Goal: Task Accomplishment & Management: Manage account settings

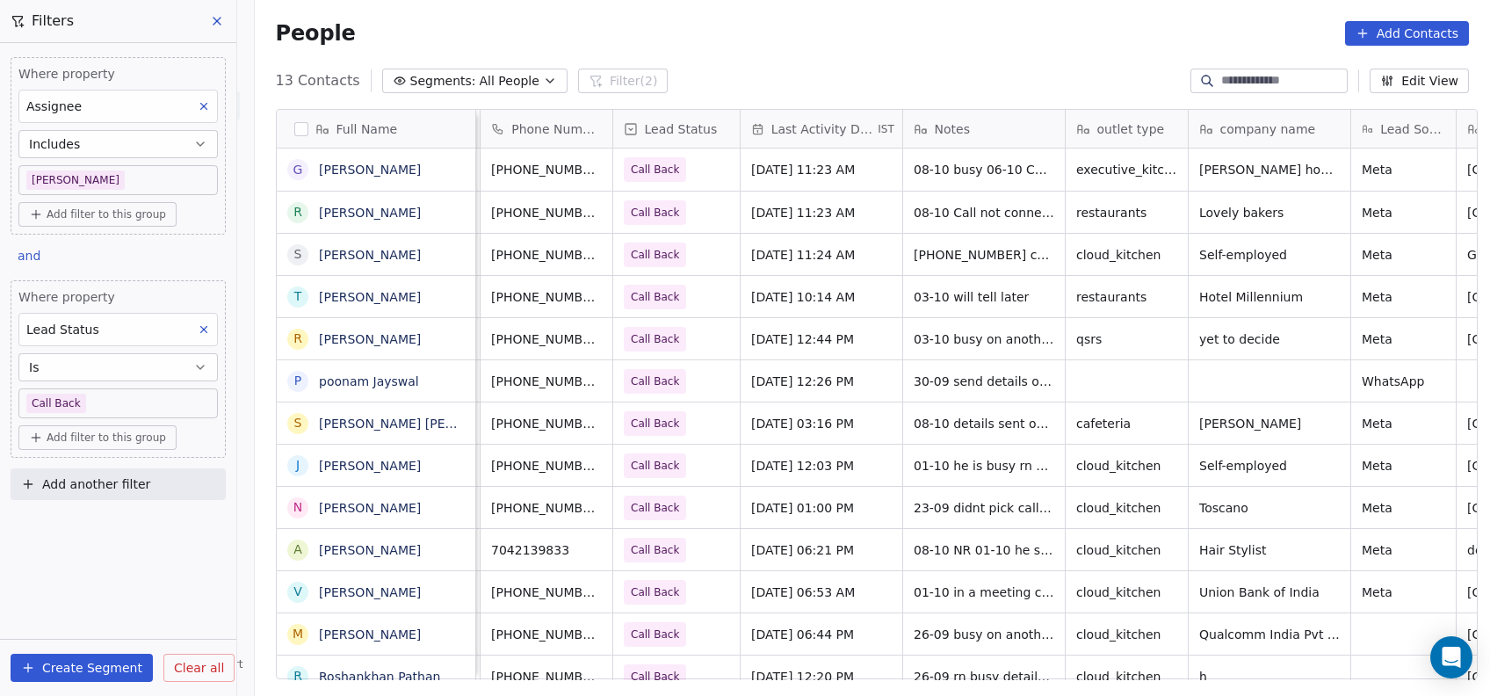
scroll to position [18, 160]
click at [813, 246] on span "Oct 08, 2025 11:24 AM" at bounding box center [803, 255] width 107 height 18
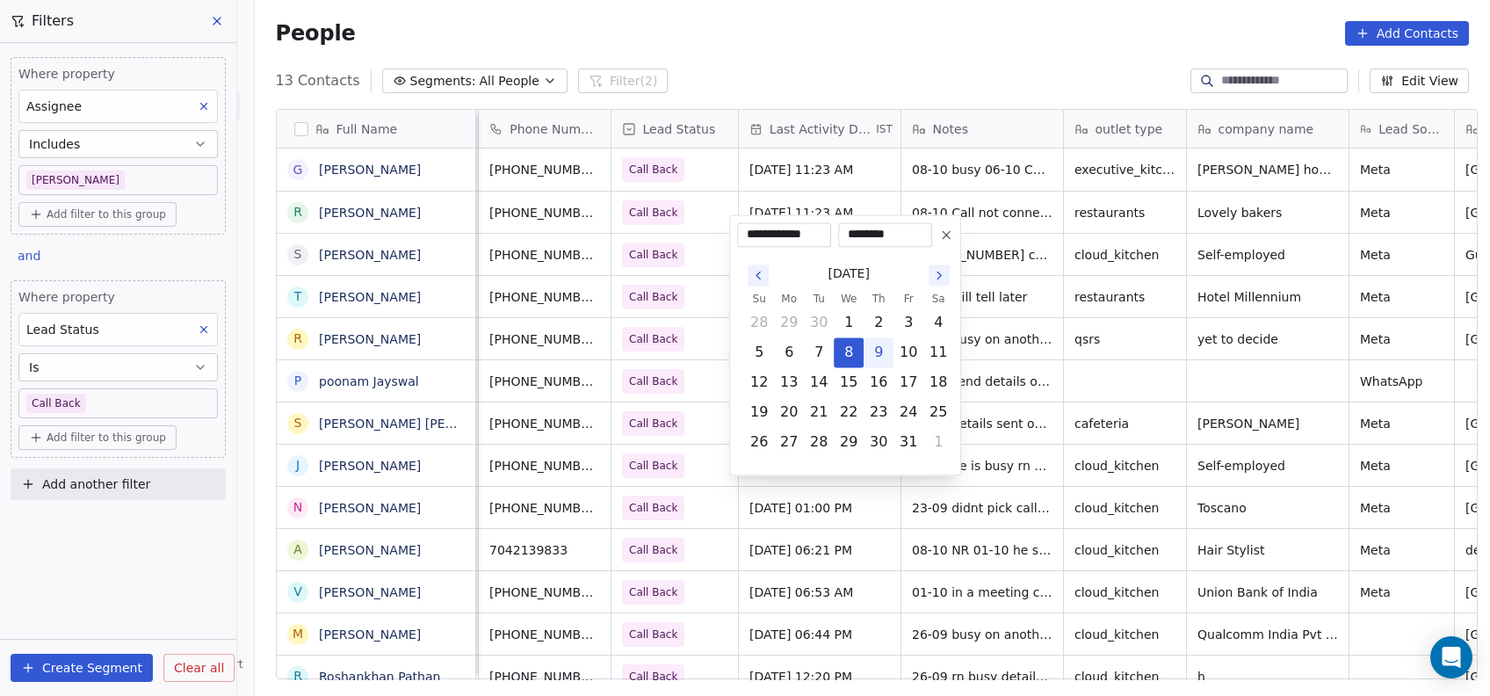
click at [882, 358] on button "9" at bounding box center [879, 352] width 28 height 28
type input "**********"
click at [1030, 293] on html "On2Cook India Pvt. Ltd. Contacts People Marketing Workflows Campaigns Metrics &…" at bounding box center [745, 348] width 1490 height 696
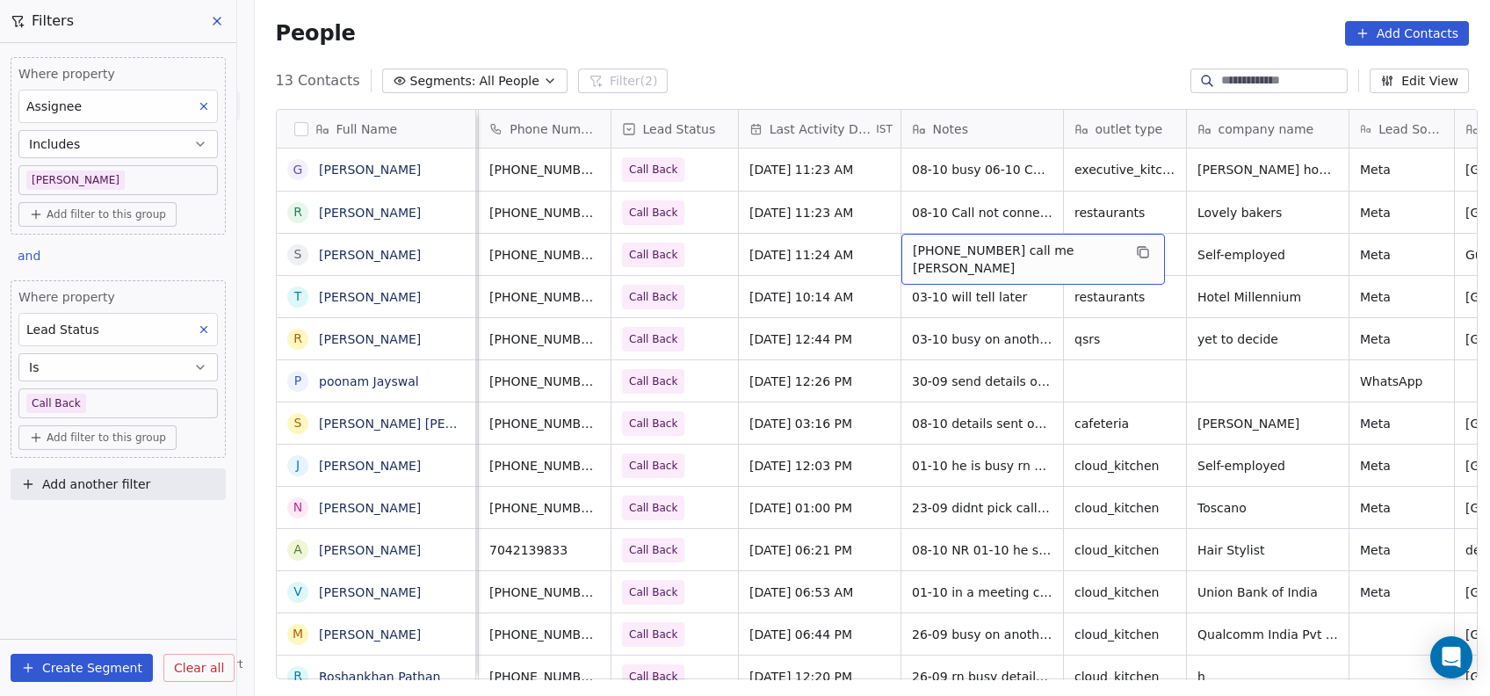
click at [980, 242] on span "08-10 NR 06-10 call me tom" at bounding box center [1017, 259] width 209 height 35
type textarea "**********"
click at [978, 387] on html "On2Cook India Pvt. Ltd. Contacts People Marketing Workflows Campaigns Metrics &…" at bounding box center [745, 348] width 1490 height 696
click at [675, 288] on span "Call Back" at bounding box center [659, 297] width 72 height 25
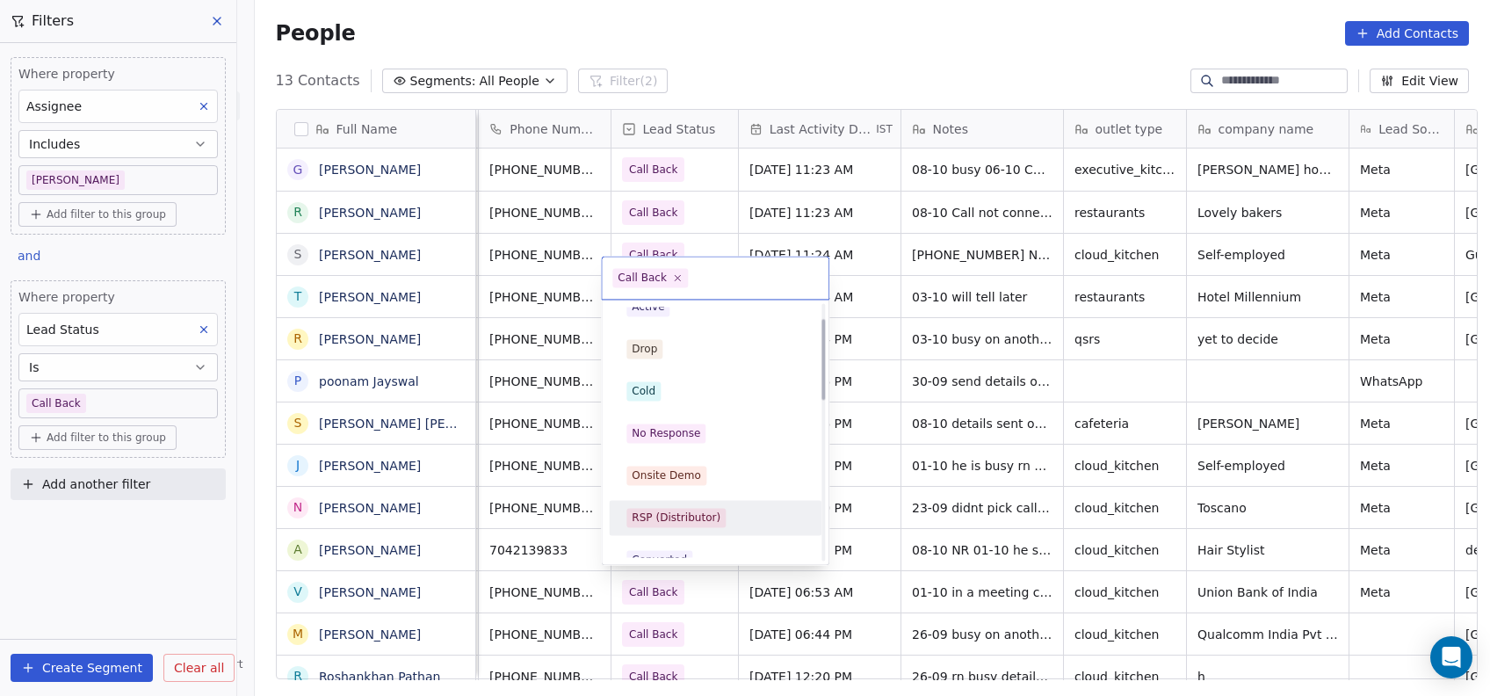
scroll to position [32, 0]
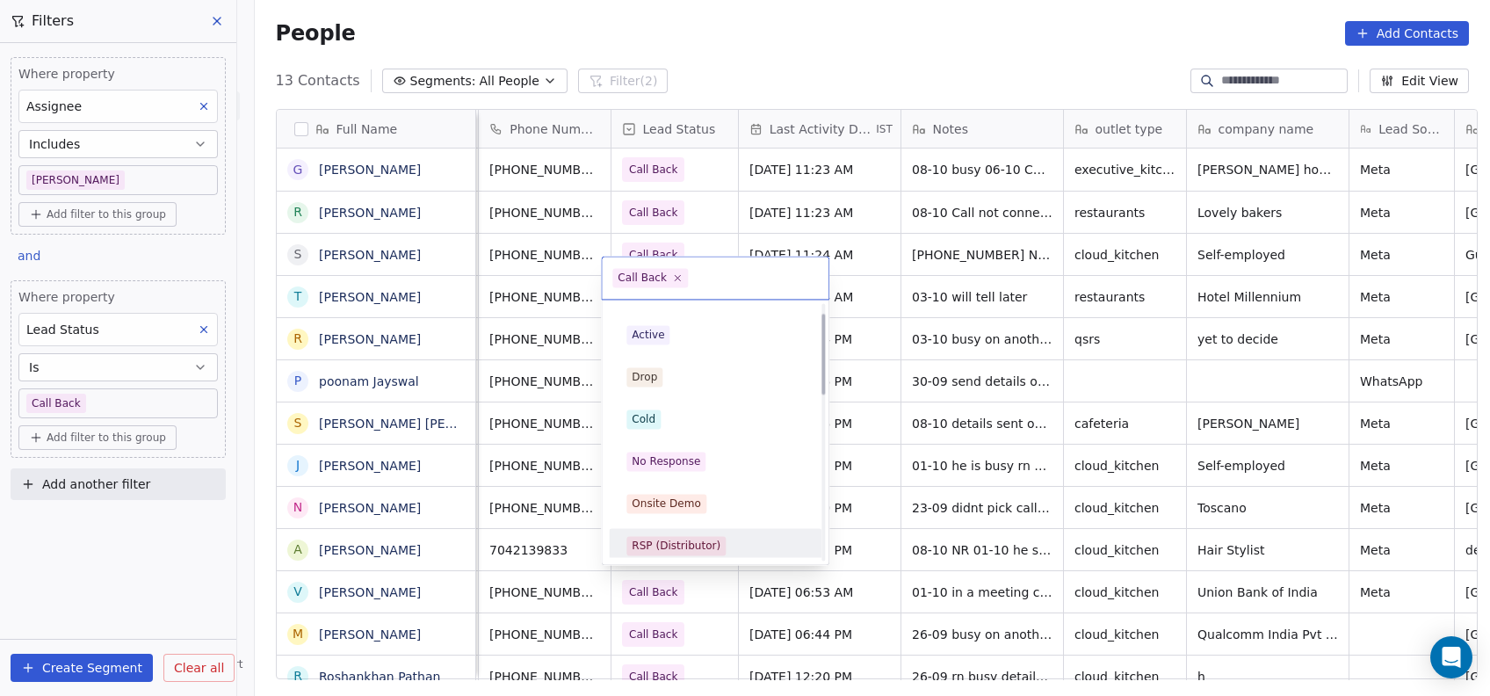
click at [731, 417] on div "Cold" at bounding box center [716, 418] width 178 height 19
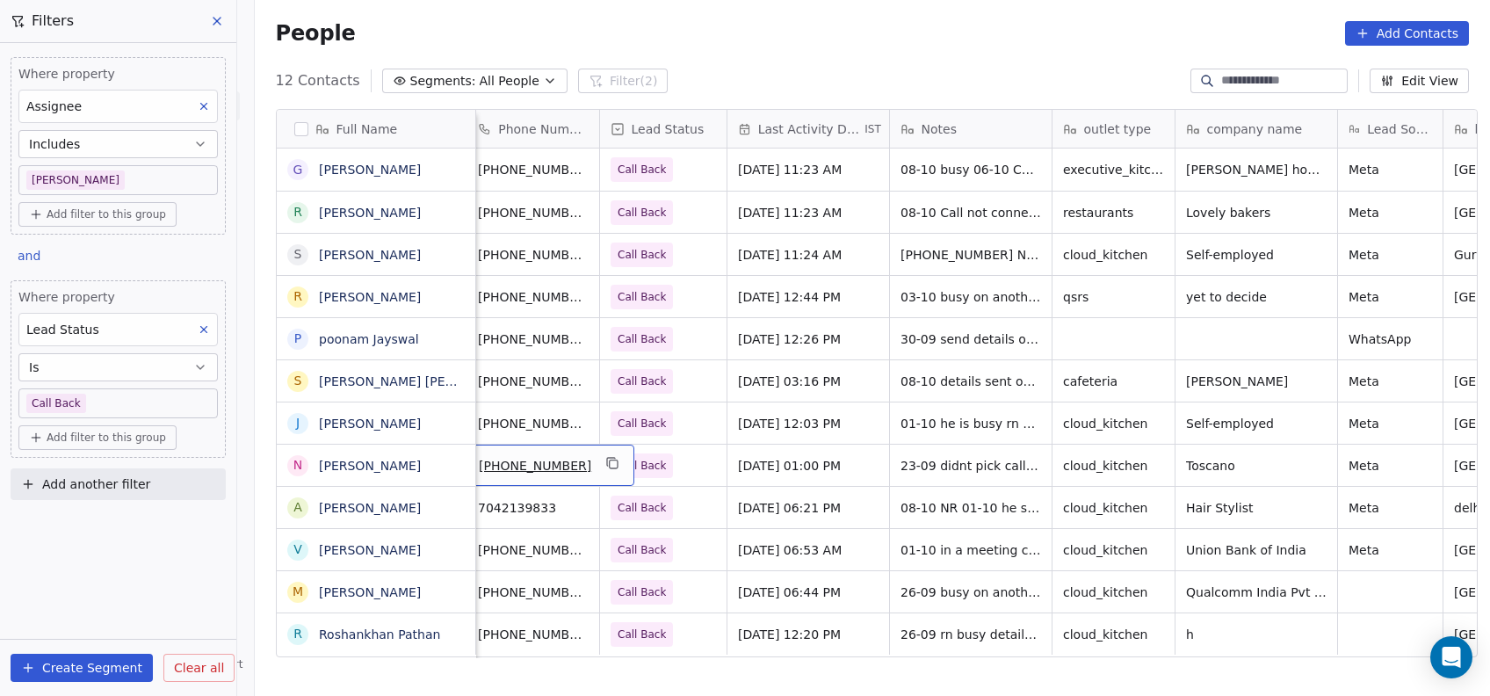
scroll to position [0, 162]
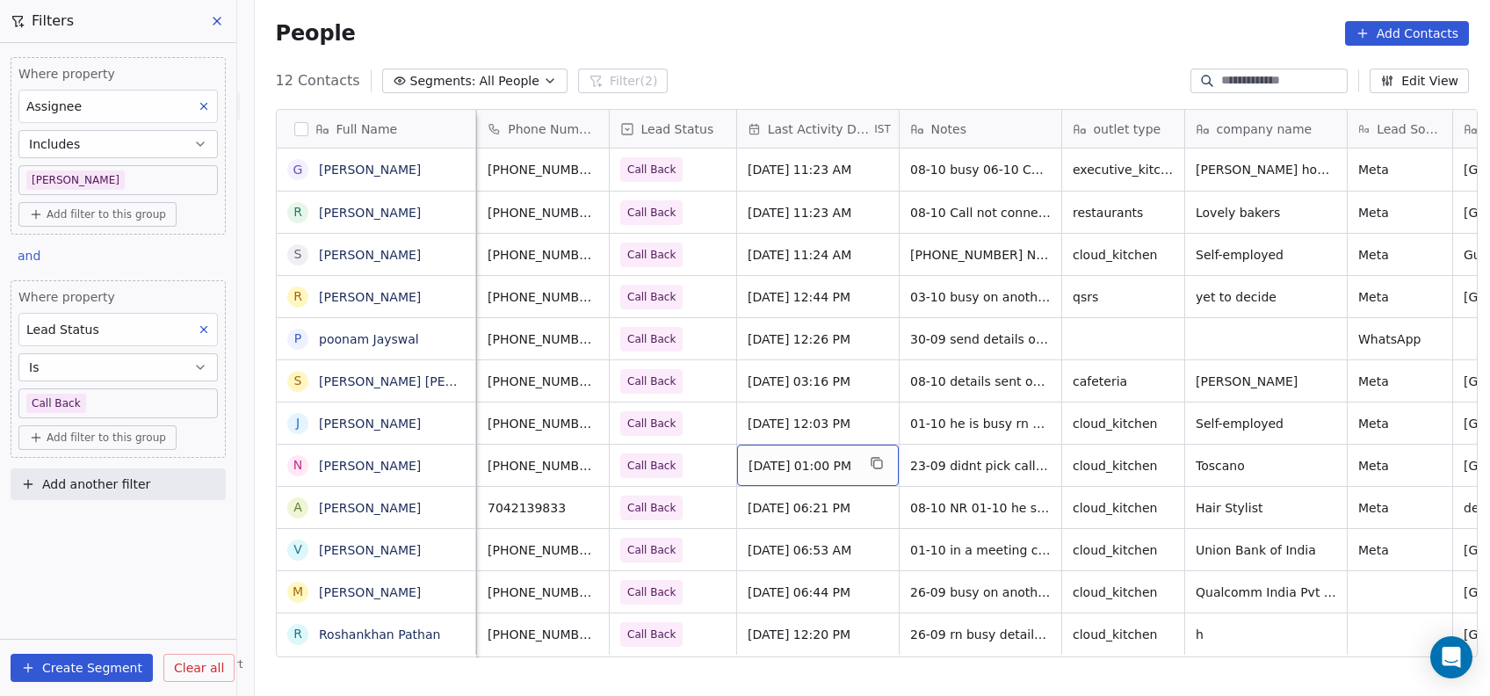
click at [822, 459] on span "Sep 23, 2025 01:00 PM" at bounding box center [802, 466] width 107 height 18
click at [786, 474] on div "Sep 23, 2025 01:00 PM" at bounding box center [818, 465] width 162 height 41
click at [796, 467] on span "Sep 23, 2025 01:00 PM" at bounding box center [802, 466] width 107 height 18
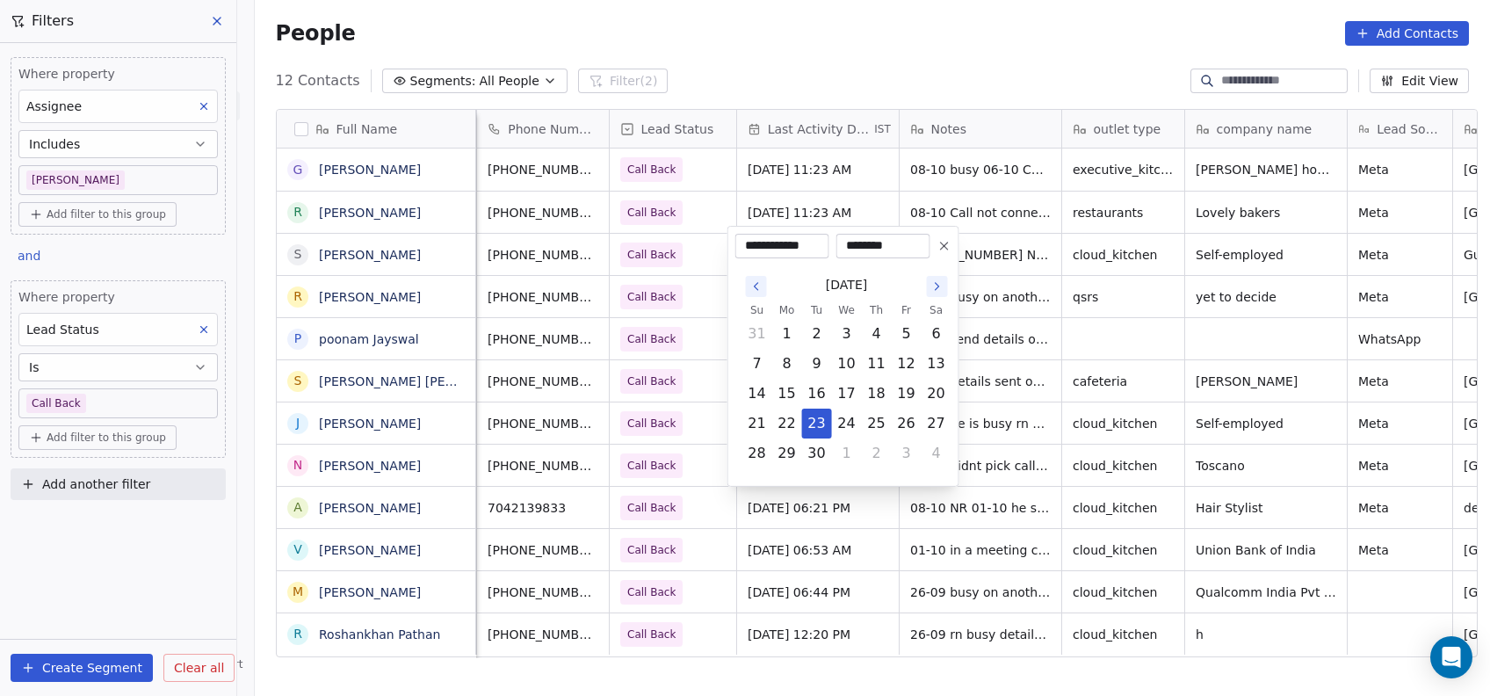
click at [936, 286] on icon "Go to the Next Month" at bounding box center [938, 286] width 14 height 14
click at [878, 373] on button "9" at bounding box center [877, 364] width 28 height 28
type input "**********"
click at [867, 532] on html "On2Cook India Pvt. Ltd. Contacts People Marketing Workflows Campaigns Metrics &…" at bounding box center [745, 348] width 1490 height 696
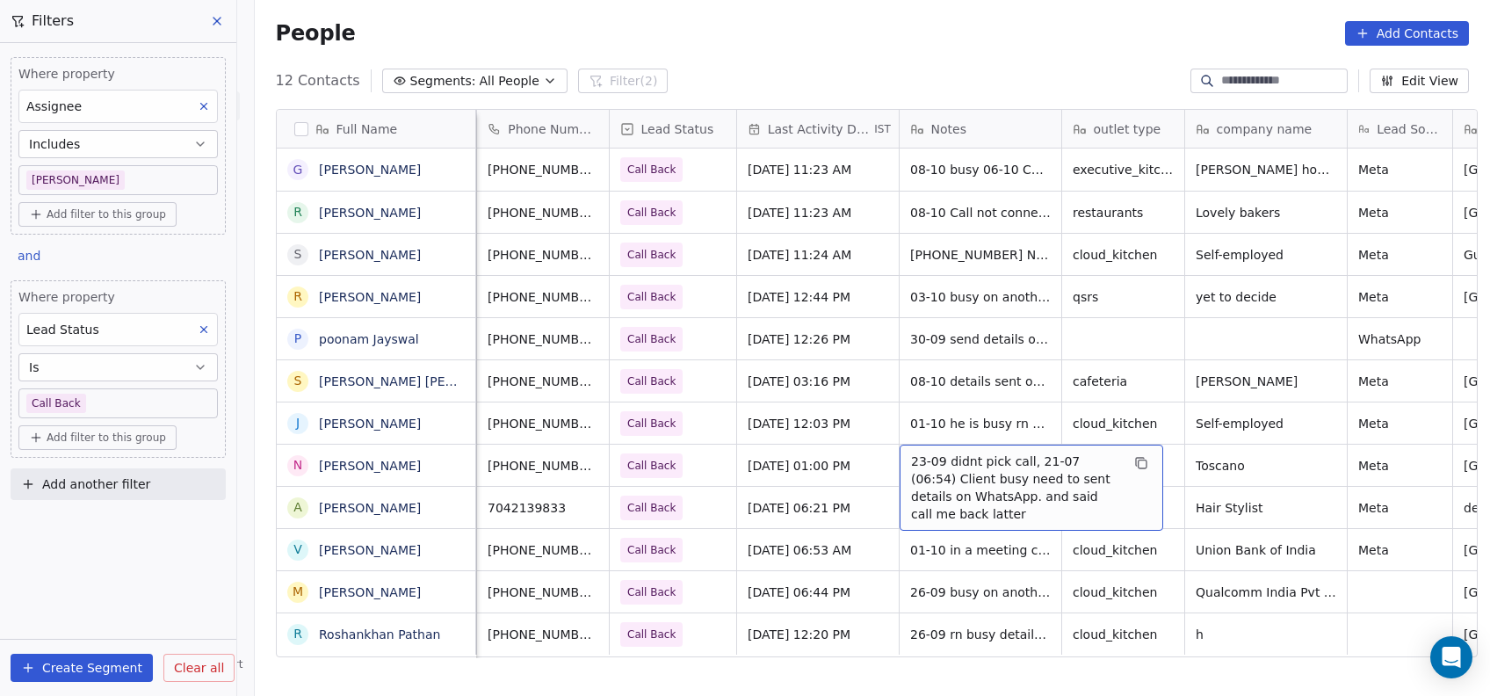
click at [971, 470] on span "23-09 didnt pick call, 21-07 (06:54) Client busy need to sent details on WhatsA…" at bounding box center [1015, 488] width 209 height 70
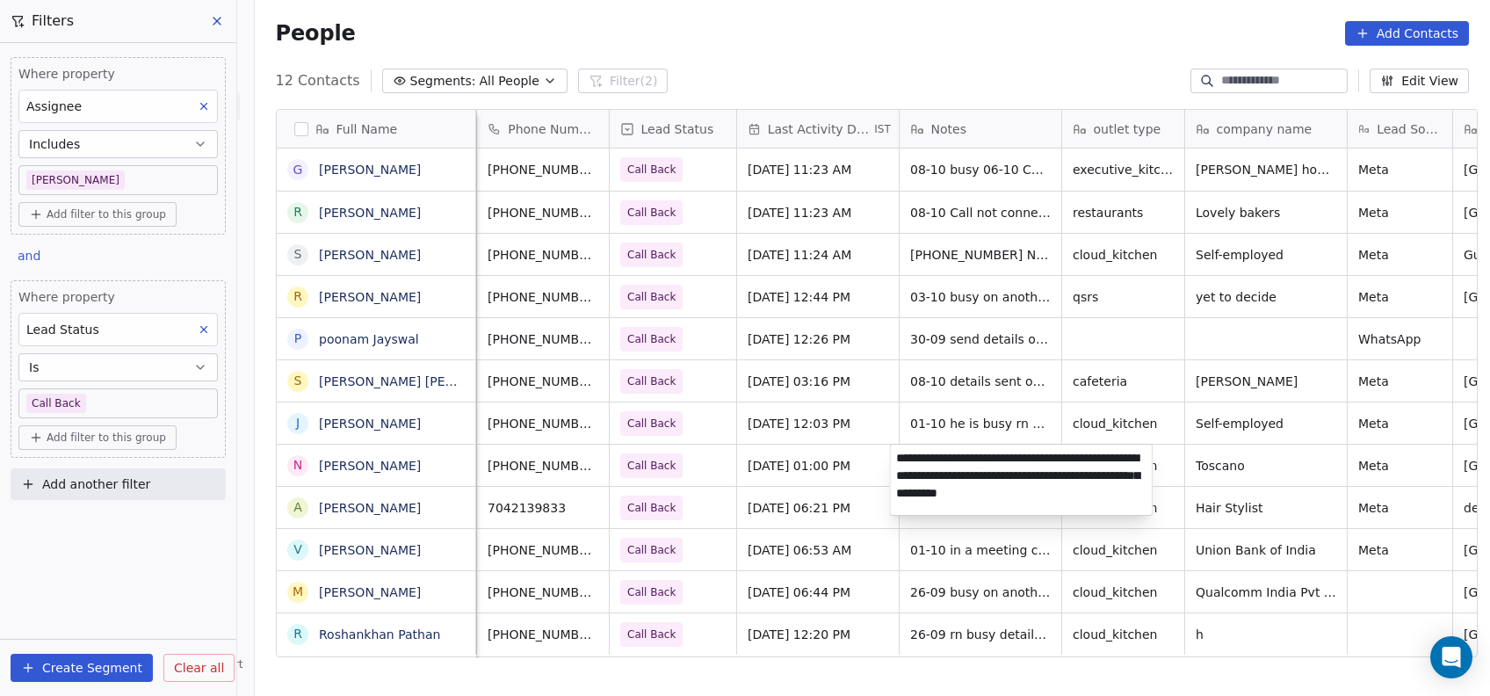
type textarea "**********"
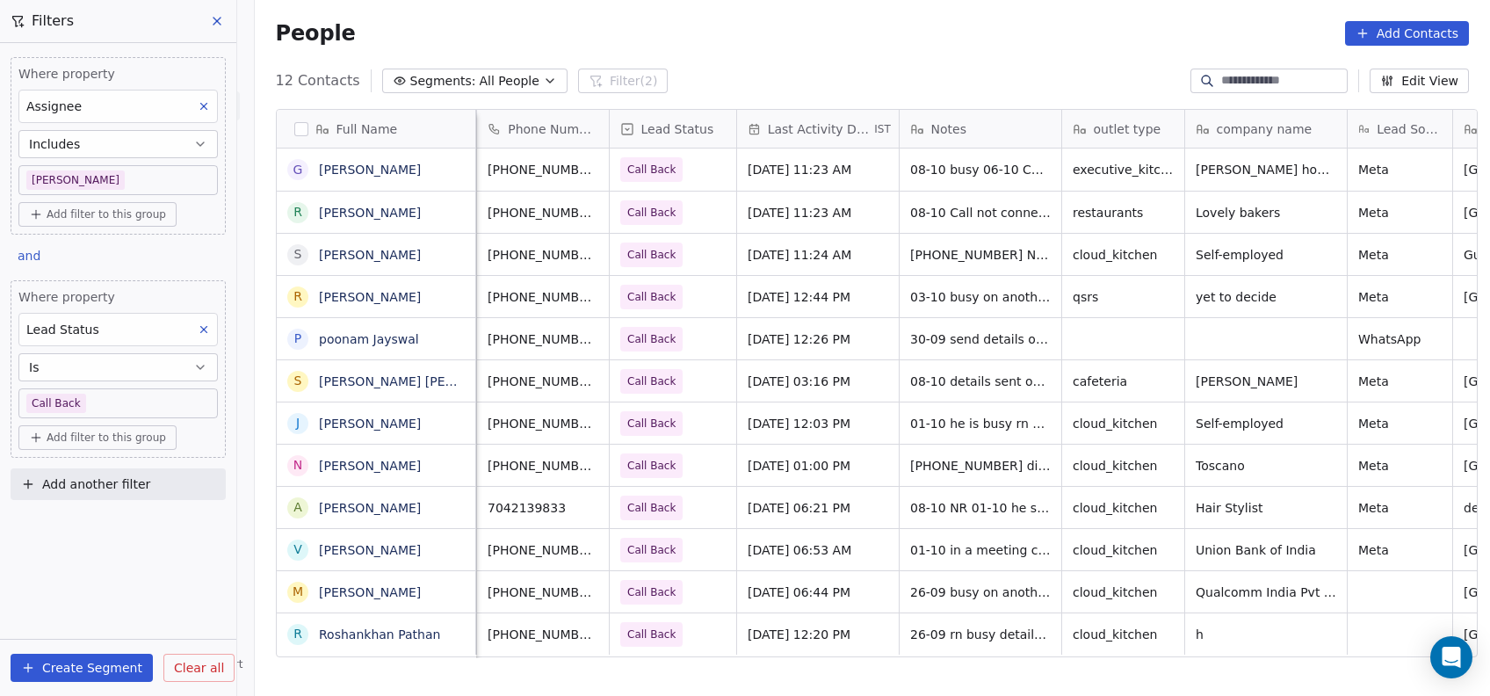
click at [851, 389] on html "On2Cook India Pvt. Ltd. Contacts People Marketing Workflows Campaigns Metrics &…" at bounding box center [745, 348] width 1490 height 696
click at [805, 504] on span "Oct 08, 2025 06:21 PM" at bounding box center [802, 508] width 107 height 18
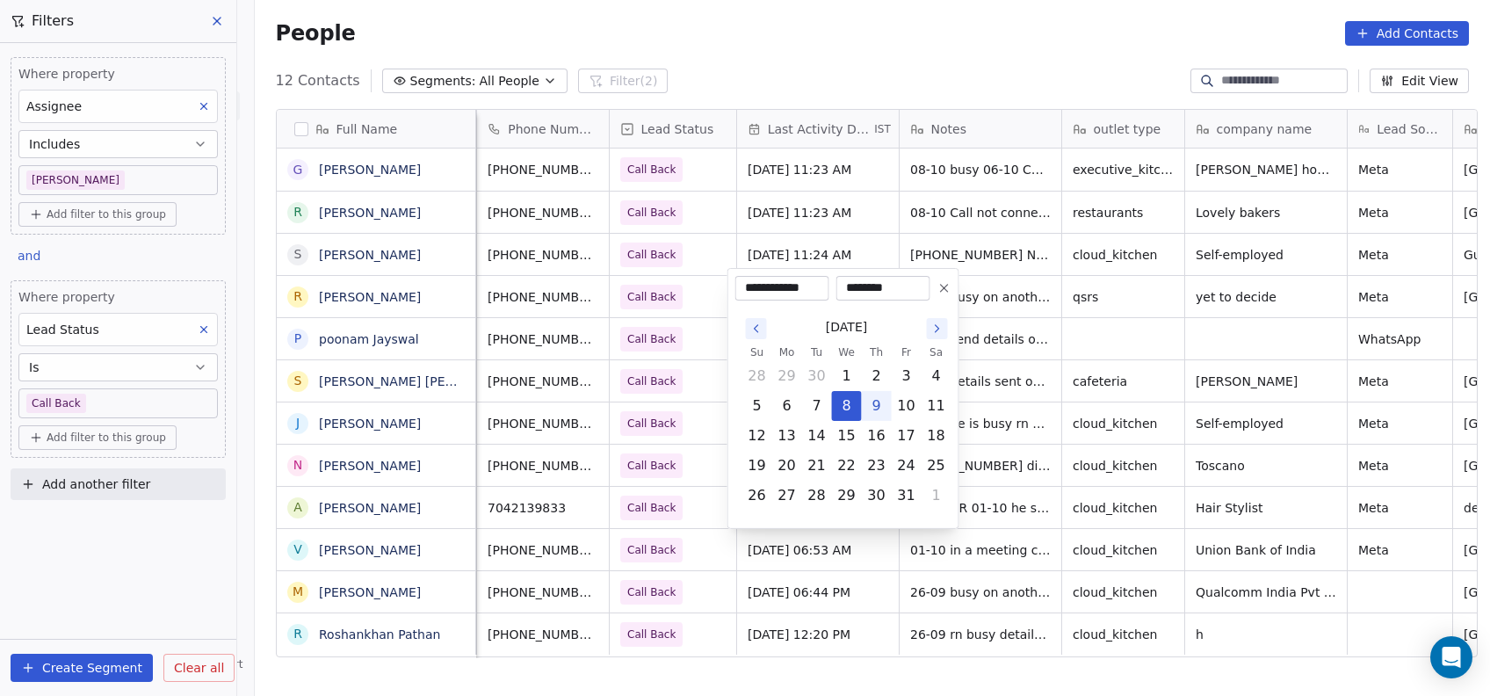
click at [875, 405] on button "9" at bounding box center [877, 406] width 28 height 28
type input "**********"
click at [704, 544] on html "On2Cook India Pvt. Ltd. Contacts People Marketing Workflows Campaigns Metrics &…" at bounding box center [745, 348] width 1490 height 696
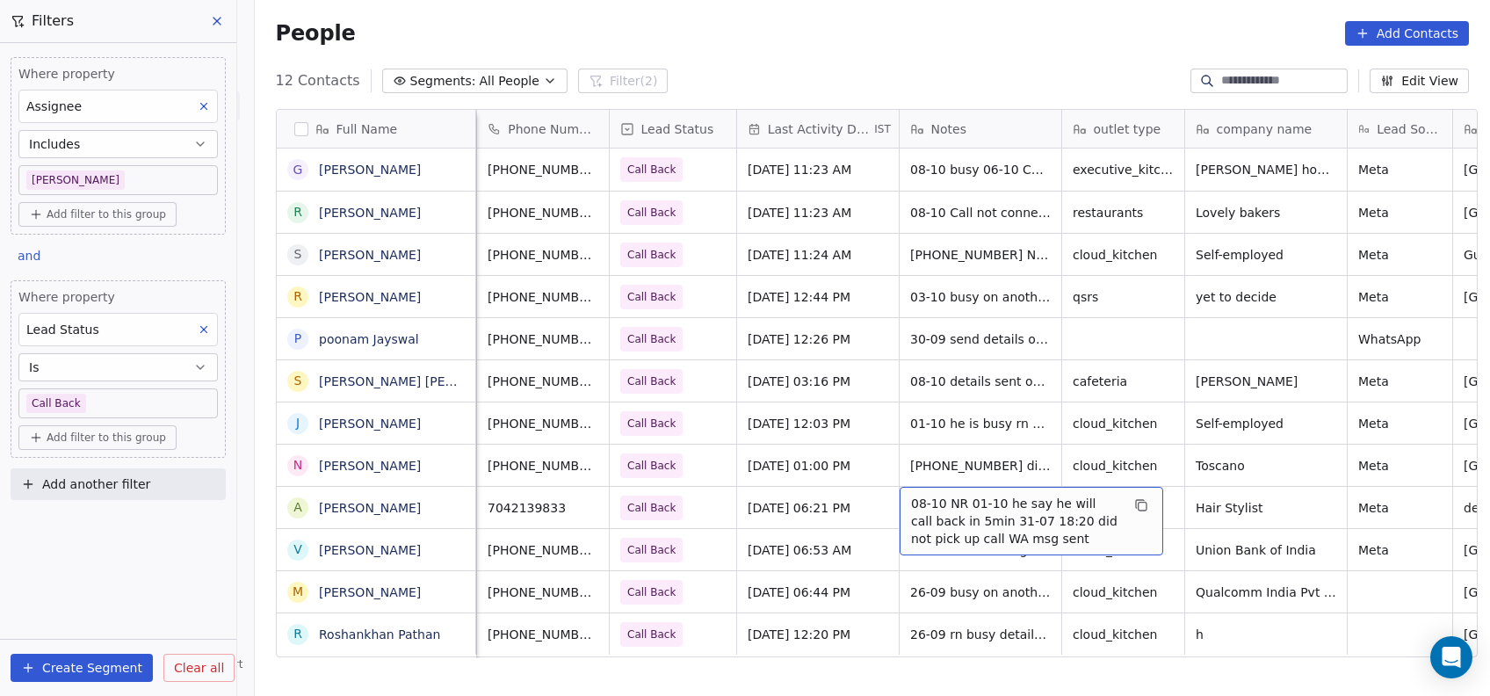
click at [976, 509] on span "08-10 NR 01-10 he say he will call back in 5min 31-07 18:20 did not pick up cal…" at bounding box center [1015, 521] width 209 height 53
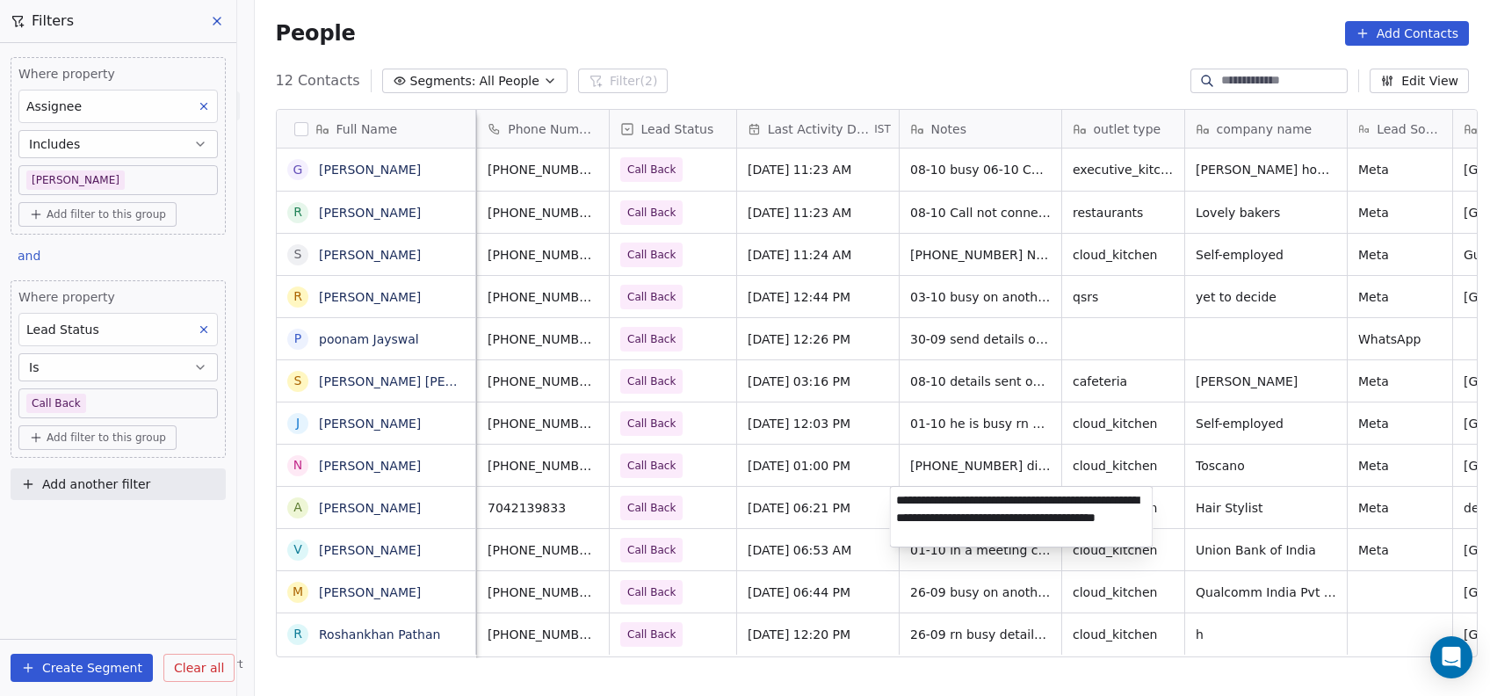
type textarea "**********"
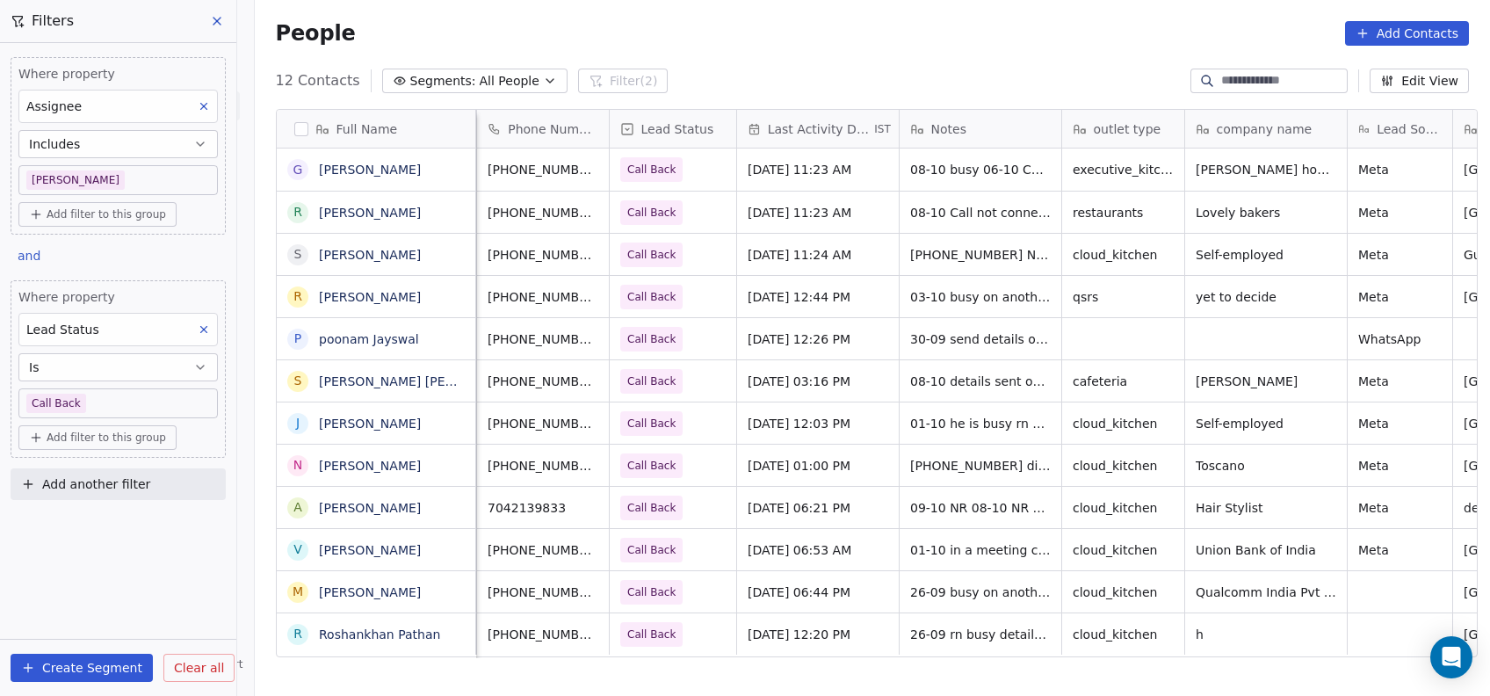
click at [808, 408] on html "On2Cook India Pvt. Ltd. Contacts People Marketing Workflows Campaigns Metrics &…" at bounding box center [745, 348] width 1490 height 696
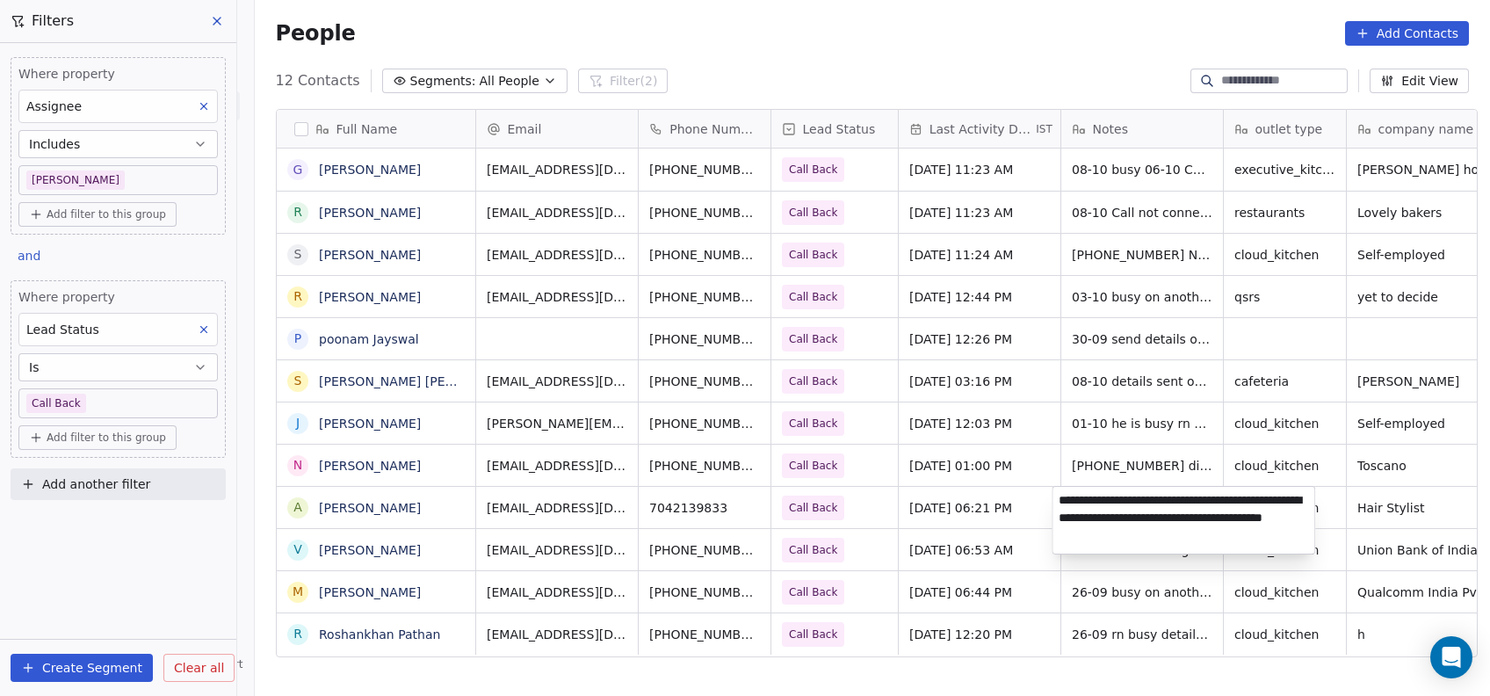
click at [1114, 501] on textarea "**********" at bounding box center [1184, 520] width 262 height 67
click at [1106, 506] on textarea "**********" at bounding box center [1184, 520] width 262 height 67
type textarea "**********"
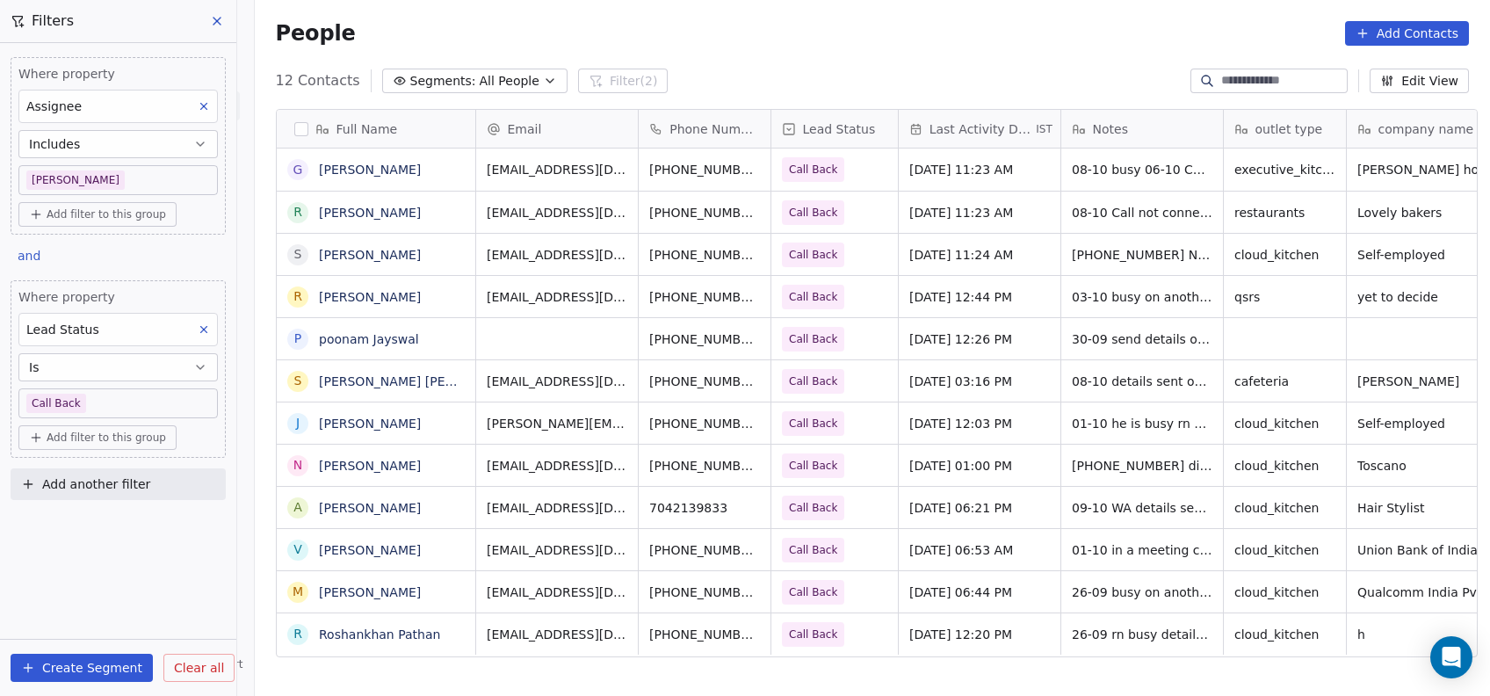
click at [772, 428] on html "On2Cook India Pvt. Ltd. Contacts People Marketing Workflows Campaigns Metrics &…" at bounding box center [745, 348] width 1490 height 696
click at [971, 667] on div "Full Name G Gaurav Kumar r rajesh bhatiyani S Saurav Chatterjii R Rajeev Gulati…" at bounding box center [873, 401] width 1236 height 612
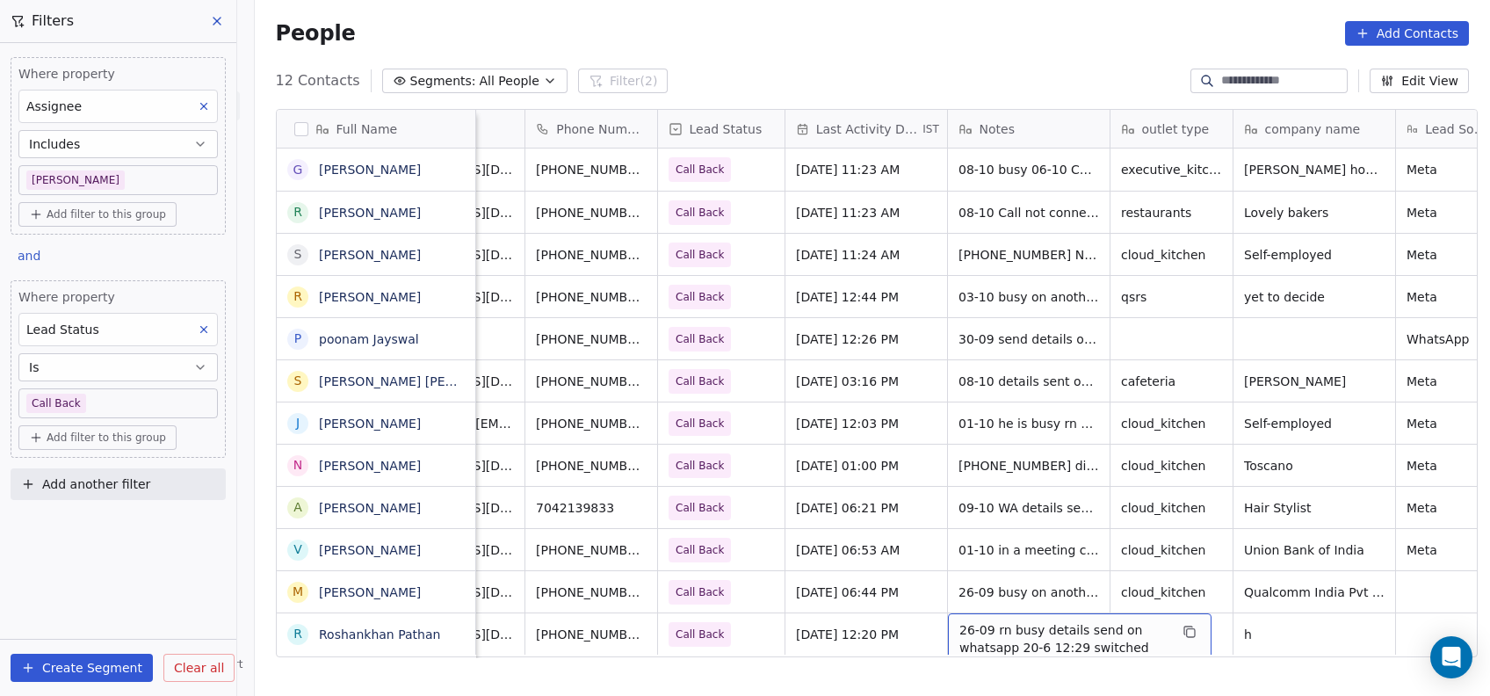
scroll to position [18, 119]
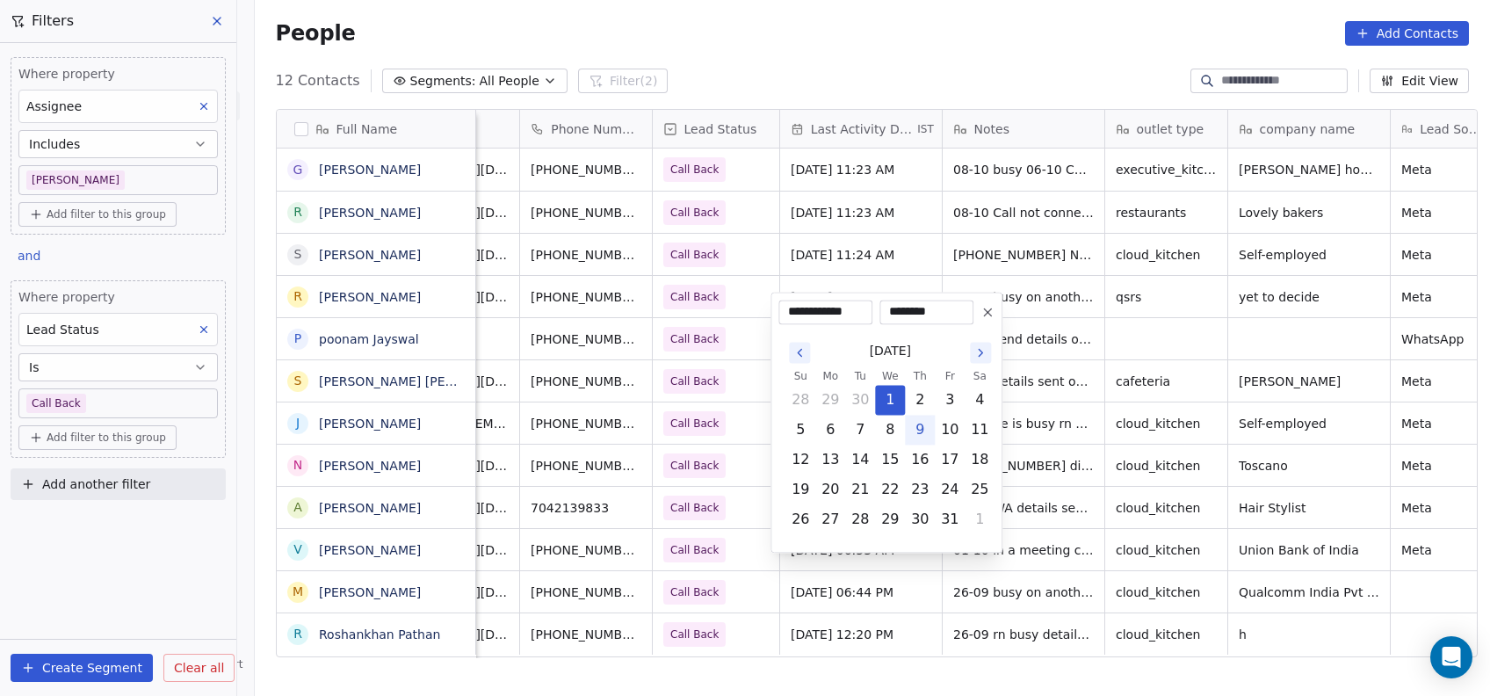
click at [925, 420] on button "9" at bounding box center [920, 430] width 28 height 28
type input "**********"
click at [1058, 605] on html "On2Cook India Pvt. Ltd. Contacts People Marketing Workflows Campaigns Metrics &…" at bounding box center [745, 348] width 1490 height 696
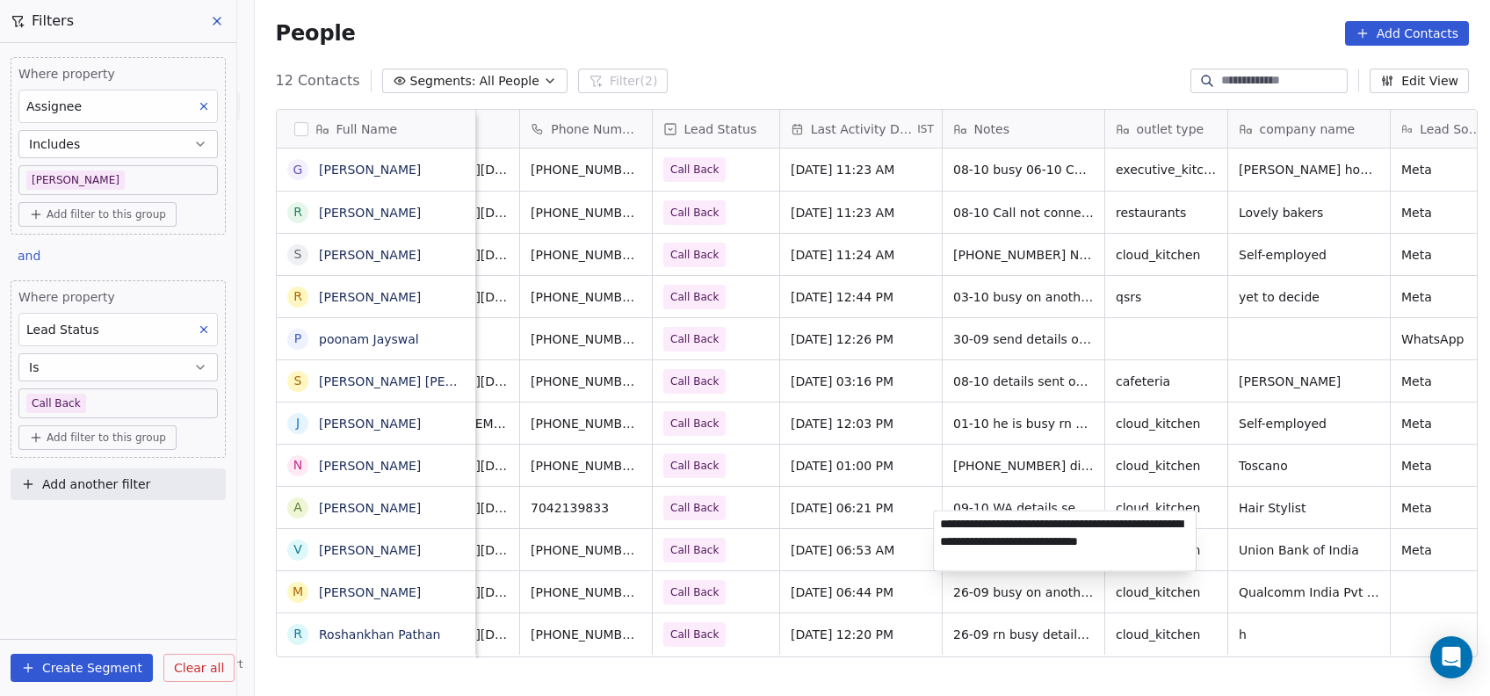
type textarea "**********"
click at [893, 614] on html "On2Cook India Pvt. Ltd. Contacts People Marketing Workflows Campaigns Metrics &…" at bounding box center [745, 348] width 1490 height 696
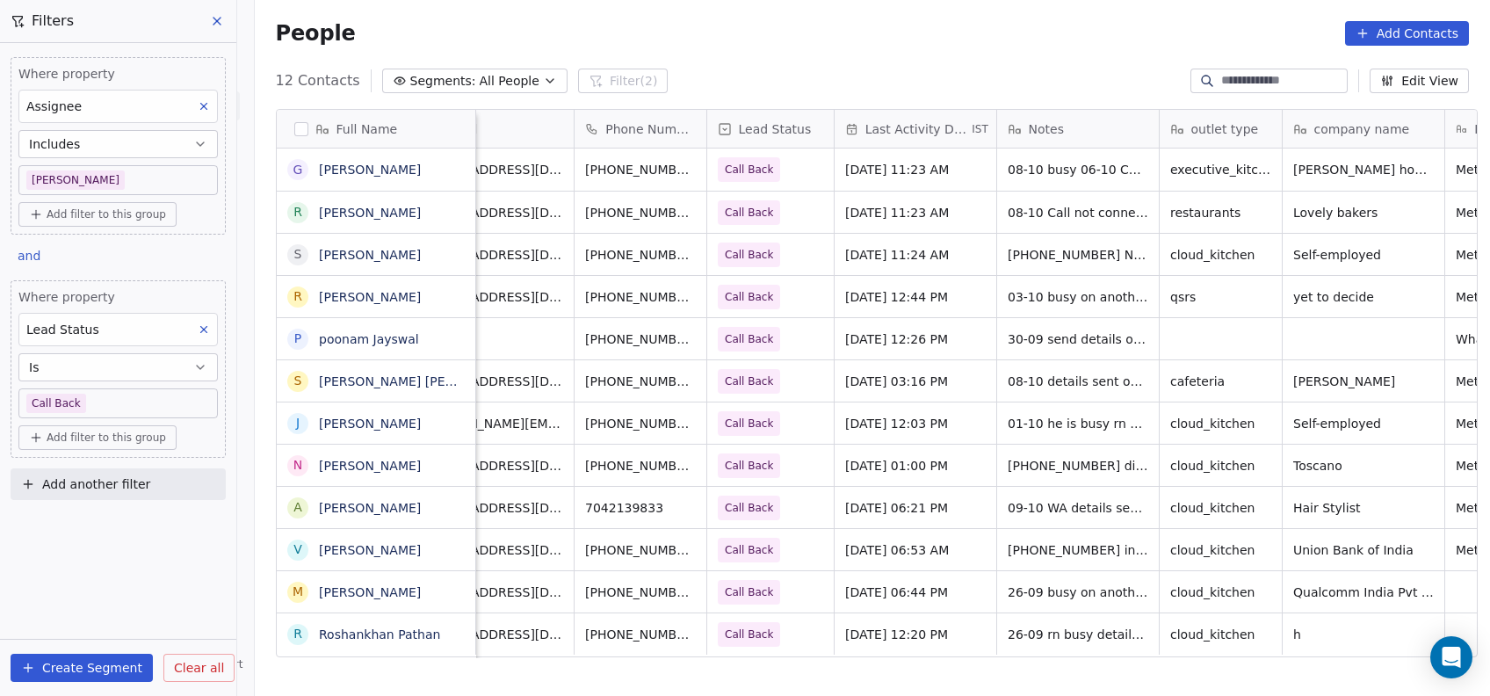
scroll to position [0, 63]
click at [917, 598] on span "May 01, 2025 06:44 PM" at bounding box center [900, 592] width 107 height 18
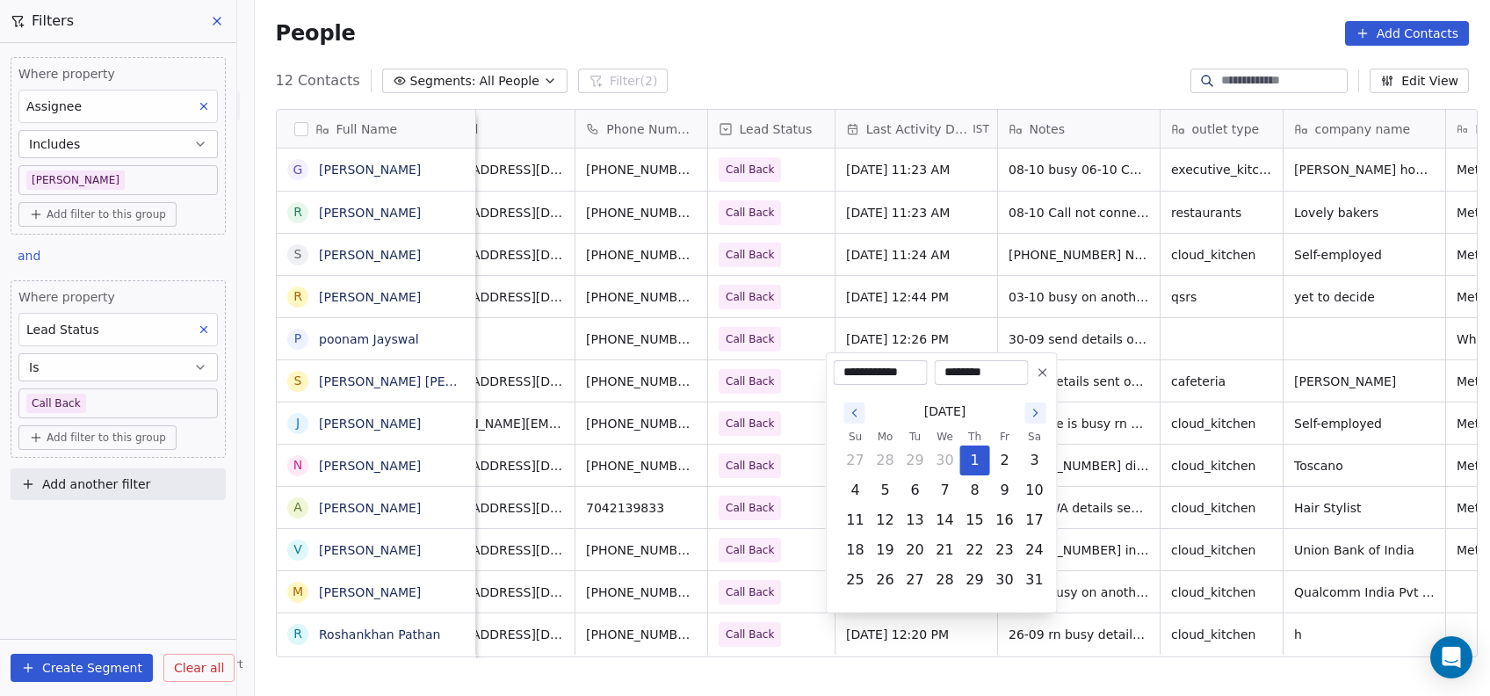
click at [1034, 412] on icon "Go to the Next Month" at bounding box center [1036, 413] width 14 height 14
click at [1034, 416] on icon "Go to the Next Month" at bounding box center [1036, 412] width 4 height 7
click at [1034, 413] on icon "Go to the Next Month" at bounding box center [1036, 413] width 14 height 14
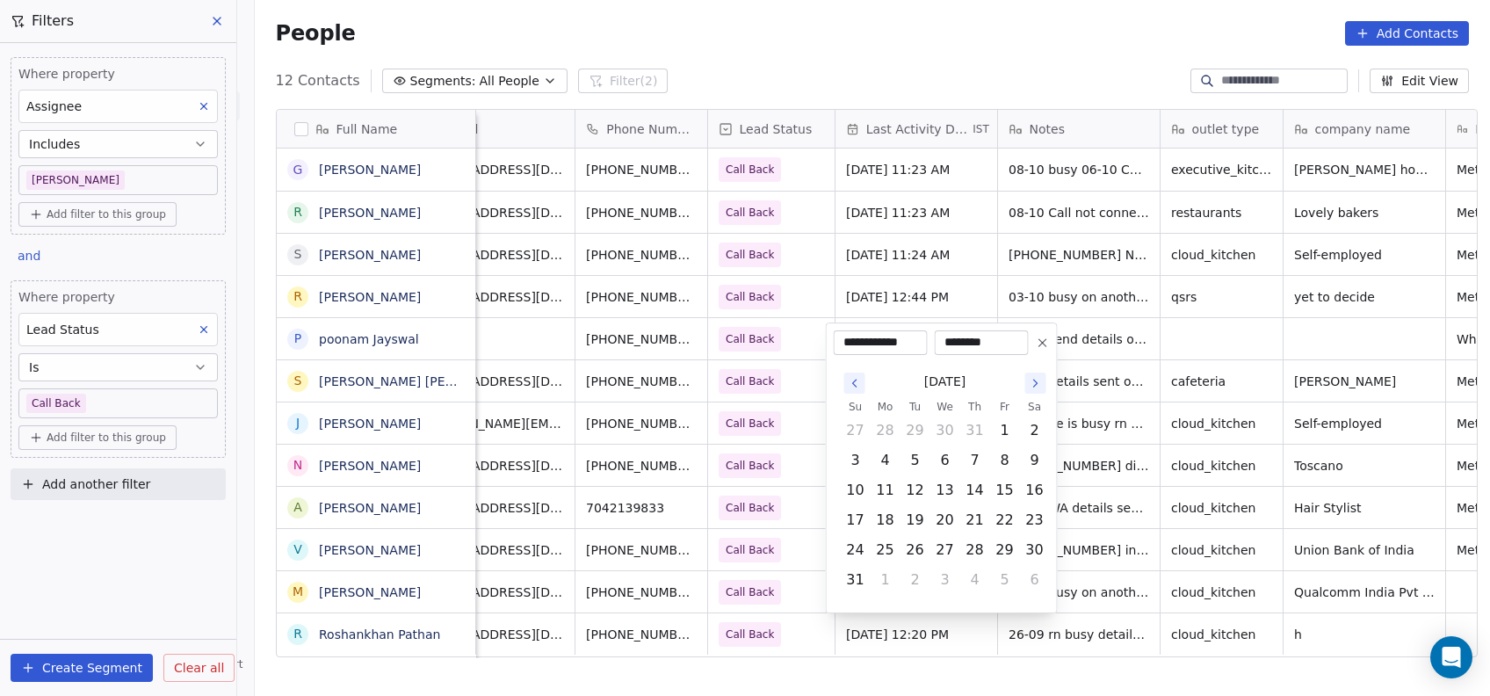
click at [1040, 383] on icon "Go to the Next Month" at bounding box center [1036, 383] width 14 height 14
click at [1033, 416] on icon "Go to the Next Month" at bounding box center [1036, 413] width 14 height 14
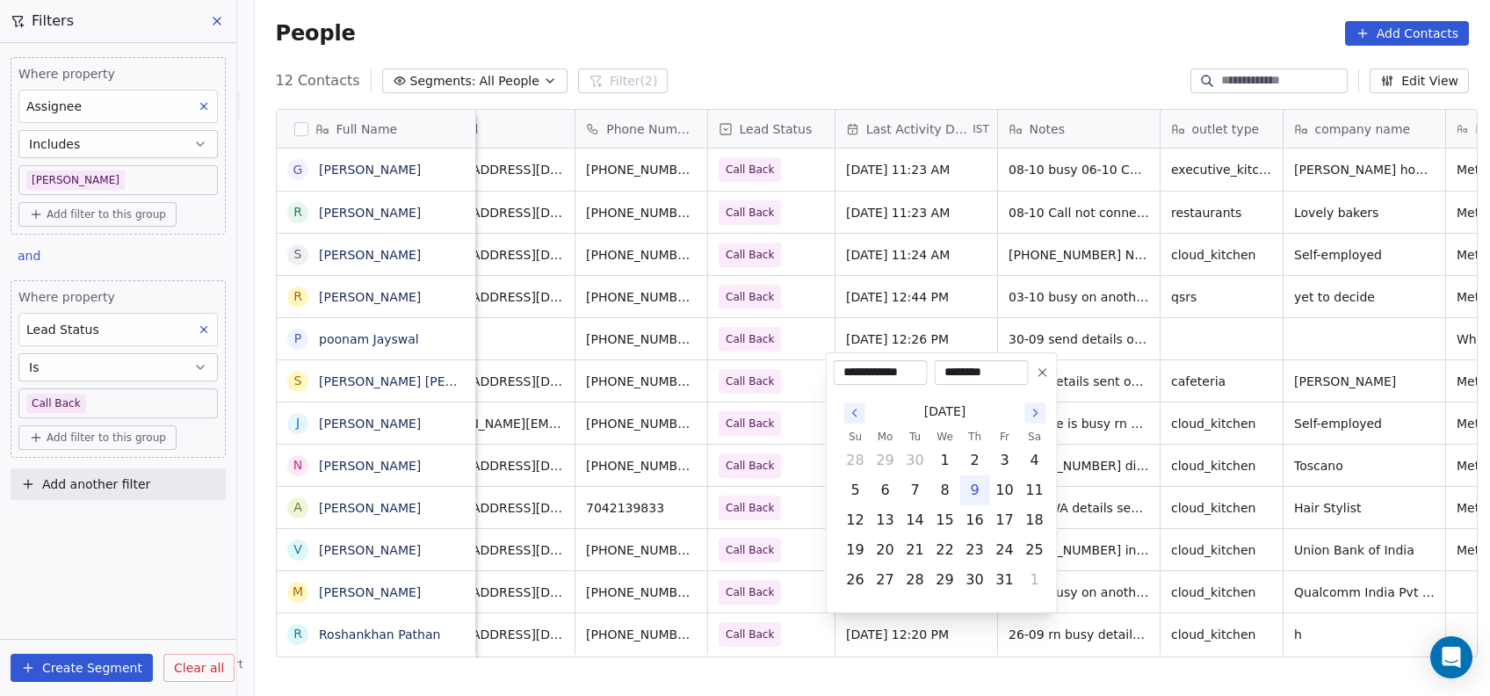
click at [971, 502] on button "9" at bounding box center [975, 490] width 28 height 28
type input "**********"
click at [1125, 443] on html "On2Cook India Pvt. Ltd. Contacts People Marketing Workflows Campaigns Metrics &…" at bounding box center [745, 348] width 1490 height 696
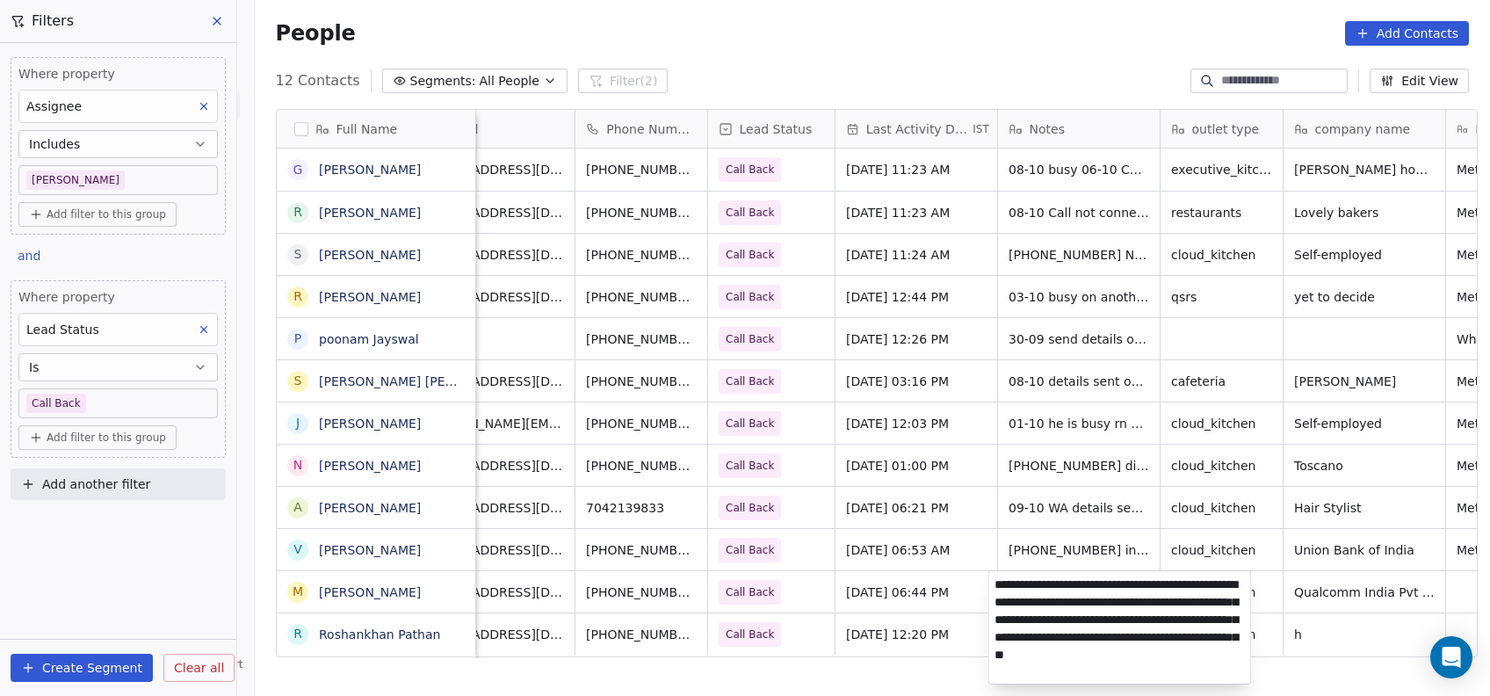
type textarea "**********"
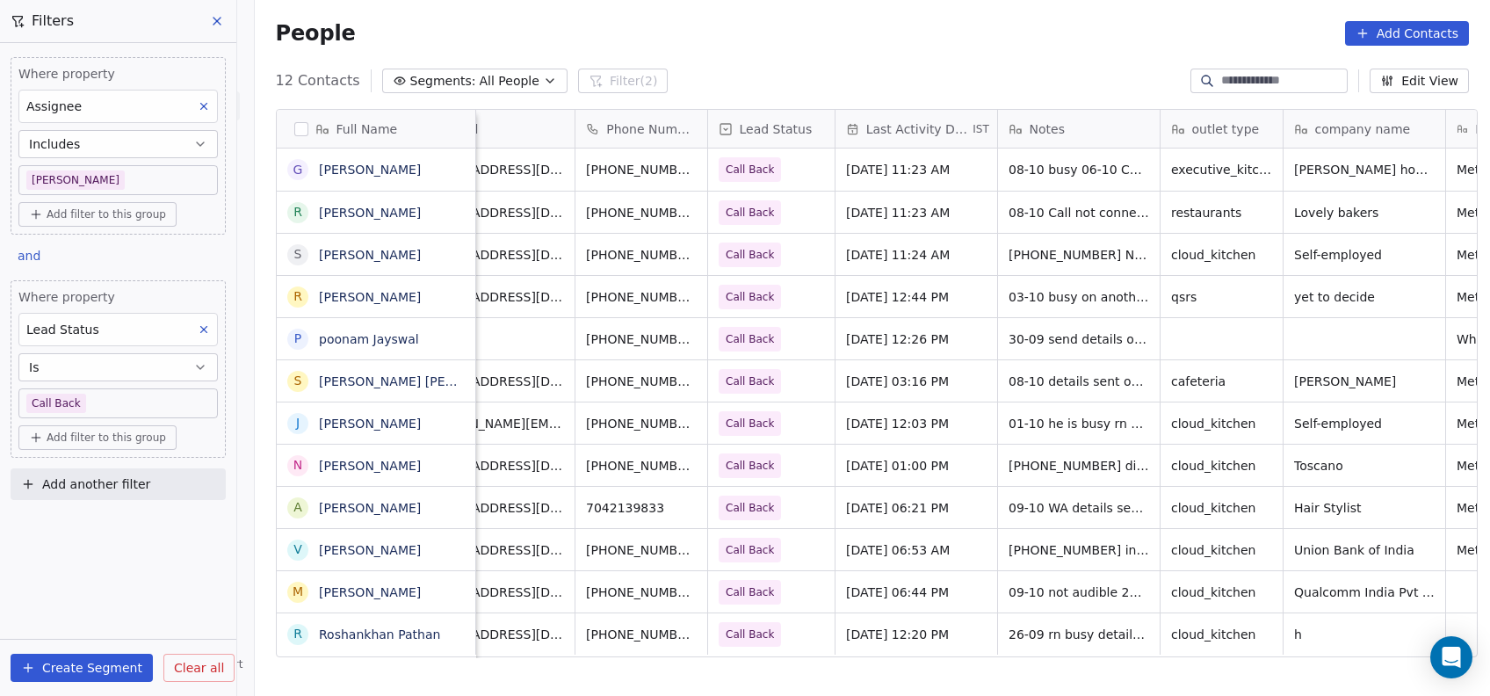
click at [1002, 464] on html "On2Cook India Pvt. Ltd. Contacts People Marketing Workflows Campaigns Metrics &…" at bounding box center [745, 348] width 1490 height 696
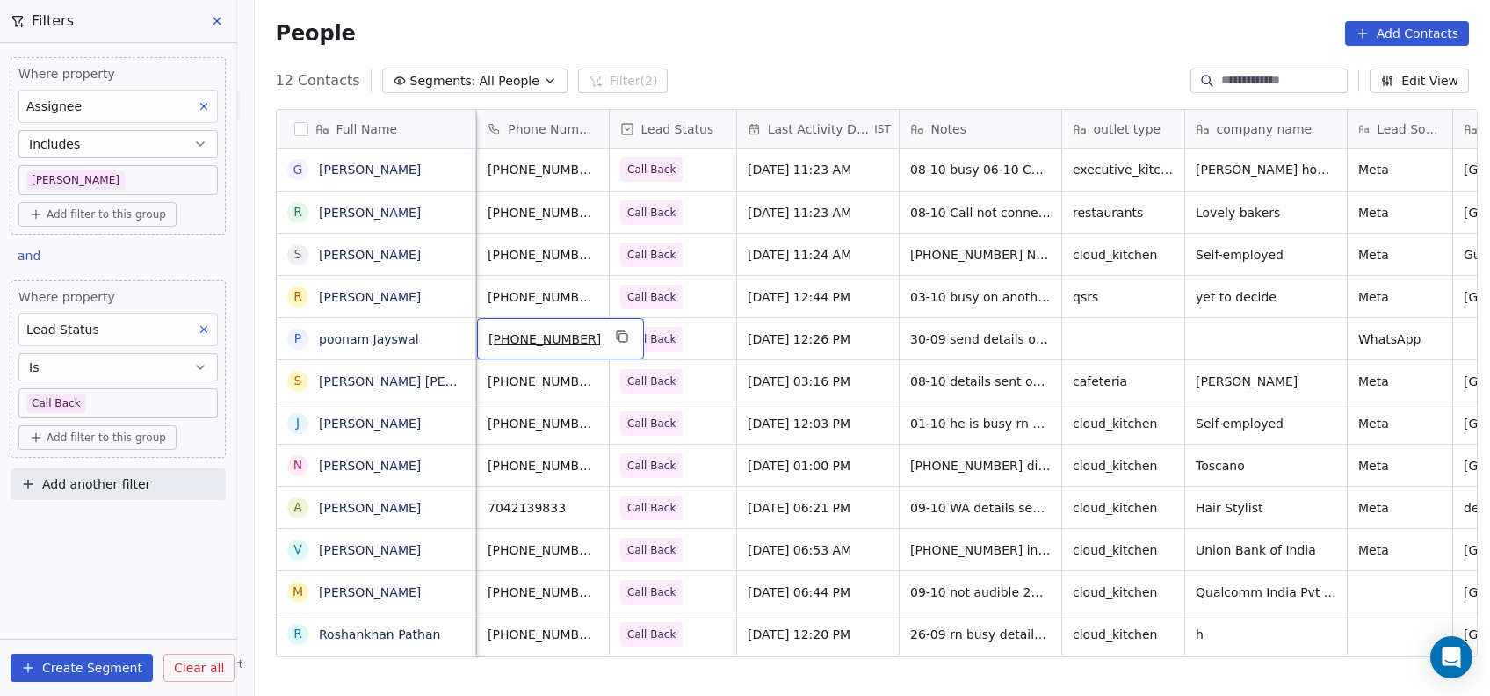
scroll to position [0, 0]
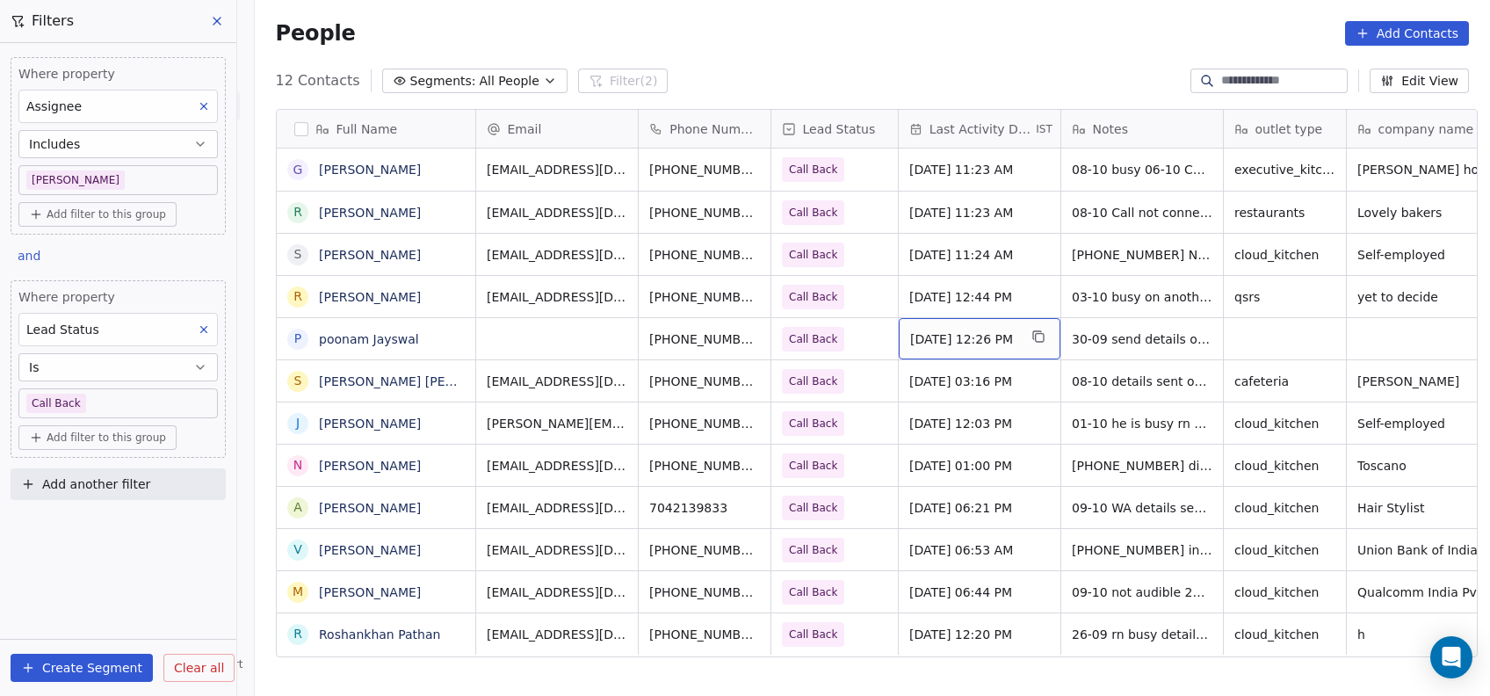
click at [957, 346] on span "[DATE] 12:26 PM" at bounding box center [963, 339] width 107 height 18
click at [978, 351] on div "[DATE] 12:26 PM" at bounding box center [980, 338] width 162 height 41
click at [984, 344] on span "[DATE] 12:26 PM" at bounding box center [963, 339] width 107 height 18
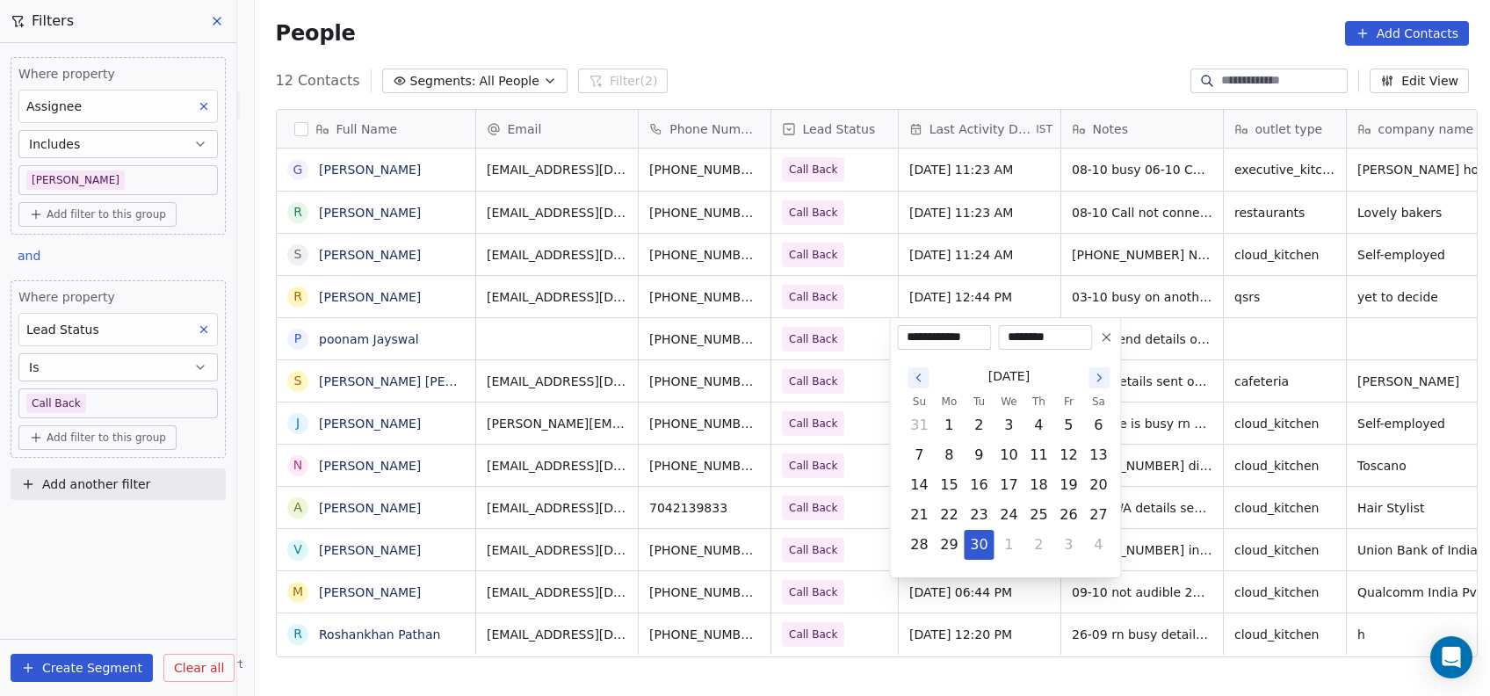
click at [1095, 383] on icon "Go to the Next Month" at bounding box center [1099, 378] width 14 height 14
click at [1033, 465] on button "9" at bounding box center [1039, 455] width 28 height 28
type input "**********"
click at [1177, 432] on html "On2Cook India Pvt. Ltd. Contacts People Marketing Workflows Campaigns Metrics &…" at bounding box center [745, 348] width 1490 height 696
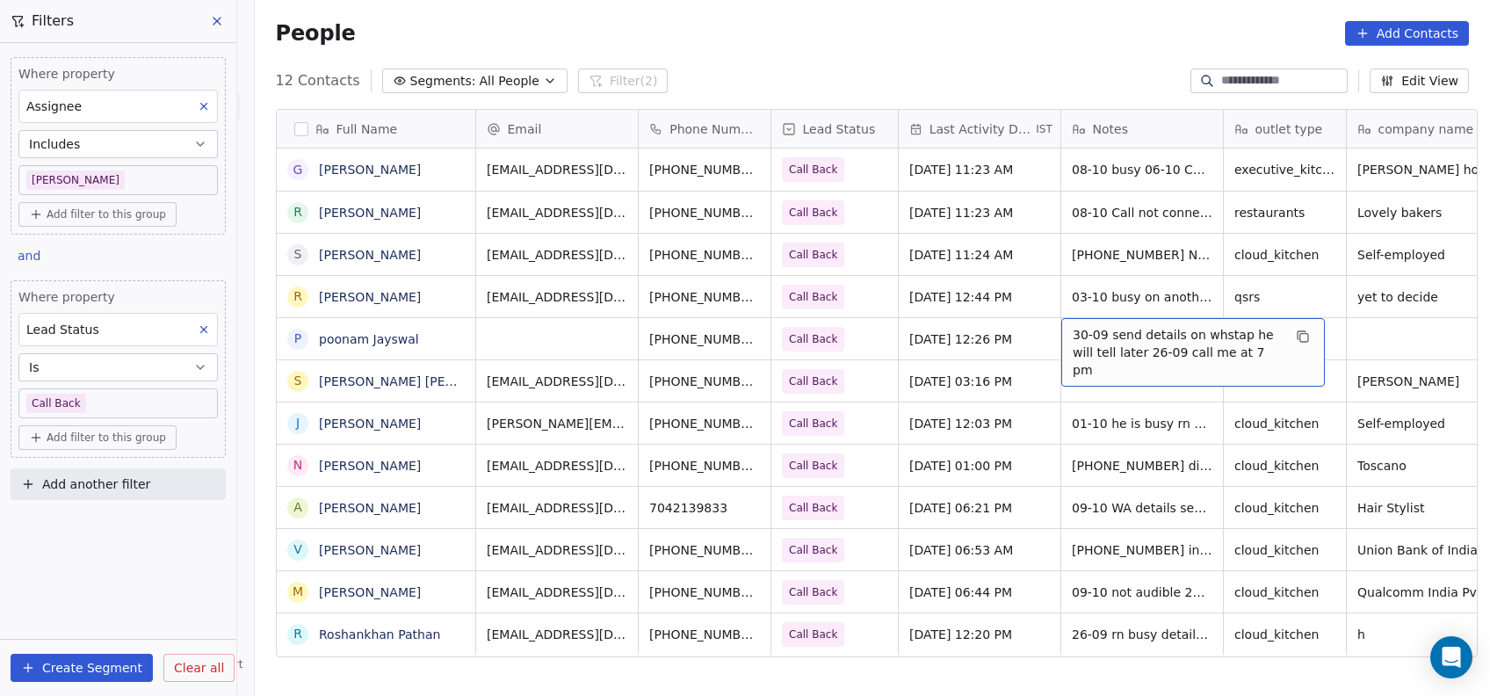
click at [1161, 346] on span "30-09 send details on whstap he will tell later 26-09 call me at 7 pm" at bounding box center [1177, 352] width 209 height 53
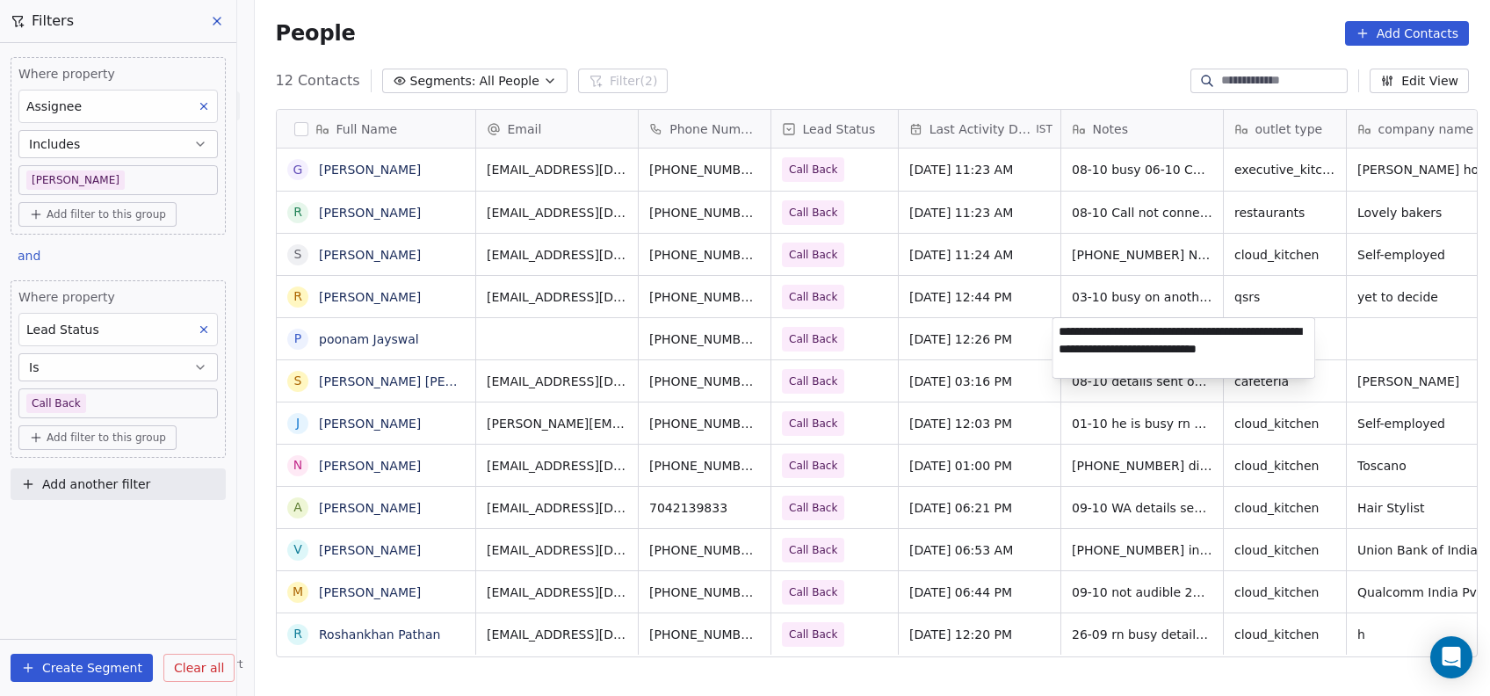
type textarea "**********"
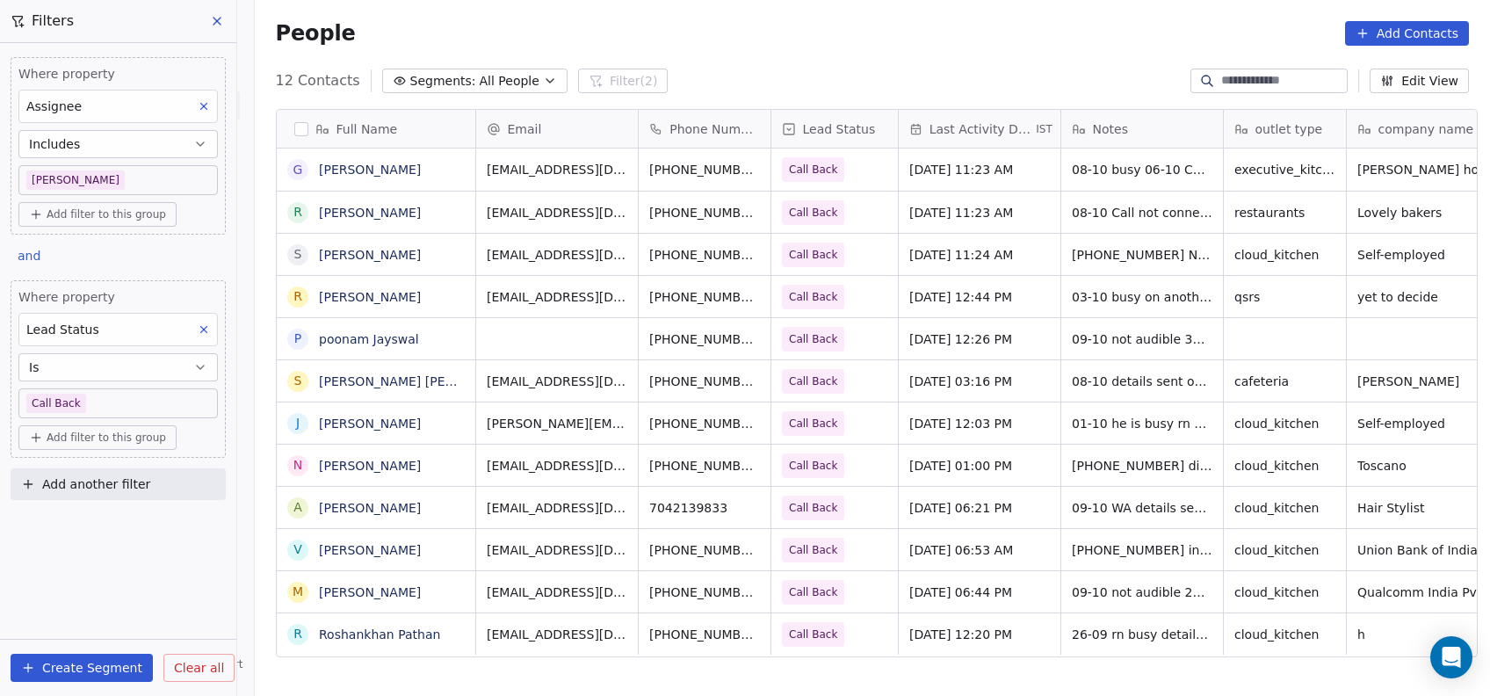
click at [850, 400] on html "On2Cook India Pvt. Ltd. Contacts People Marketing Workflows Campaigns Metrics &…" at bounding box center [745, 348] width 1490 height 696
click at [110, 394] on body "On2Cook India Pvt. Ltd. Contacts People Marketing Workflows Campaigns Metrics &…" at bounding box center [745, 348] width 1490 height 696
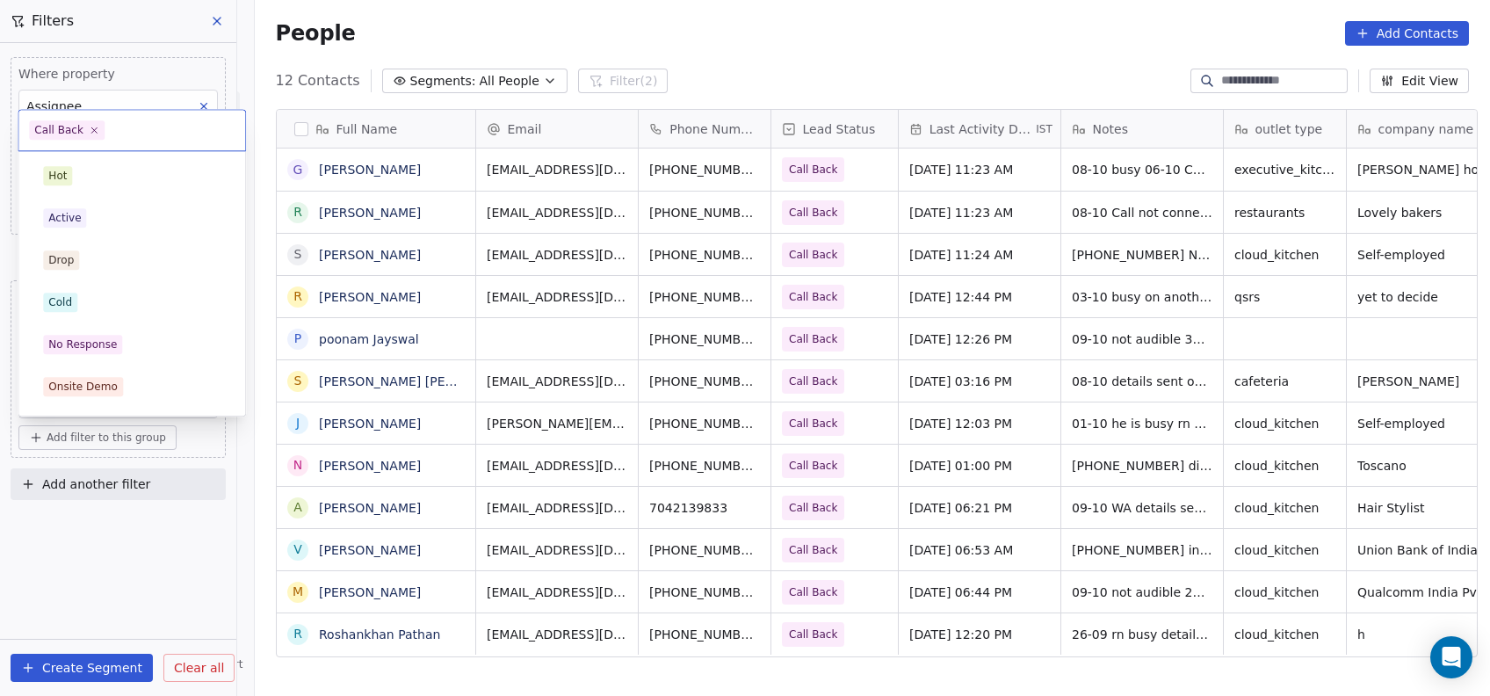
scroll to position [163, 0]
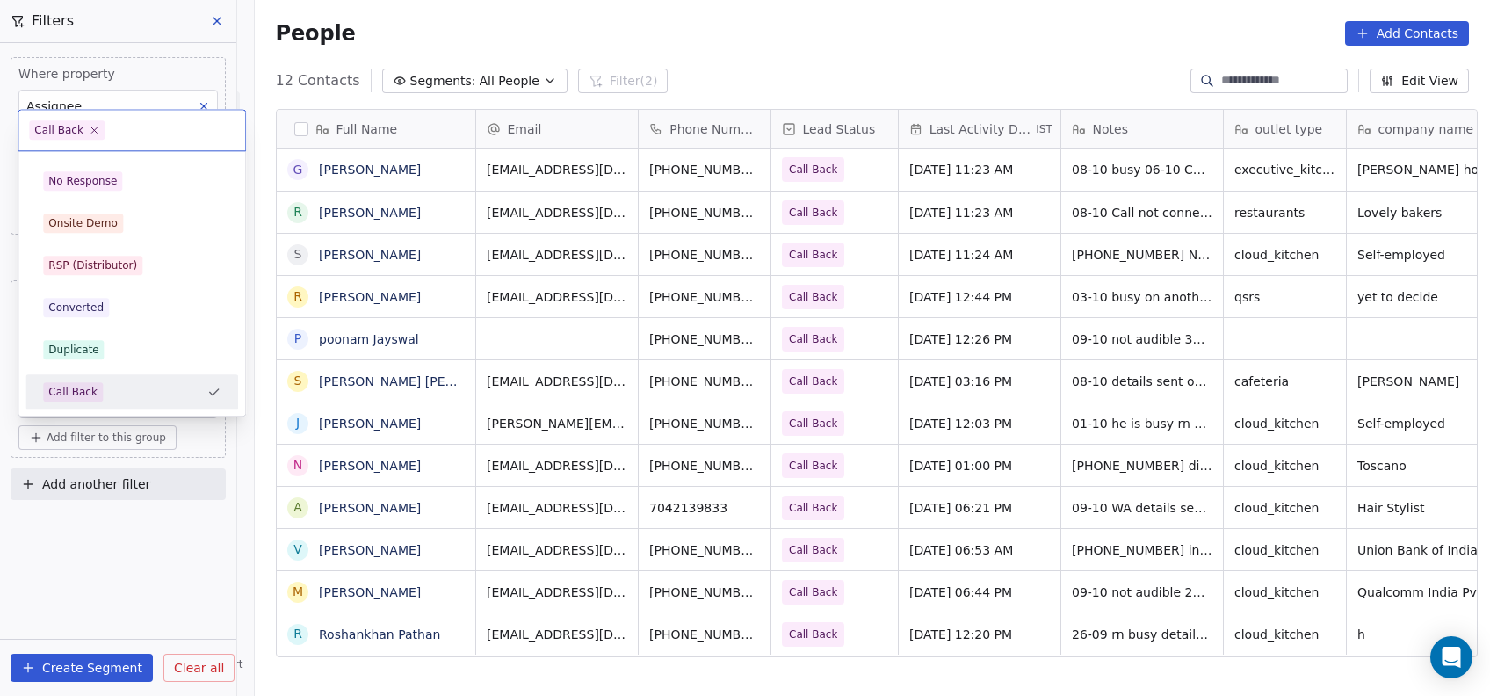
click at [110, 394] on div "Call Back" at bounding box center [121, 391] width 156 height 19
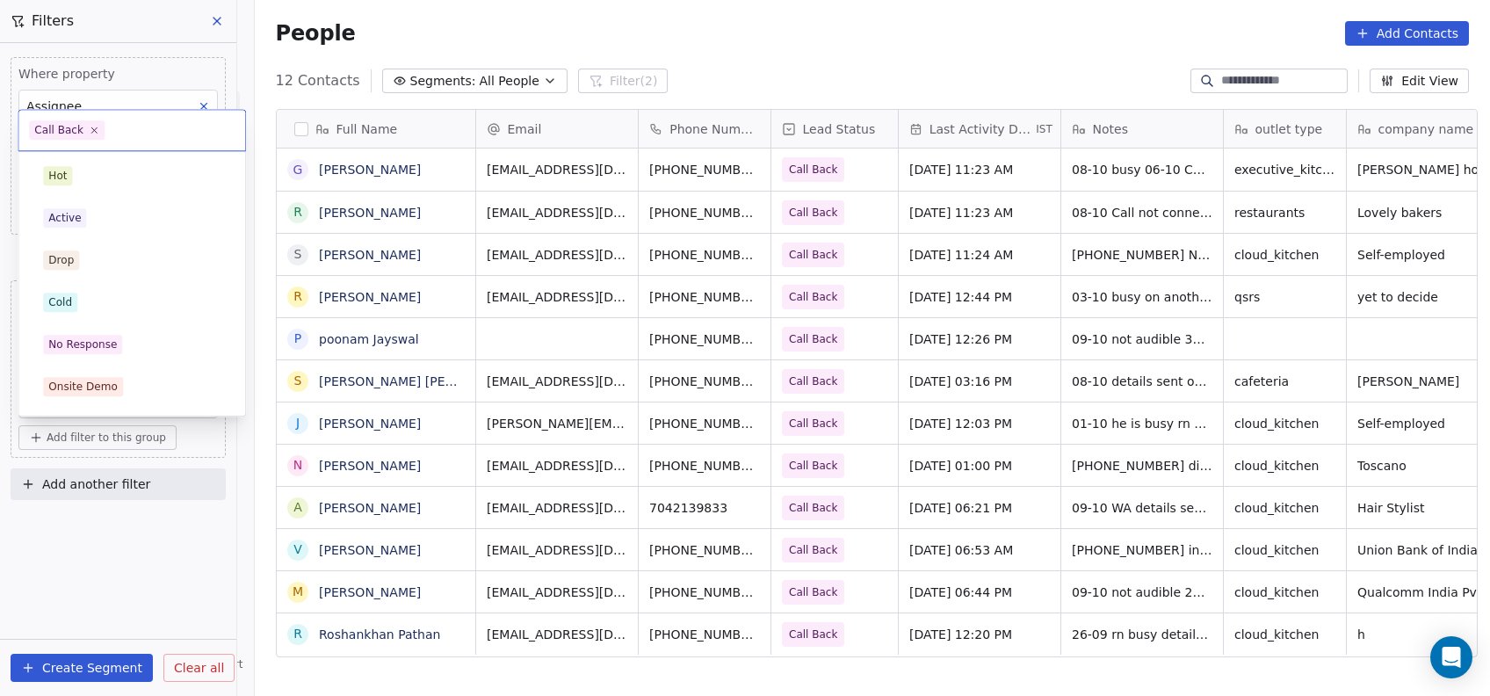
click at [104, 406] on body "On2Cook India Pvt. Ltd. Contacts People Marketing Workflows Campaigns Metrics &…" at bounding box center [745, 348] width 1490 height 696
click at [91, 221] on div "Active" at bounding box center [132, 217] width 178 height 19
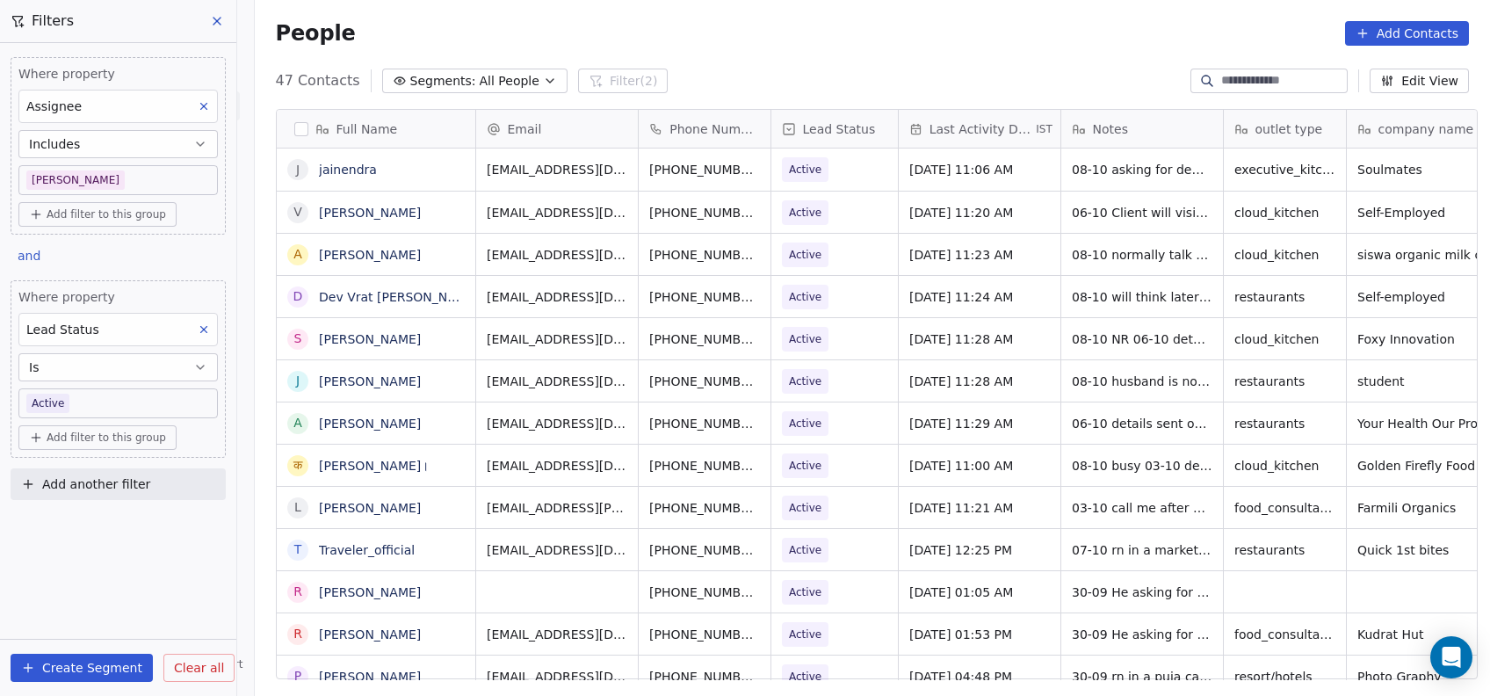
scroll to position [594, 1226]
click at [1138, 365] on div "08-10 NR 06-10 details sent on whatsapp" at bounding box center [1194, 343] width 264 height 51
click at [217, 22] on icon at bounding box center [217, 21] width 14 height 14
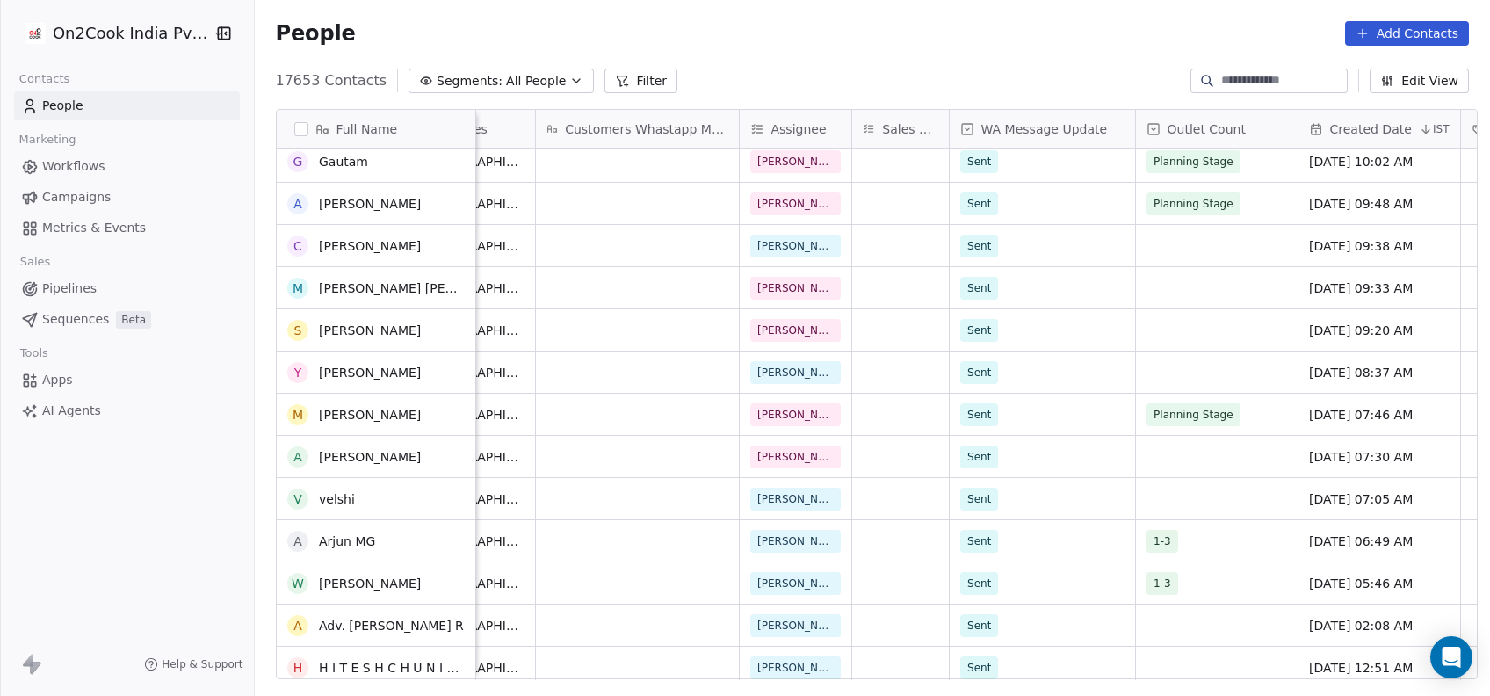
scroll to position [376, 0]
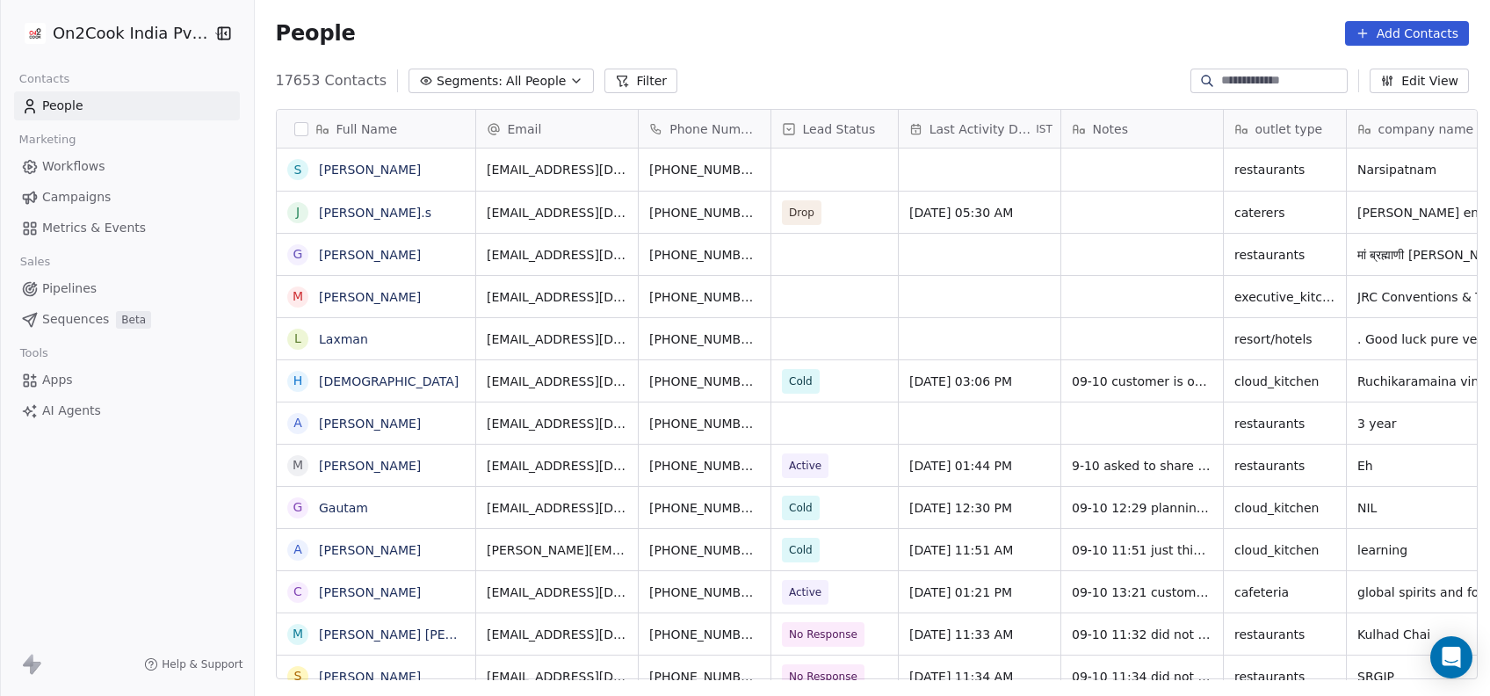
click at [614, 89] on button "Filter" at bounding box center [641, 81] width 73 height 25
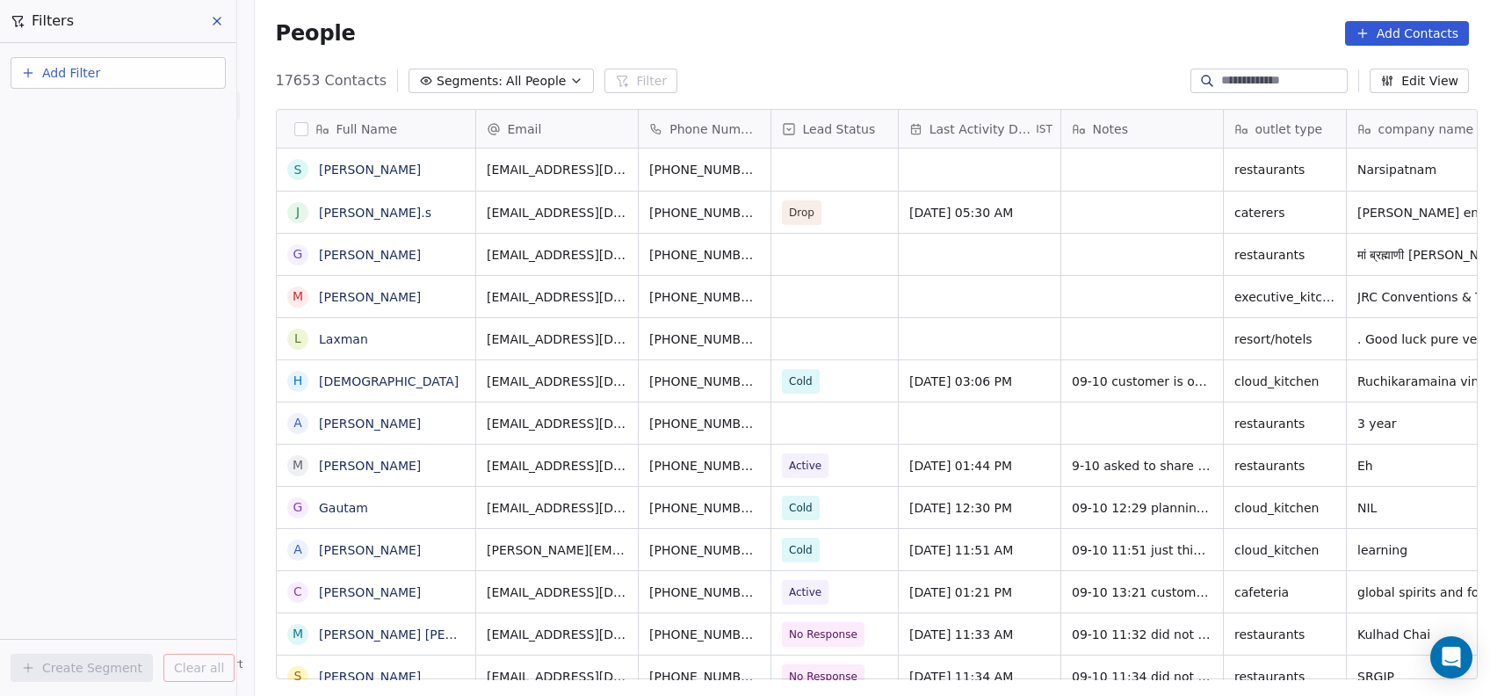
click at [170, 66] on button "Add Filter" at bounding box center [118, 73] width 215 height 32
click at [69, 120] on span "Contact properties" at bounding box center [86, 114] width 114 height 18
type input "*"
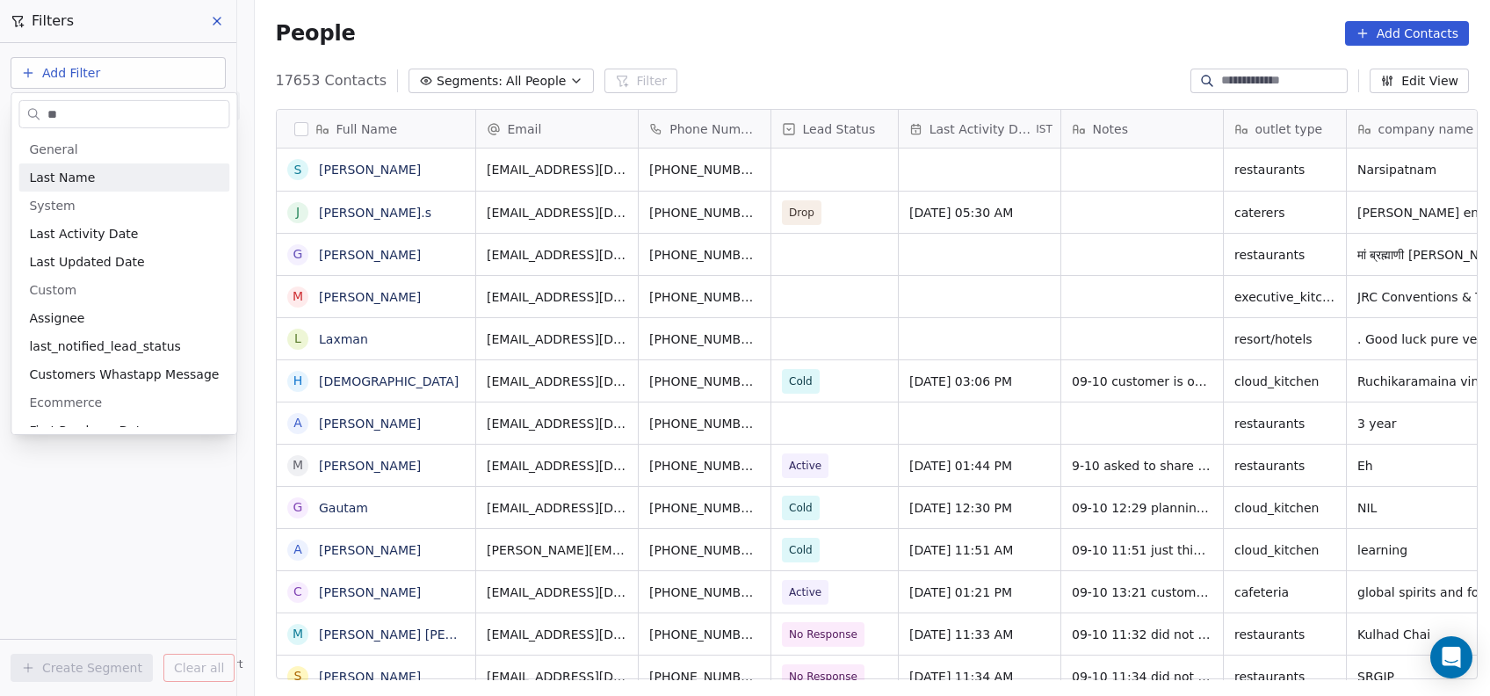
type input "***"
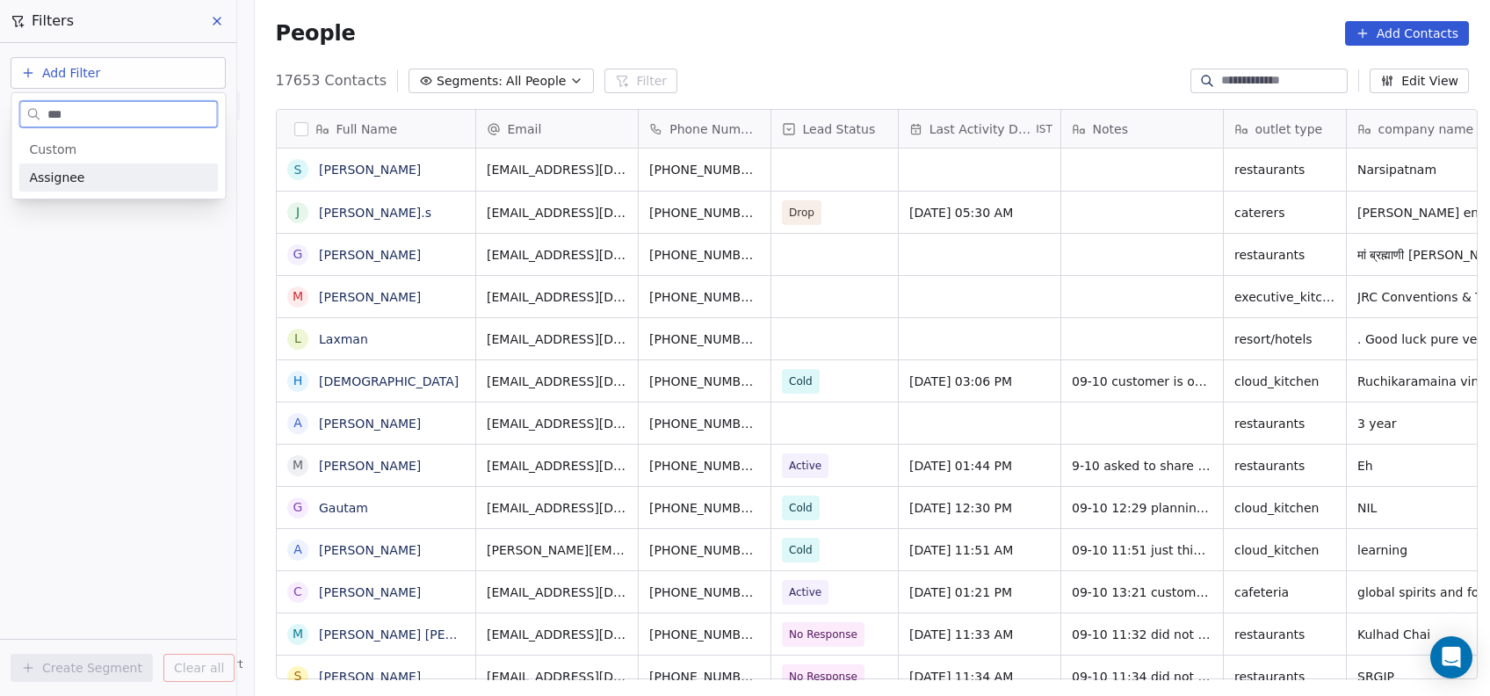
click at [61, 179] on span "Assignee" at bounding box center [56, 178] width 55 height 18
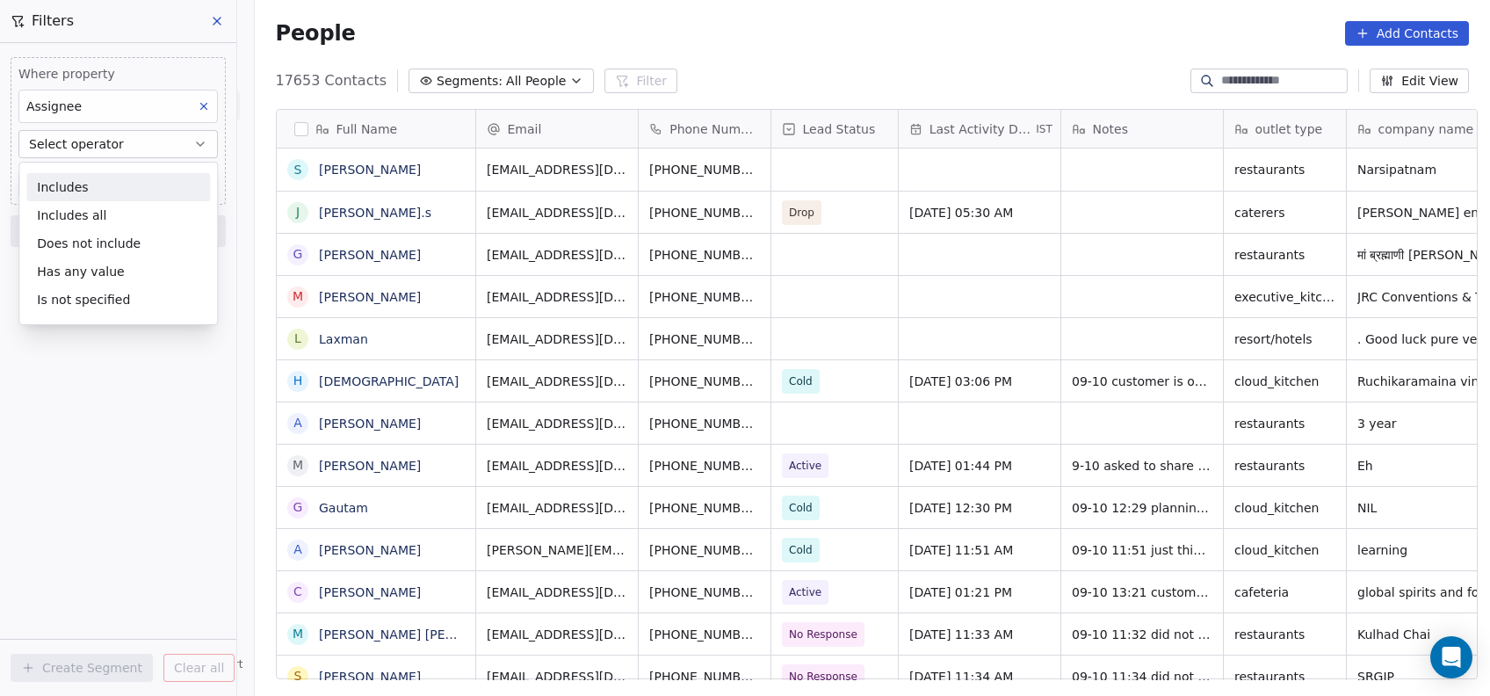
click at [56, 193] on div "Includes" at bounding box center [118, 187] width 184 height 28
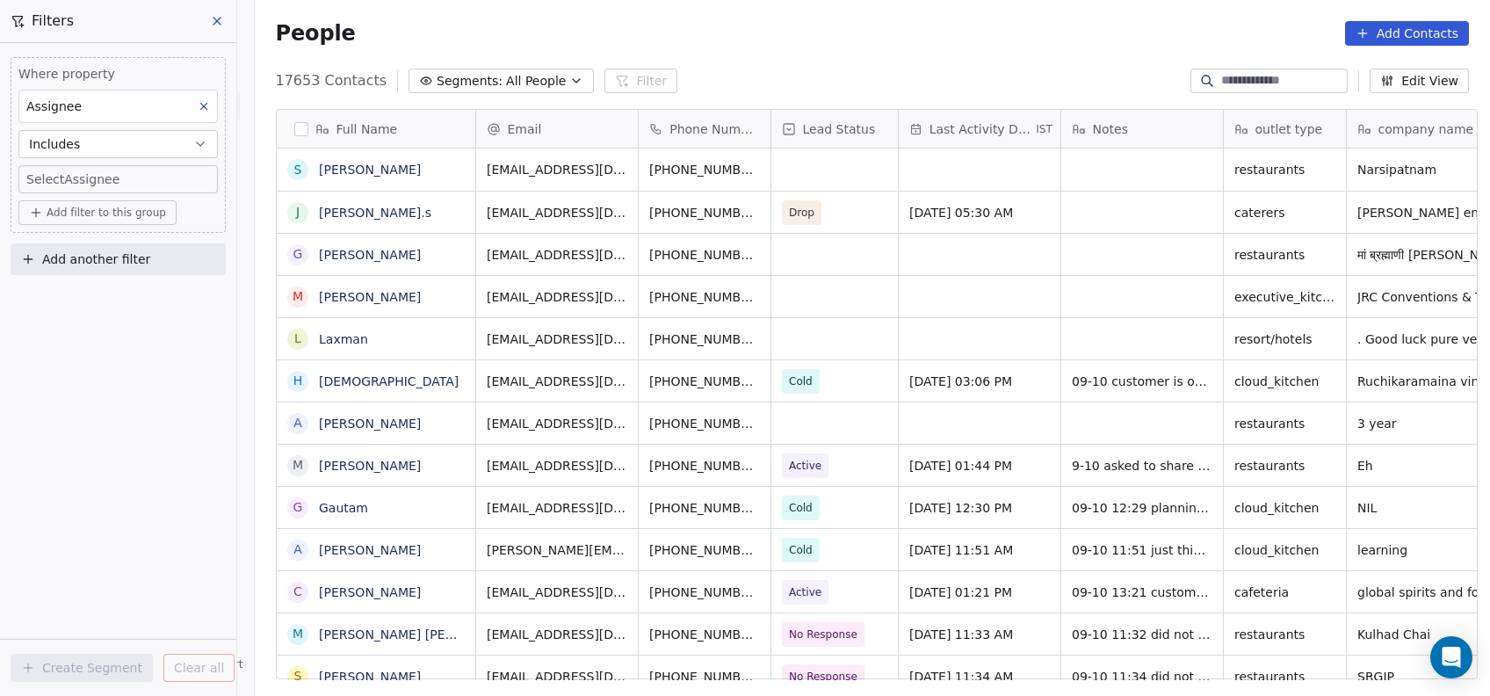
click at [115, 179] on body "On2Cook India Pvt. Ltd. Contacts People Marketing Workflows Campaigns Metrics &…" at bounding box center [745, 348] width 1490 height 696
type input "**"
click at [71, 232] on div "[PERSON_NAME]" at bounding box center [113, 238] width 88 height 16
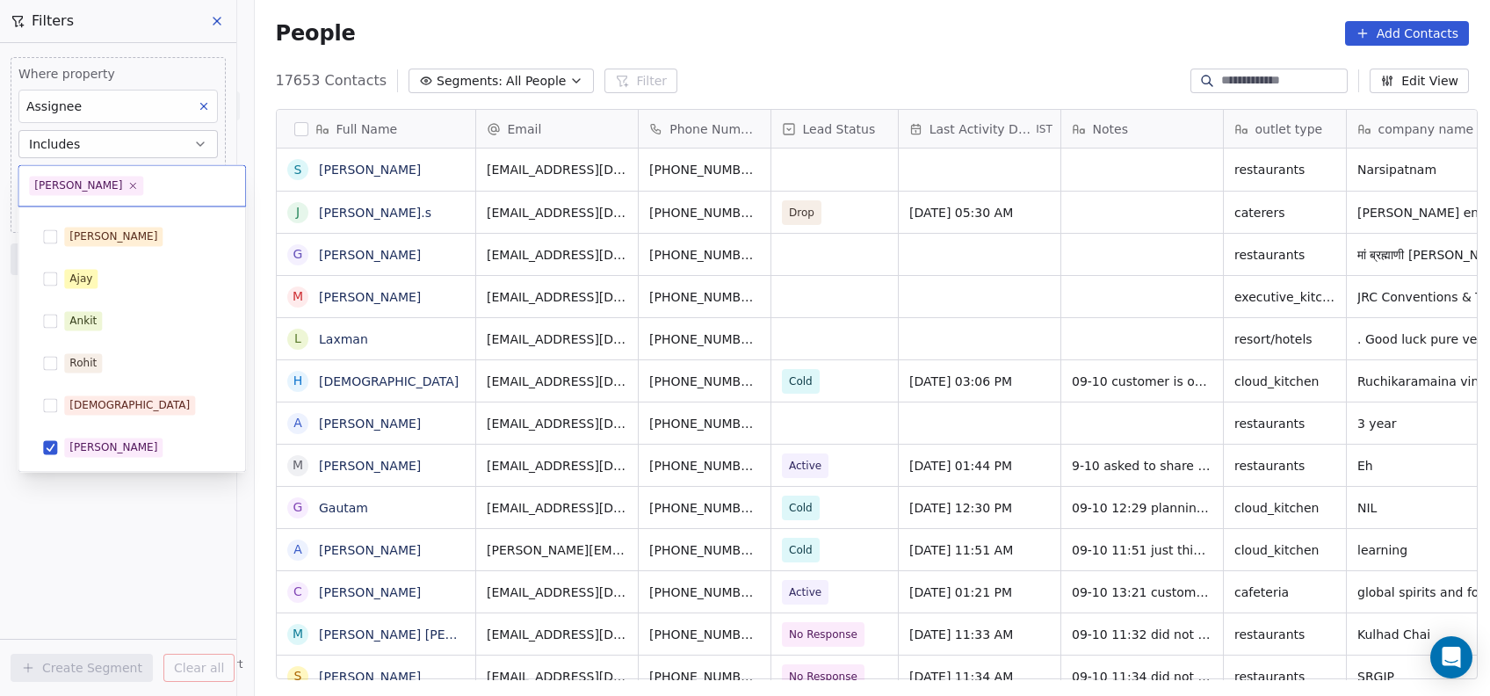
click at [70, 532] on html "On2Cook India Pvt. Ltd. Contacts People Marketing Workflows Campaigns Metrics &…" at bounding box center [745, 348] width 1490 height 696
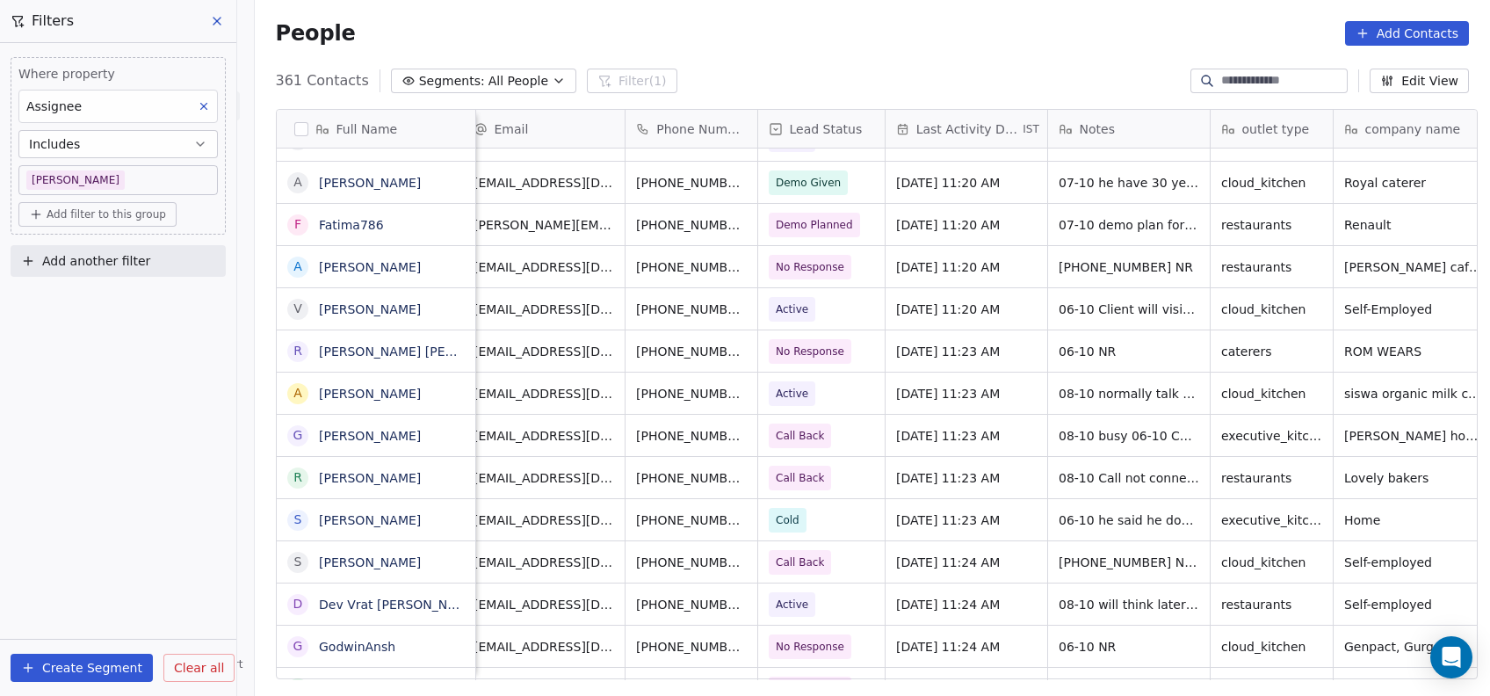
scroll to position [0, 0]
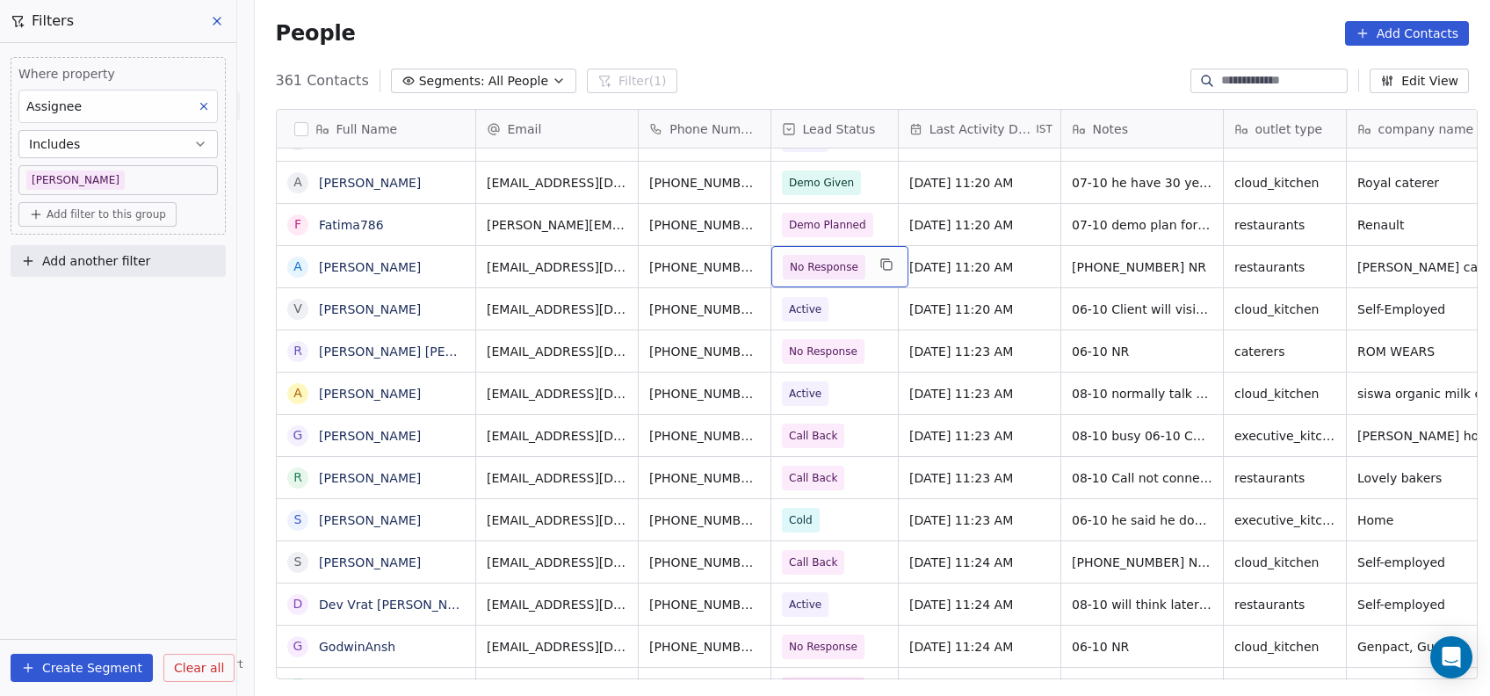
click at [875, 266] on button "grid" at bounding box center [885, 264] width 21 height 21
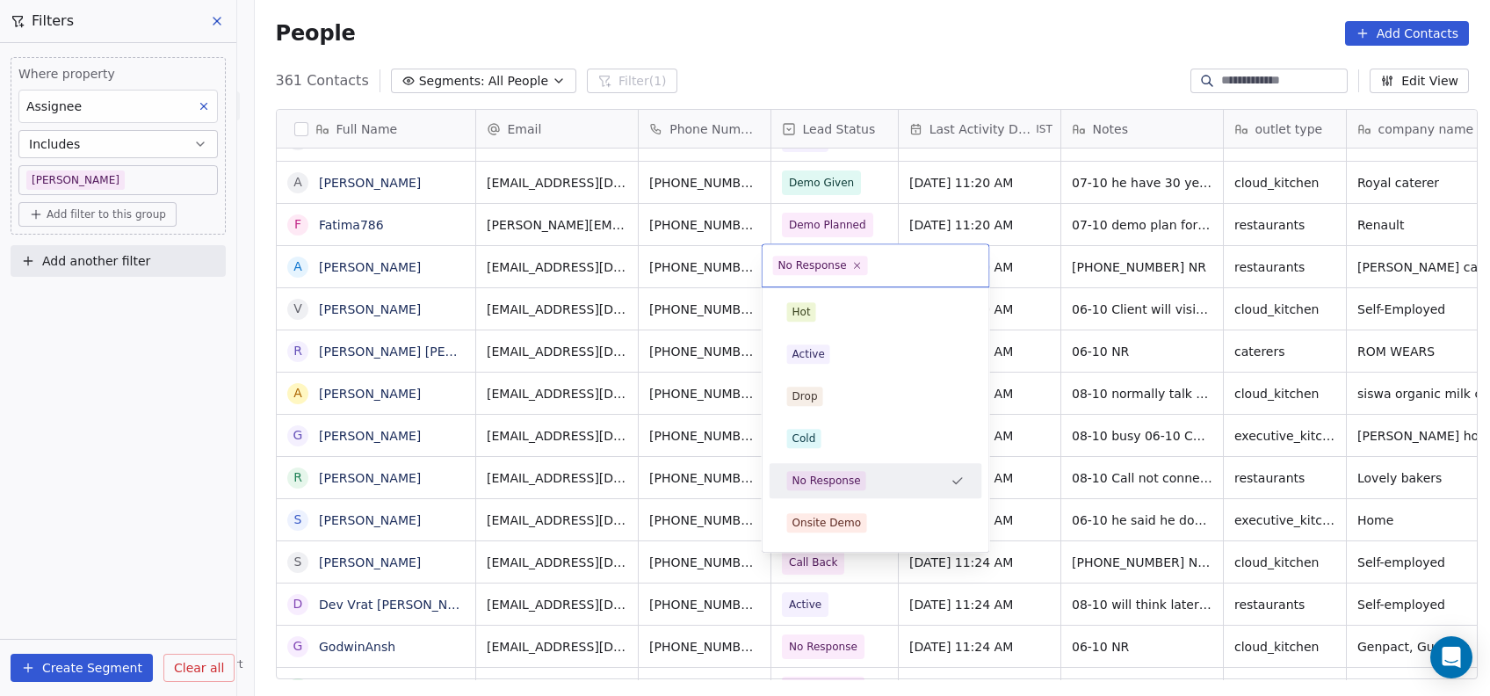
click at [865, 440] on div "Cold" at bounding box center [876, 438] width 178 height 19
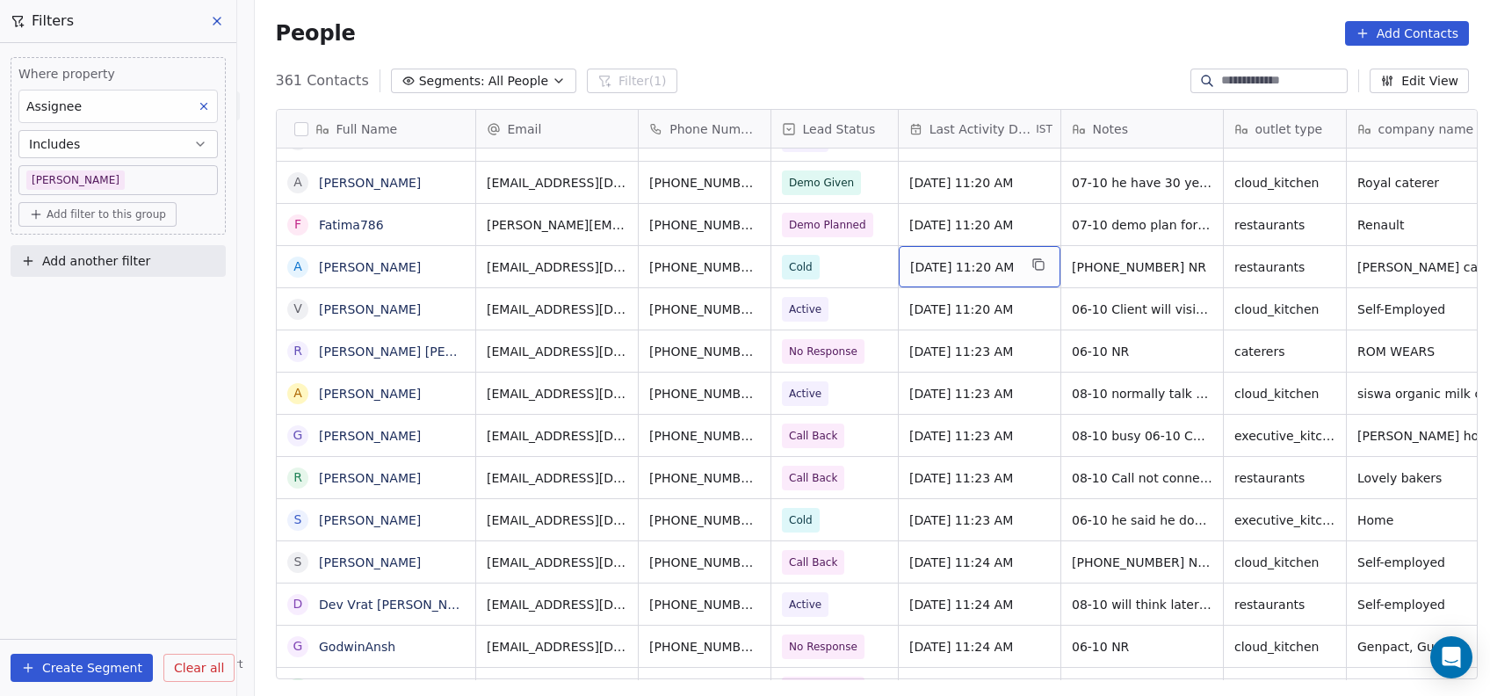
click at [987, 269] on span "[DATE] 11:20 AM" at bounding box center [963, 267] width 107 height 18
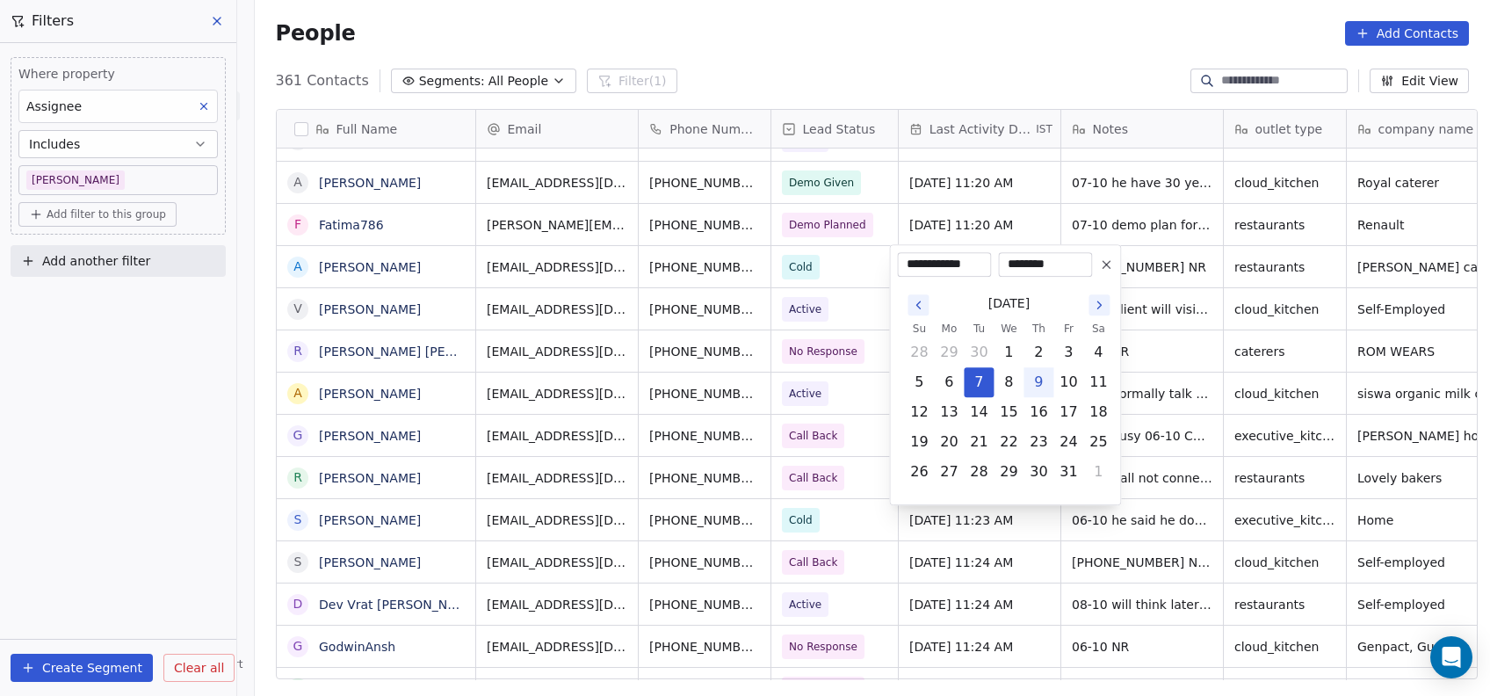
click at [1146, 420] on html "On2Cook India Pvt. Ltd. Contacts People Marketing Workflows Campaigns Metrics &…" at bounding box center [745, 348] width 1490 height 696
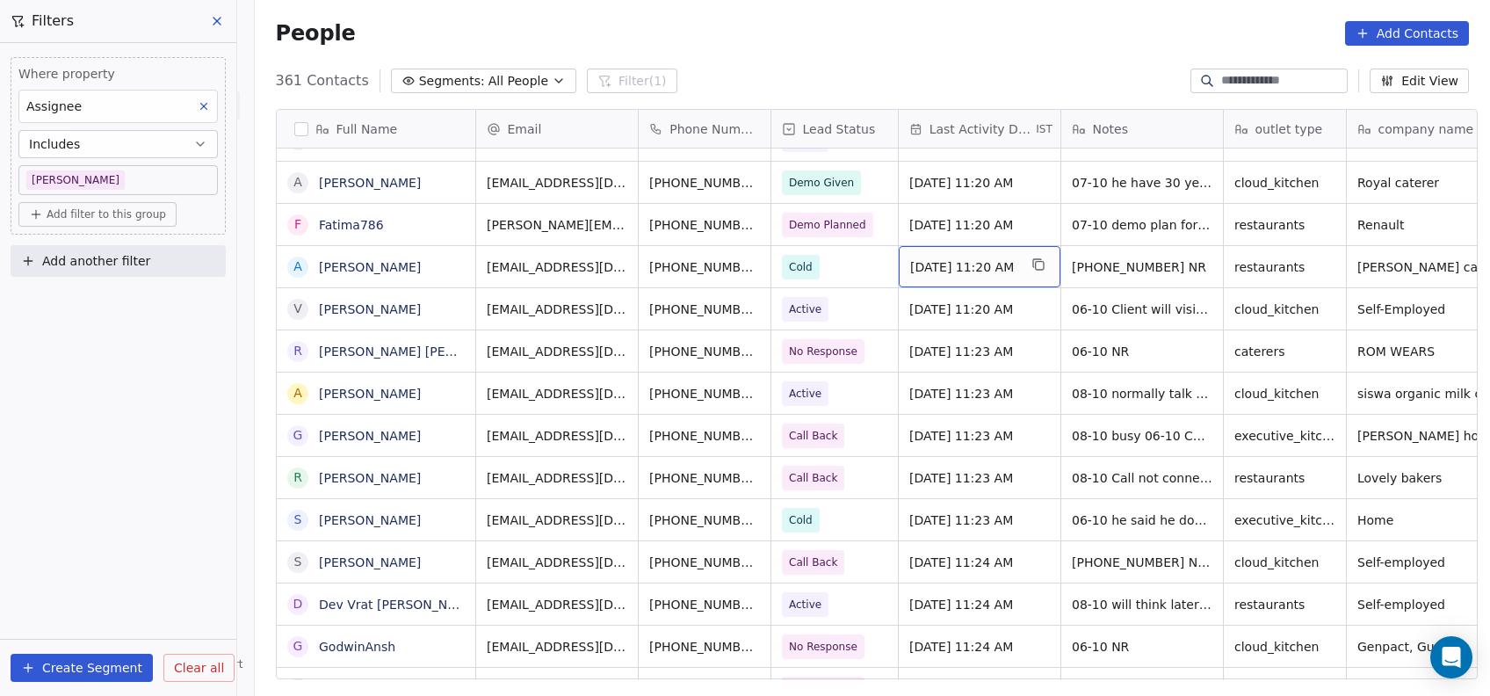
click at [1040, 266] on button "grid" at bounding box center [1038, 264] width 21 height 21
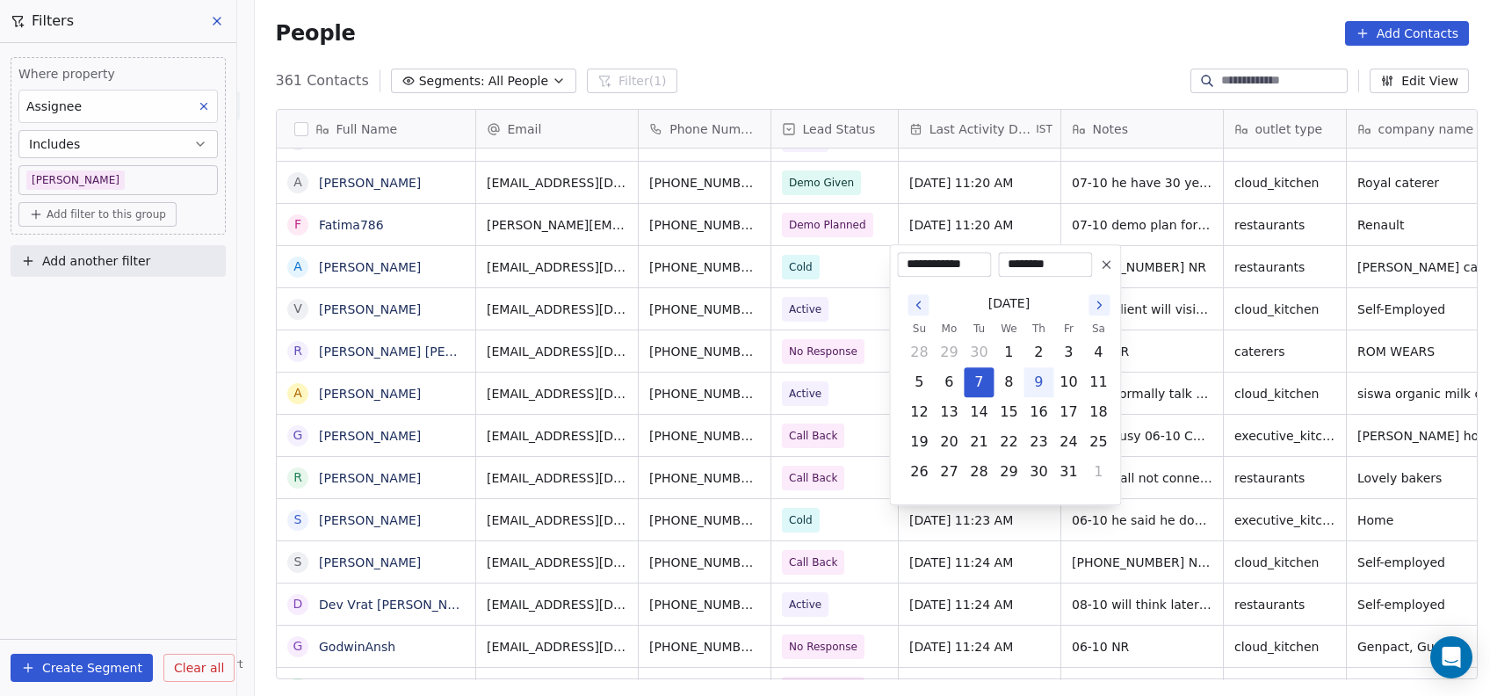
click at [1048, 390] on button "9" at bounding box center [1039, 382] width 28 height 28
type input "**********"
click at [949, 605] on html "On2Cook India Pvt. Ltd. Contacts People Marketing Workflows Campaigns Metrics &…" at bounding box center [745, 348] width 1490 height 696
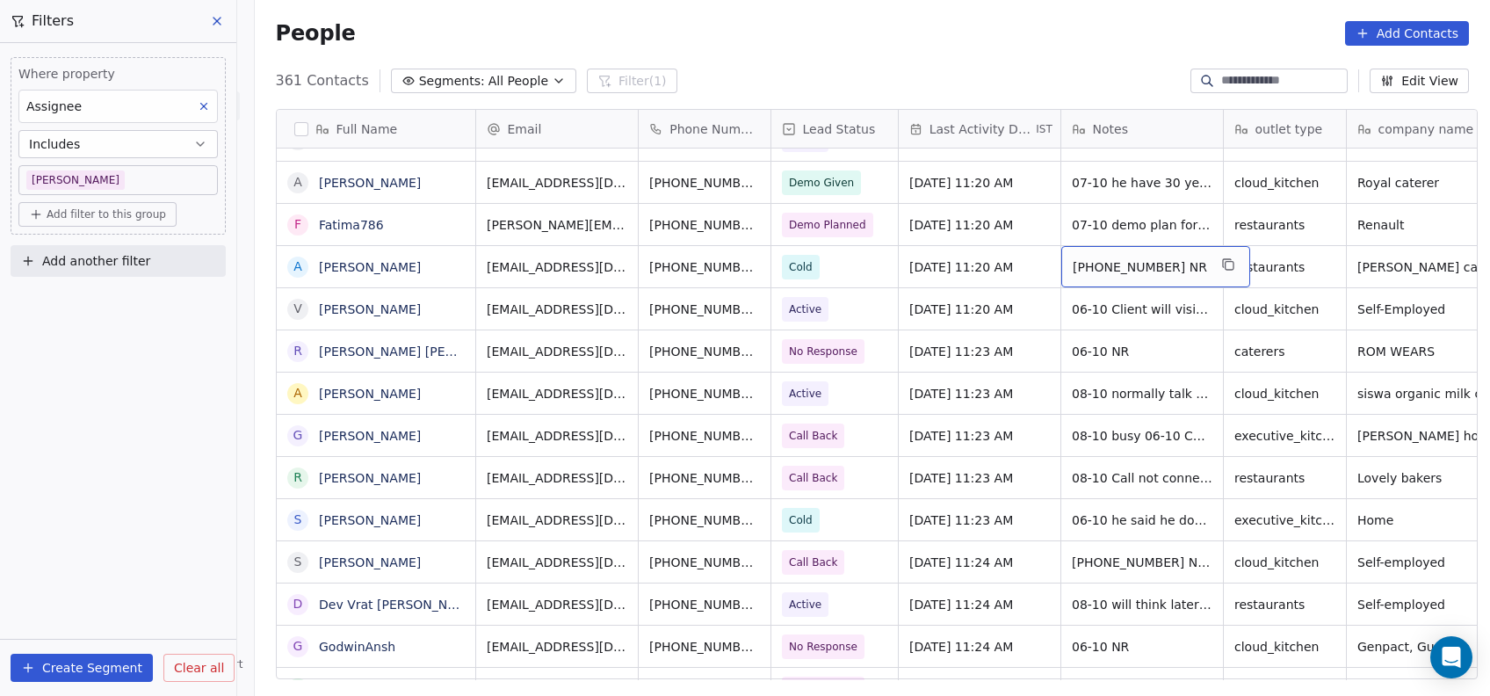
click at [1156, 273] on span "[PHONE_NUMBER] NR" at bounding box center [1140, 267] width 134 height 18
type textarea "**********"
click at [1134, 323] on html "On2Cook India Pvt. Ltd. Contacts People Marketing Workflows Campaigns Metrics &…" at bounding box center [745, 348] width 1490 height 696
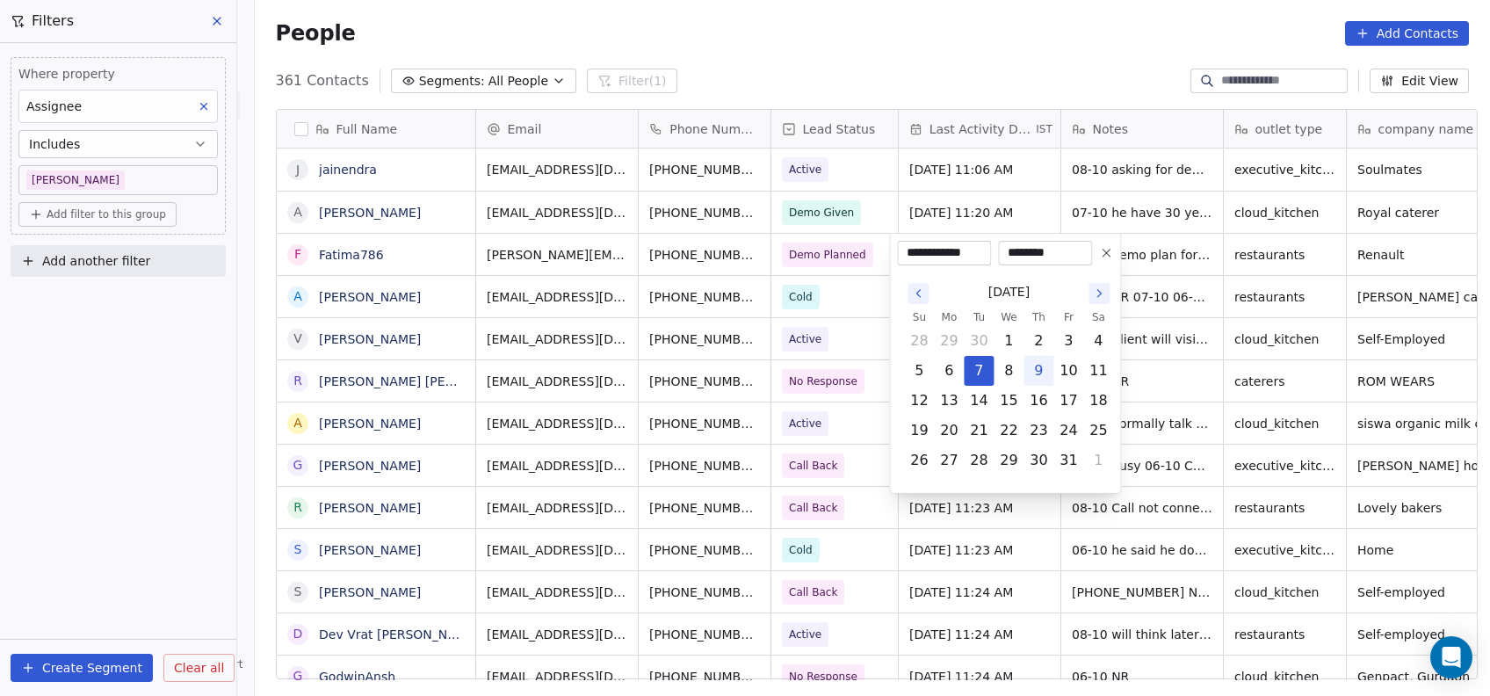
click at [1039, 373] on button "9" at bounding box center [1039, 371] width 28 height 28
type input "**********"
click at [1222, 355] on html "On2Cook India Pvt. Ltd. Contacts People Marketing Workflows Campaigns Metrics &…" at bounding box center [745, 348] width 1490 height 696
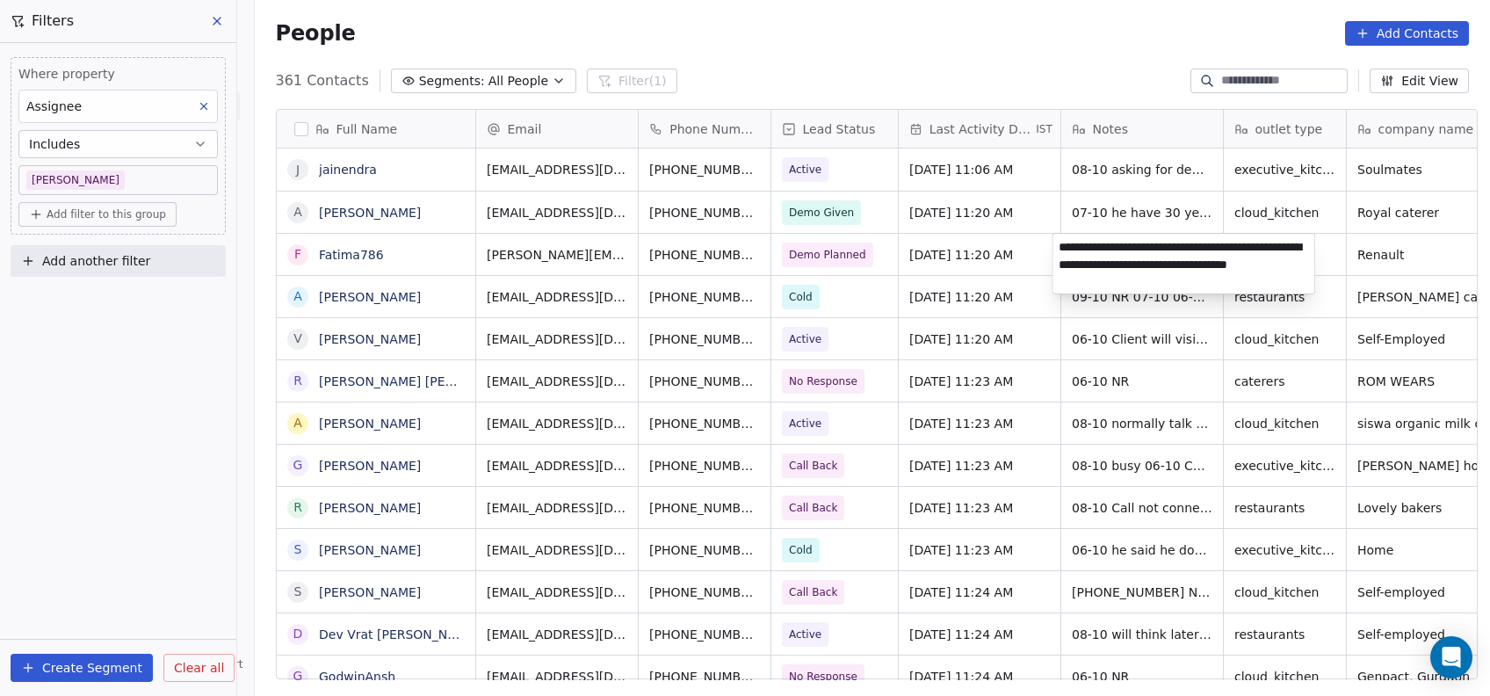
type textarea "**********"
click at [1144, 317] on html "On2Cook India Pvt. Ltd. Contacts People Marketing Workflows Campaigns Metrics &…" at bounding box center [745, 348] width 1490 height 696
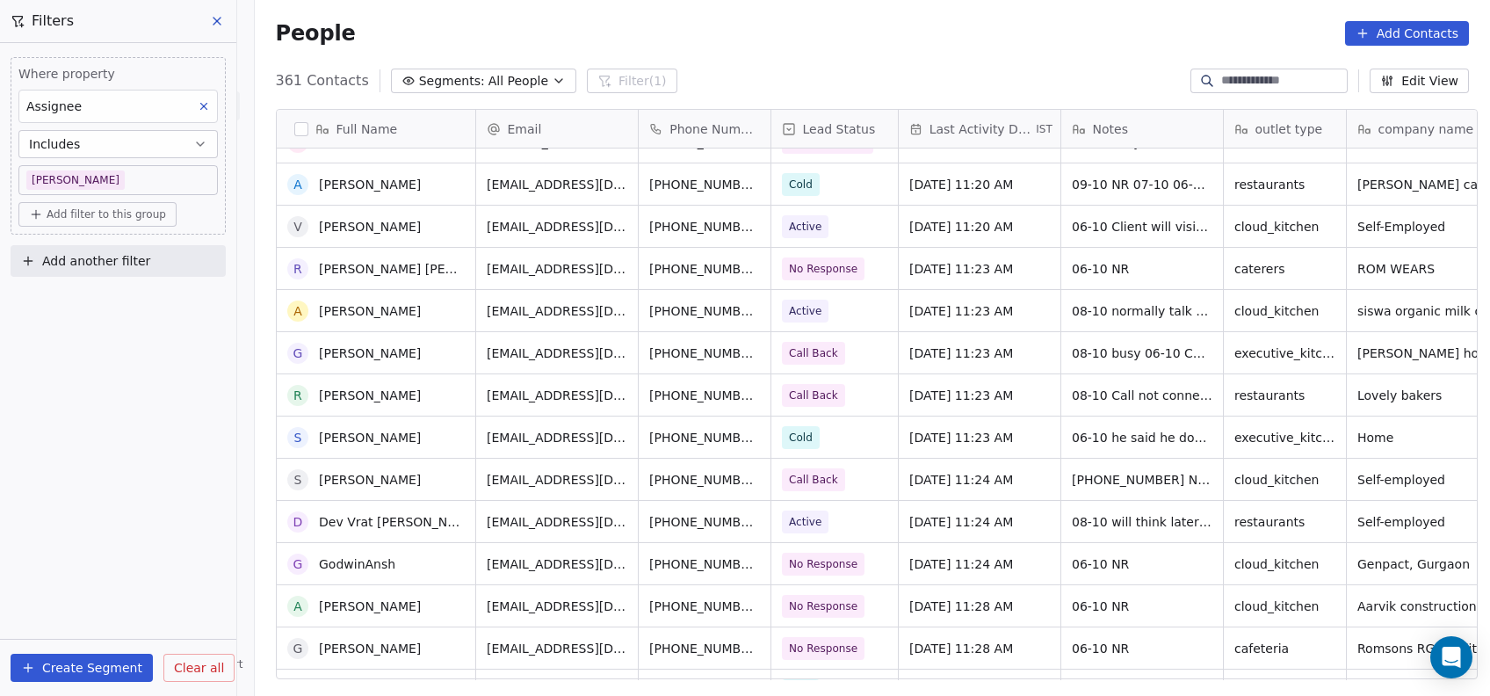
scroll to position [112, 0]
click at [991, 267] on span "[DATE] 11:23 AM" at bounding box center [963, 269] width 107 height 18
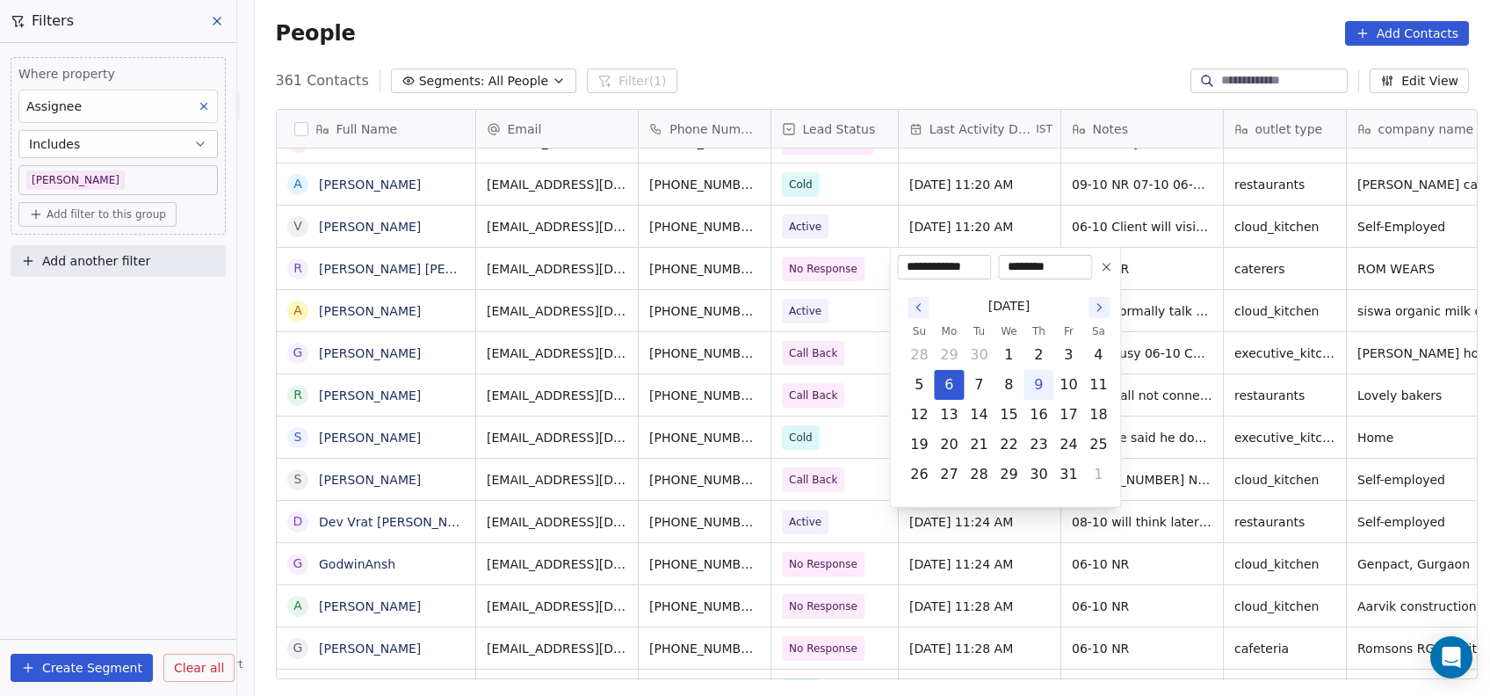
click at [1028, 394] on button "9" at bounding box center [1039, 385] width 28 height 28
type input "**********"
click at [832, 437] on html "On2Cook India Pvt. Ltd. Contacts People Marketing Workflows Campaigns Metrics &…" at bounding box center [745, 348] width 1490 height 696
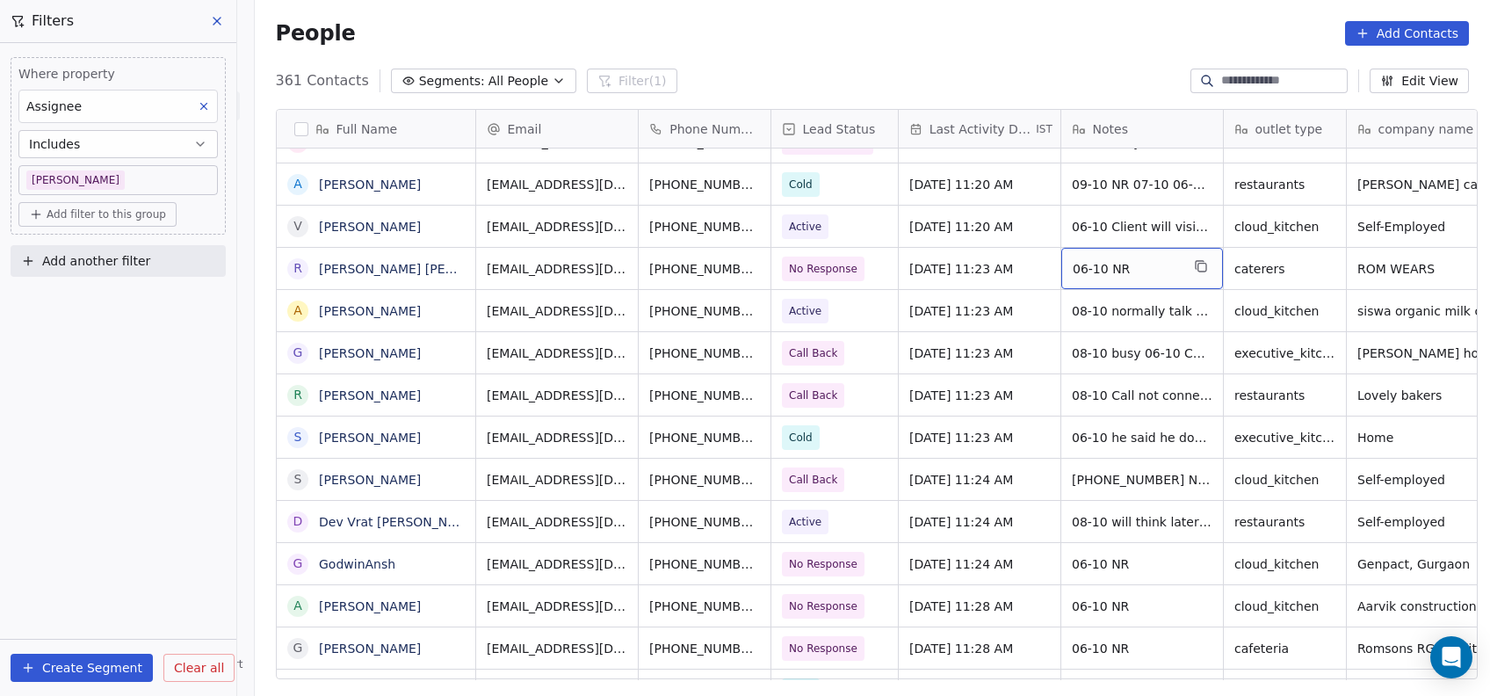
click at [1147, 275] on span "06-10 NR" at bounding box center [1126, 269] width 107 height 18
click at [1146, 272] on span "06-10 NR" at bounding box center [1126, 269] width 107 height 18
type textarea "**********"
click at [1035, 391] on html "On2Cook India Pvt. Ltd. Contacts People Marketing Workflows Campaigns Metrics &…" at bounding box center [745, 348] width 1490 height 696
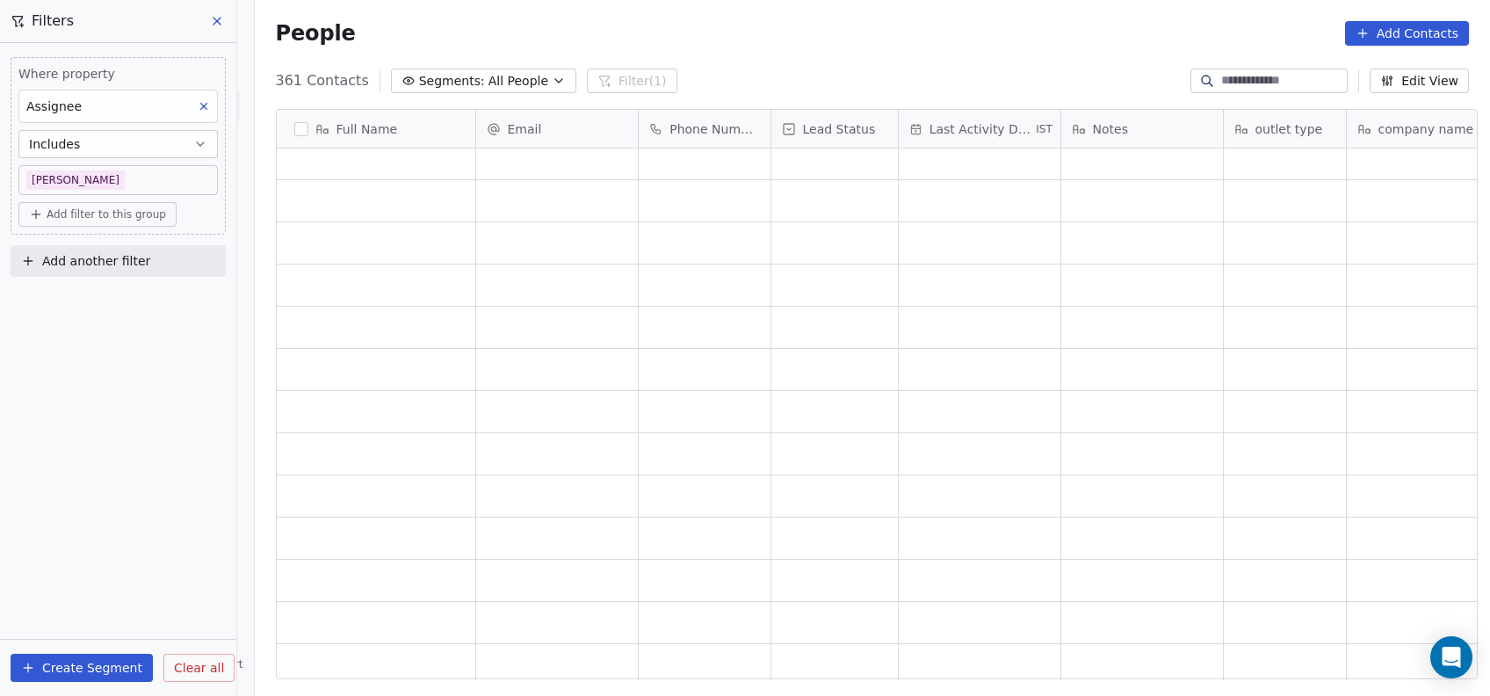
scroll to position [9923, 0]
click at [127, 214] on span "Add filter to this group" at bounding box center [107, 214] width 120 height 14
click at [137, 252] on span "Contact properties" at bounding box center [94, 252] width 114 height 18
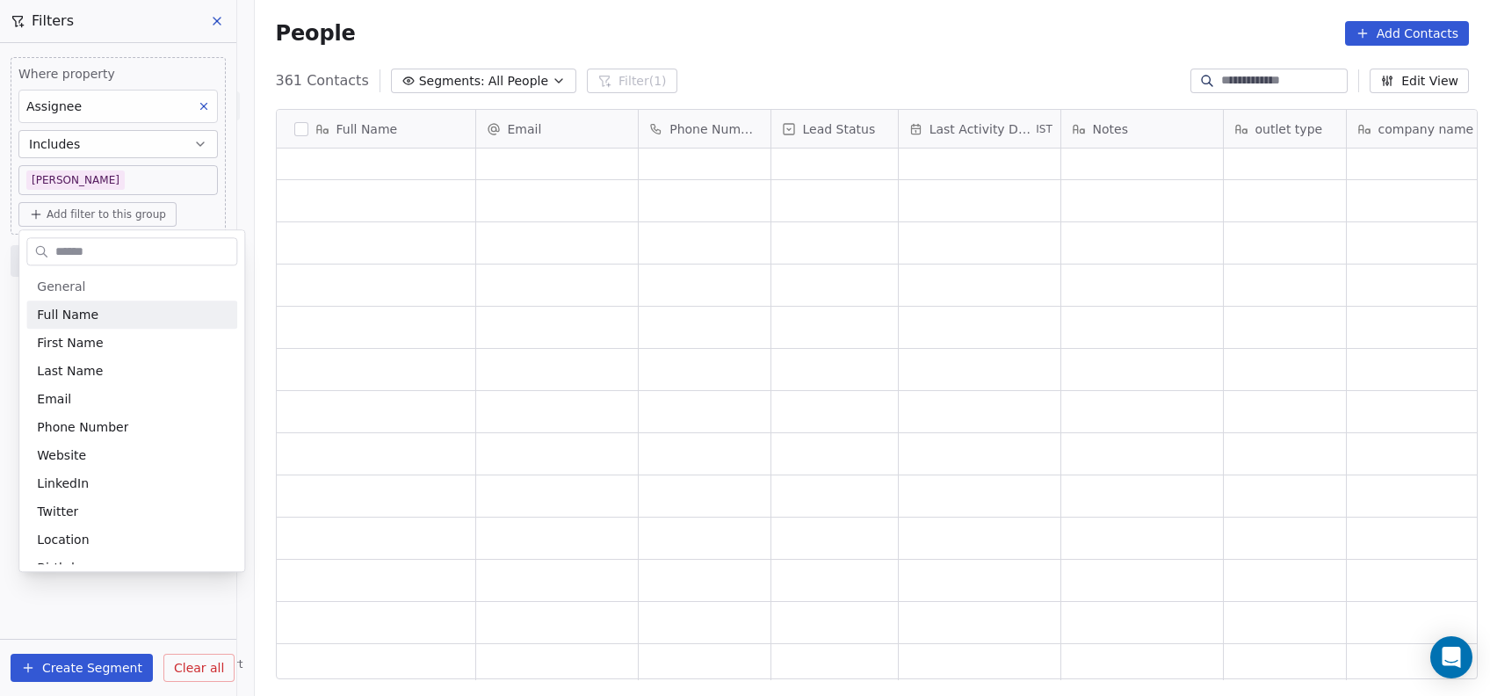
click at [137, 252] on input "text" at bounding box center [144, 251] width 185 height 25
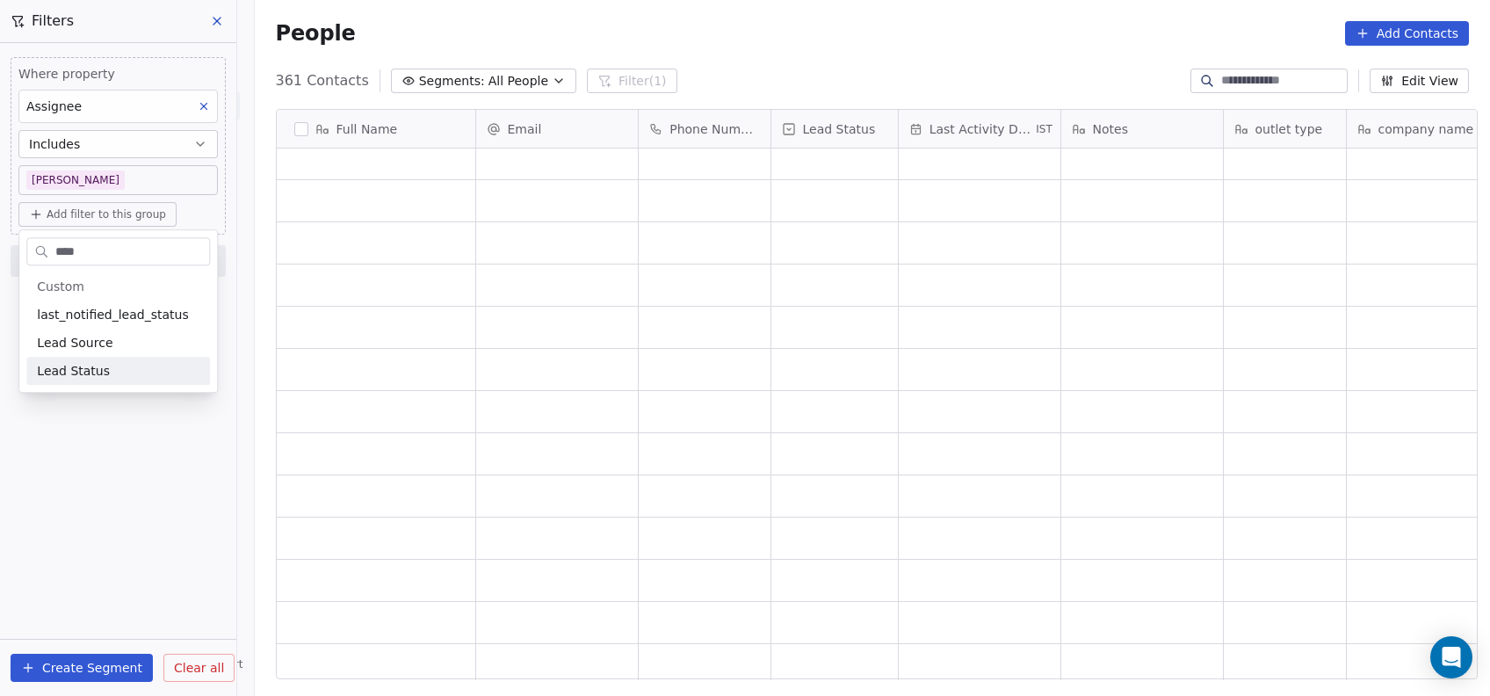
type input "****"
click at [73, 382] on div "Lead Status" at bounding box center [118, 371] width 184 height 28
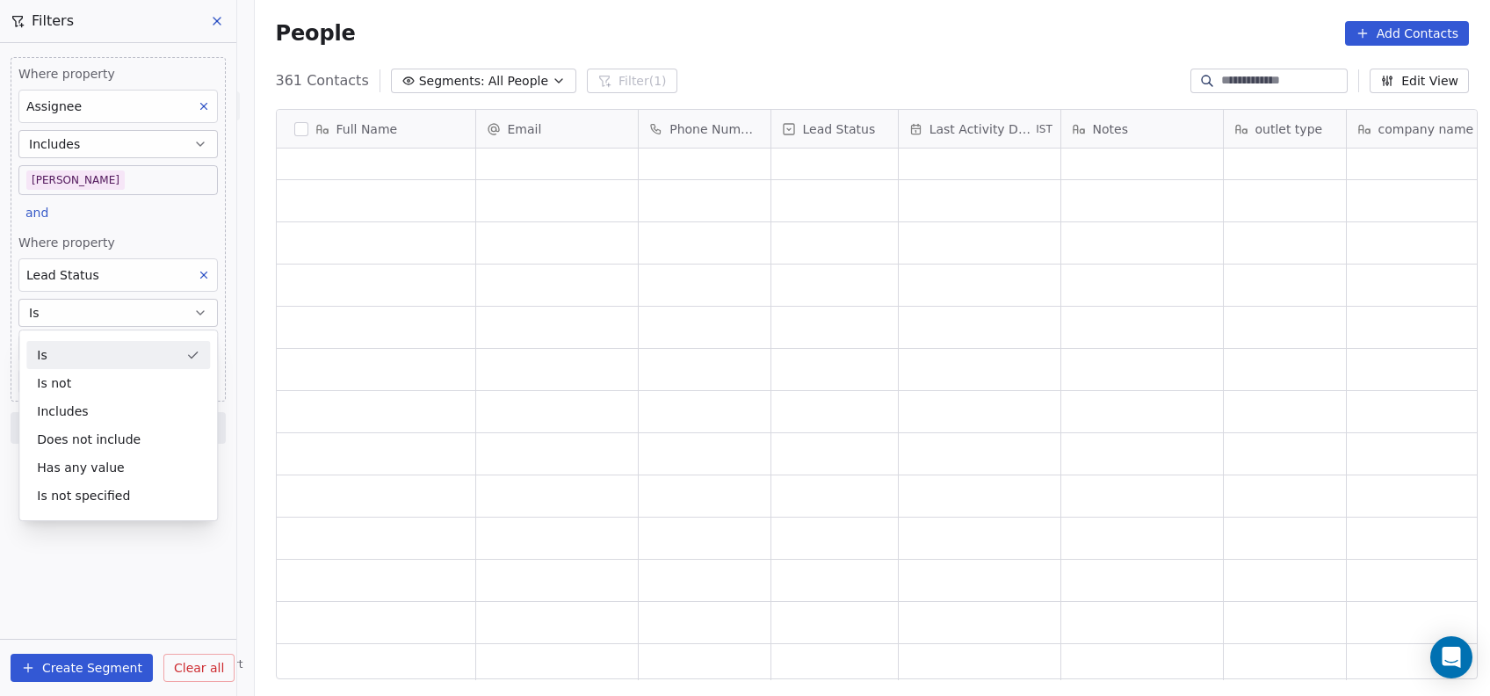
click at [89, 358] on div "Is" at bounding box center [118, 355] width 184 height 28
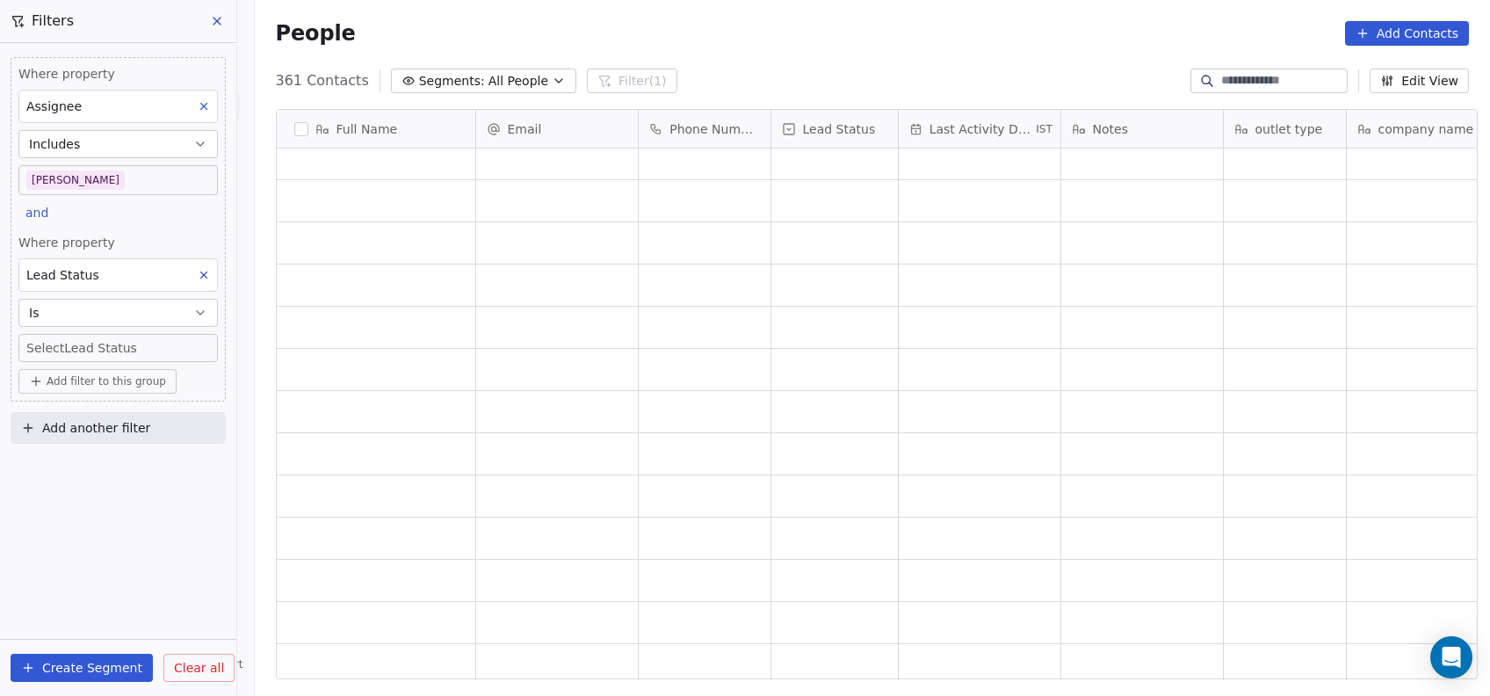
click at [89, 358] on body "On2Cook India Pvt. Ltd. Contacts People Marketing Workflows Campaigns Metrics &…" at bounding box center [745, 348] width 1490 height 696
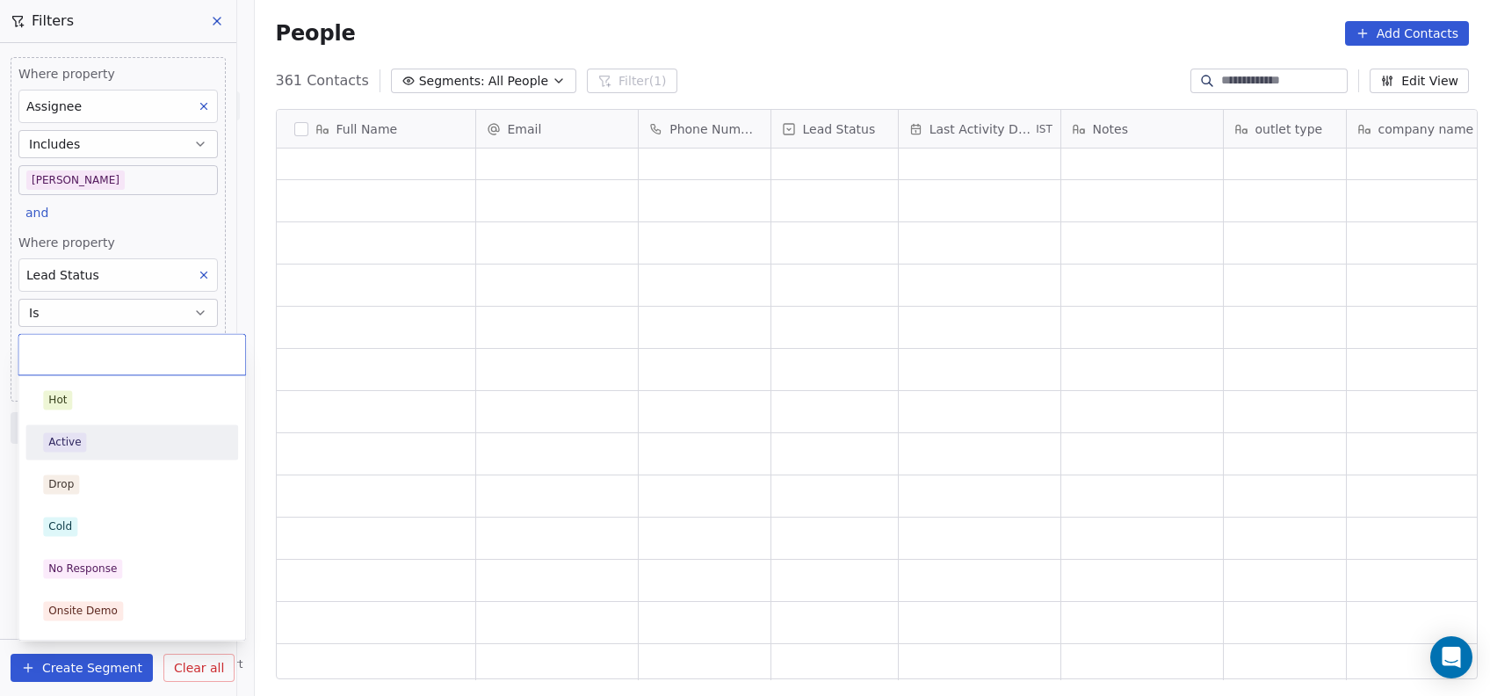
click at [86, 424] on div "Active" at bounding box center [131, 441] width 213 height 35
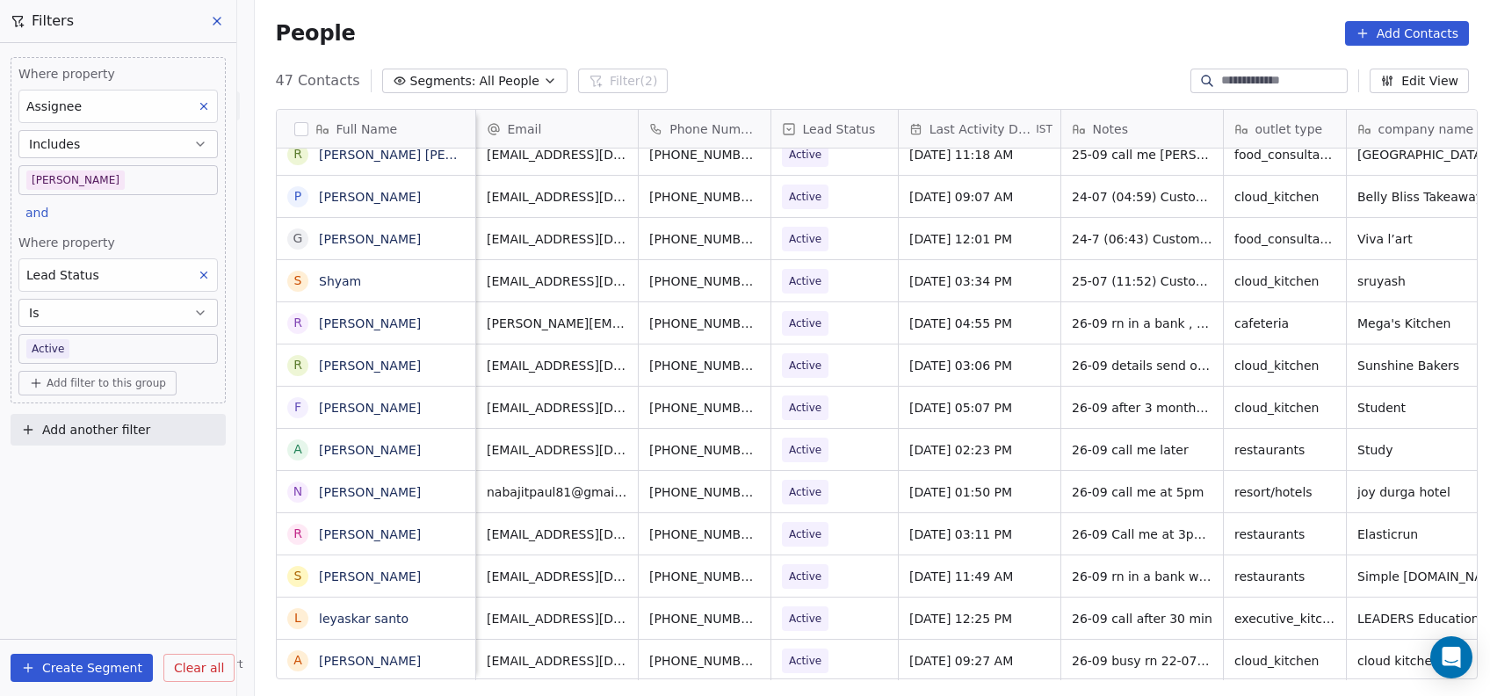
scroll to position [18, 293]
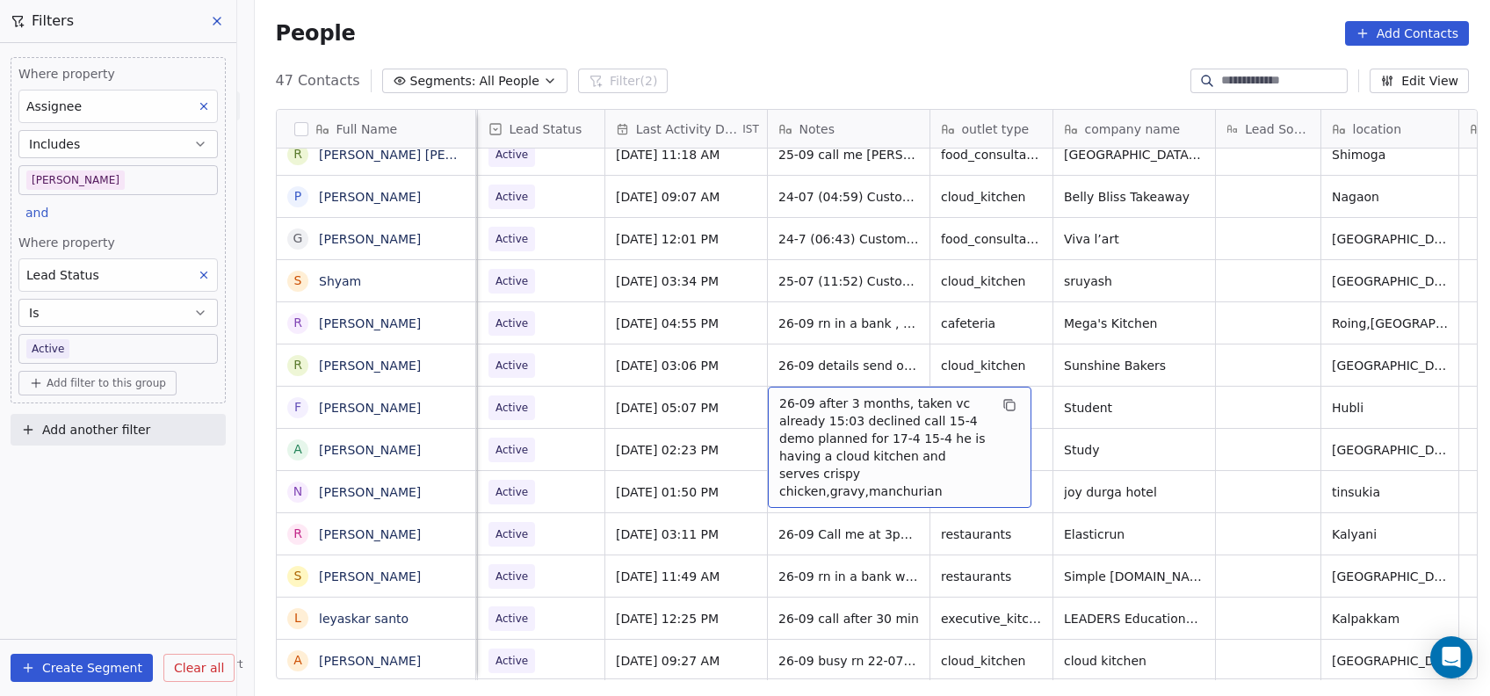
click at [998, 467] on div "26-09 after 3 months, taken vc already 15:03 declined call 15-4 demo planned fo…" at bounding box center [900, 447] width 264 height 121
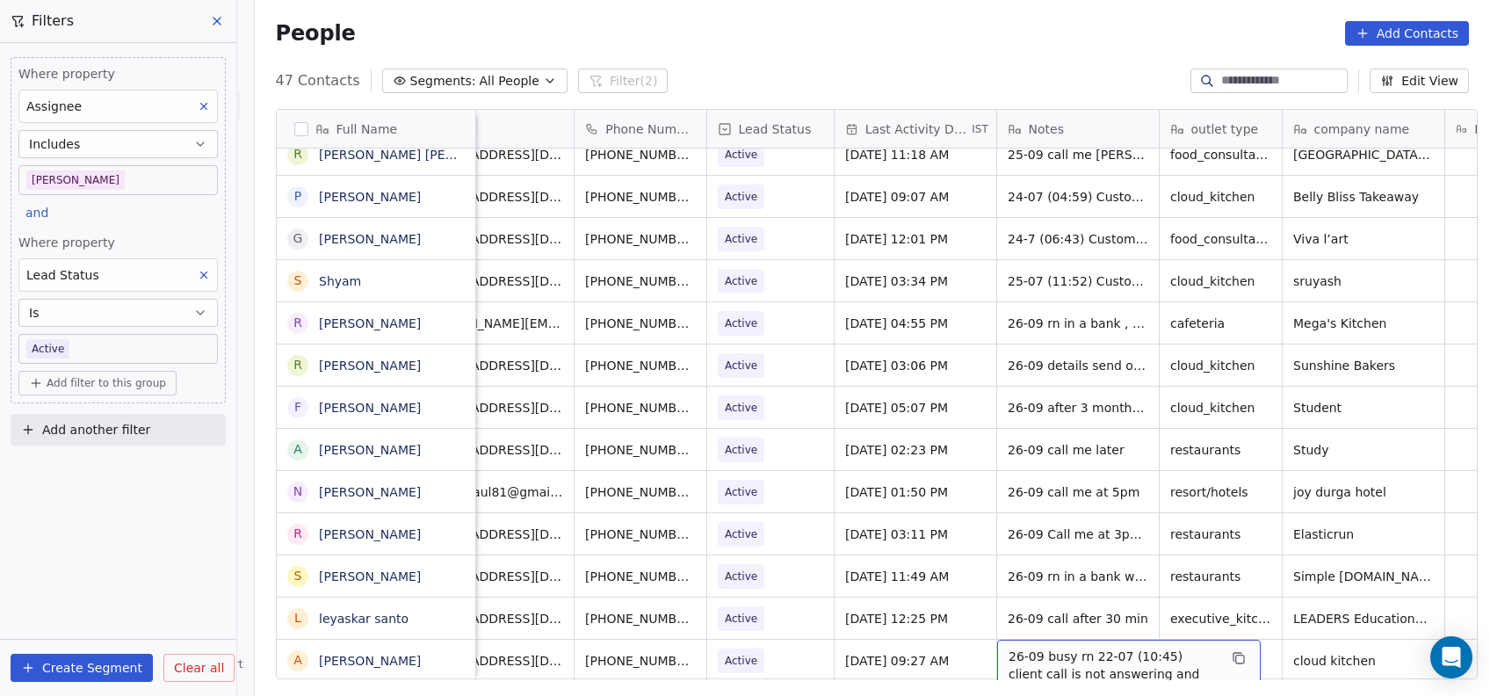
scroll to position [18, 0]
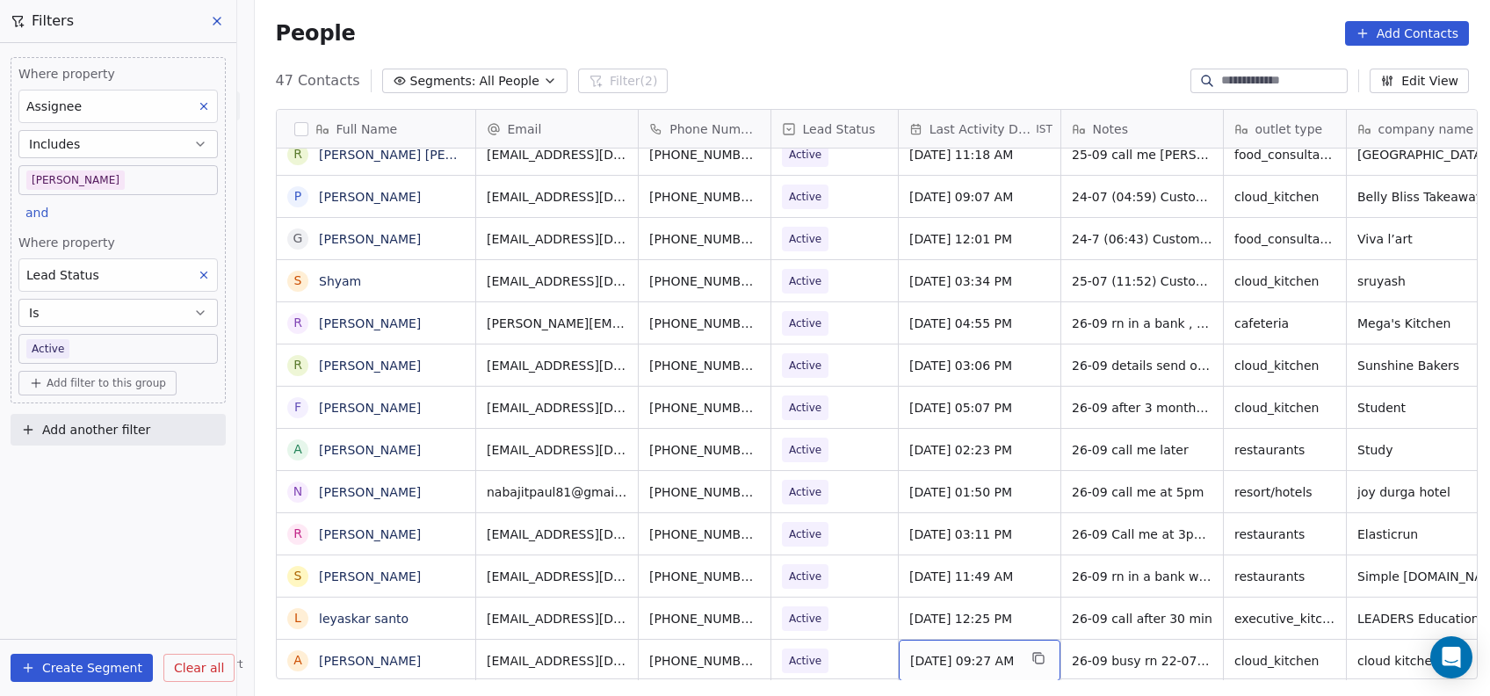
click at [1005, 652] on span "Sep 26, 2025 09:27 AM" at bounding box center [963, 661] width 107 height 18
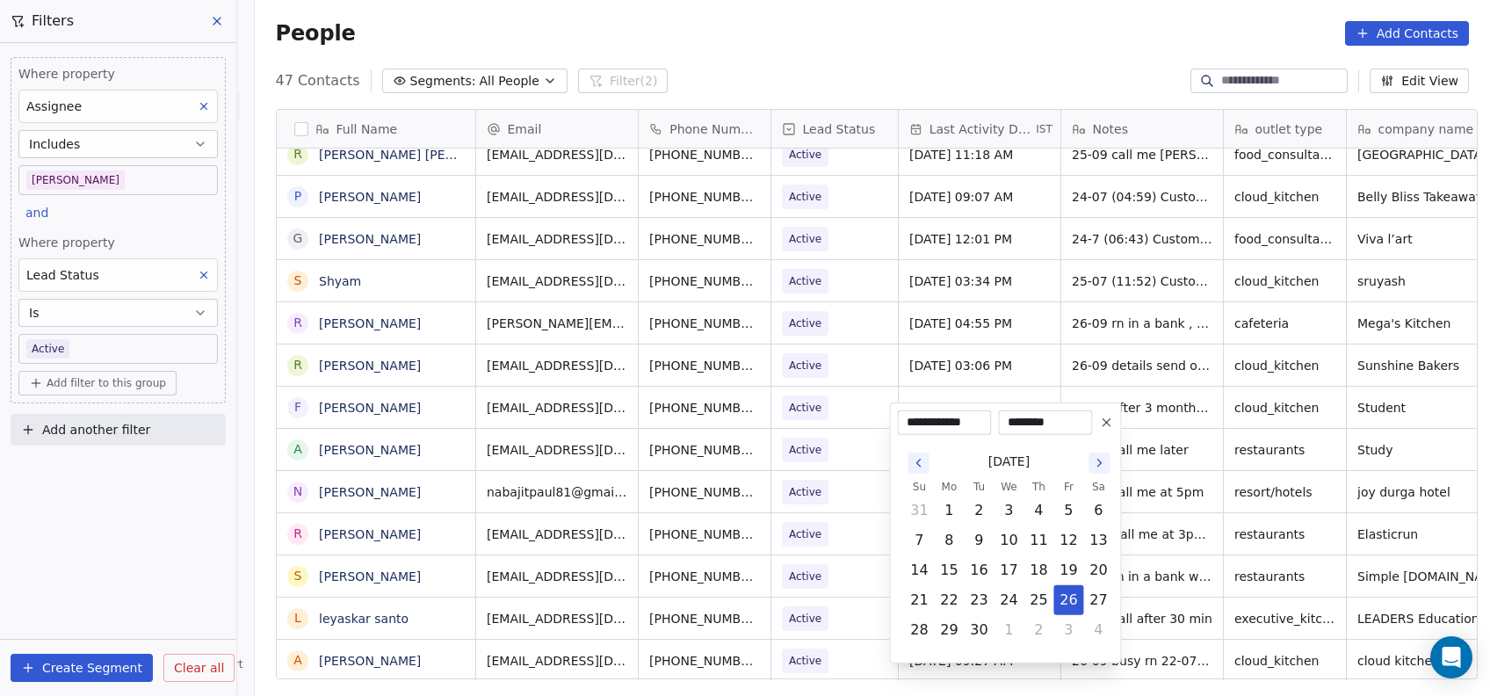
click at [1098, 462] on icon "Go to the Next Month" at bounding box center [1099, 463] width 14 height 14
click at [1044, 523] on button "2" at bounding box center [1039, 510] width 28 height 28
click at [1039, 540] on button "9" at bounding box center [1039, 540] width 28 height 28
type input "**********"
click at [1192, 500] on html "On2Cook India Pvt. Ltd. Contacts People Marketing Workflows Campaigns Metrics &…" at bounding box center [745, 348] width 1490 height 696
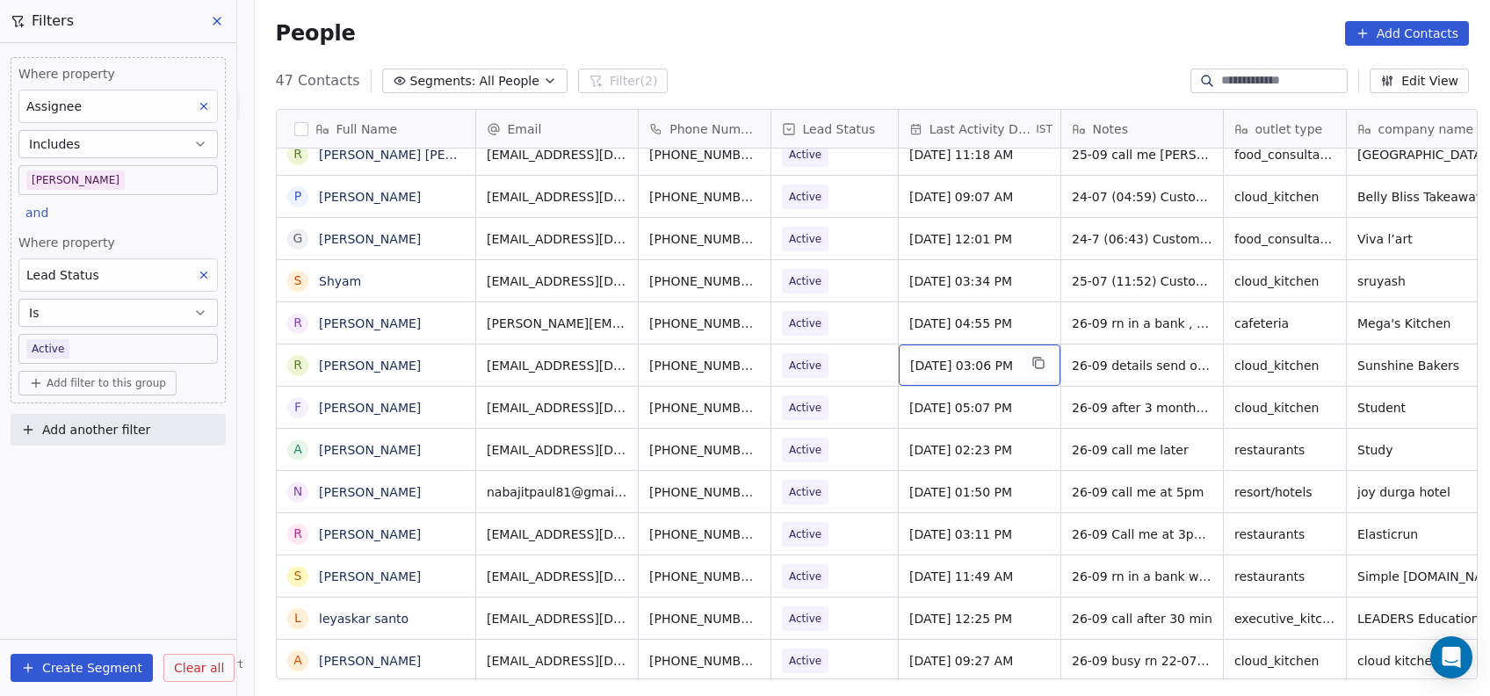
click at [979, 359] on div "Sep 26, 2025 03:06 PM" at bounding box center [980, 364] width 162 height 41
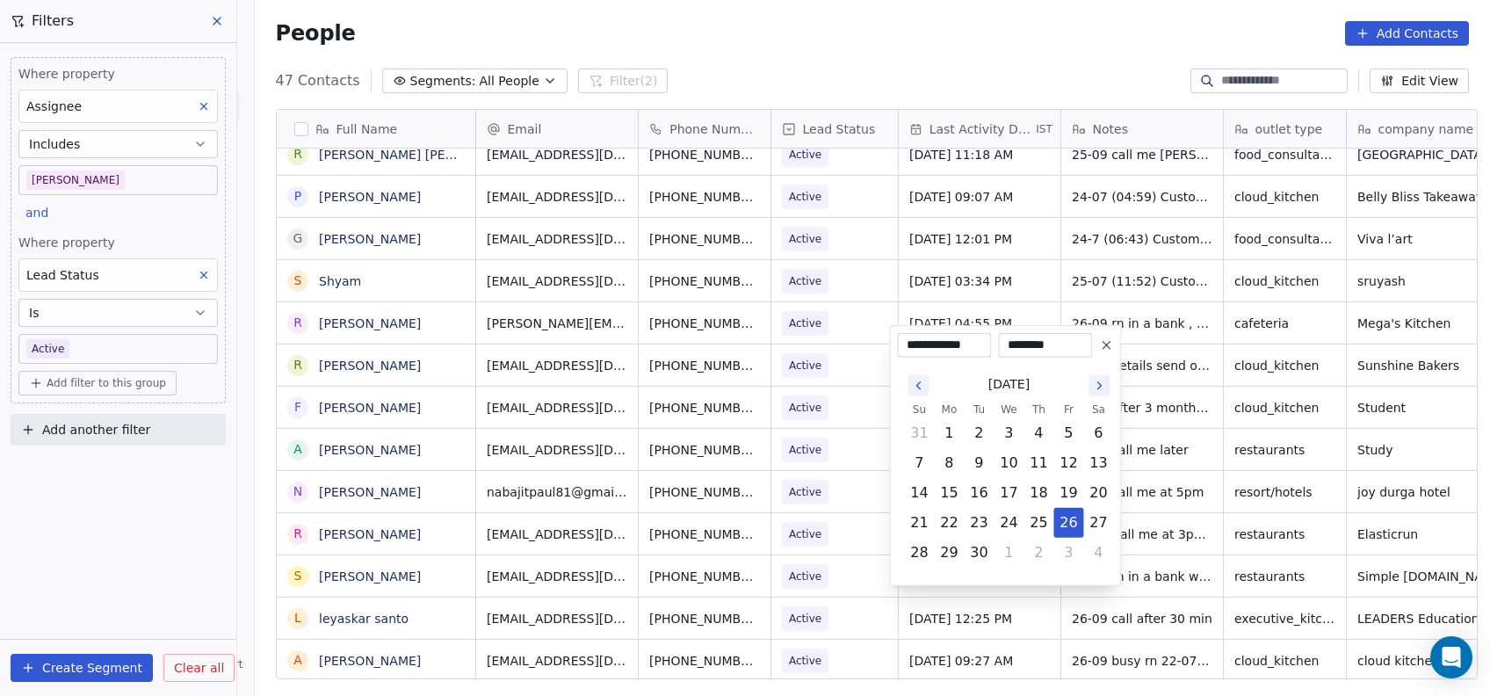
click at [1097, 393] on button "Go to the Next Month" at bounding box center [1099, 385] width 21 height 21
click at [1040, 469] on button "9" at bounding box center [1039, 463] width 28 height 28
type input "**********"
click at [1162, 309] on html "On2Cook India Pvt. Ltd. Contacts People Marketing Workflows Campaigns Metrics &…" at bounding box center [745, 348] width 1490 height 696
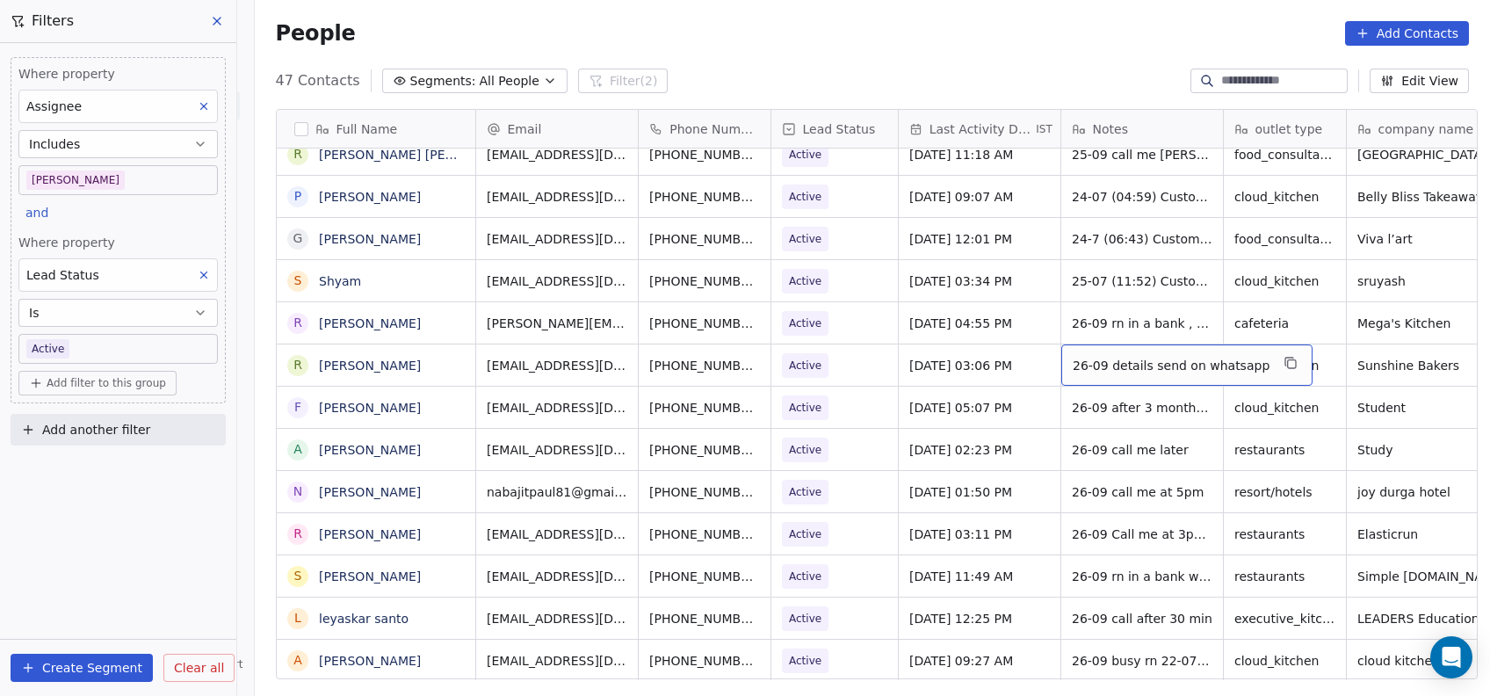
click at [1118, 358] on div "26-09 details send on whatsapp" at bounding box center [1187, 364] width 251 height 41
type textarea "**********"
click at [993, 593] on html "On2Cook India Pvt. Ltd. Contacts People Marketing Workflows Campaigns Metrics &…" at bounding box center [745, 348] width 1490 height 696
click at [815, 353] on span "Active" at bounding box center [806, 365] width 47 height 25
click at [820, 353] on span "Active" at bounding box center [819, 365] width 72 height 25
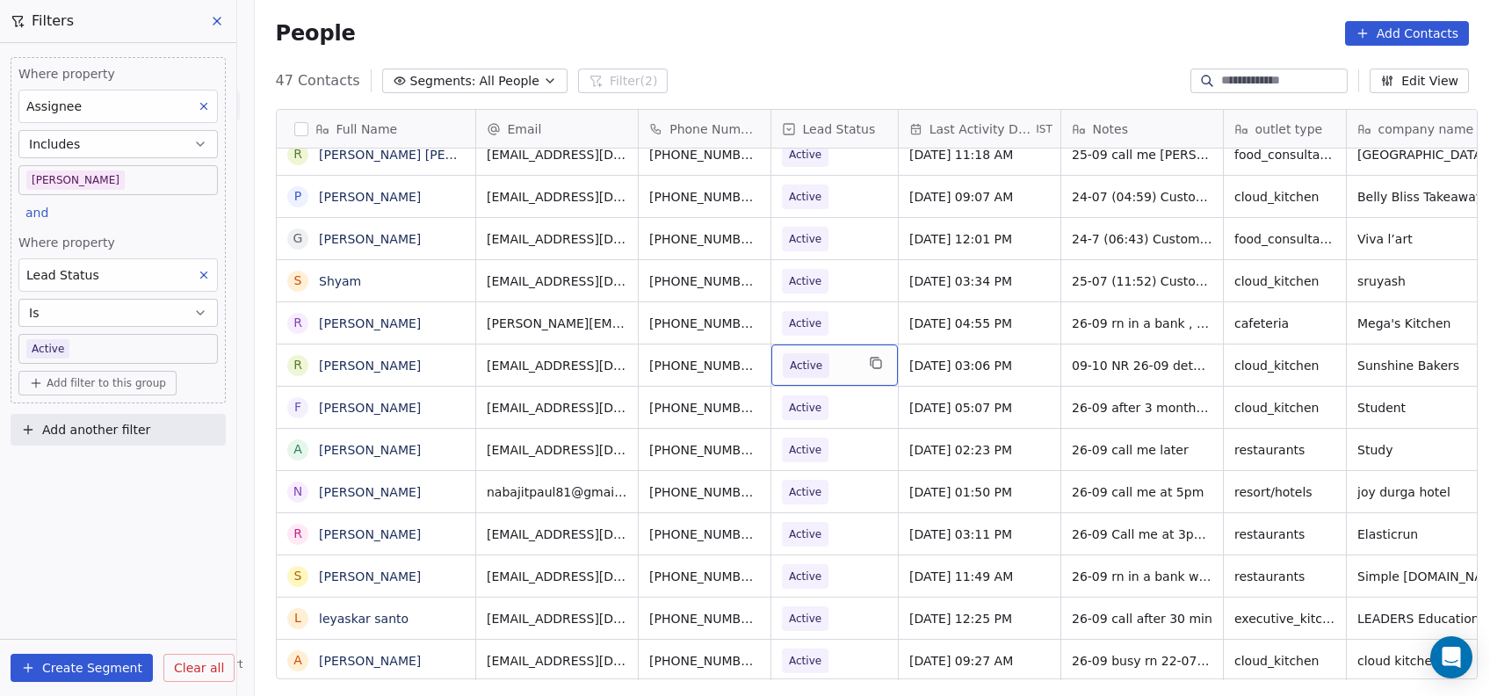
click at [822, 353] on span "Active" at bounding box center [819, 365] width 72 height 25
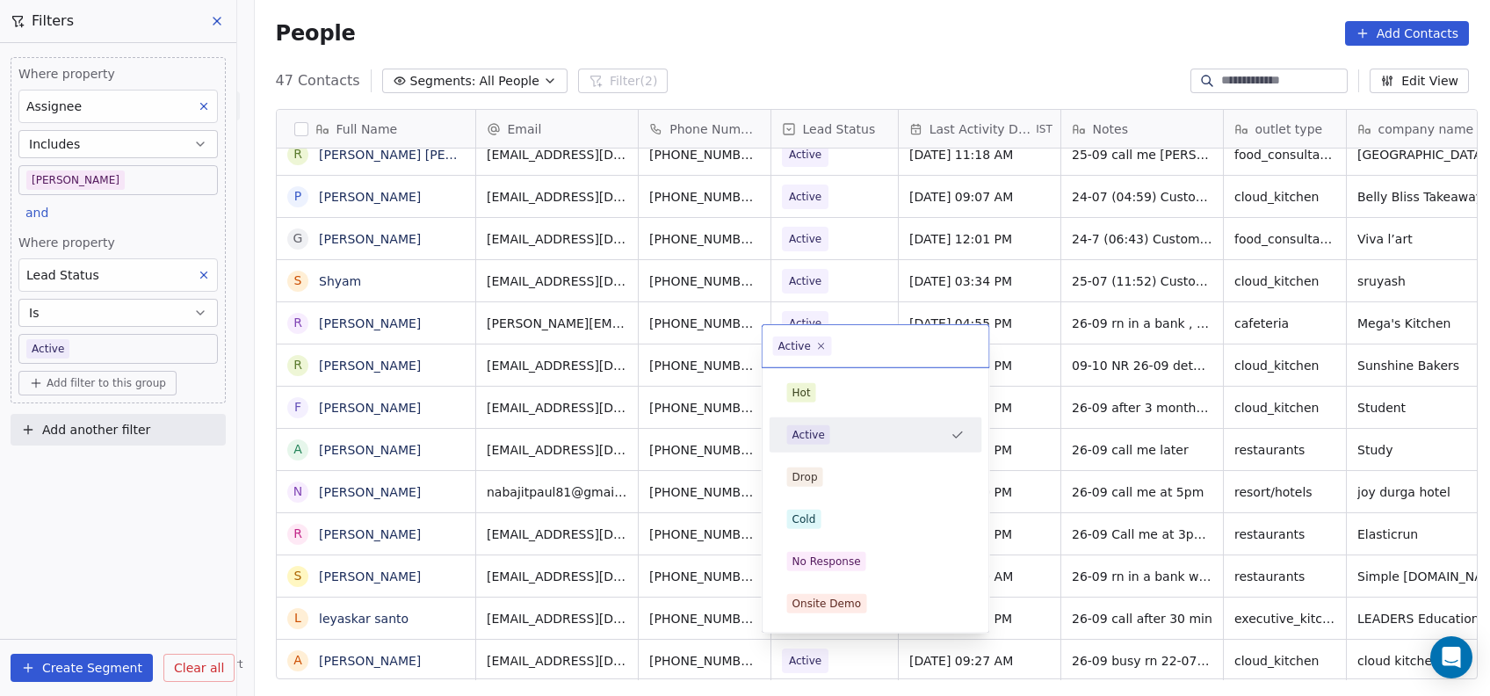
click at [816, 521] on span "Cold" at bounding box center [804, 519] width 34 height 19
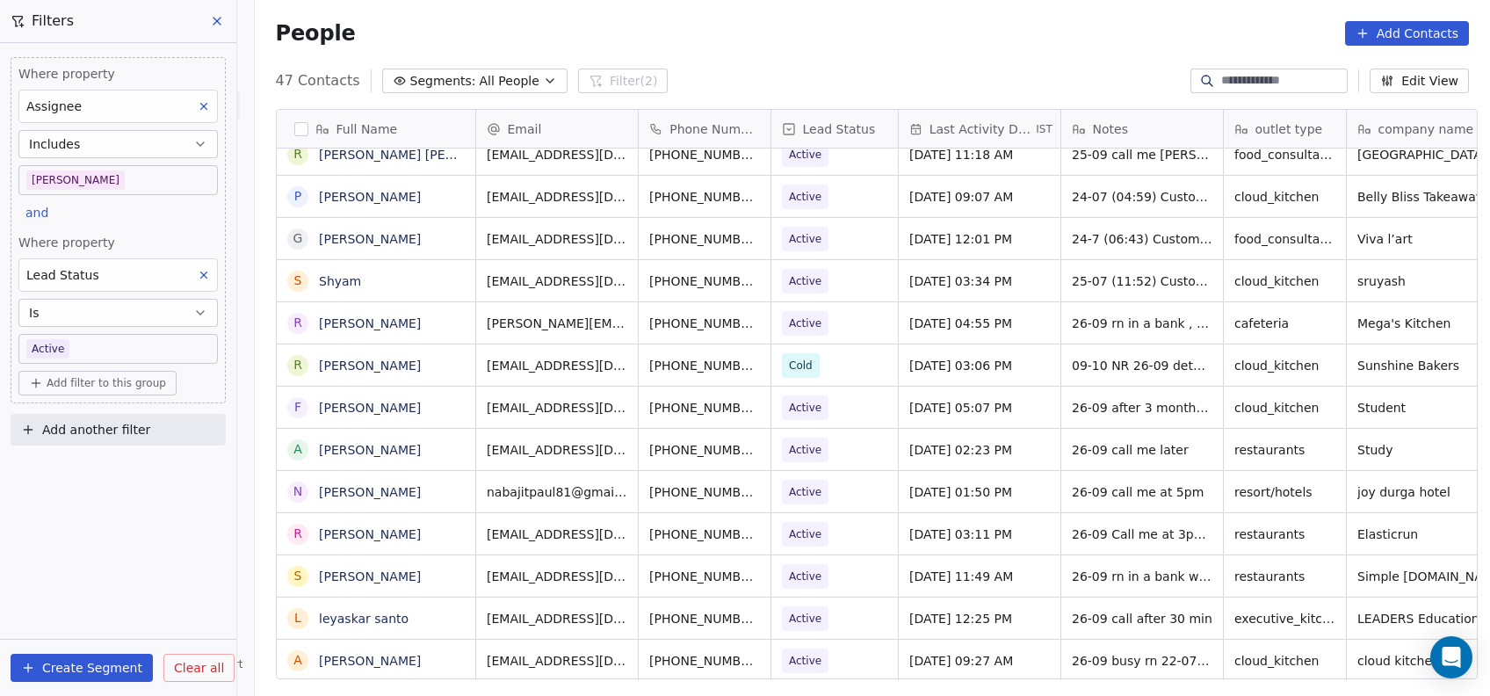
click at [209, 282] on button at bounding box center [203, 275] width 23 height 23
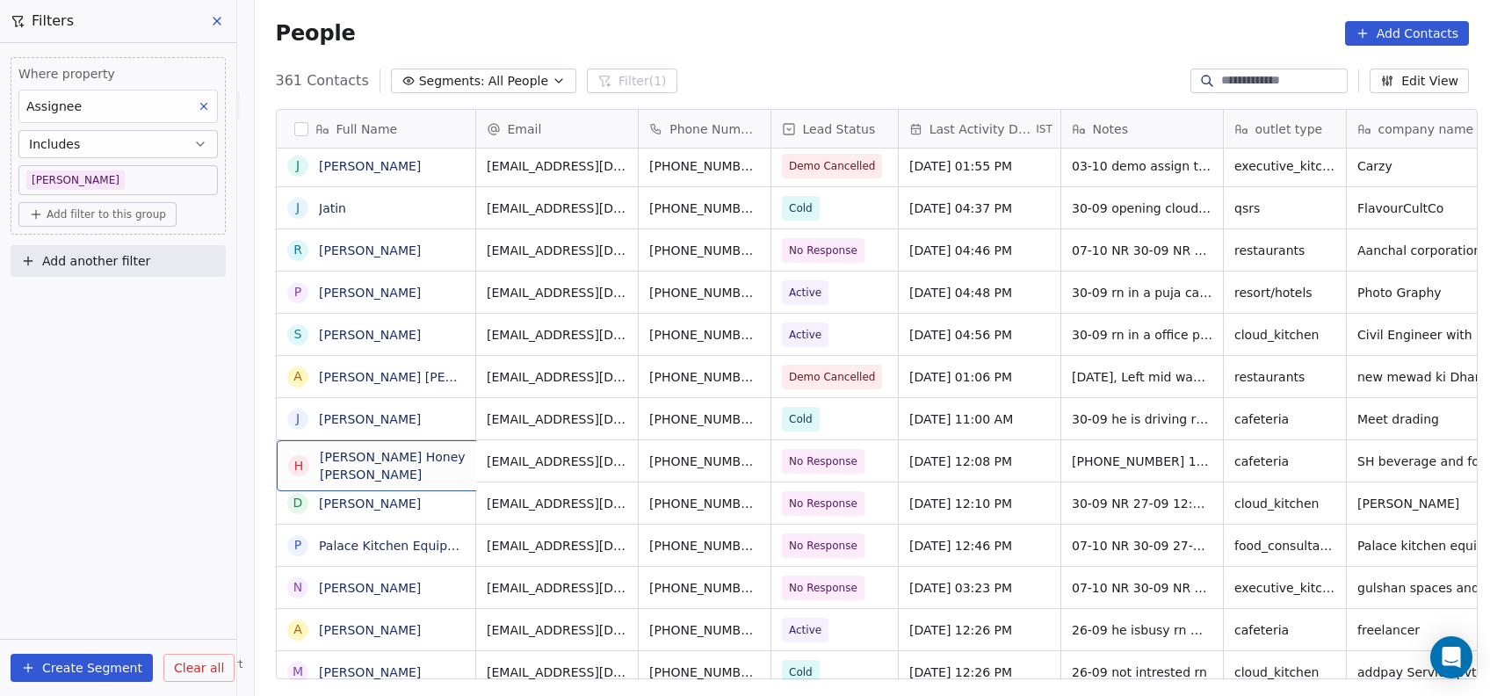
scroll to position [0, 0]
click at [917, 459] on span "Sep 30, 2025 12:08 PM" at bounding box center [963, 462] width 107 height 18
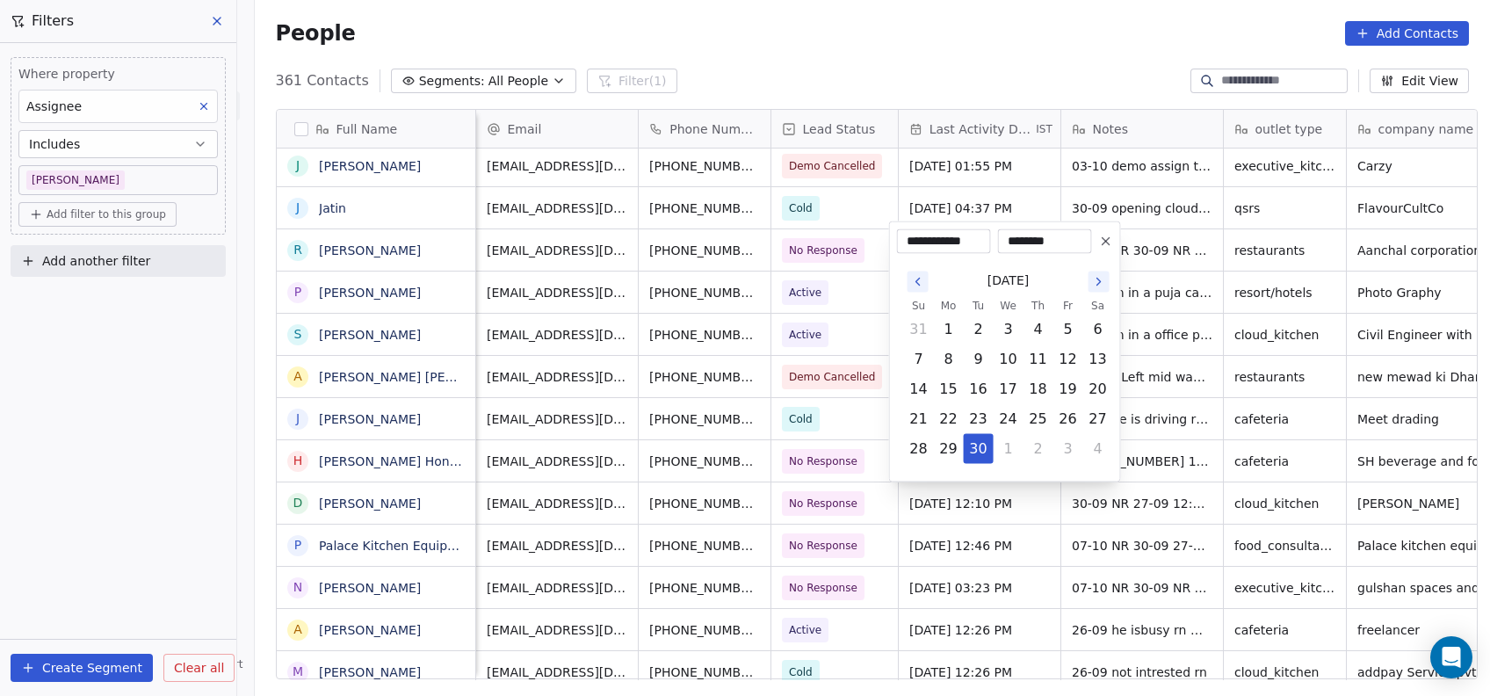
click at [1098, 293] on div "[DATE]" at bounding box center [1008, 280] width 209 height 33
click at [1098, 290] on button "Go to the Next Month" at bounding box center [1099, 282] width 21 height 21
click at [1034, 360] on button "9" at bounding box center [1039, 359] width 28 height 28
type input "**********"
click at [1147, 393] on html "On2Cook India Pvt. Ltd. Contacts People Marketing Workflows Campaigns Metrics &…" at bounding box center [745, 348] width 1490 height 696
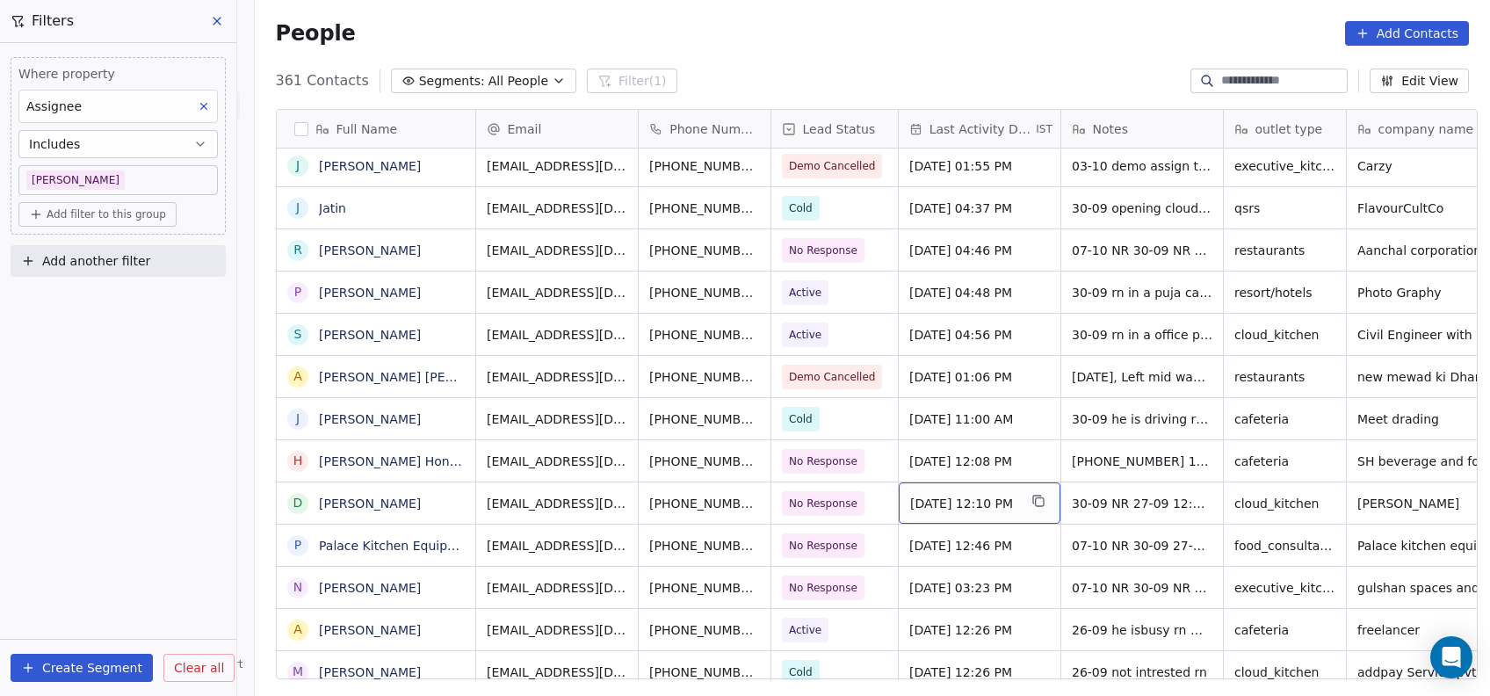
click at [978, 513] on div "[DATE] 12:10 PM" at bounding box center [980, 502] width 162 height 41
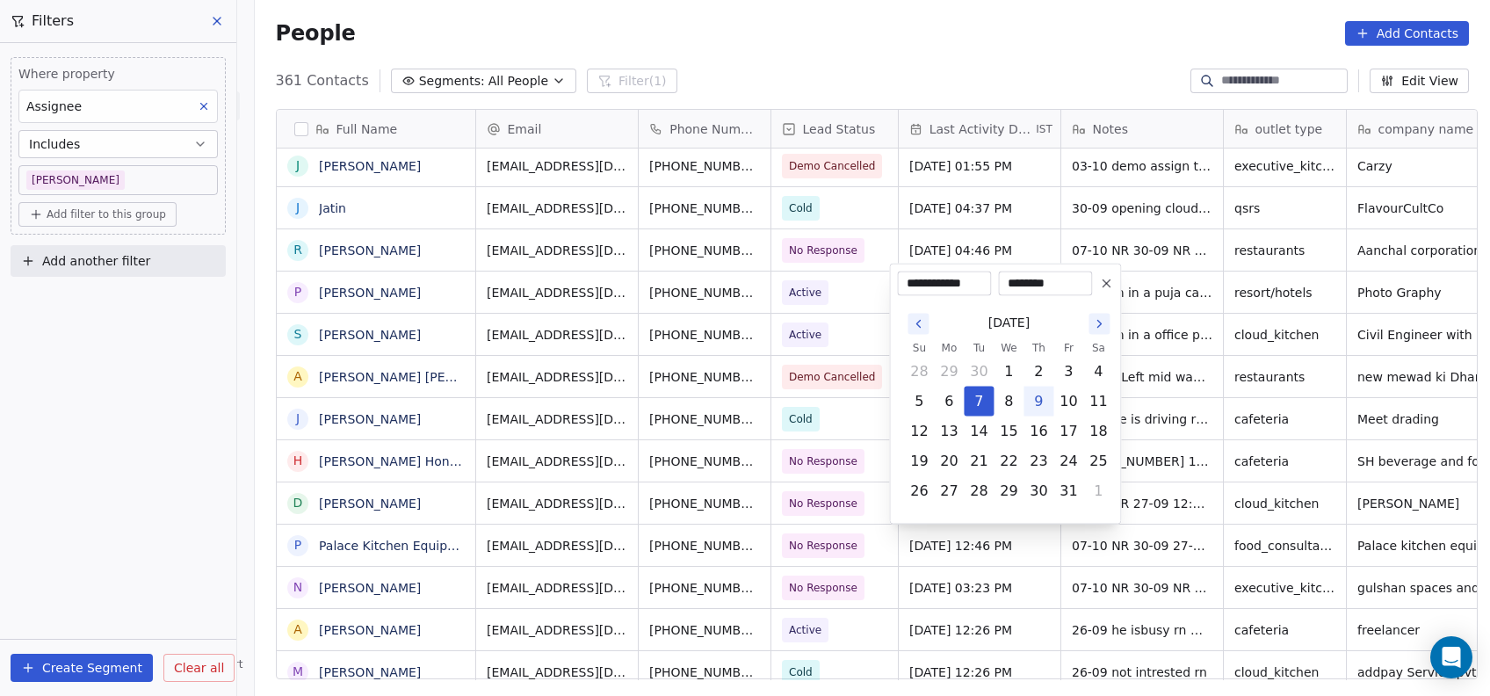
click at [918, 323] on icon "Go to the Previous Month" at bounding box center [918, 324] width 14 height 14
click at [1098, 323] on icon "Go to the Next Month" at bounding box center [1099, 324] width 14 height 14
click at [1037, 402] on button "9" at bounding box center [1039, 402] width 28 height 28
type input "**********"
click at [1050, 545] on html "On2Cook India Pvt. Ltd. Contacts People Marketing Workflows Campaigns Metrics &…" at bounding box center [745, 348] width 1490 height 696
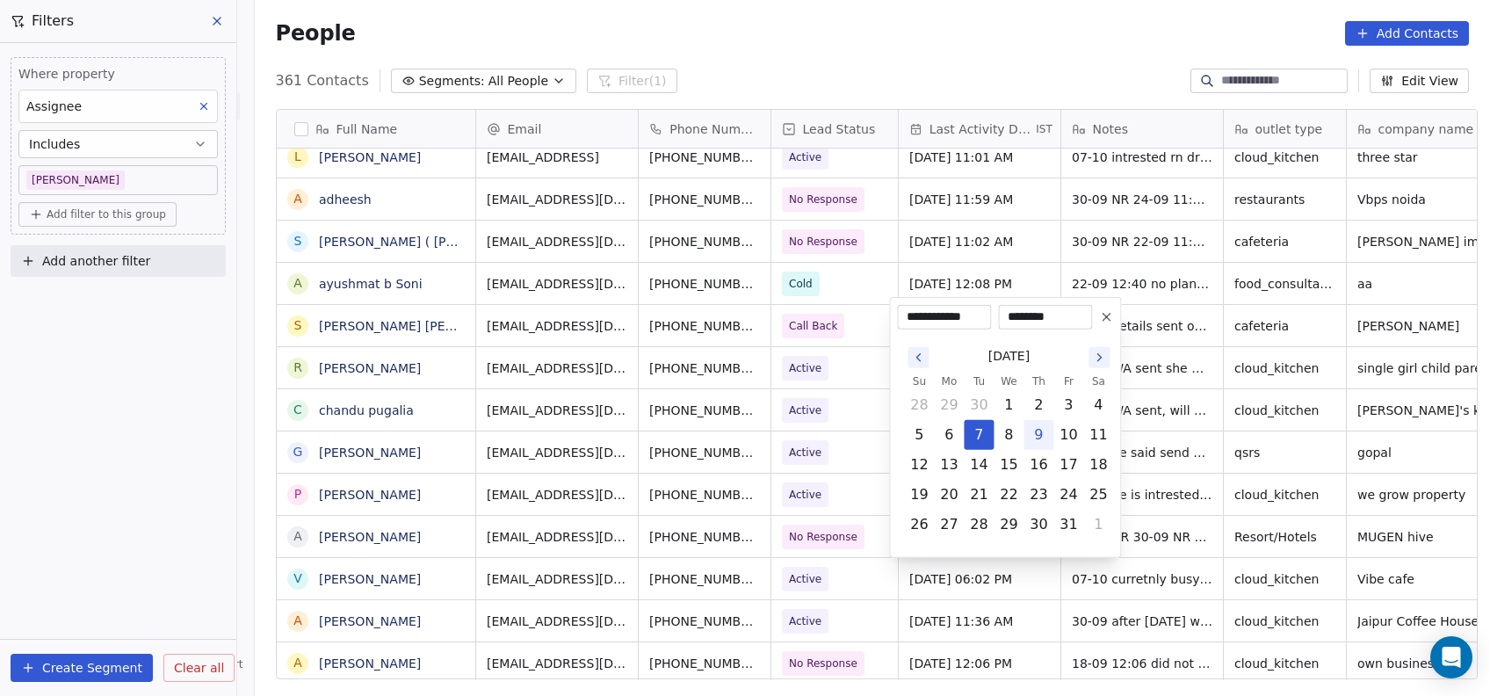
click at [1039, 438] on button "9" at bounding box center [1039, 435] width 28 height 28
type input "**********"
click at [1167, 486] on html "On2Cook India Pvt. Ltd. Contacts People Marketing Workflows Campaigns Metrics &…" at bounding box center [745, 348] width 1490 height 696
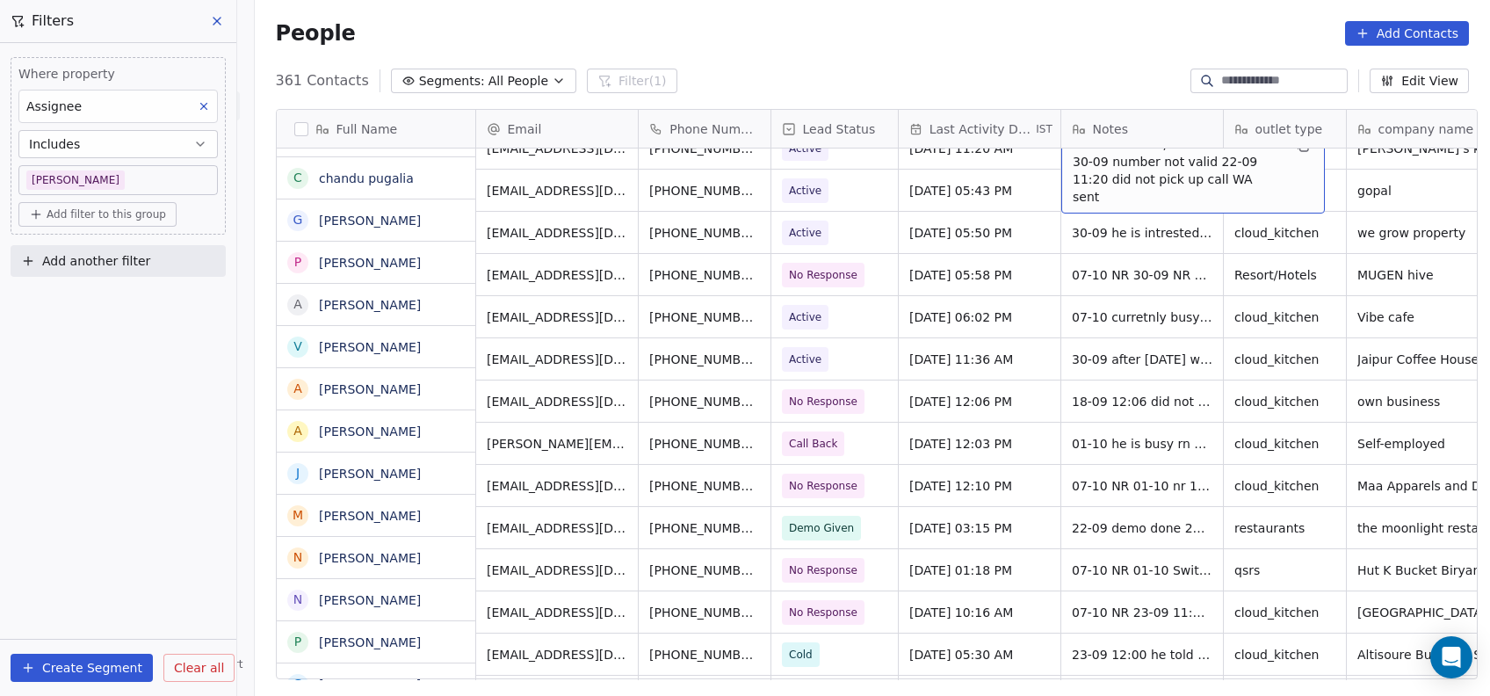
scroll to position [3565, 0]
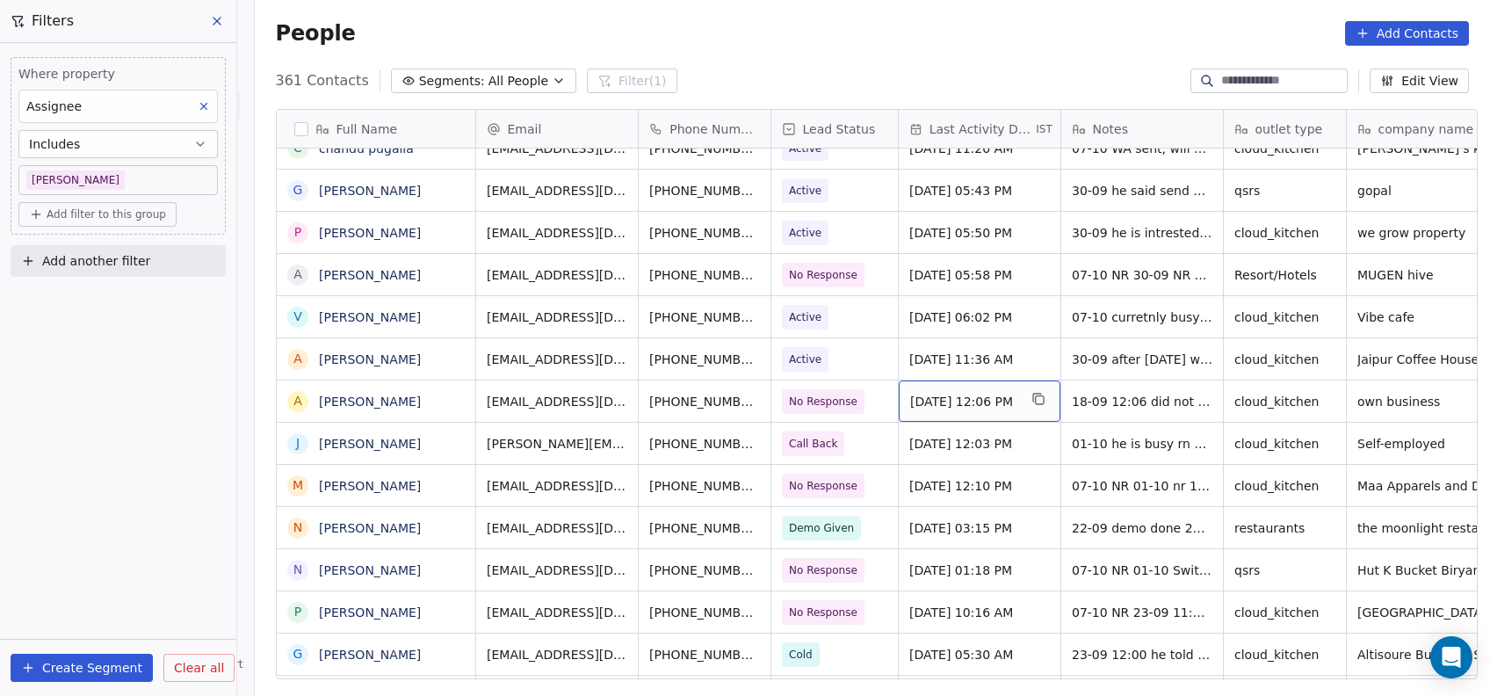
click at [971, 405] on span "Sep 30, 2025 12:06 PM" at bounding box center [963, 402] width 107 height 18
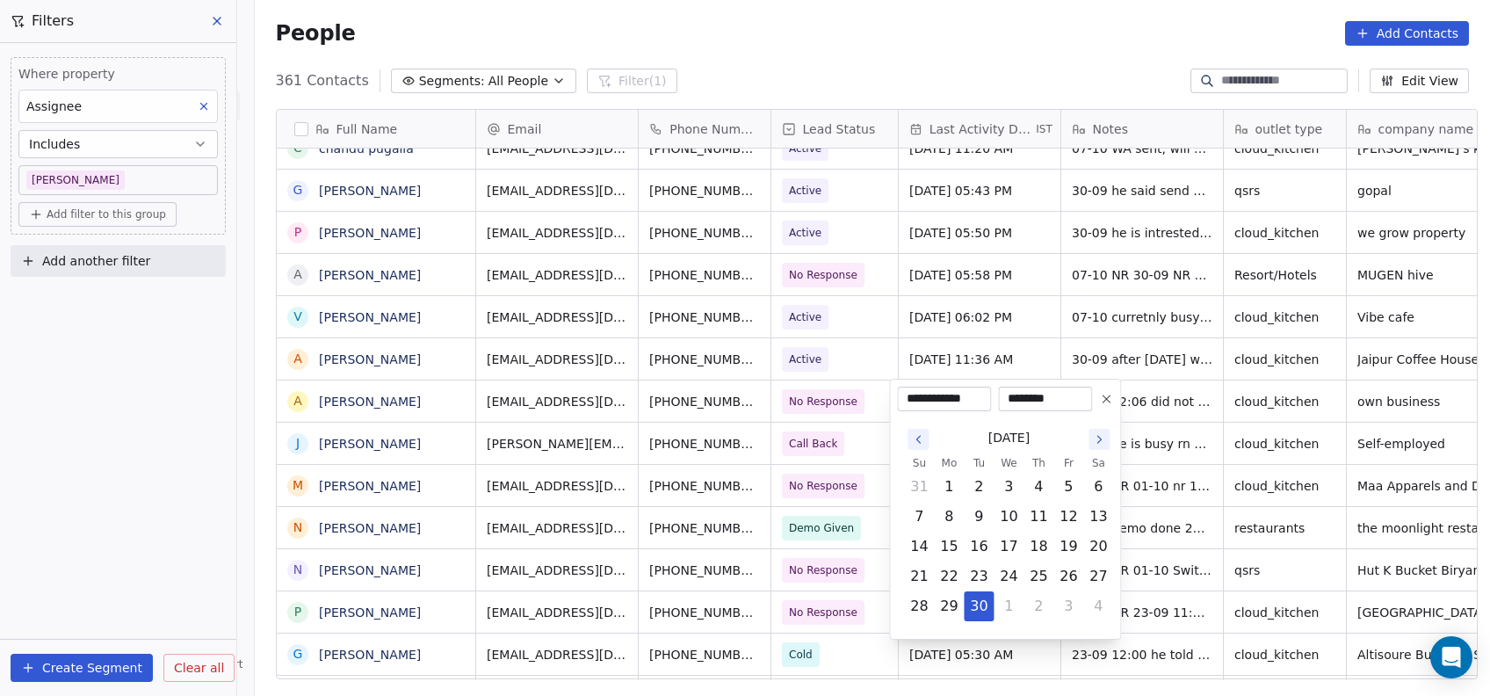
click at [1096, 443] on icon "Go to the Next Month" at bounding box center [1099, 439] width 14 height 14
click at [1036, 528] on button "9" at bounding box center [1039, 517] width 28 height 28
type input "**********"
click at [1041, 302] on html "On2Cook India Pvt. Ltd. Contacts People Marketing Workflows Campaigns Metrics &…" at bounding box center [745, 348] width 1490 height 696
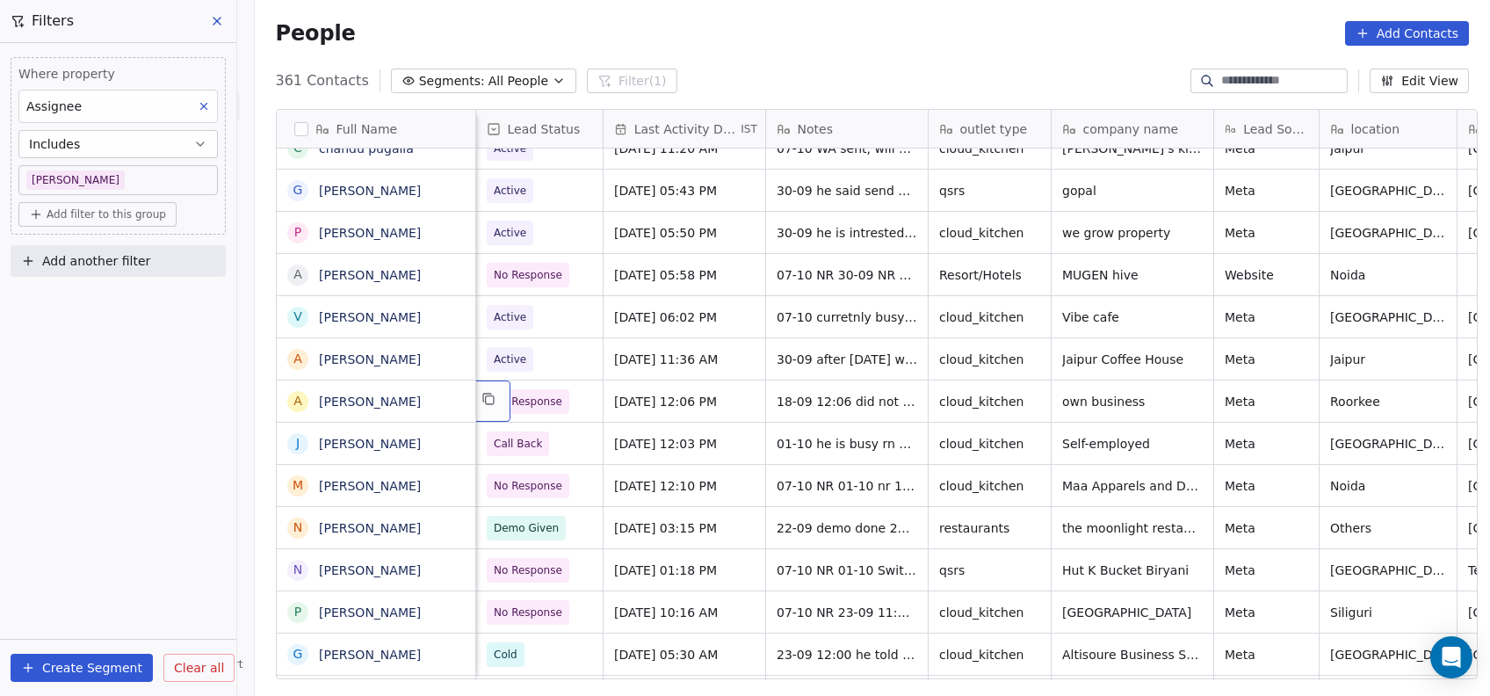
scroll to position [0, 162]
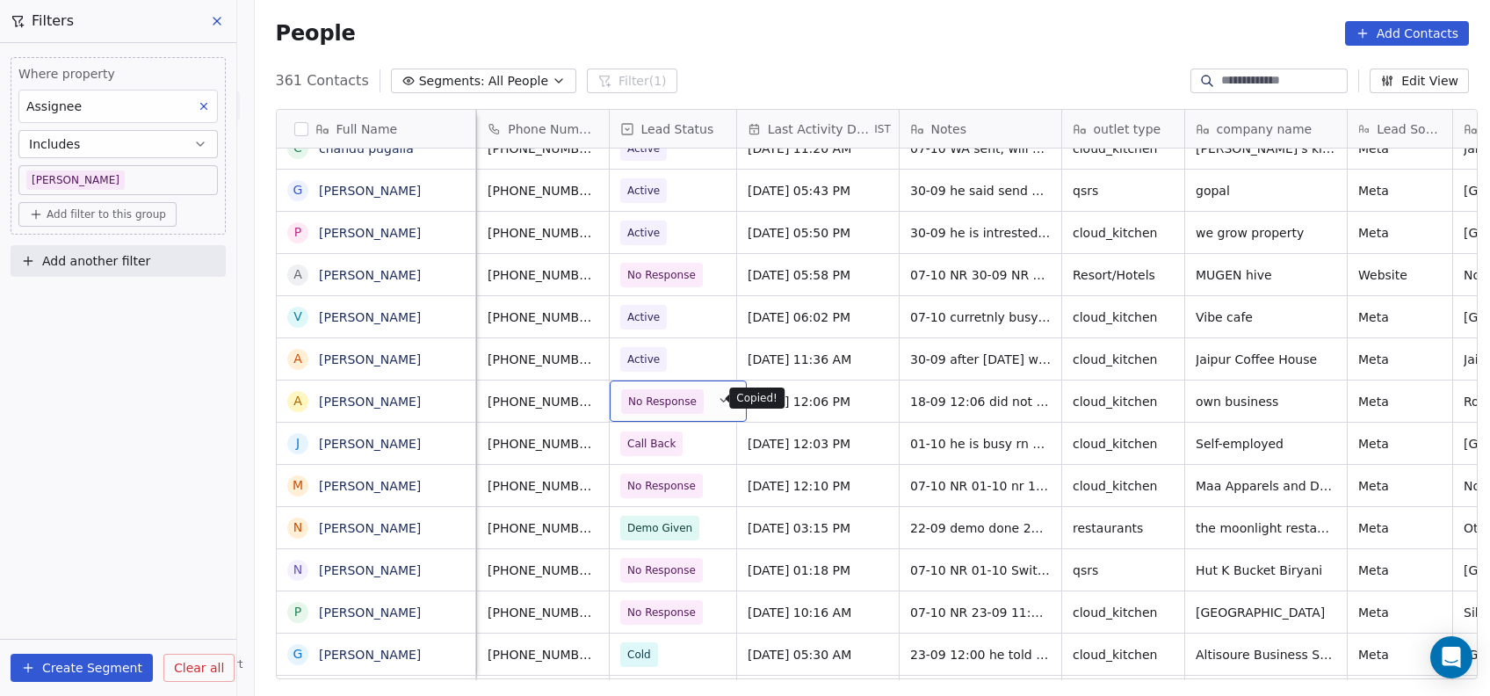
click at [678, 414] on div "No Response" at bounding box center [678, 400] width 137 height 41
click at [717, 397] on icon "grid" at bounding box center [724, 399] width 14 height 14
click at [685, 415] on div "No Response" at bounding box center [678, 400] width 137 height 41
click at [717, 401] on icon "grid" at bounding box center [724, 399] width 14 height 14
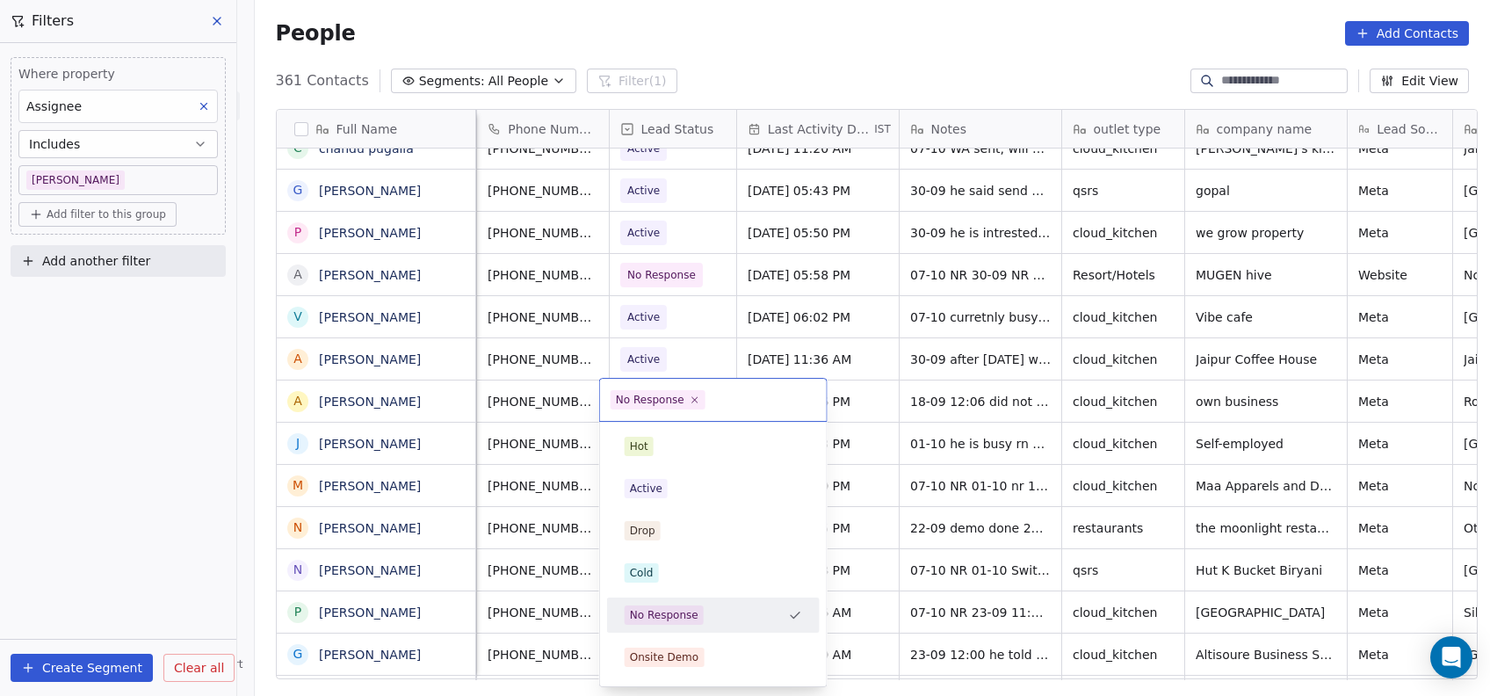
click at [697, 490] on div "Active" at bounding box center [714, 488] width 178 height 19
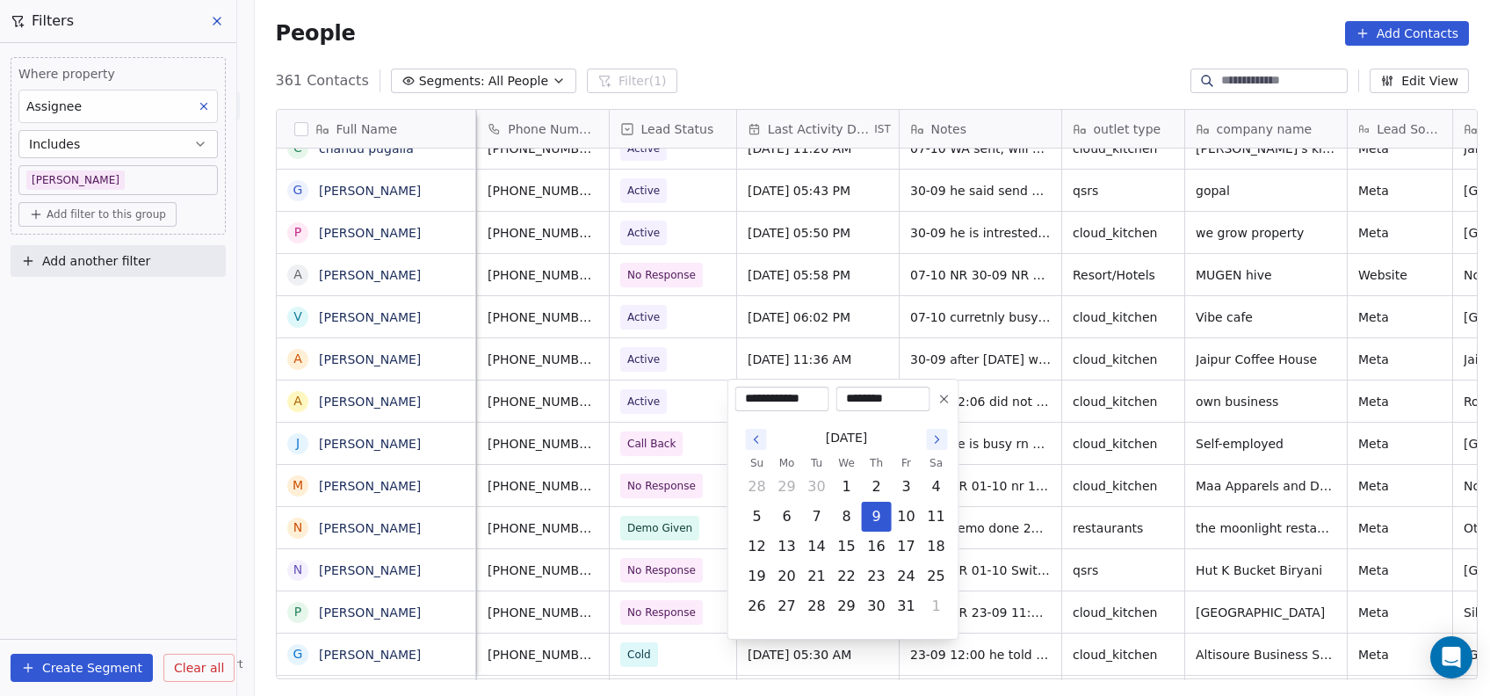
click at [704, 401] on html "On2Cook India Pvt. Ltd. Contacts People Marketing Workflows Campaigns Metrics &…" at bounding box center [745, 348] width 1490 height 696
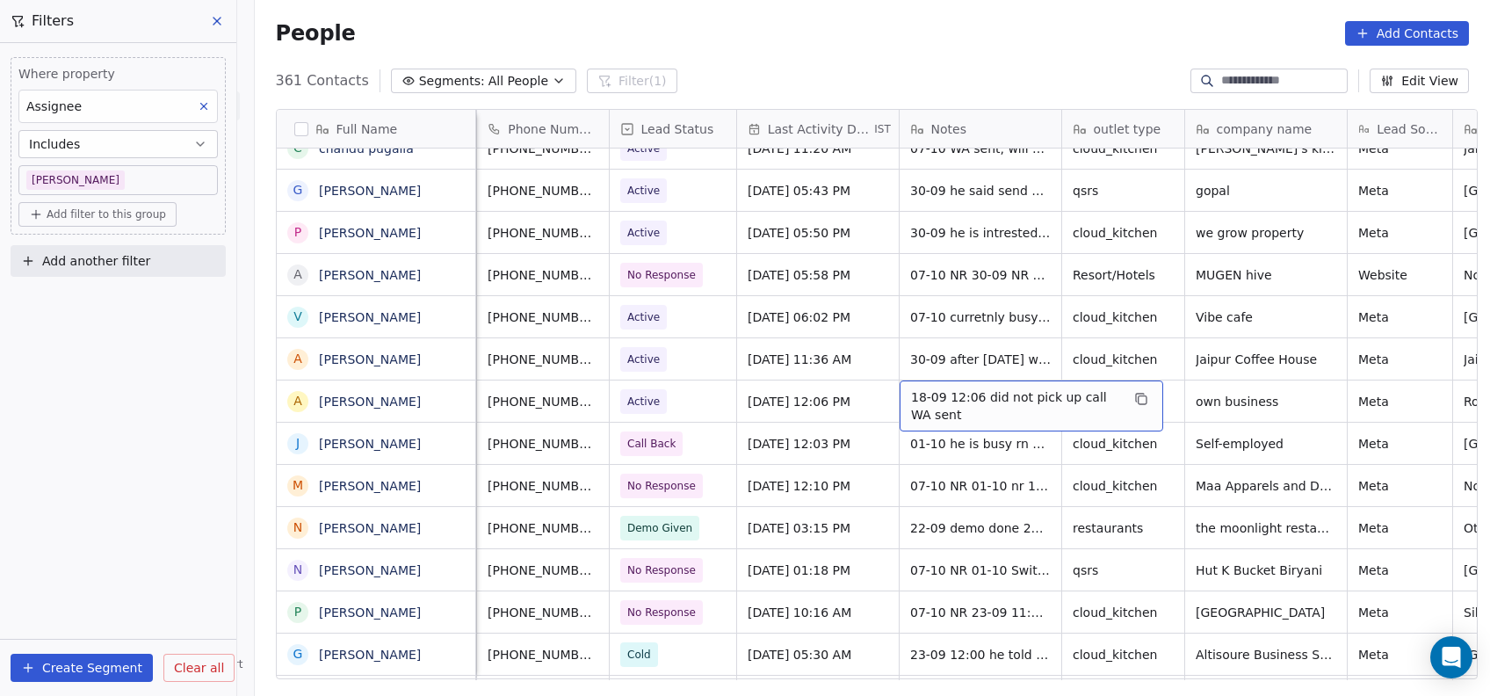
click at [975, 404] on span "18-09 12:06 did not pick up call WA sent" at bounding box center [1015, 405] width 209 height 35
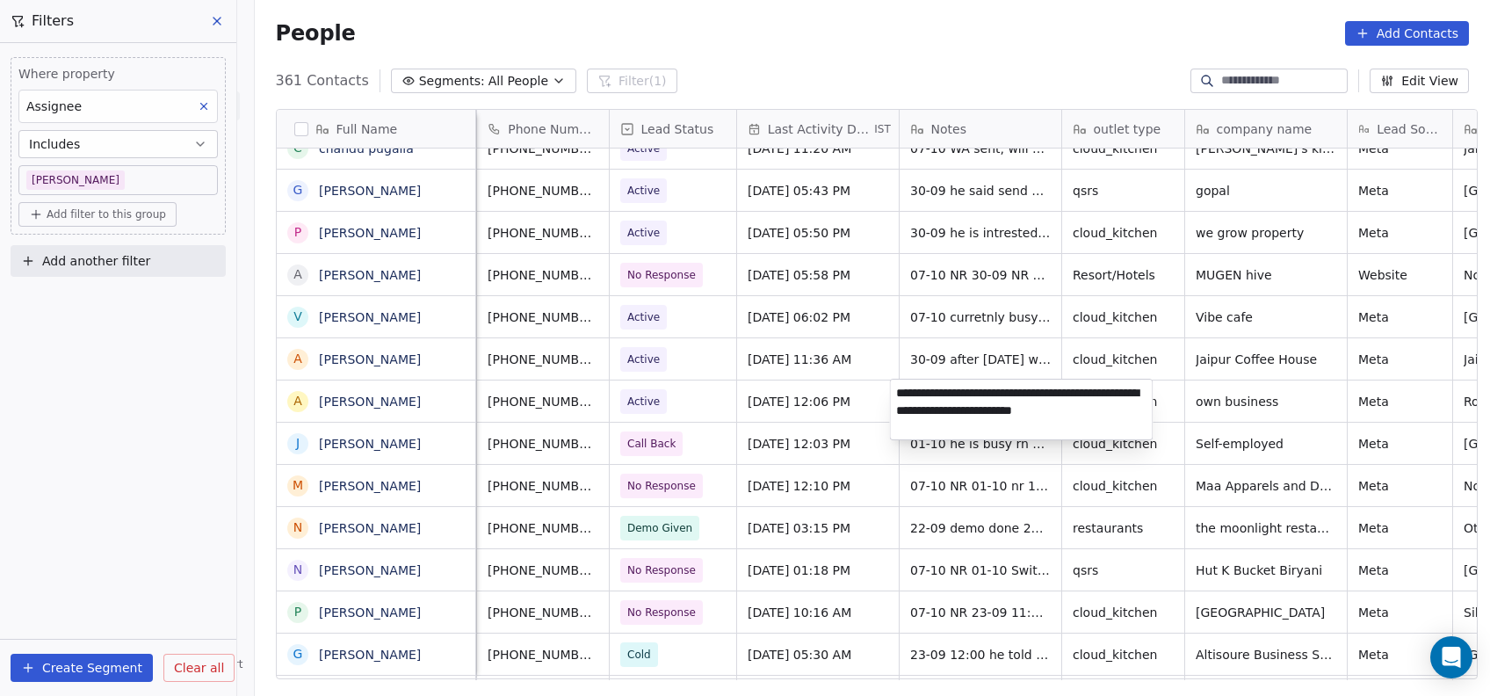
type textarea "**********"
click at [993, 587] on html "On2Cook India Pvt. Ltd. Contacts People Marketing Workflows Campaigns Metrics &…" at bounding box center [745, 348] width 1490 height 696
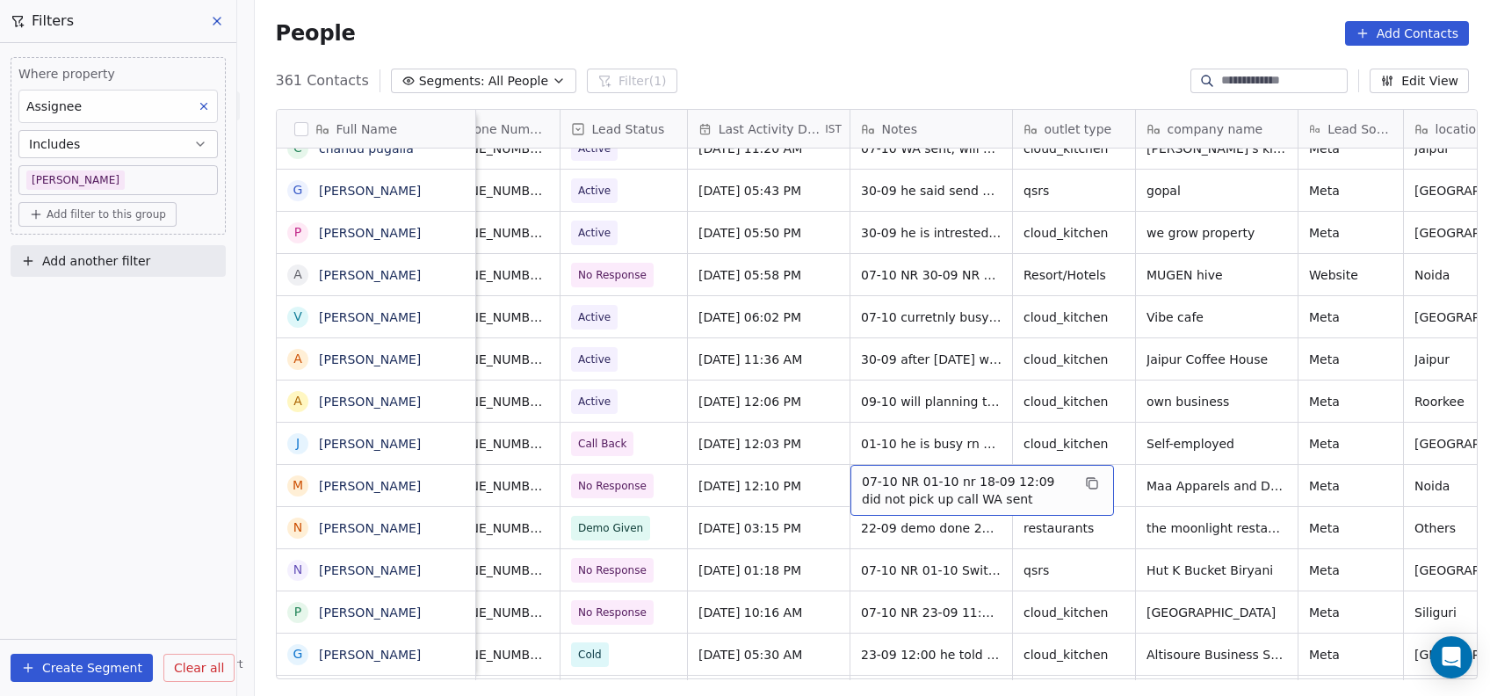
scroll to position [0, 157]
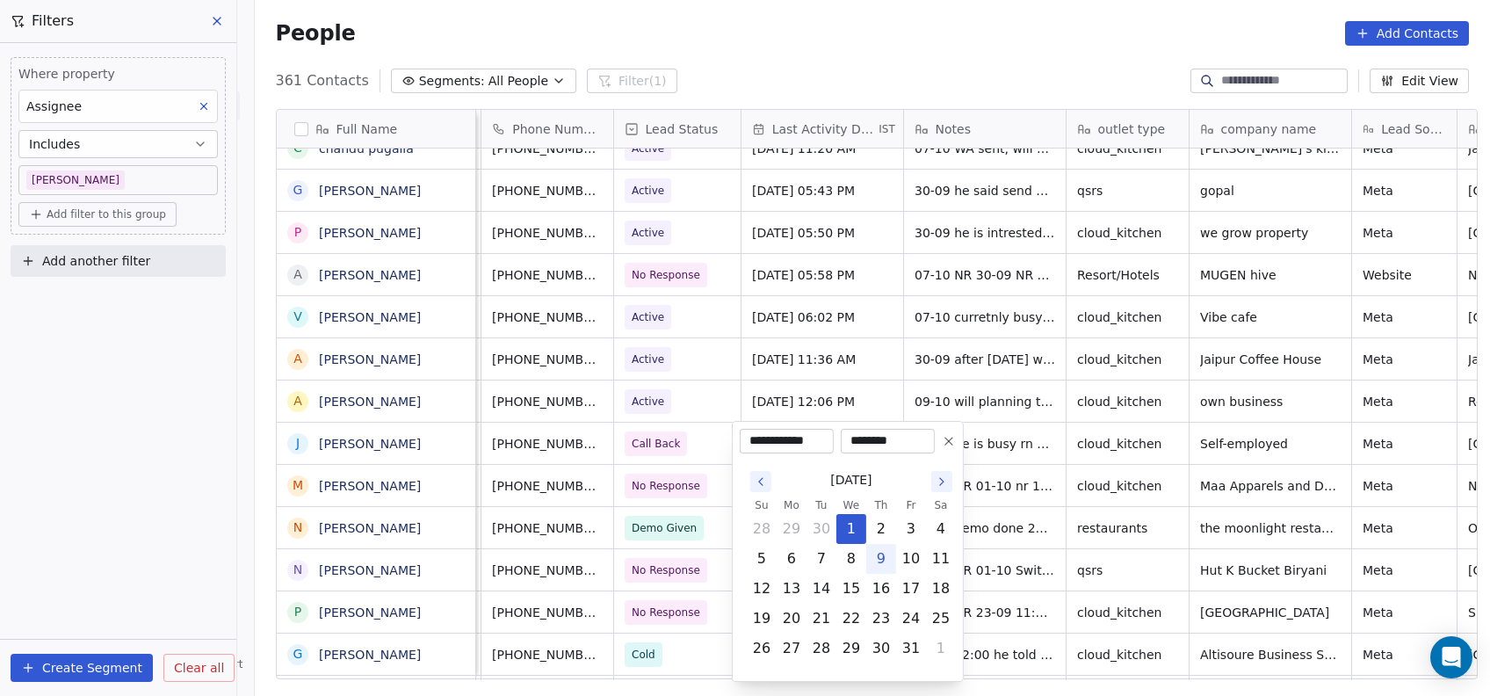
click at [894, 569] on button "9" at bounding box center [881, 559] width 28 height 28
type input "**********"
click at [1012, 424] on html "On2Cook India Pvt. Ltd. Contacts People Marketing Workflows Campaigns Metrics &…" at bounding box center [745, 348] width 1490 height 696
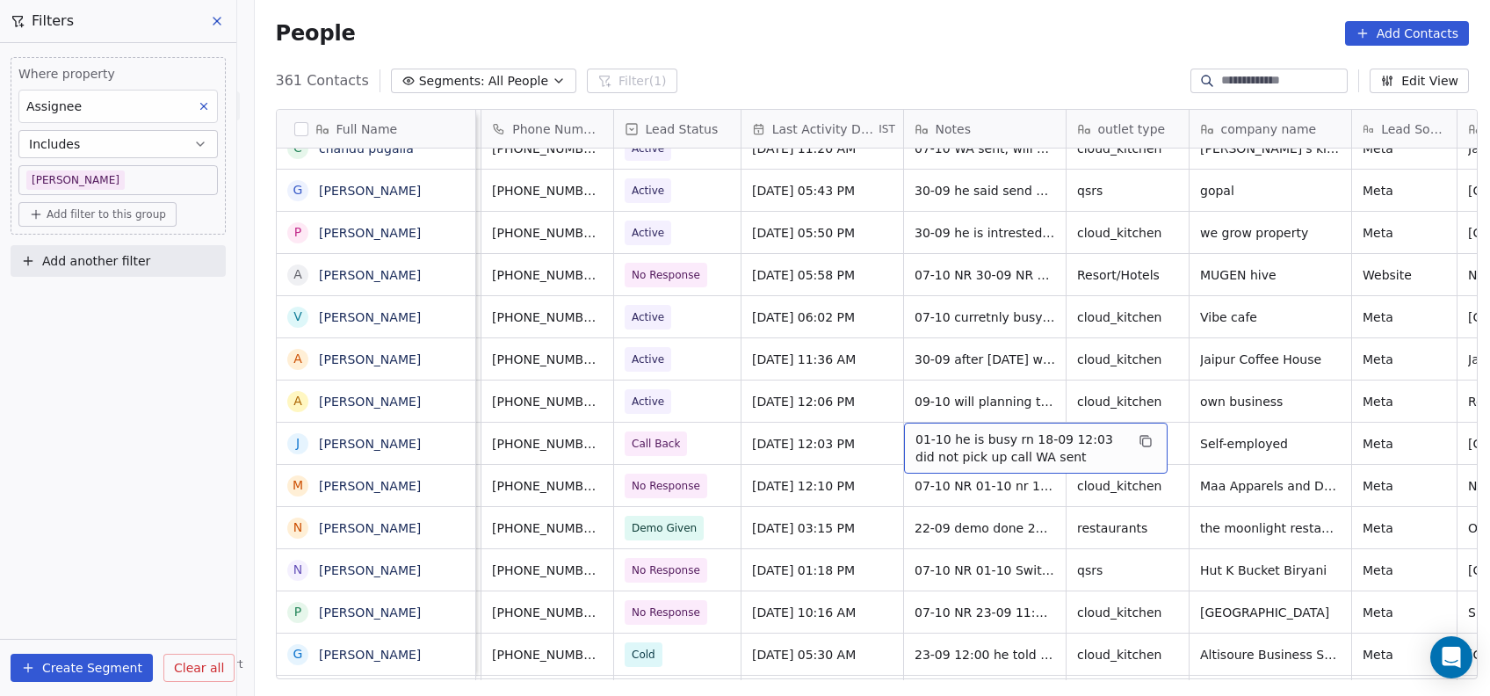
click at [989, 446] on span "01-10 he is busy rn 18-09 12:03 did not pick up call WA sent" at bounding box center [1020, 448] width 209 height 35
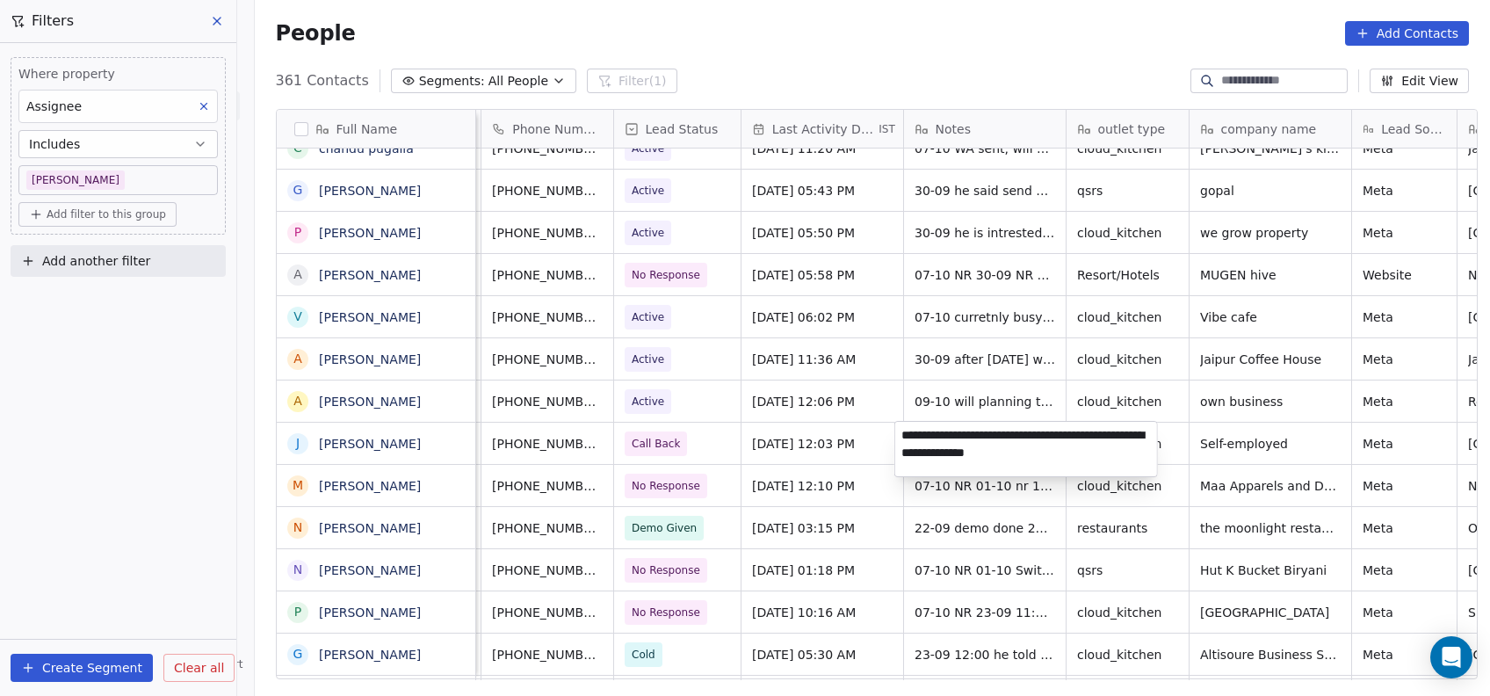
type textarea "**********"
click at [909, 554] on html "On2Cook India Pvt. Ltd. Contacts People Marketing Workflows Campaigns Metrics &…" at bounding box center [745, 348] width 1490 height 696
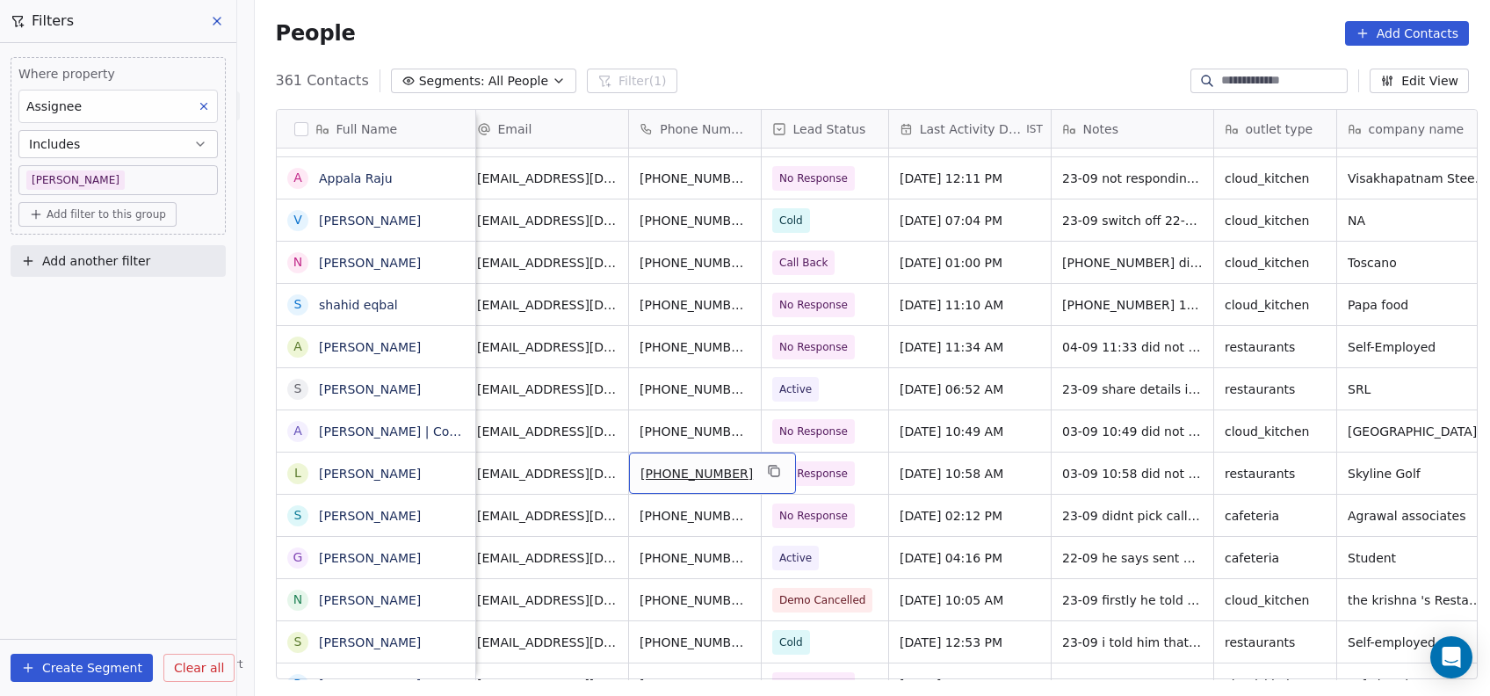
scroll to position [0, 7]
click at [972, 465] on span "Sep 03, 2025 10:58 AM" at bounding box center [956, 474] width 107 height 18
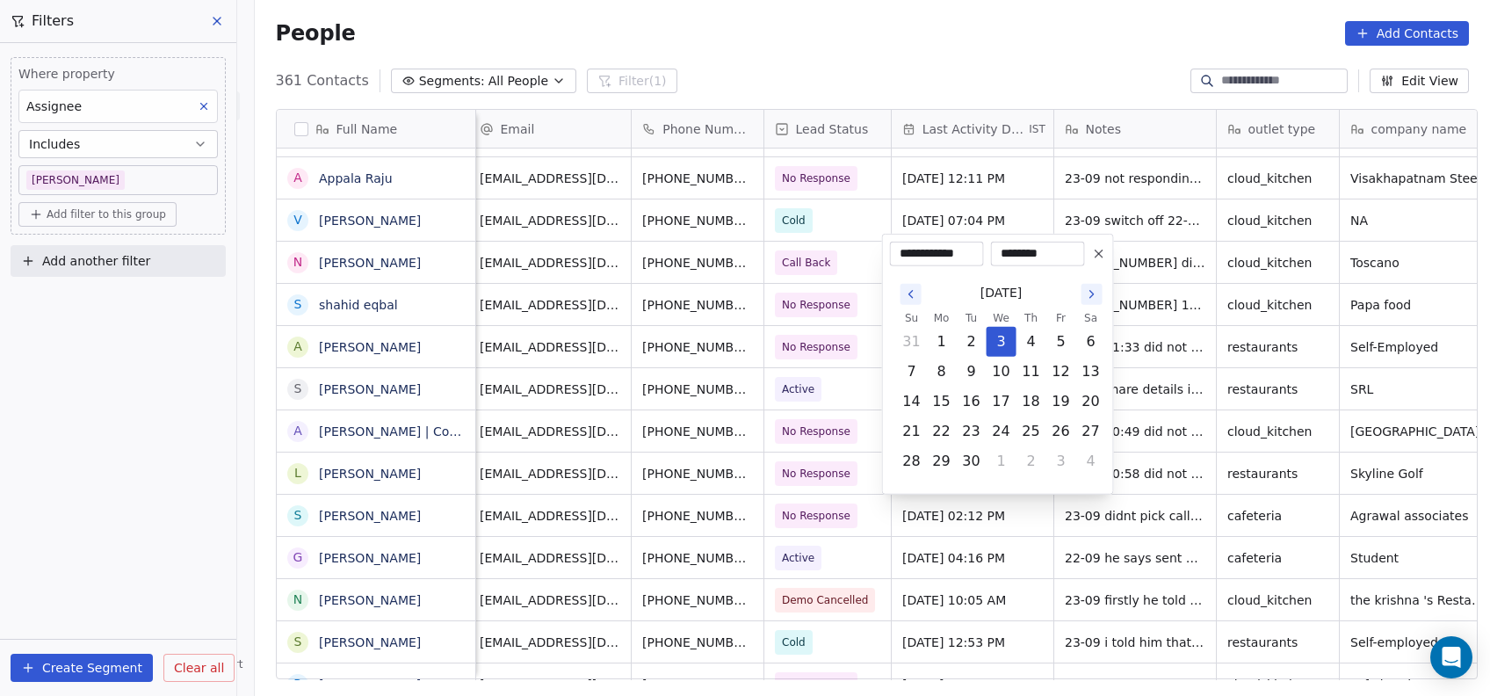
click at [1091, 296] on icon "Go to the Next Month" at bounding box center [1093, 294] width 4 height 7
click at [1031, 373] on button "9" at bounding box center [1032, 372] width 28 height 28
type input "**********"
click at [1168, 353] on html "On2Cook India Pvt. Ltd. Contacts People Marketing Workflows Campaigns Metrics &…" at bounding box center [745, 348] width 1490 height 696
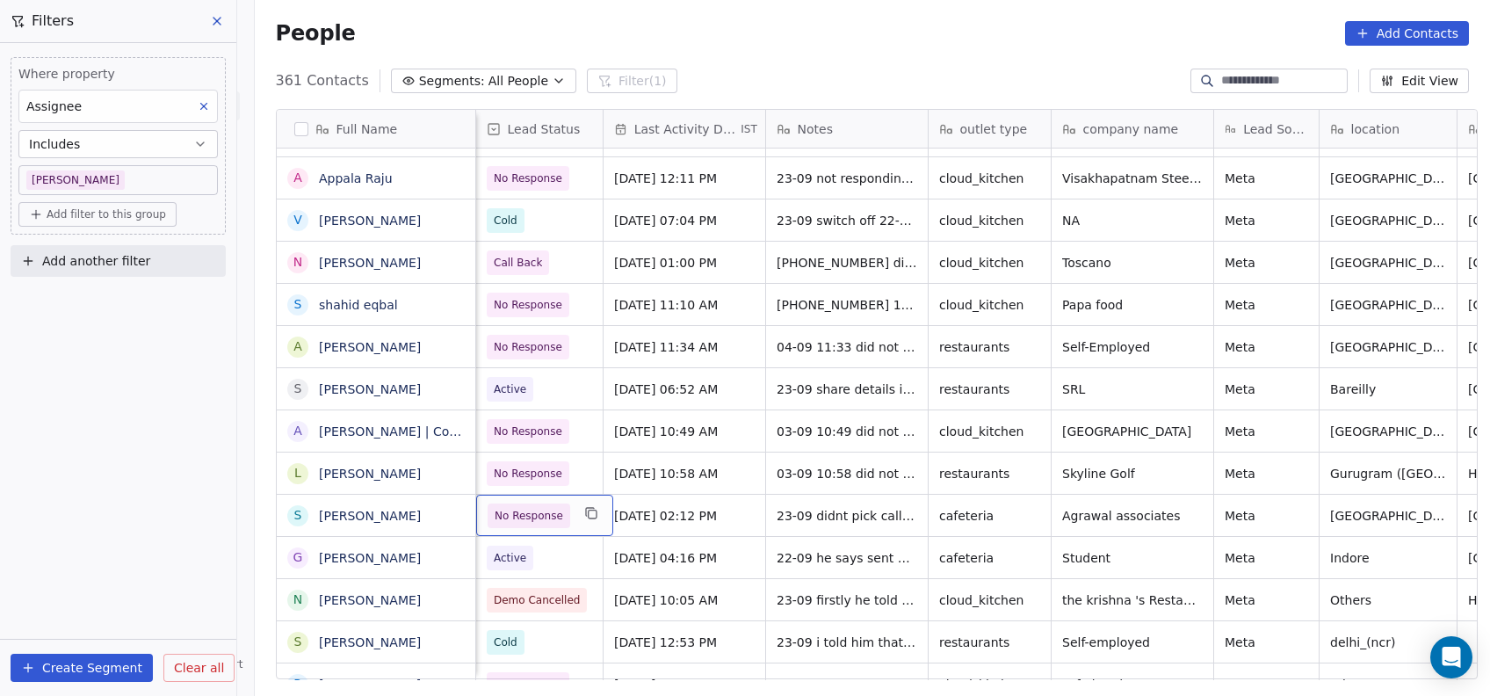
scroll to position [0, 162]
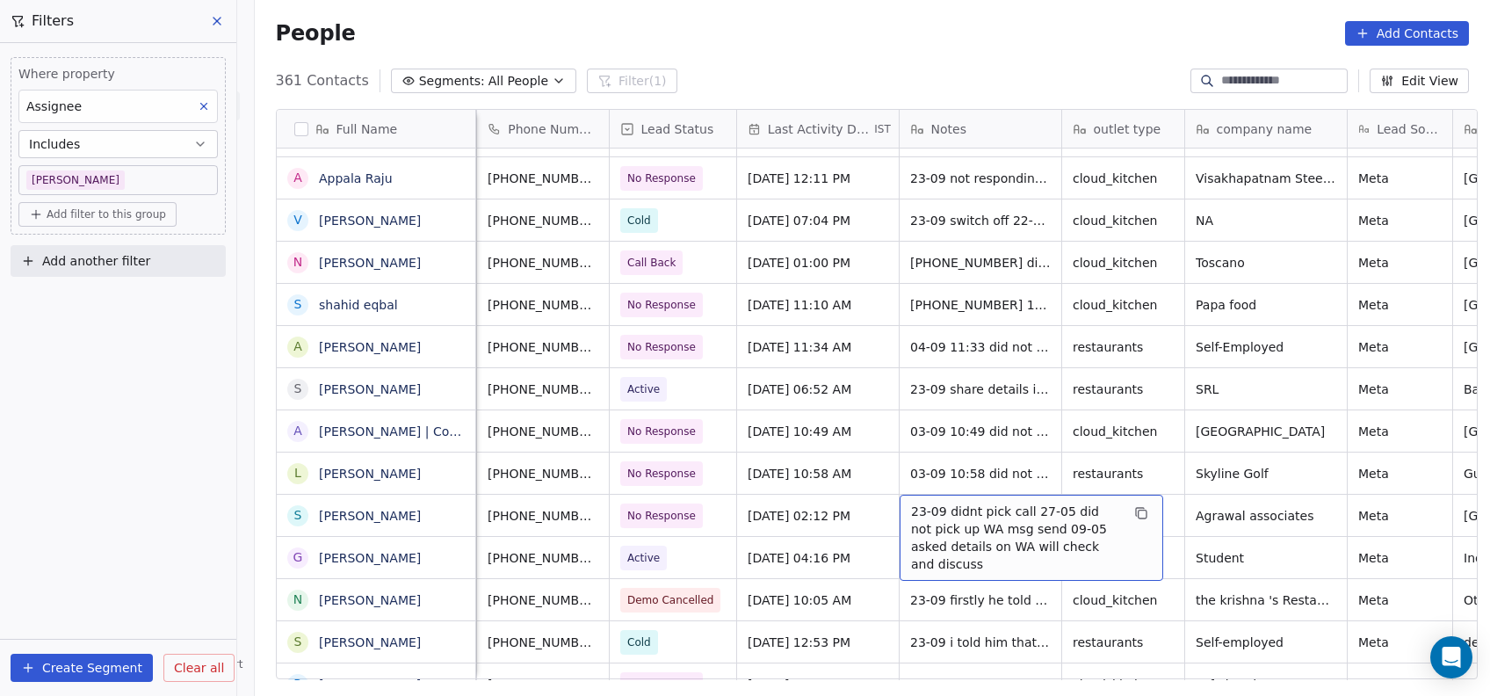
click at [980, 523] on span "23-09 didnt pick call 27-05 did not pick up WA msg send 09-05 asked details on …" at bounding box center [1015, 538] width 209 height 70
click at [1048, 530] on span "23-09 didnt pick call 27-05 did not pick up WA msg send 09-05 asked details on …" at bounding box center [1015, 538] width 209 height 70
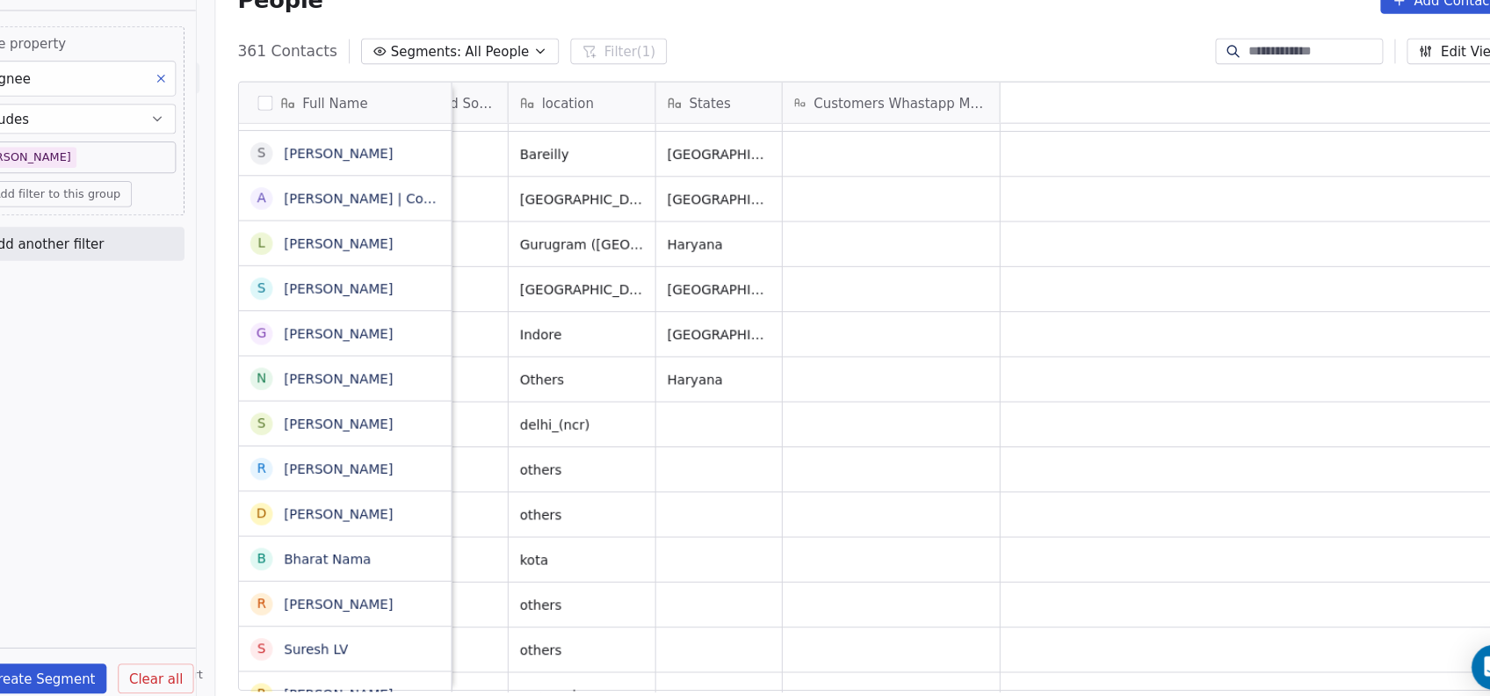
scroll to position [0, 0]
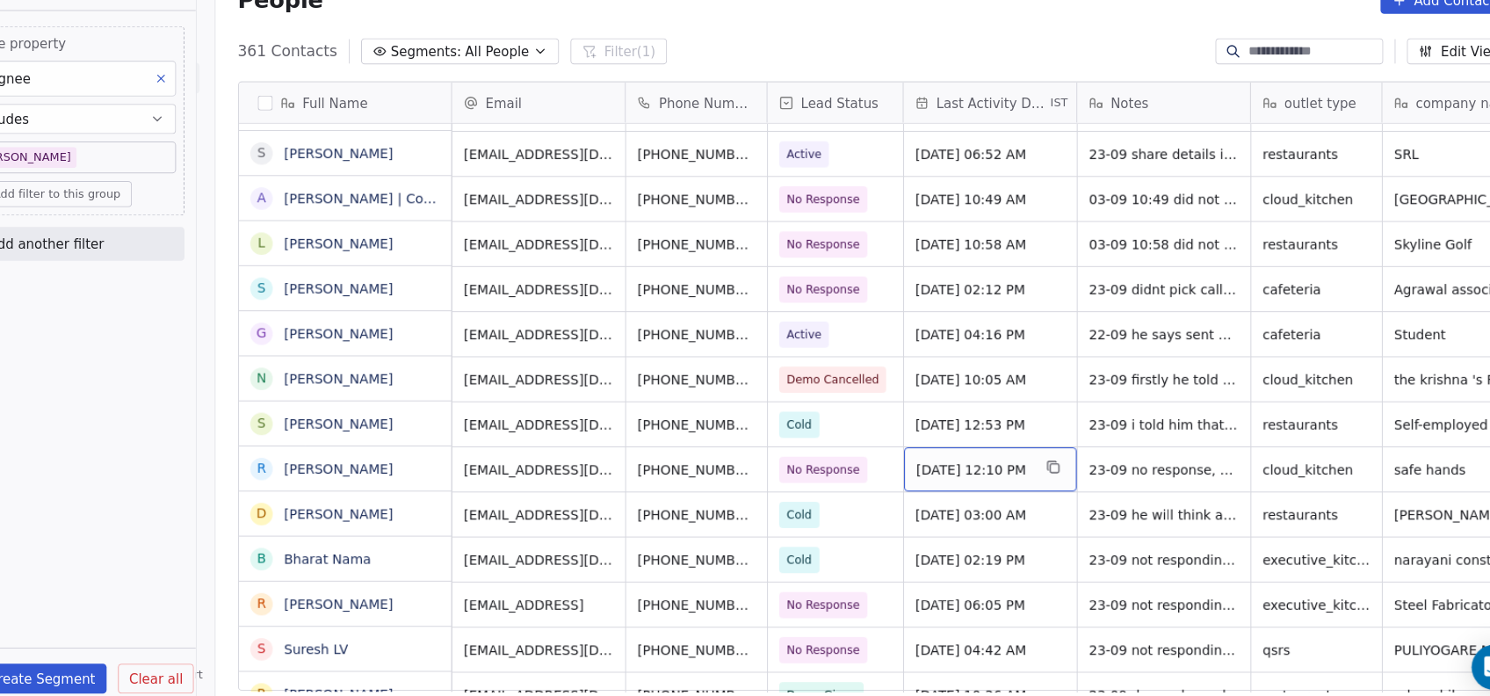
click at [987, 473] on span "Sep 27, 2025 12:10 PM" at bounding box center [963, 472] width 107 height 18
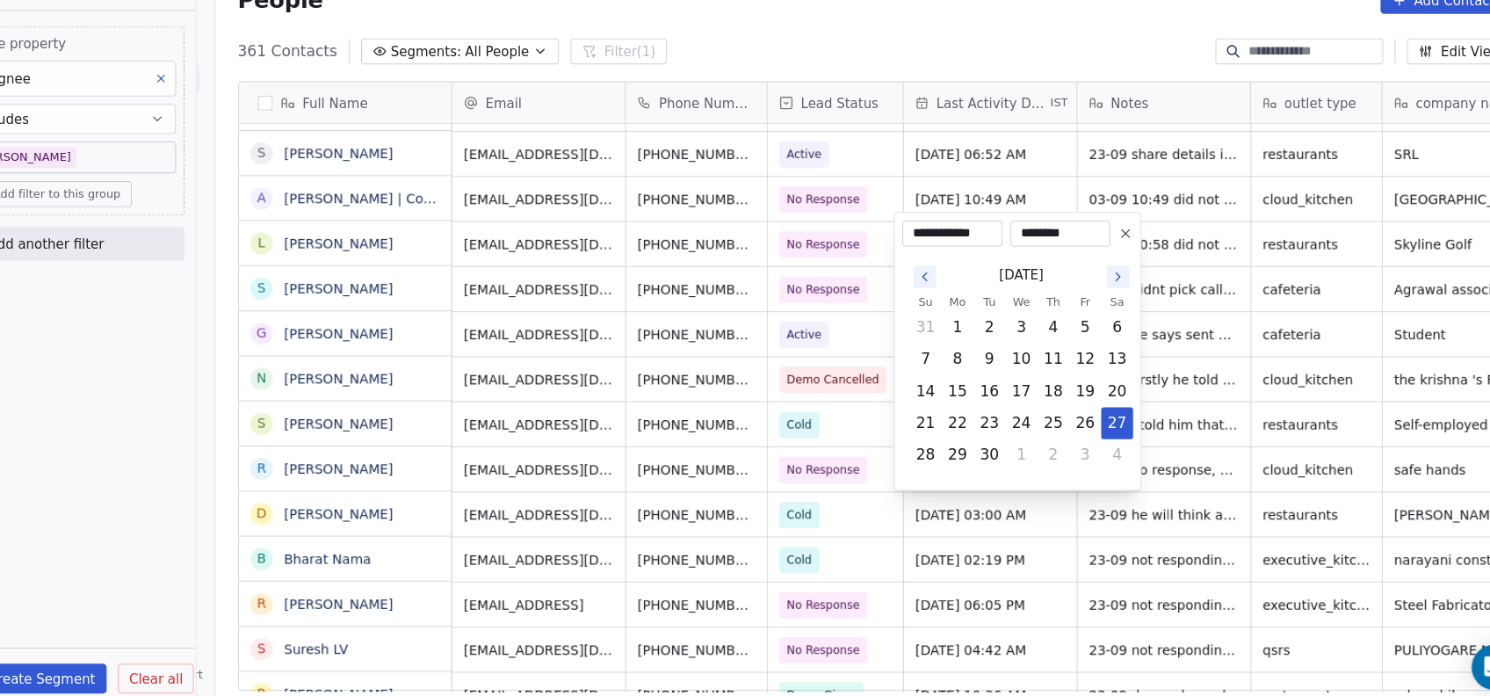
click at [1090, 293] on button "Go to the Next Month" at bounding box center [1099, 291] width 21 height 21
click at [1040, 377] on button "9" at bounding box center [1039, 369] width 28 height 28
type input "**********"
click at [1097, 554] on html "On2Cook India Pvt. Ltd. Contacts People Marketing Workflows Campaigns Metrics &…" at bounding box center [745, 348] width 1490 height 696
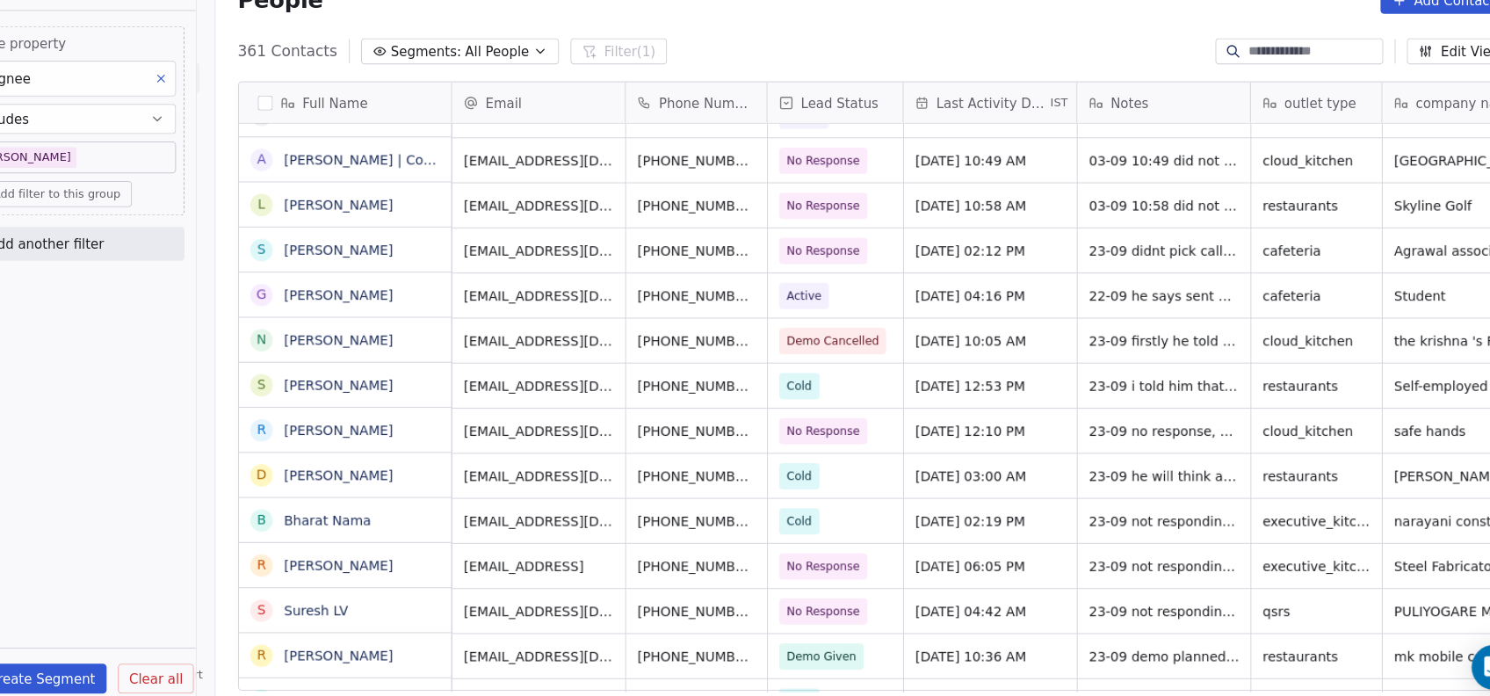
click at [1025, 72] on div "361 Contacts Segments: All People Filter (1) Edit View" at bounding box center [873, 81] width 1236 height 28
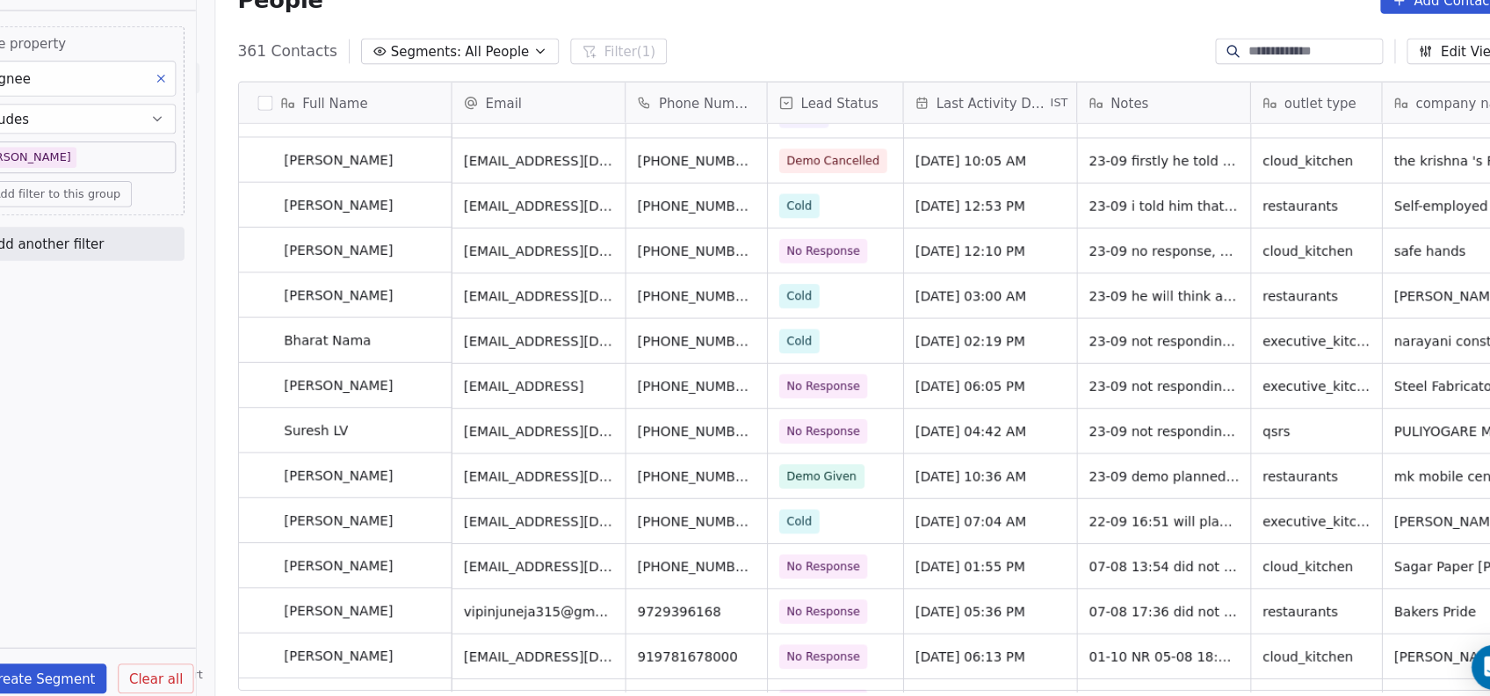
scroll to position [4838, 0]
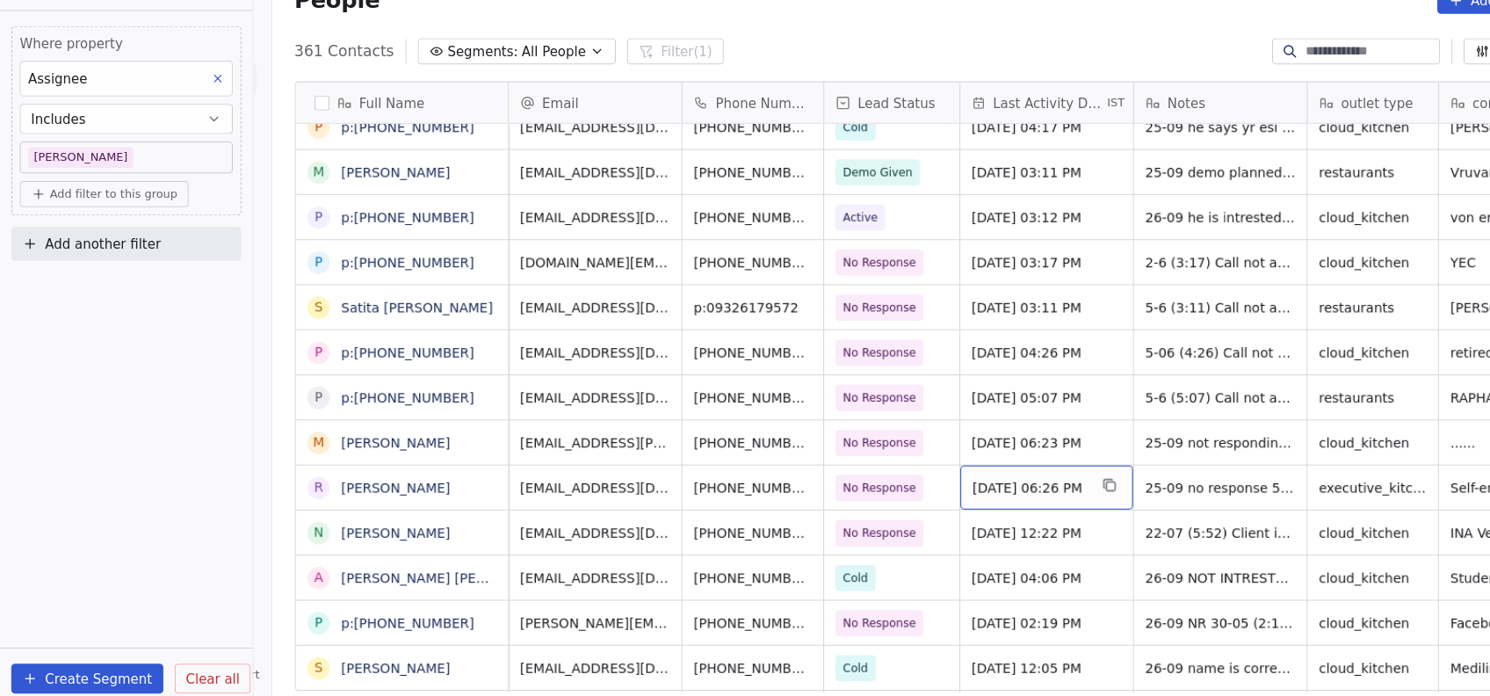
click at [957, 493] on span "Sep 27, 2025 06:26 PM" at bounding box center [963, 490] width 107 height 18
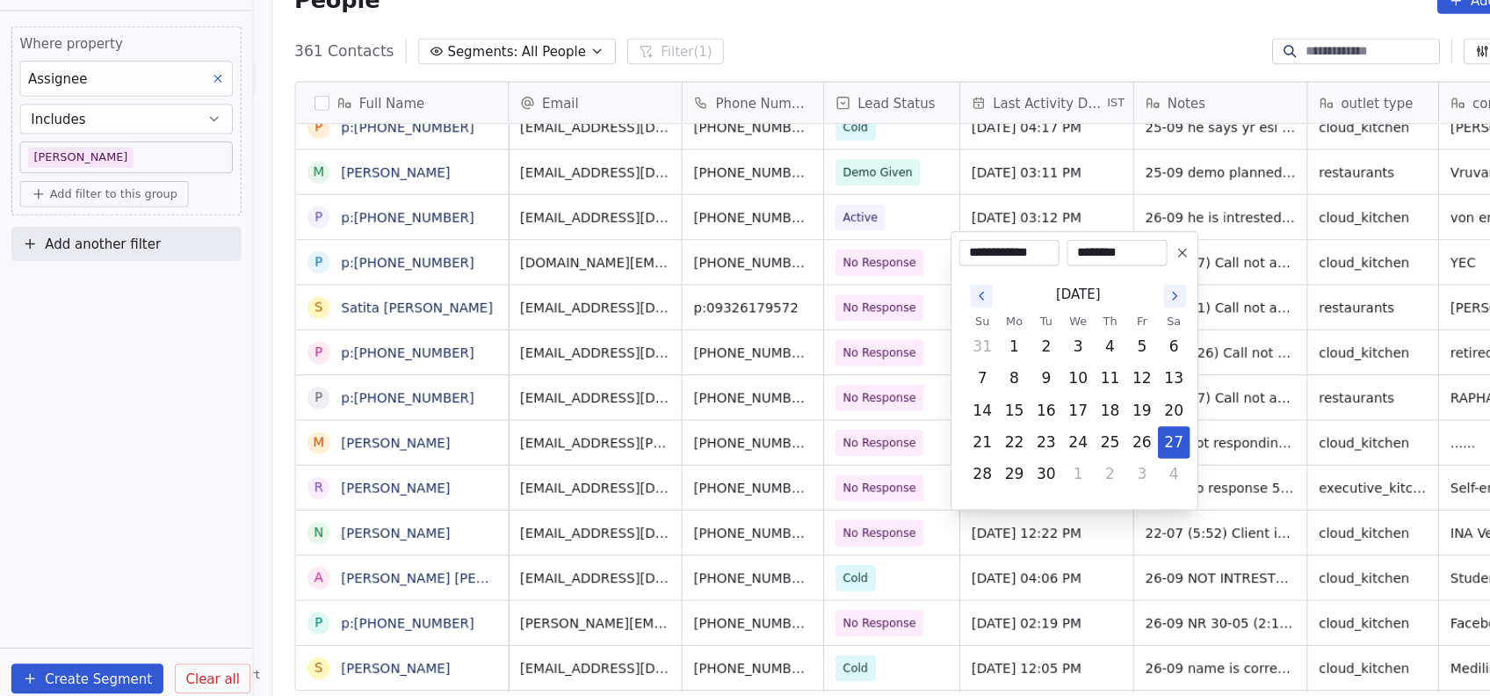
click at [1101, 308] on icon "Go to the Next Month" at bounding box center [1099, 310] width 14 height 14
click at [1038, 384] on button "9" at bounding box center [1039, 387] width 28 height 28
type input "**********"
click at [1177, 371] on html "On2Cook India Pvt. Ltd. Contacts People Marketing Workflows Campaigns Metrics &…" at bounding box center [745, 348] width 1490 height 696
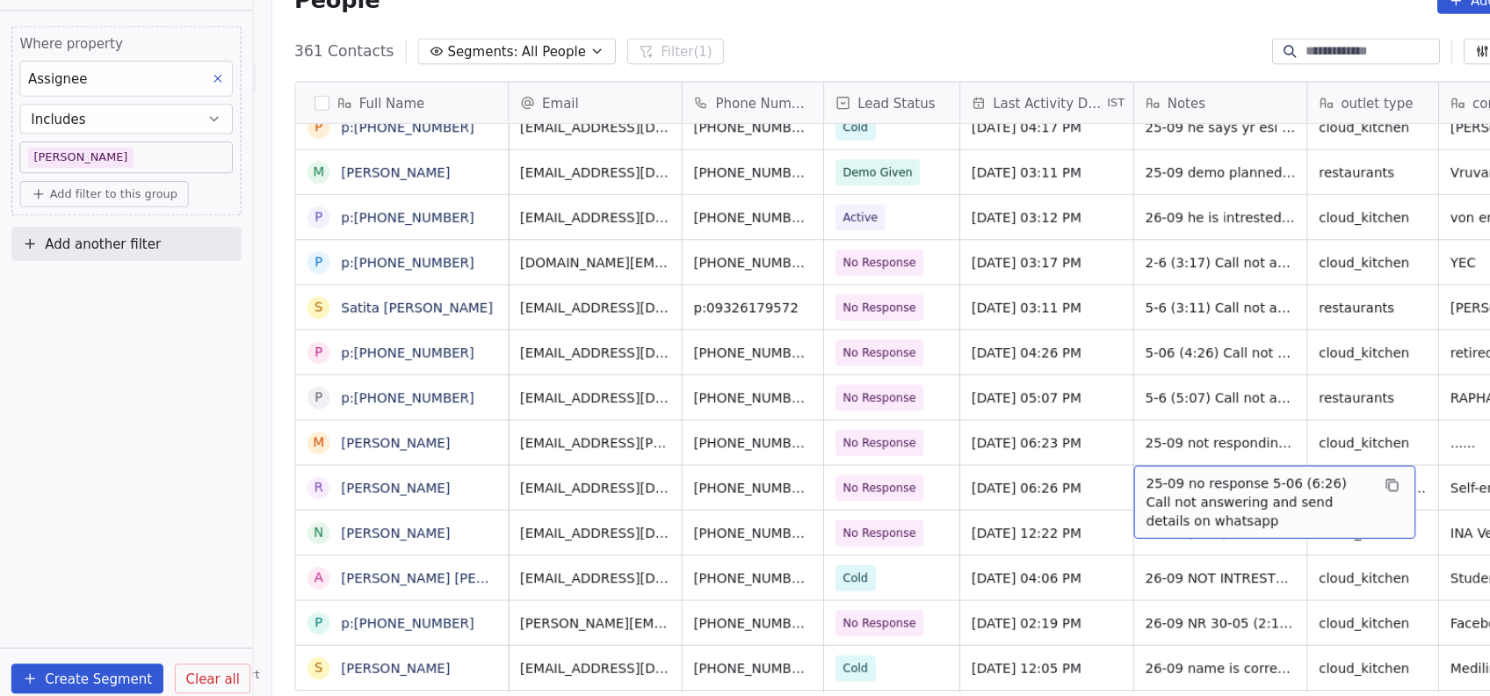
click at [1083, 480] on span "25-09 no response 5-06 (6:26) Call not answering and send details on whatsapp" at bounding box center [1177, 502] width 209 height 53
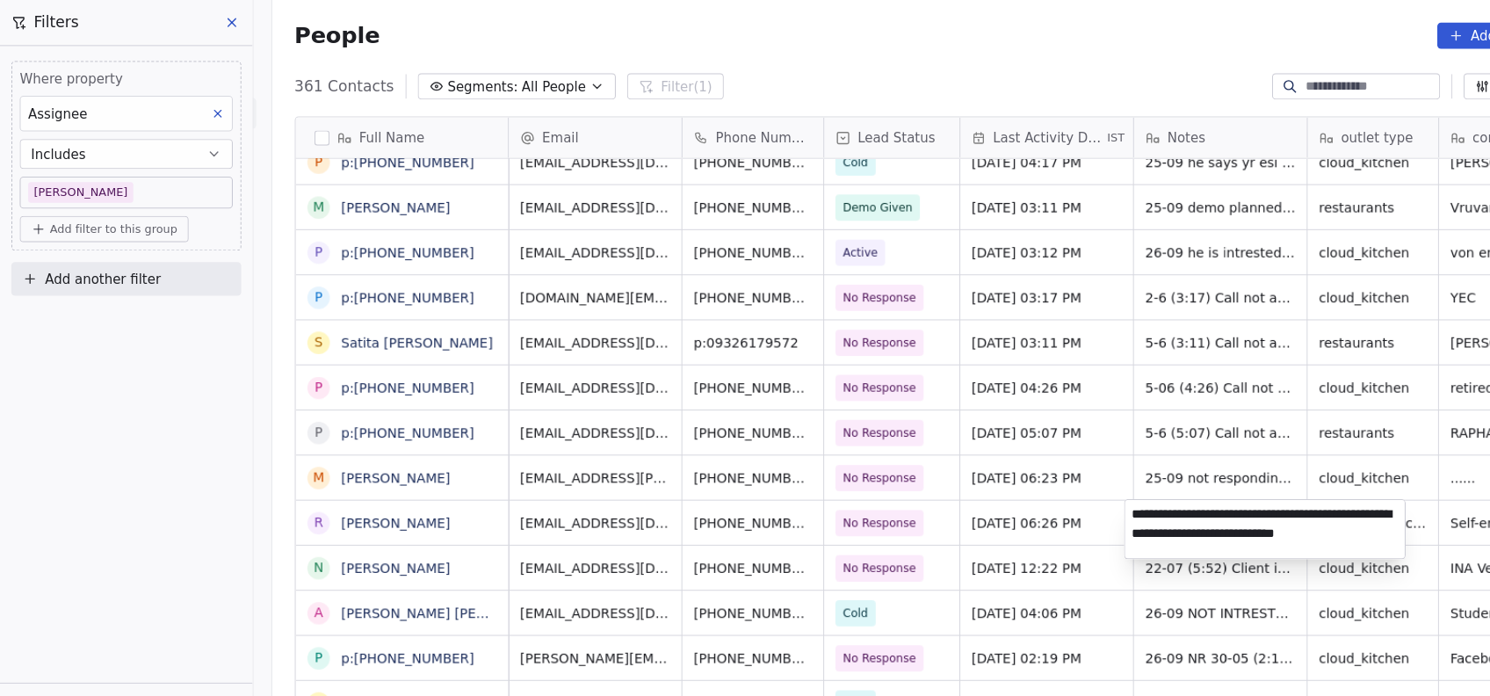
type textarea "**********"
click at [996, 546] on html "On2Cook India Pvt. Ltd. Contacts People Marketing Workflows Campaigns Metrics &…" at bounding box center [745, 348] width 1490 height 696
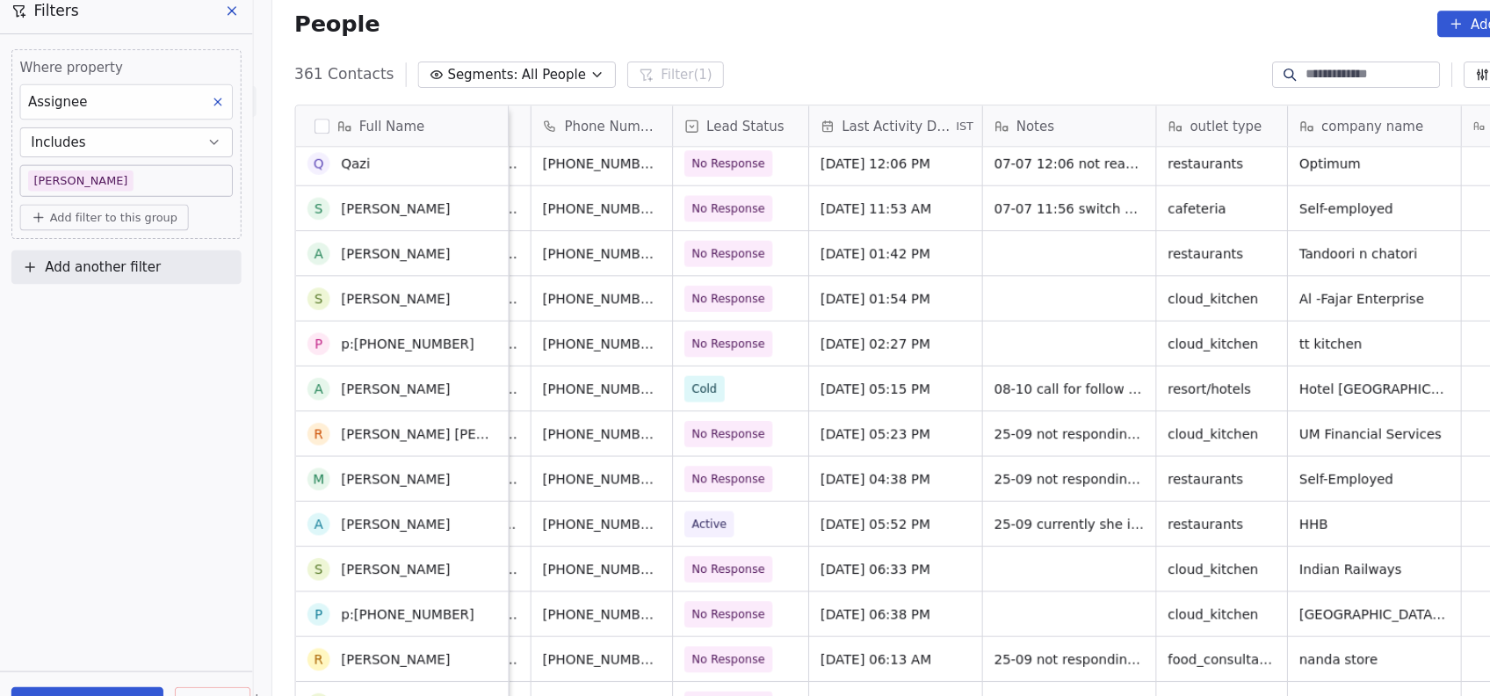
scroll to position [9042, 0]
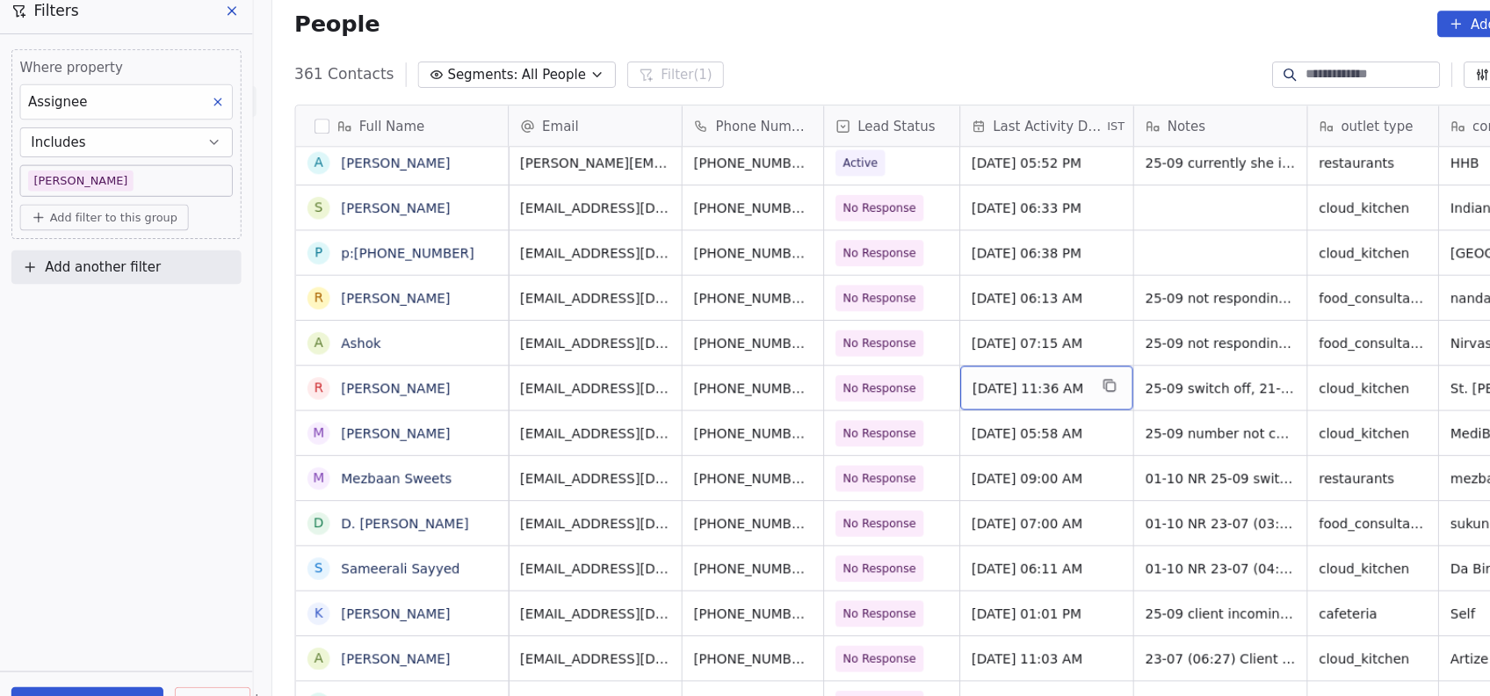
click at [946, 367] on span "Sep 27, 2025 11:36 AM" at bounding box center [963, 375] width 107 height 18
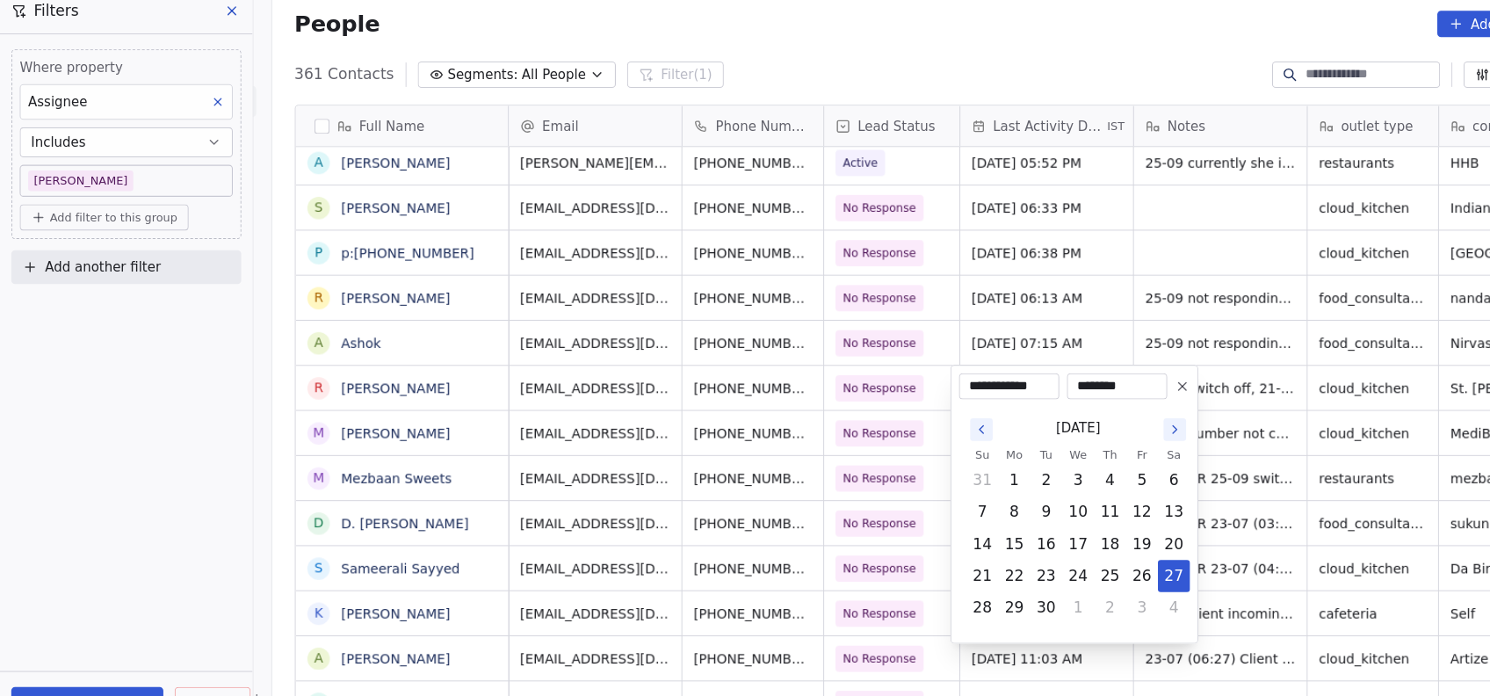
click at [1100, 414] on icon "Go to the Next Month" at bounding box center [1099, 413] width 14 height 14
click at [1034, 492] on button "9" at bounding box center [1039, 490] width 28 height 28
type input "**********"
click at [1148, 438] on html "On2Cook India Pvt. Ltd. Contacts People Marketing Workflows Campaigns Metrics &…" at bounding box center [745, 348] width 1490 height 696
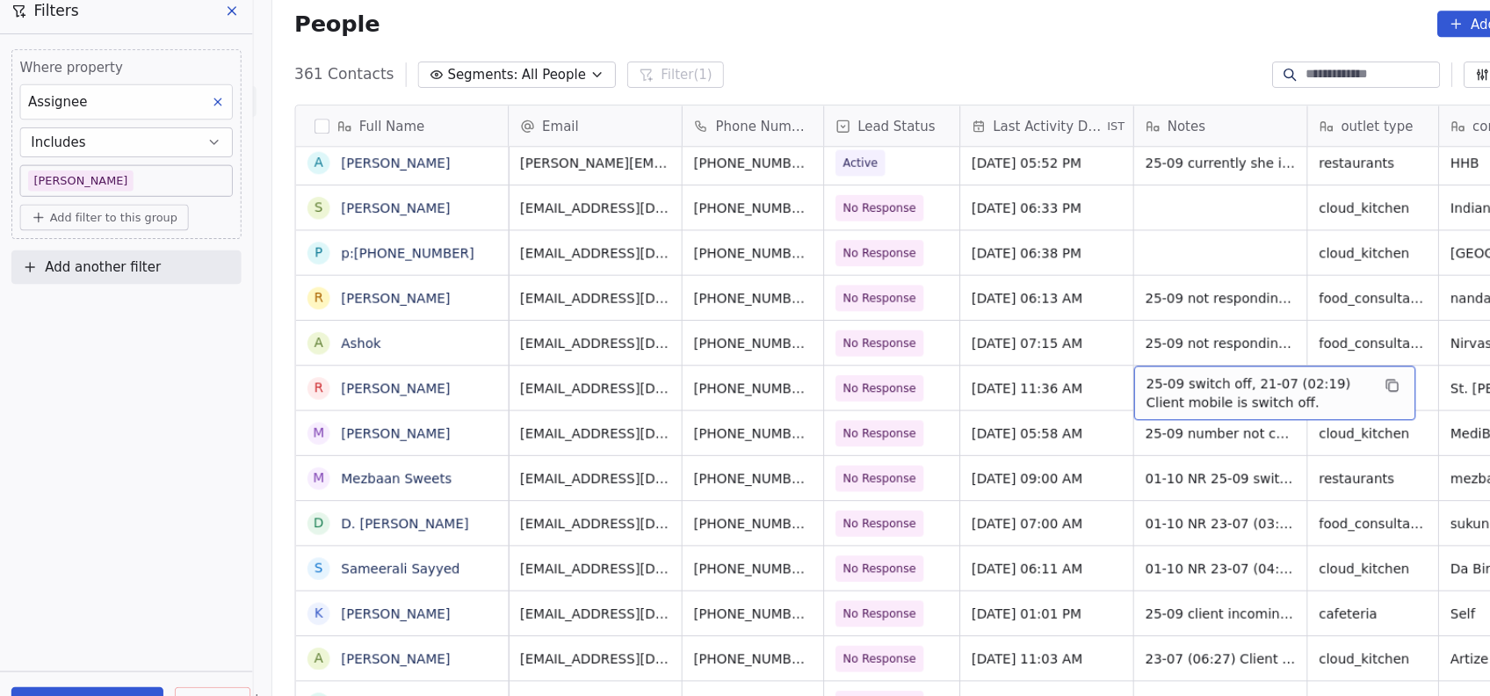
click at [1082, 371] on span "25-09 switch off, 21-07 (02:19) Client mobile is switch off." at bounding box center [1177, 378] width 209 height 35
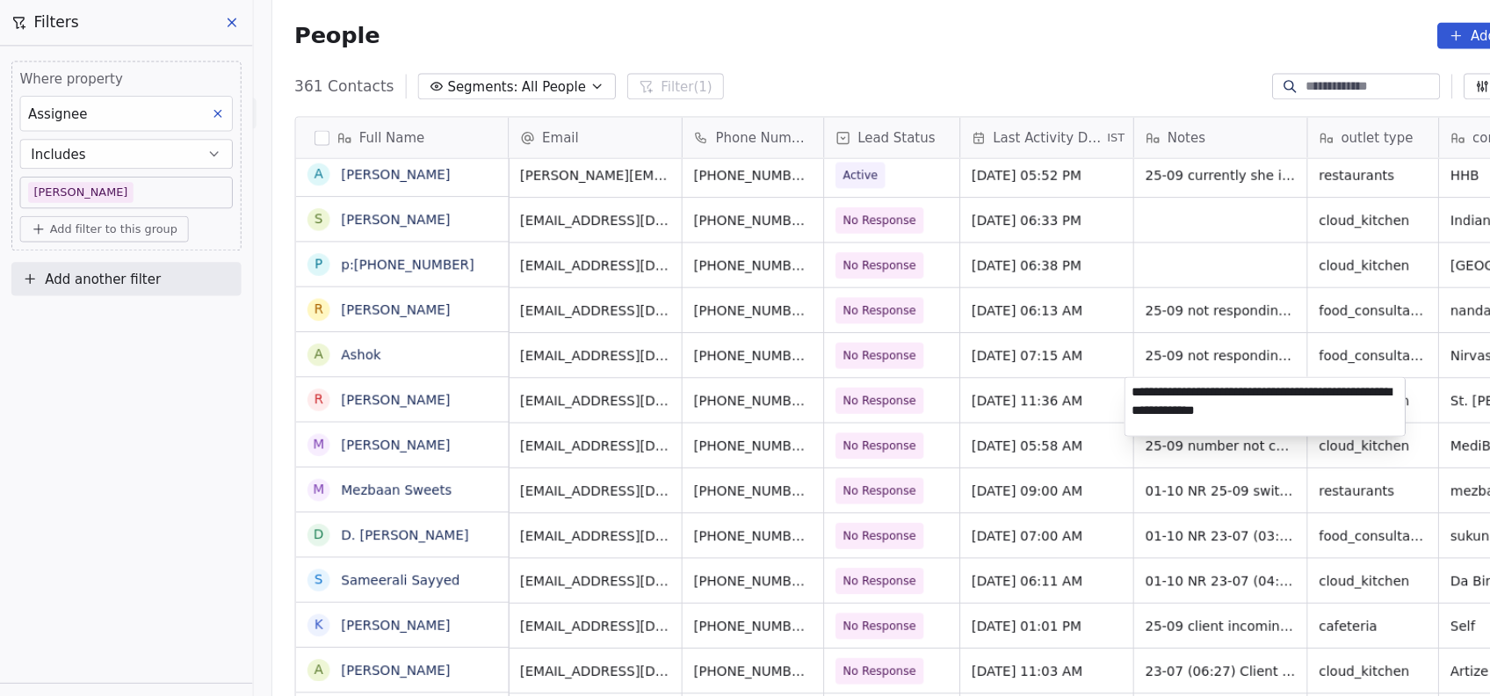
type textarea "**********"
click at [1150, 464] on html "On2Cook India Pvt. Ltd. Contacts People Marketing Workflows Campaigns Metrics &…" at bounding box center [745, 348] width 1490 height 696
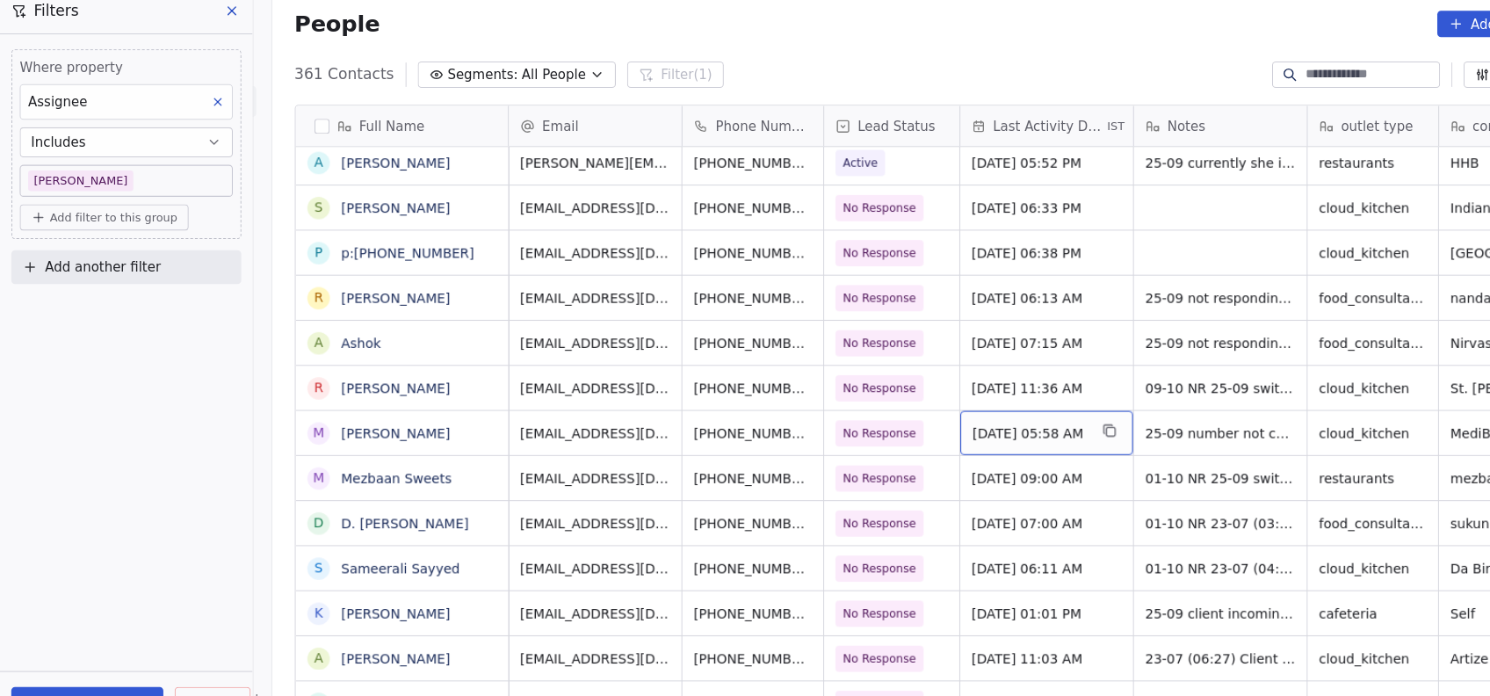
click at [925, 421] on span "Sep 25, 2025 05:58 AM" at bounding box center [963, 417] width 107 height 18
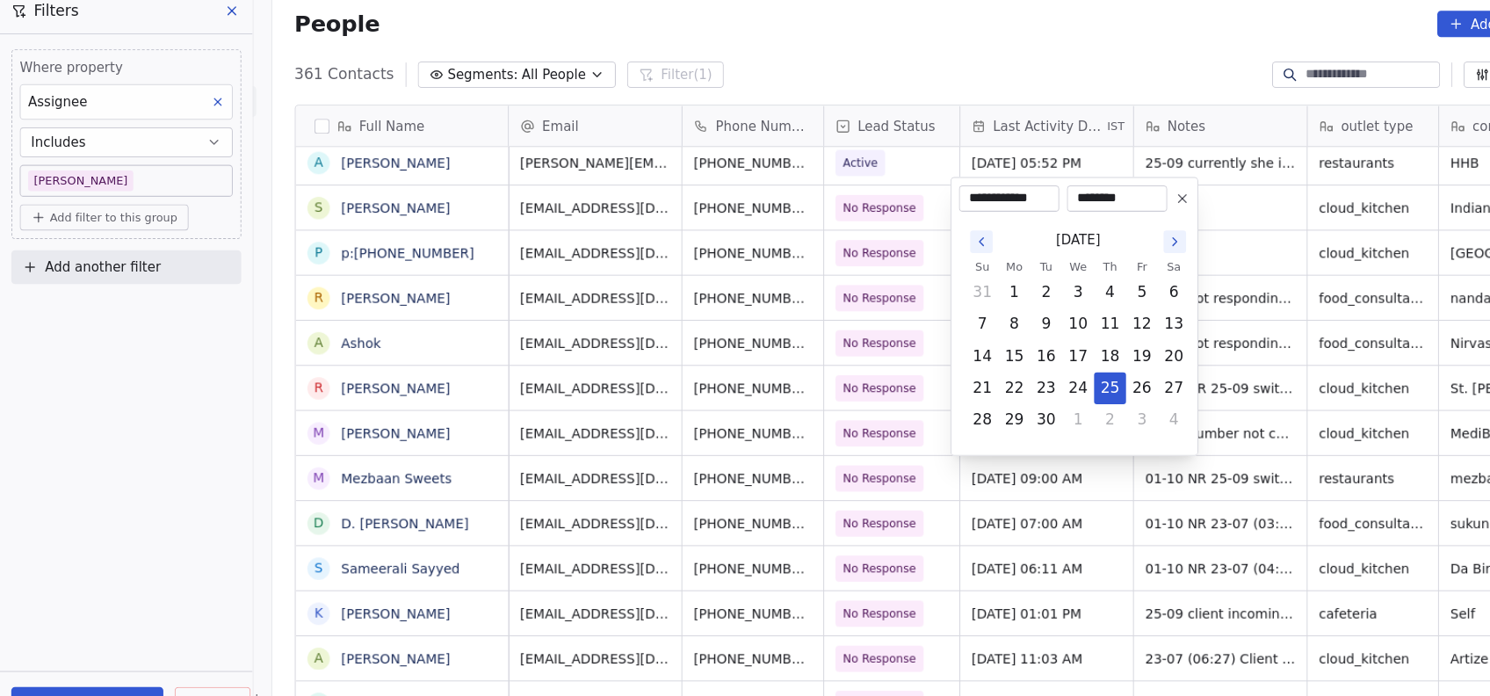
click at [1100, 243] on icon "Go to the Next Month" at bounding box center [1099, 237] width 14 height 14
click at [1042, 315] on button "9" at bounding box center [1039, 315] width 28 height 28
type input "**********"
click at [1011, 456] on html "On2Cook India Pvt. Ltd. Contacts People Marketing Workflows Campaigns Metrics &…" at bounding box center [745, 348] width 1490 height 696
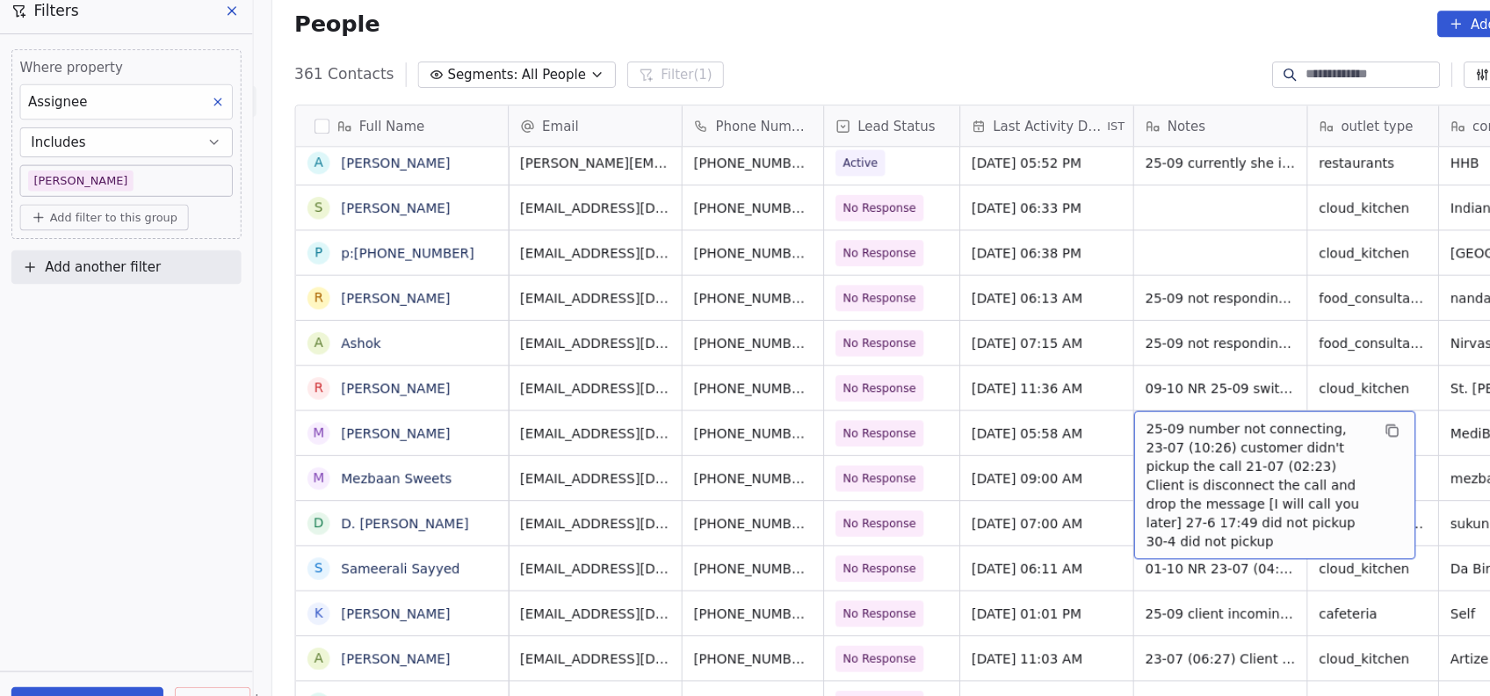
click at [1077, 424] on span "25-09 number not connecting, 23-07 (10:26) customer didn't pickup the call 21-0…" at bounding box center [1177, 464] width 209 height 123
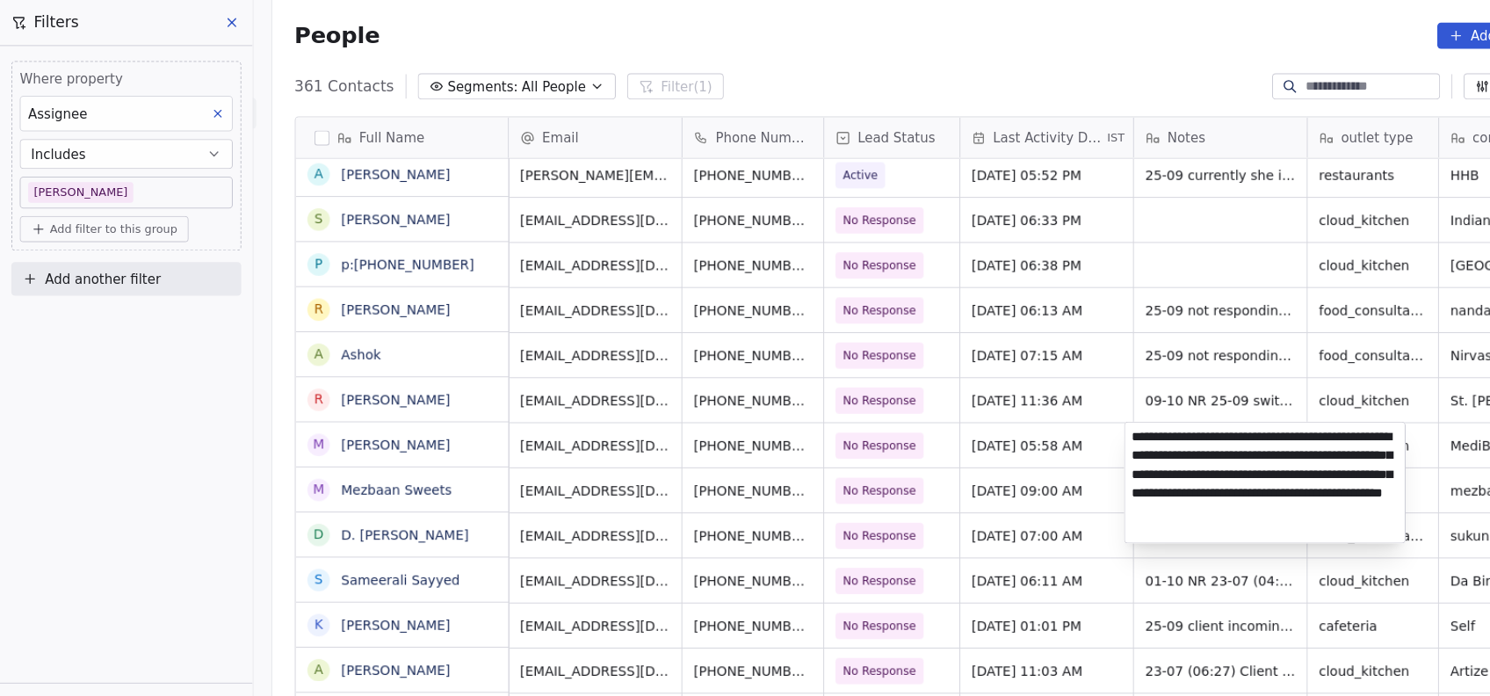
type textarea "**********"
click at [989, 521] on html "On2Cook India Pvt. Ltd. Contacts People Marketing Workflows Campaigns Metrics &…" at bounding box center [745, 348] width 1490 height 696
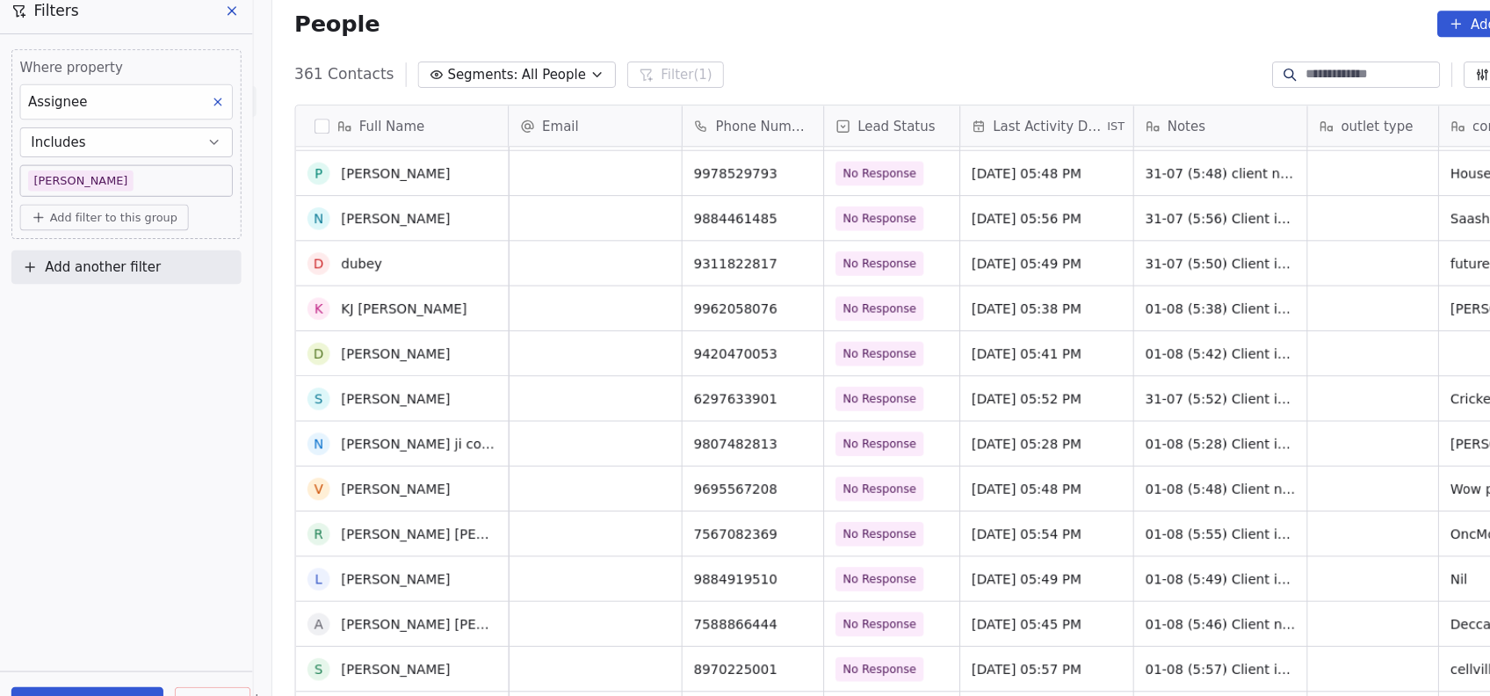
scroll to position [14144, 0]
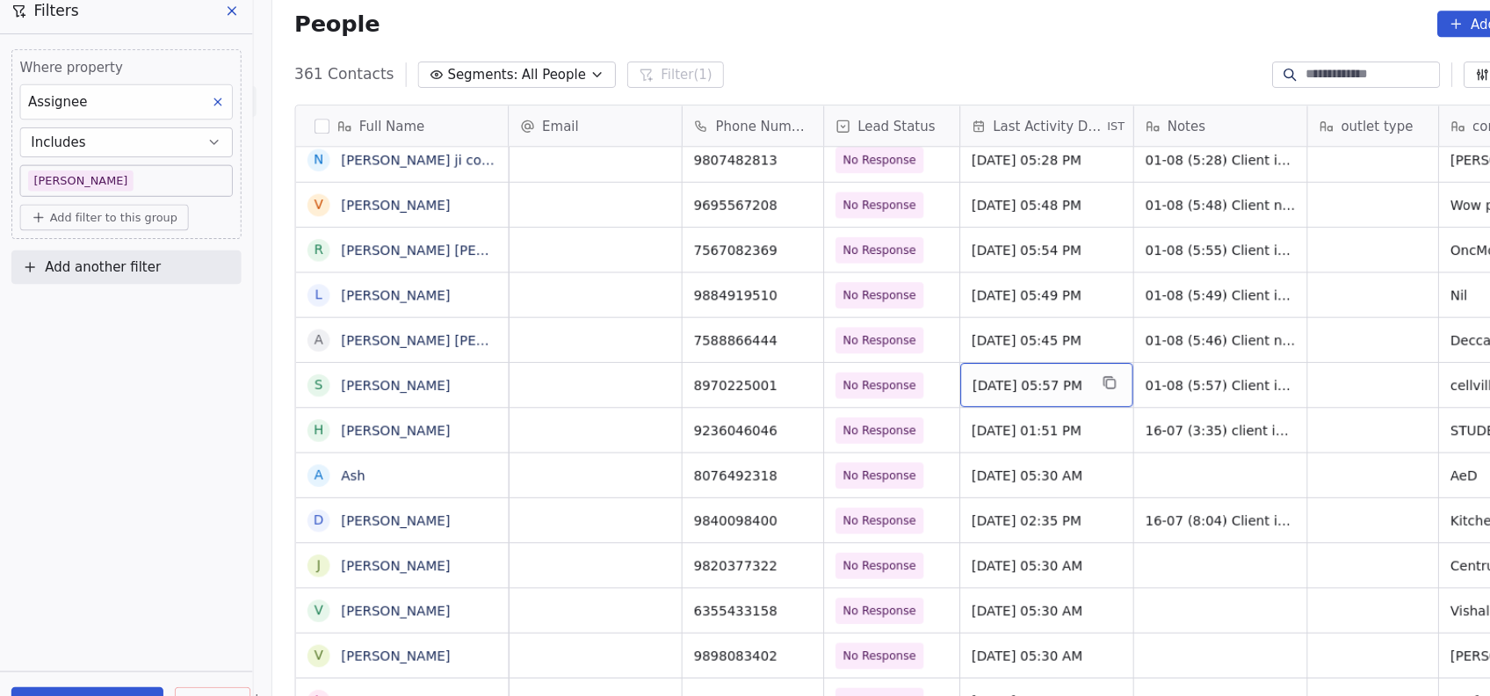
click at [994, 376] on span "Aug 01, 2025 05:57 PM" at bounding box center [963, 372] width 107 height 18
click at [991, 380] on div "Aug 01, 2025 05:57 PM" at bounding box center [980, 371] width 162 height 41
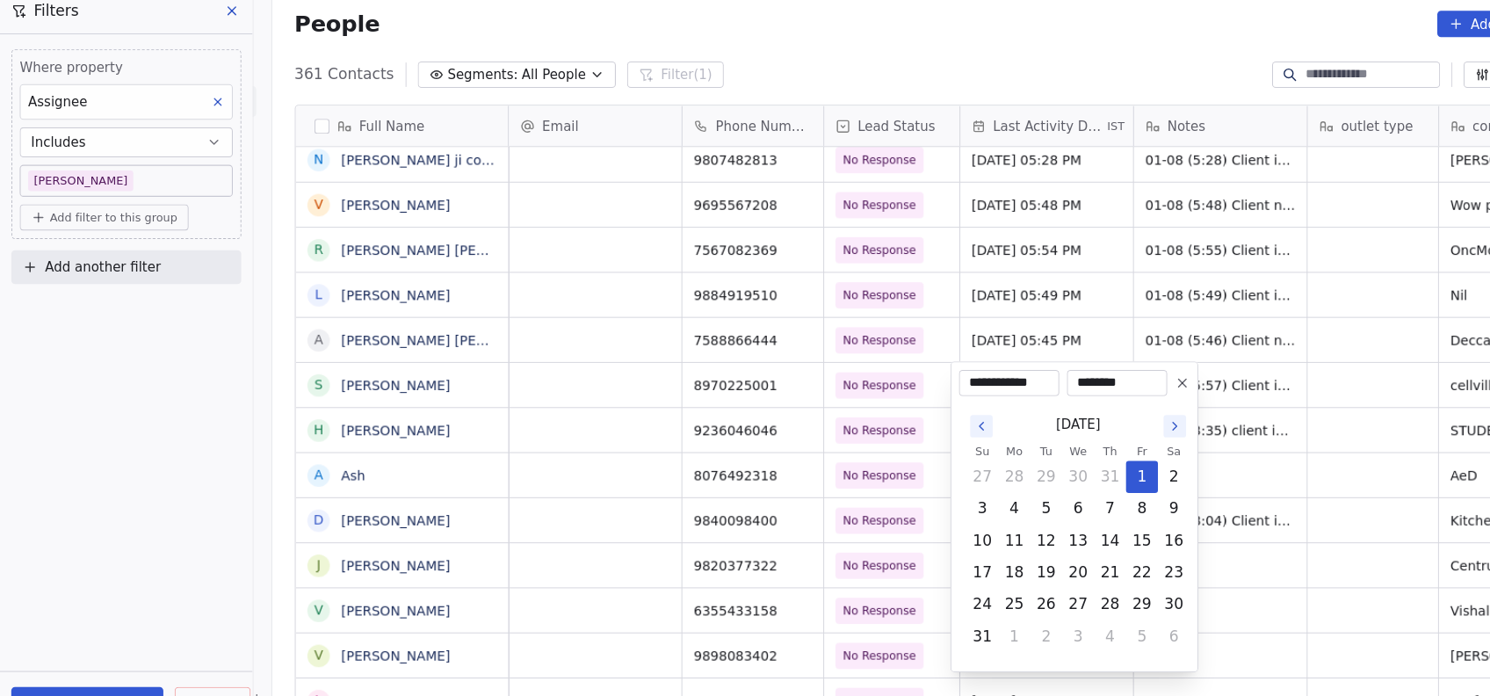
click at [1098, 409] on icon "Go to the Next Month" at bounding box center [1099, 409] width 14 height 14
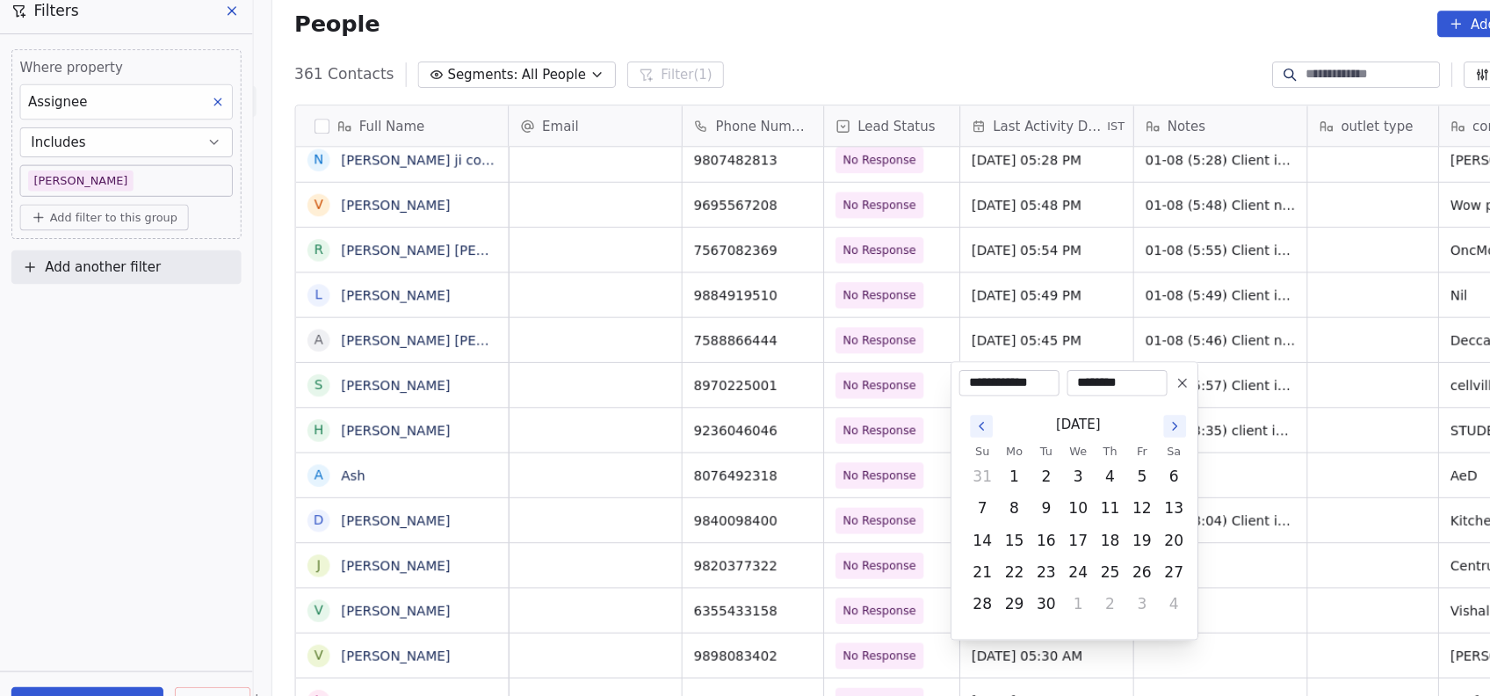
click at [1092, 411] on icon "Go to the Next Month" at bounding box center [1099, 409] width 14 height 14
click at [1040, 489] on button "9" at bounding box center [1039, 487] width 28 height 28
type input "**********"
click at [1181, 340] on html "On2Cook India Pvt. Ltd. Contacts People Marketing Workflows Campaigns Metrics &…" at bounding box center [745, 348] width 1490 height 696
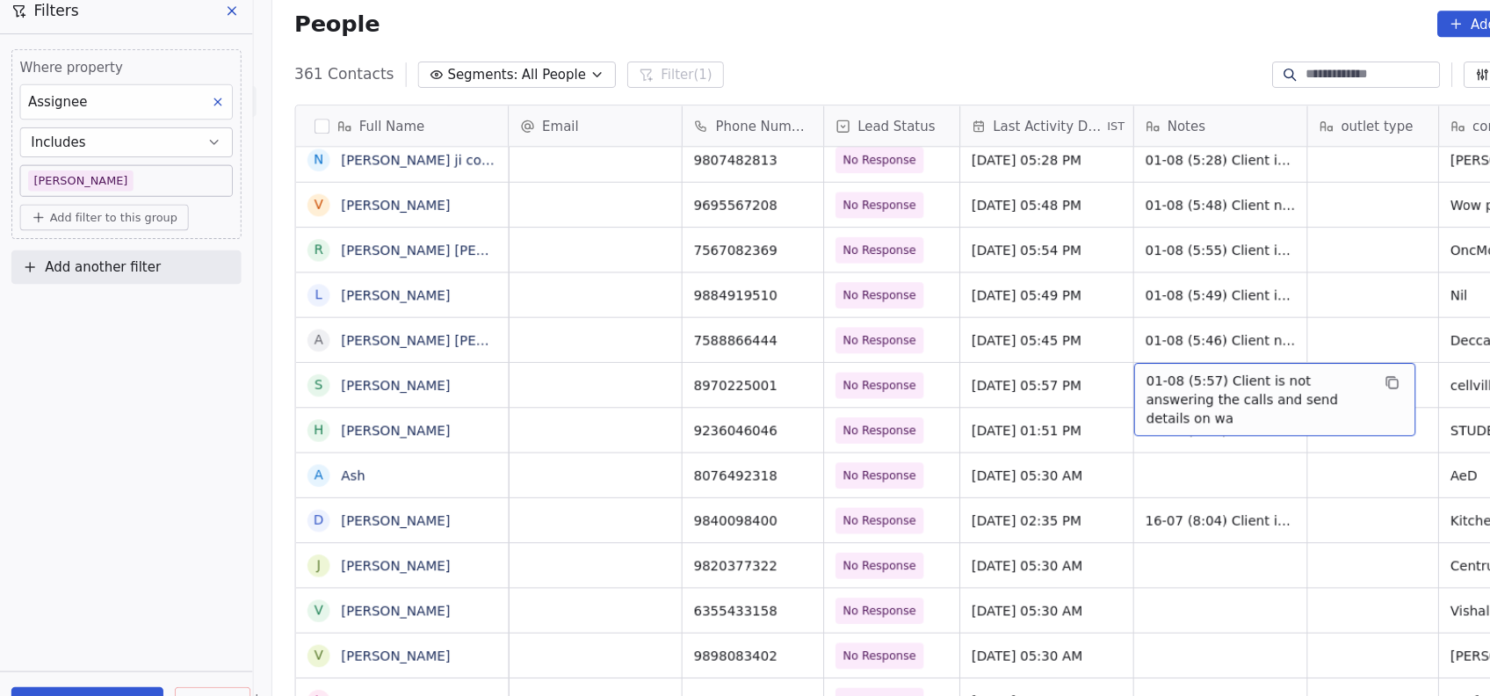
click at [1141, 384] on span "01-08 (5:57) Client is not answering the calls and send details on wa" at bounding box center [1177, 385] width 209 height 53
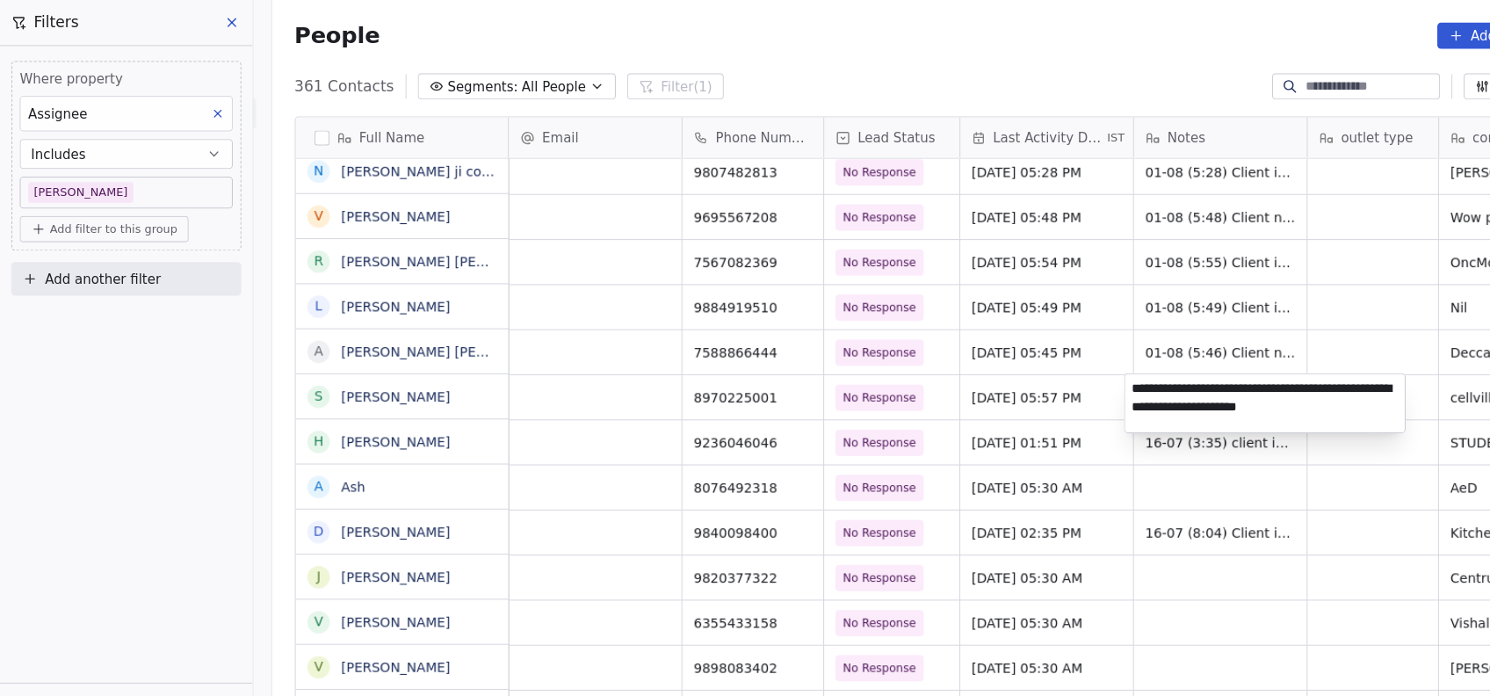
type textarea "**********"
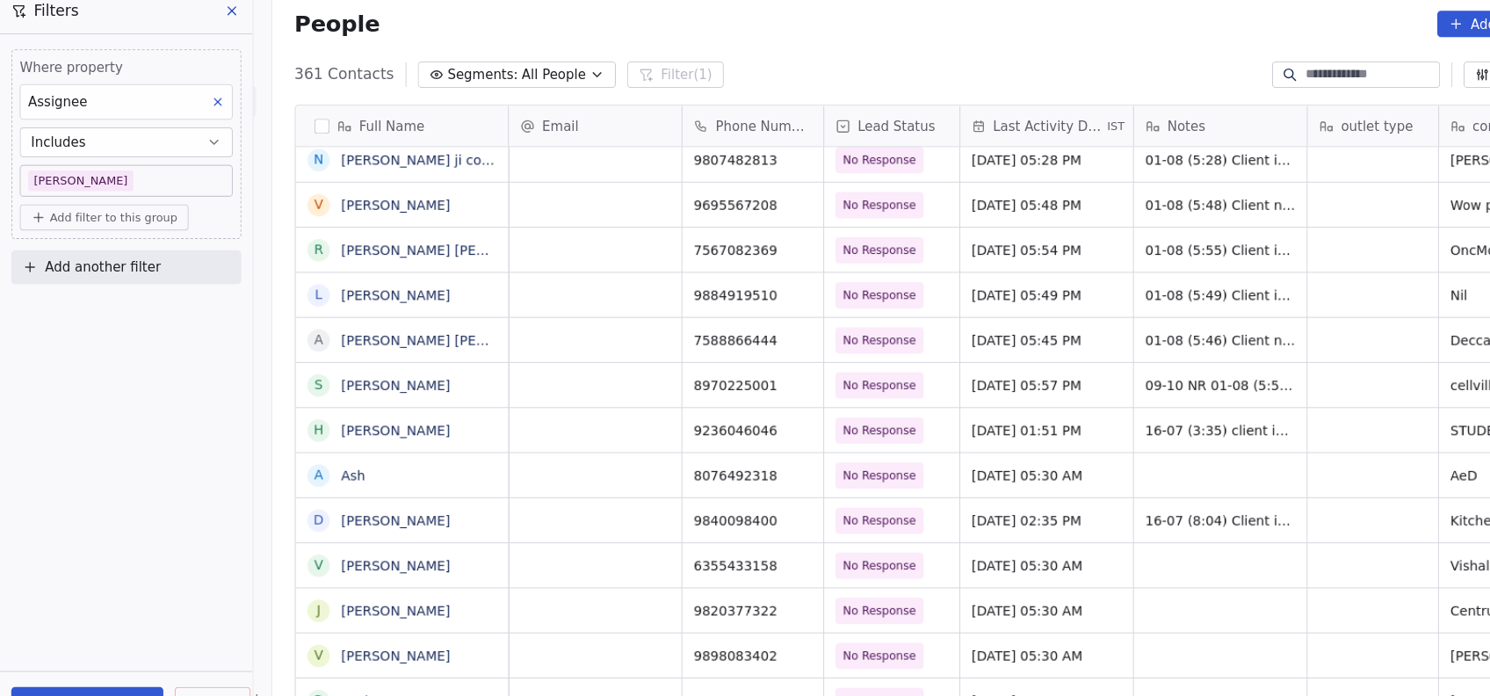
click at [1120, 425] on html "On2Cook India Pvt. Ltd. Contacts People Marketing Workflows Campaigns Metrics &…" at bounding box center [745, 348] width 1490 height 696
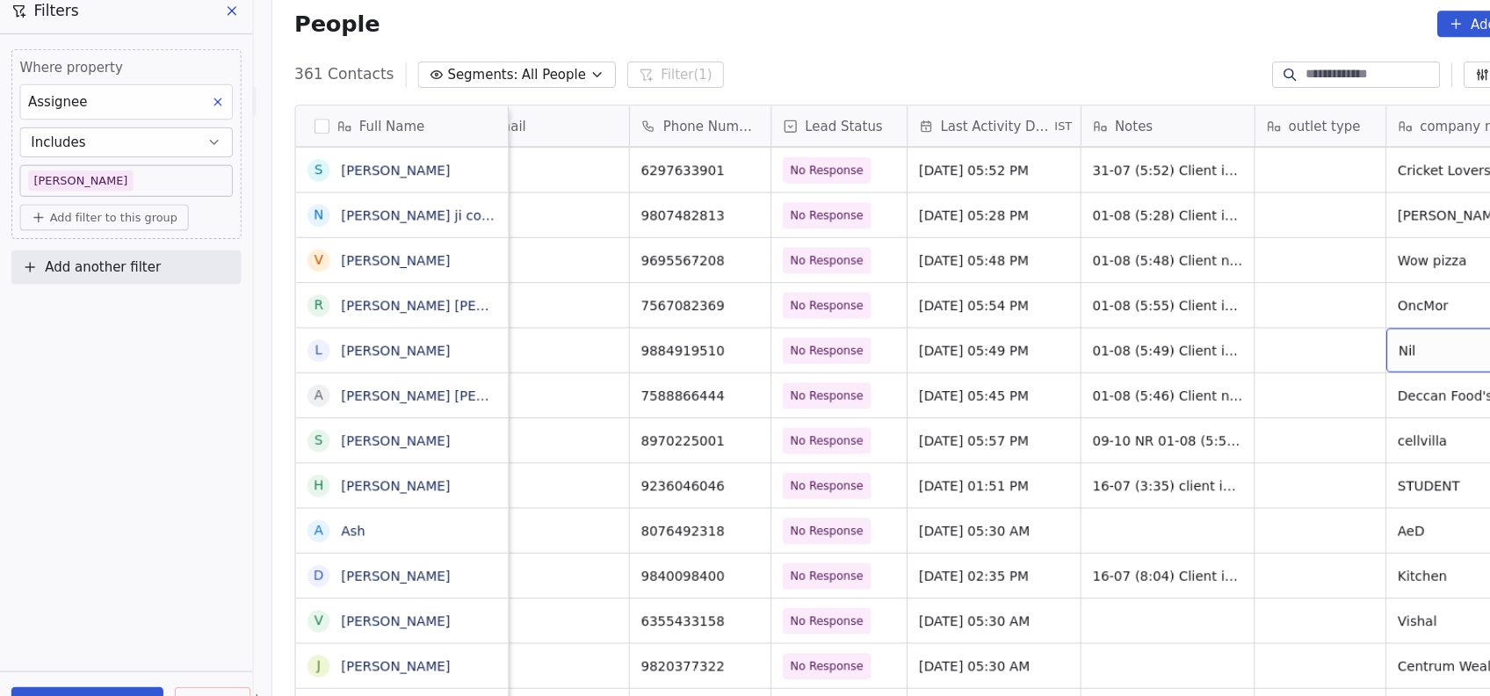
scroll to position [0, 155]
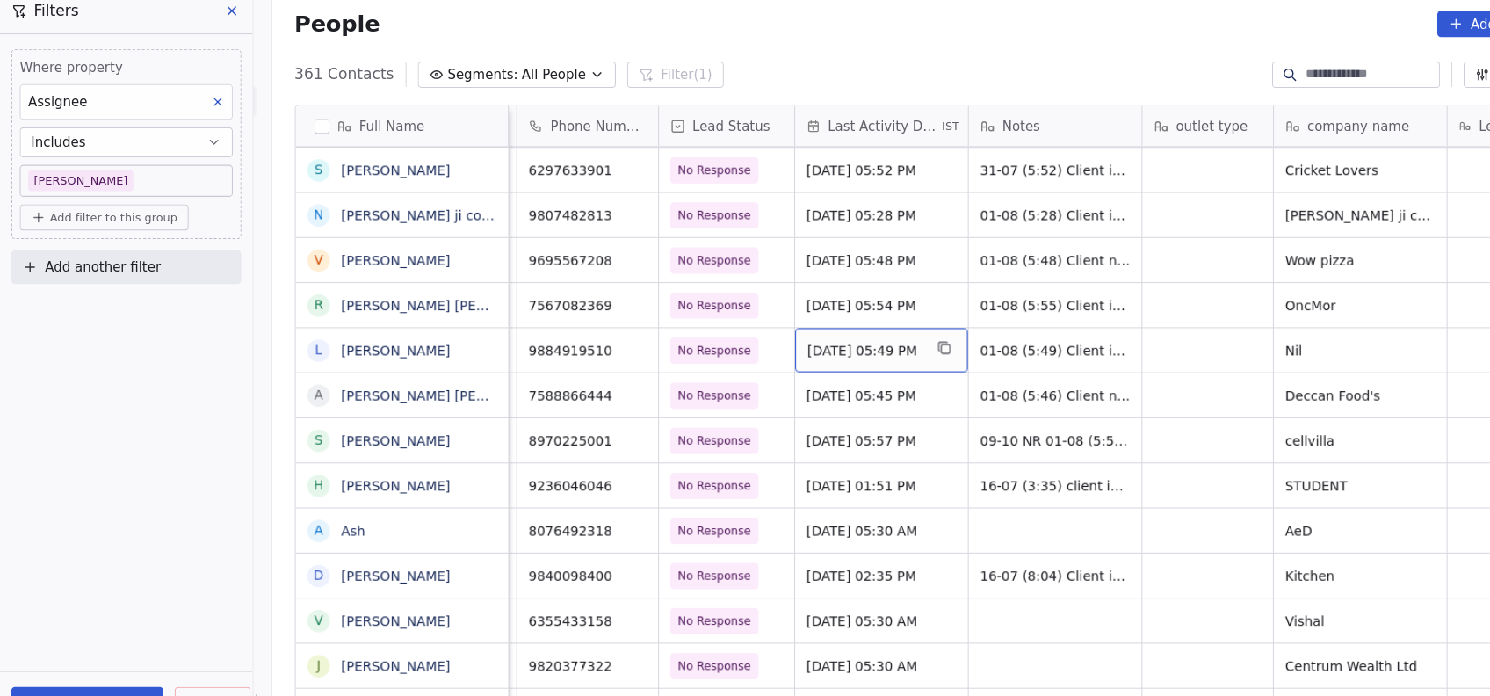
click at [861, 326] on div "Aug 01, 2025 05:49 PM" at bounding box center [825, 338] width 162 height 41
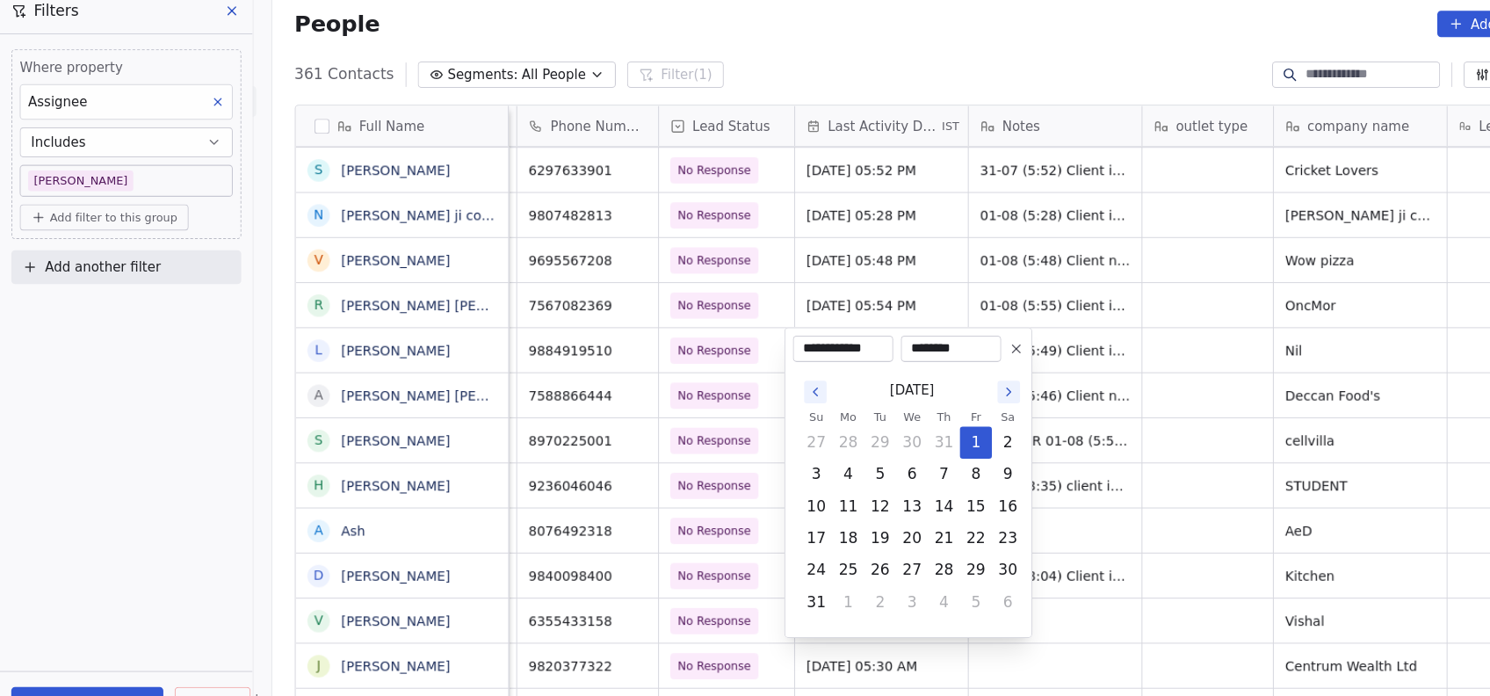
click at [943, 377] on icon "Go to the Next Month" at bounding box center [945, 378] width 14 height 14
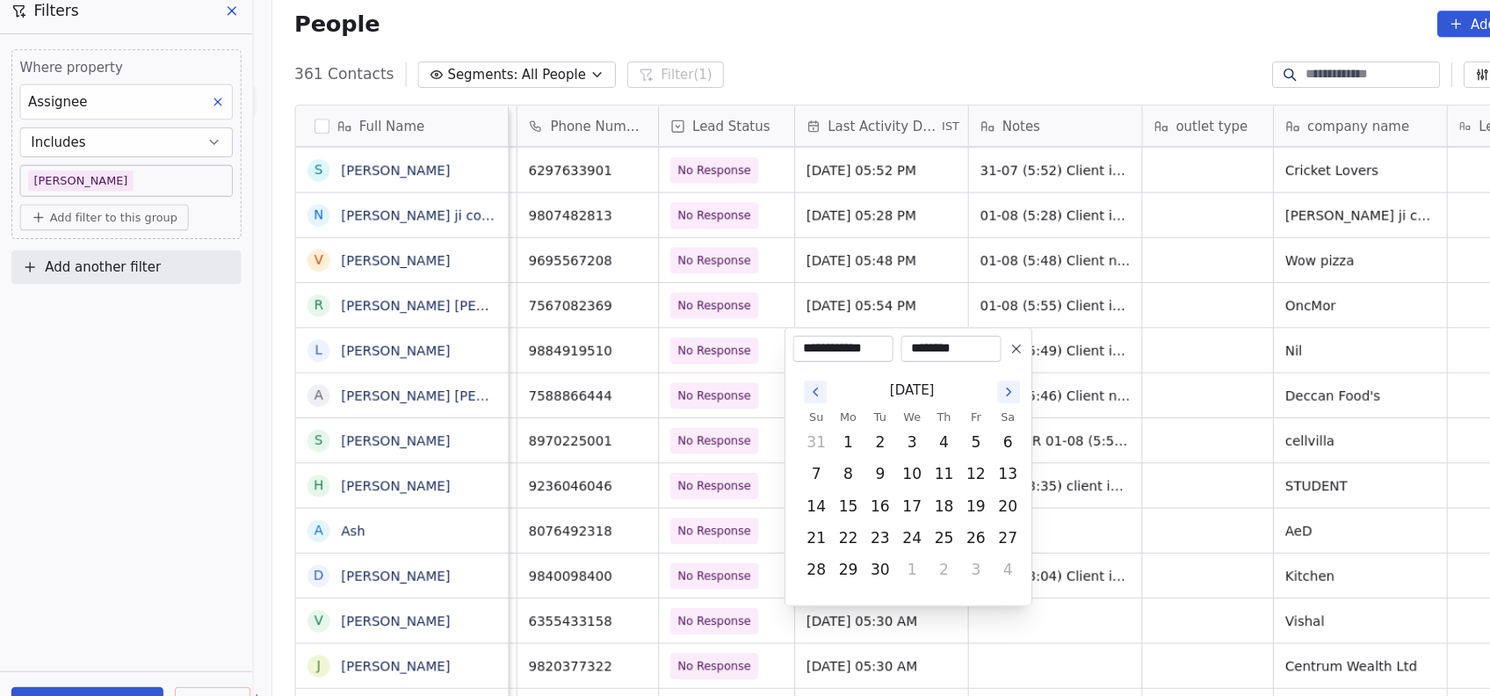
click at [943, 377] on icon "Go to the Next Month" at bounding box center [945, 378] width 14 height 14
click at [881, 458] on button "9" at bounding box center [884, 455] width 28 height 28
type input "**********"
click at [1111, 390] on html "On2Cook India Pvt. Ltd. Contacts People Marketing Workflows Campaigns Metrics &…" at bounding box center [745, 348] width 1490 height 696
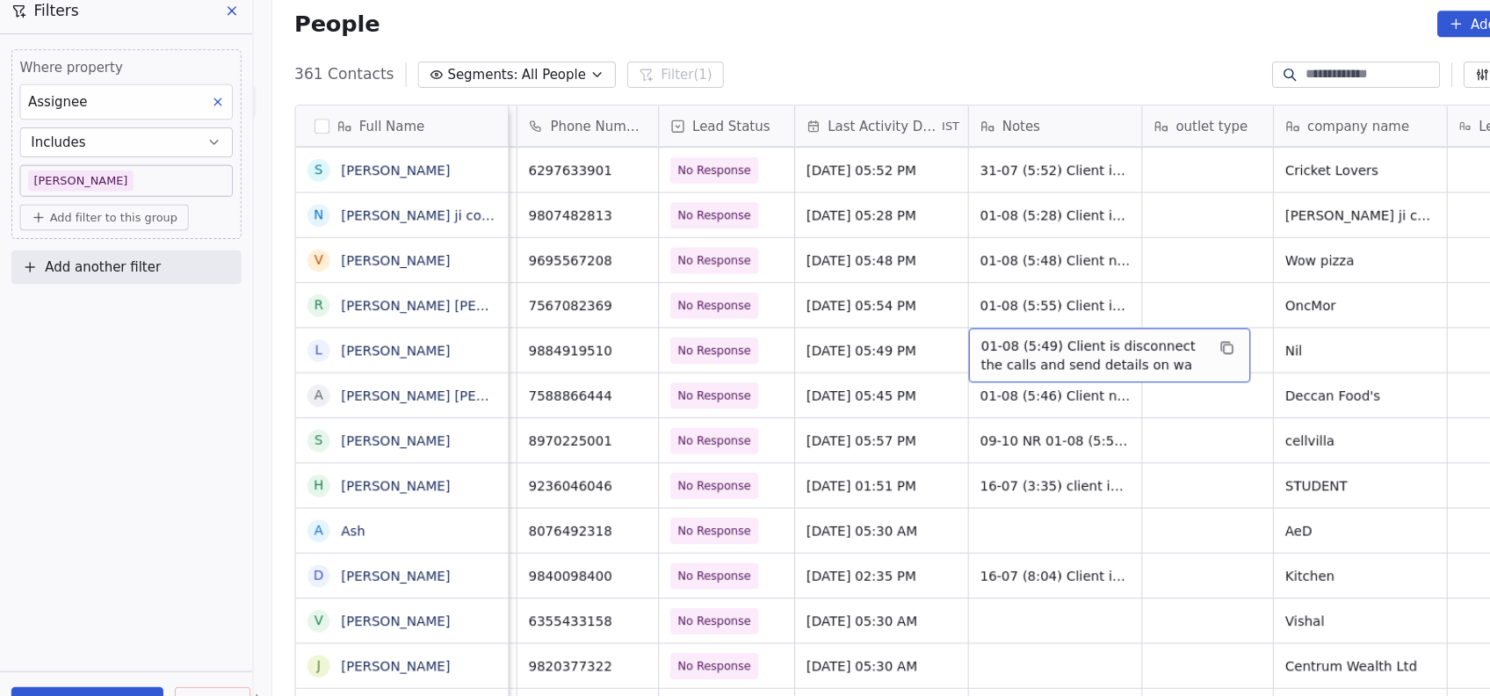
click at [995, 337] on span "01-08 (5:49) Client is disconnect the calls and send details on wa" at bounding box center [1022, 343] width 209 height 35
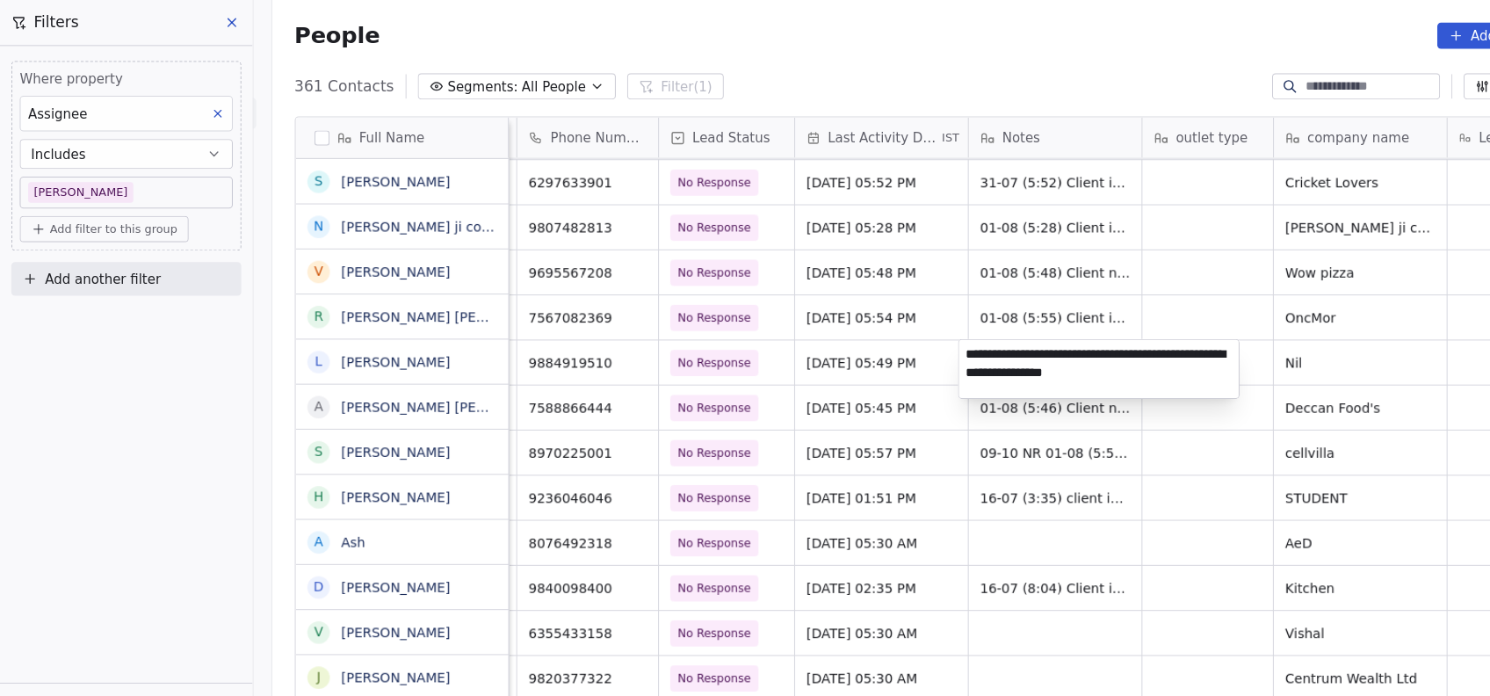
type textarea "**********"
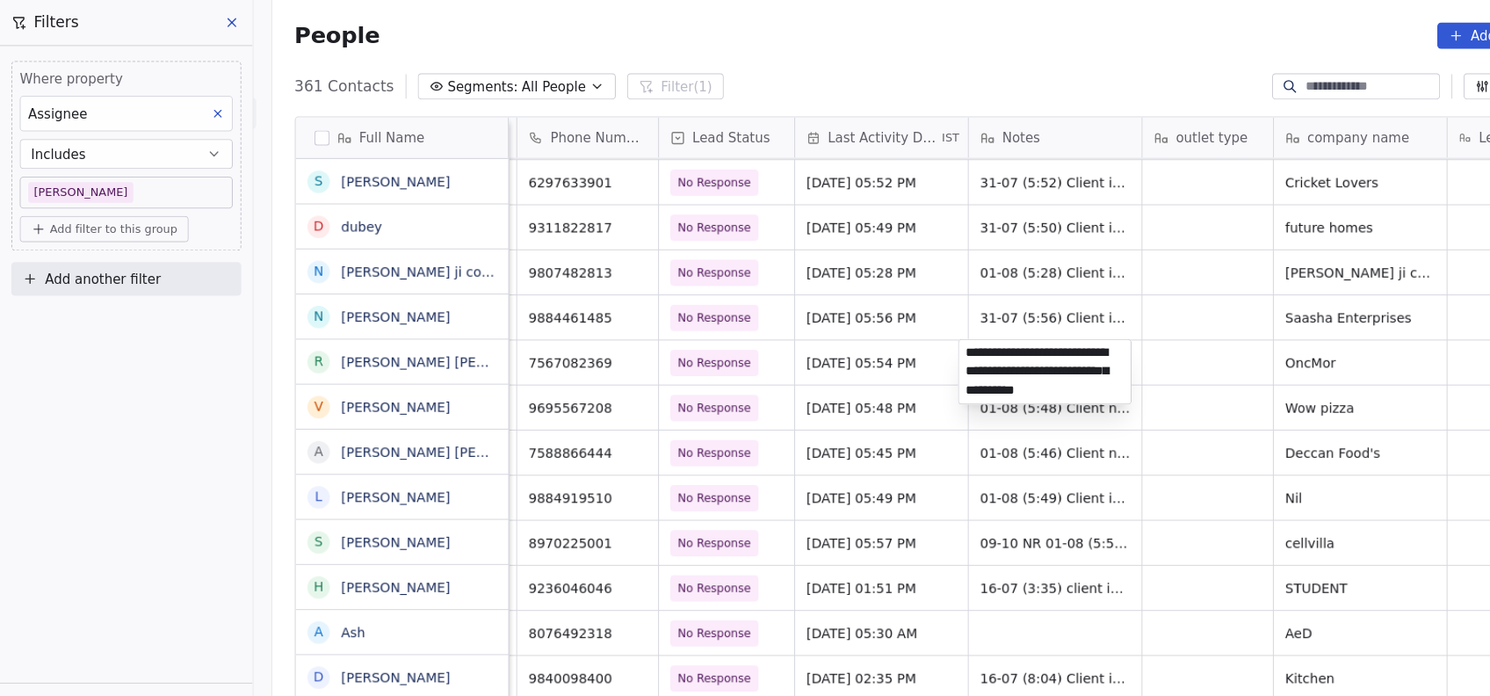
scroll to position [1, 0]
type textarea "**********"
click at [983, 547] on html "On2Cook India Pvt. Ltd. Contacts People Marketing Workflows Campaigns Metrics &…" at bounding box center [745, 348] width 1490 height 696
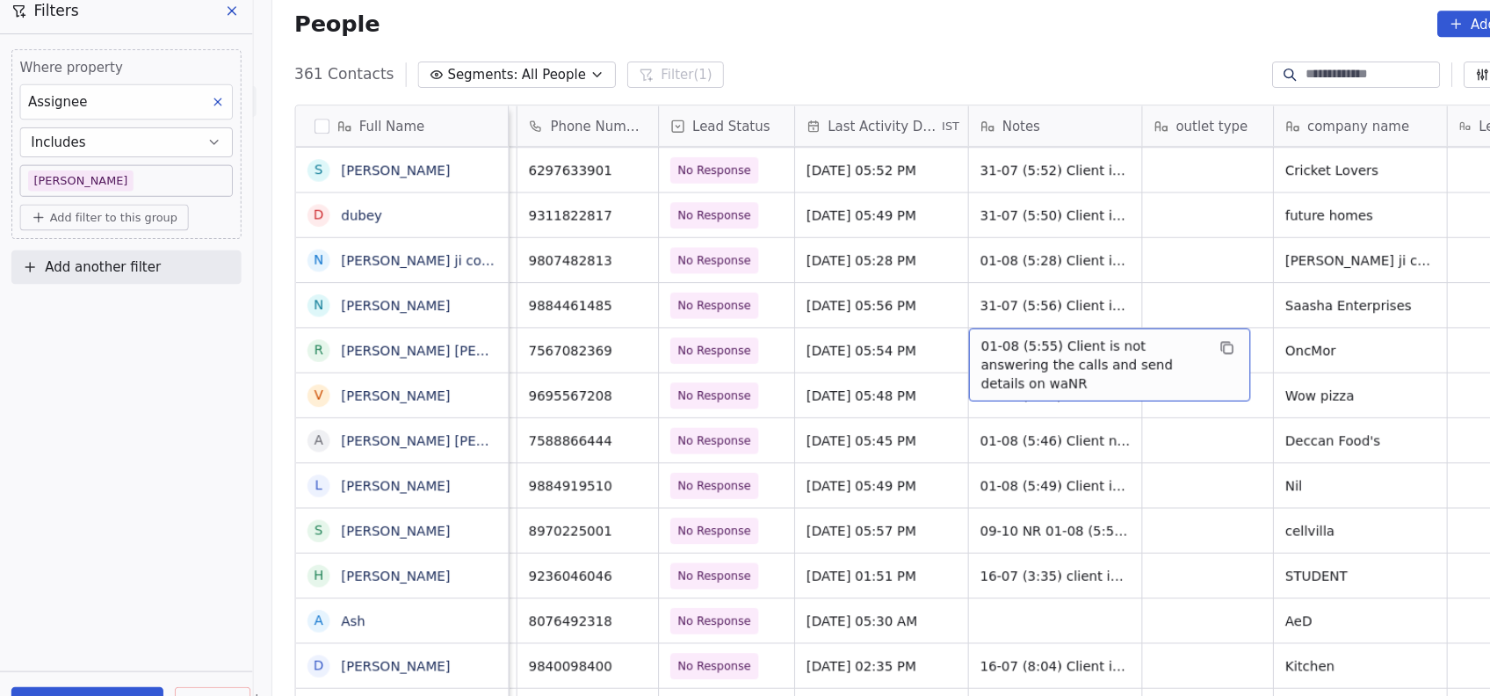
click at [939, 340] on span "01-08 (5:55) Client is not answering the calls and send details on waNR" at bounding box center [1022, 352] width 209 height 53
click at [1065, 361] on div "01-08 (5:55) Client is not answering the calls and send details on waNR" at bounding box center [1039, 352] width 264 height 69
click at [1083, 346] on span "01-08 (5:55) Client is not answering the calls and send details on waNR" at bounding box center [1022, 352] width 209 height 53
click at [1000, 341] on span "01-08 (5:55) Client is not answering the calls and send details on waNR" at bounding box center [1022, 352] width 209 height 53
click at [957, 342] on span "01-08 (5:48) Client number is switched off and send details on wa" at bounding box center [1022, 352] width 209 height 53
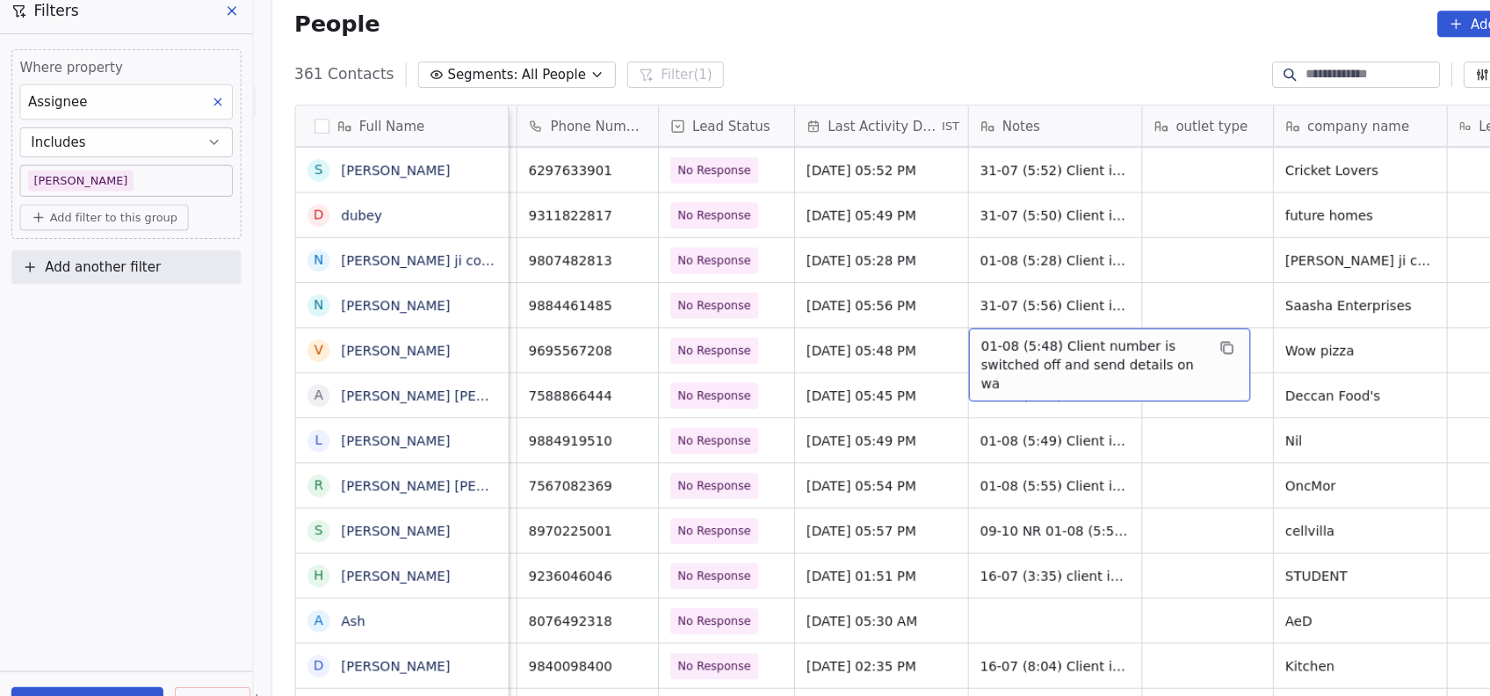
click at [957, 342] on span "01-08 (5:48) Client number is switched off and send details on wa" at bounding box center [1022, 352] width 209 height 53
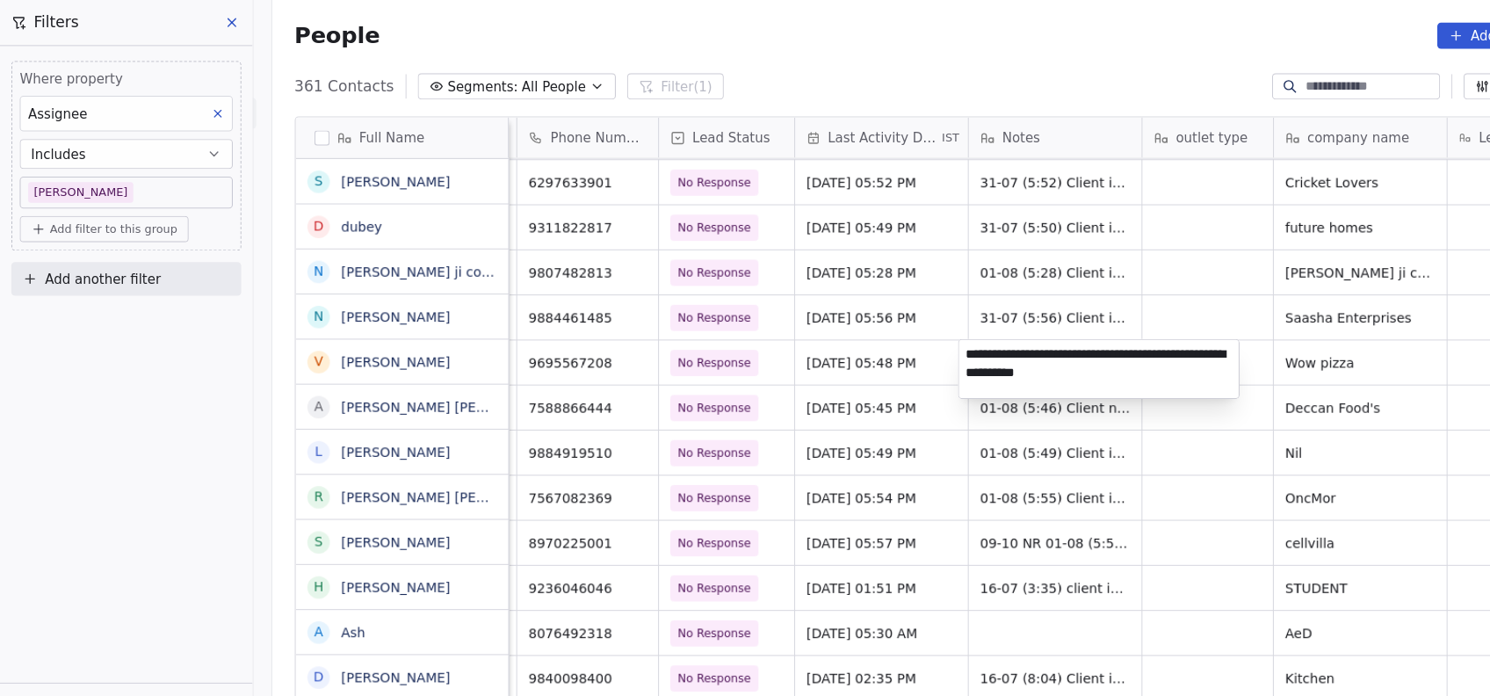
click at [884, 421] on html "On2Cook India Pvt. Ltd. Contacts People Marketing Workflows Campaigns Metrics &…" at bounding box center [745, 348] width 1490 height 696
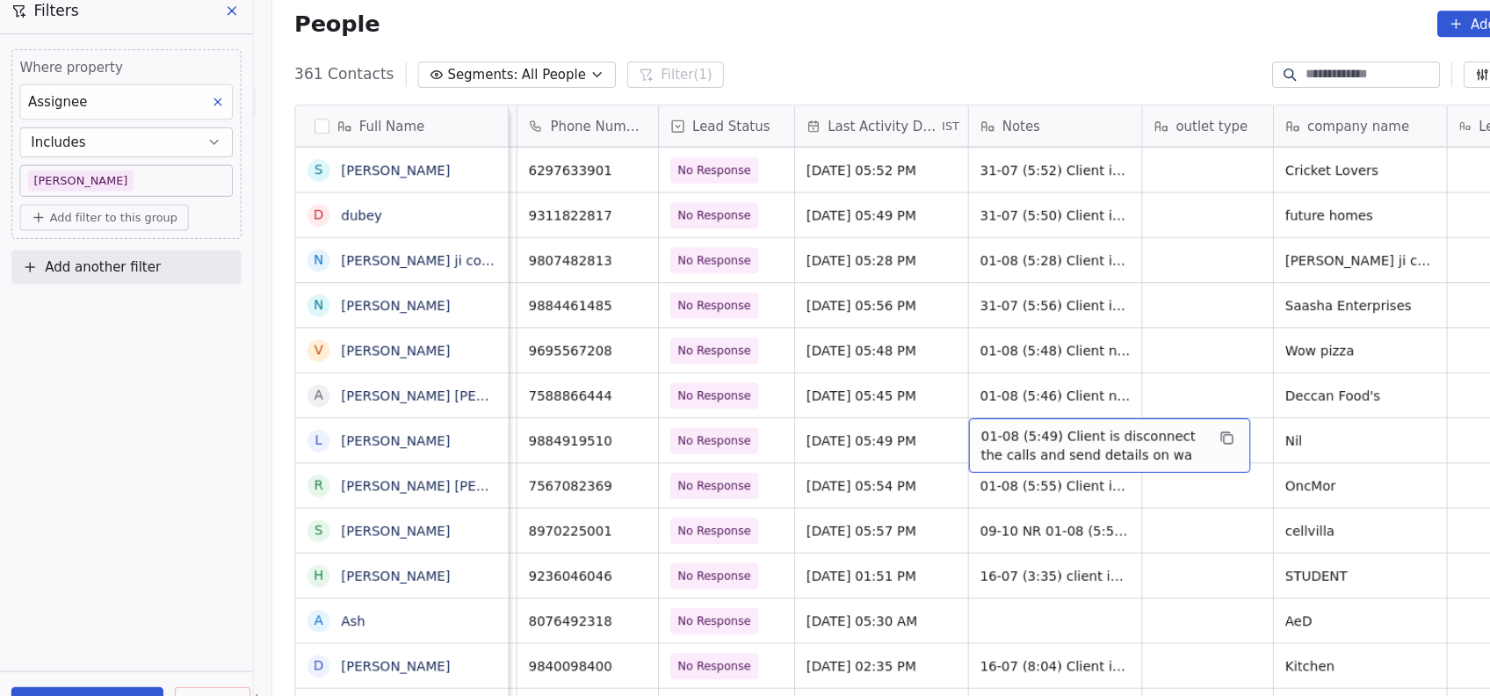
click at [937, 426] on span "01-08 (5:49) Client is disconnect the calls and send details on wa" at bounding box center [1022, 427] width 209 height 35
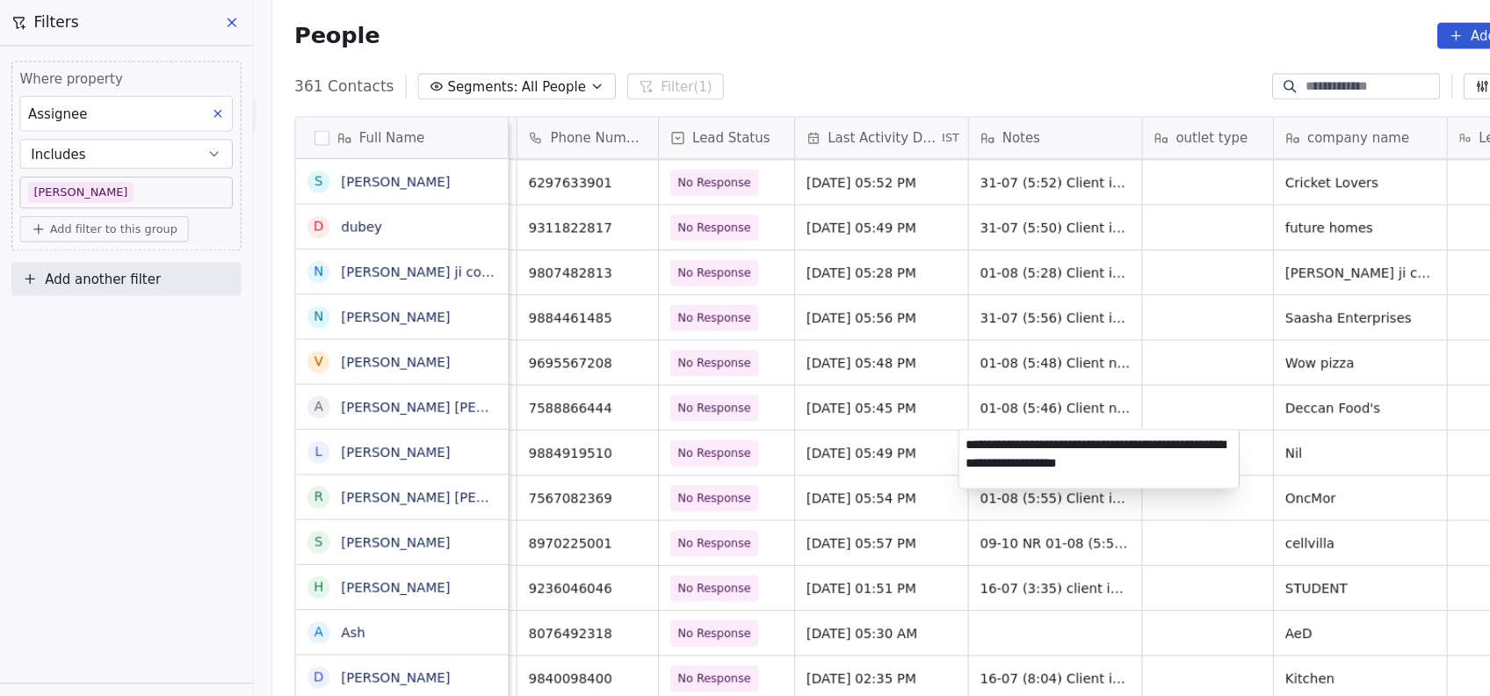
type textarea "**********"
click at [931, 490] on html "On2Cook India Pvt. Ltd. Contacts People Marketing Workflows Campaigns Metrics &…" at bounding box center [745, 348] width 1490 height 696
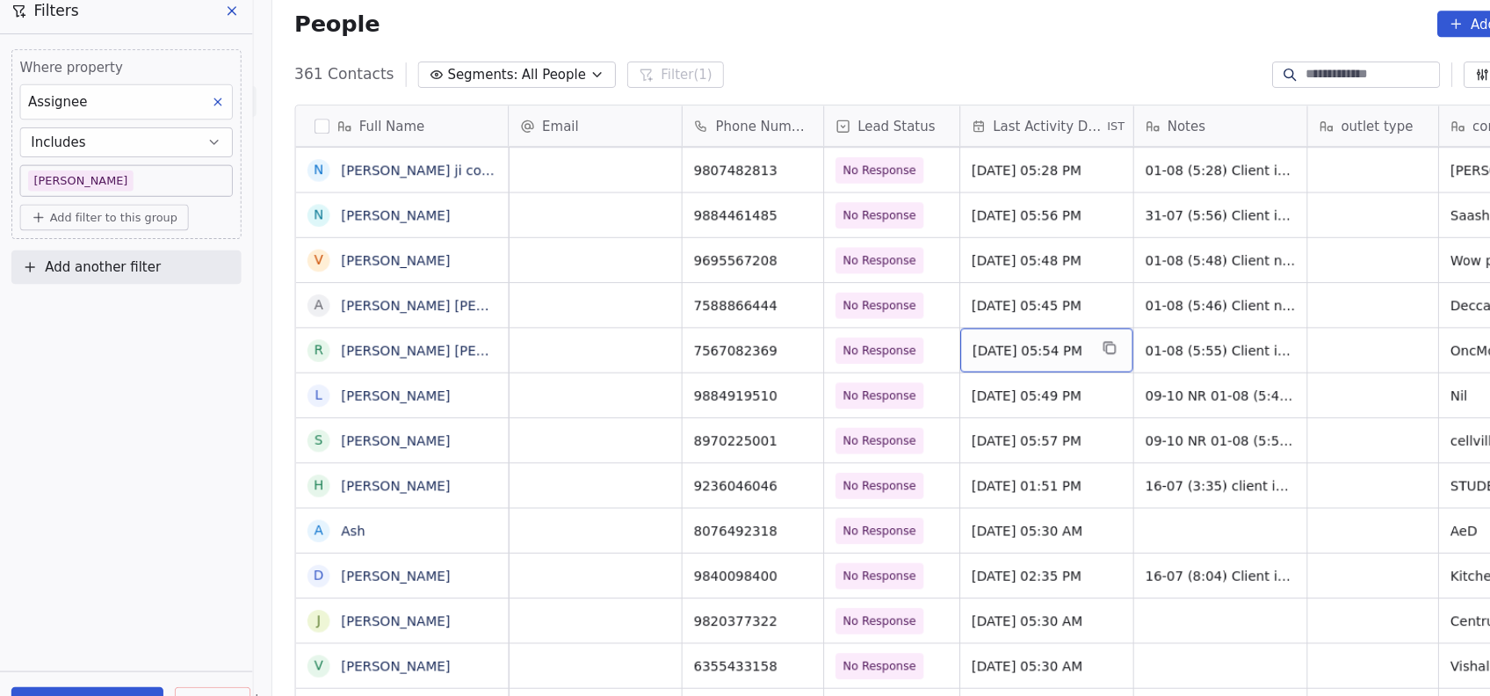
click at [974, 351] on div "Aug 01, 2025 05:54 PM" at bounding box center [980, 338] width 162 height 41
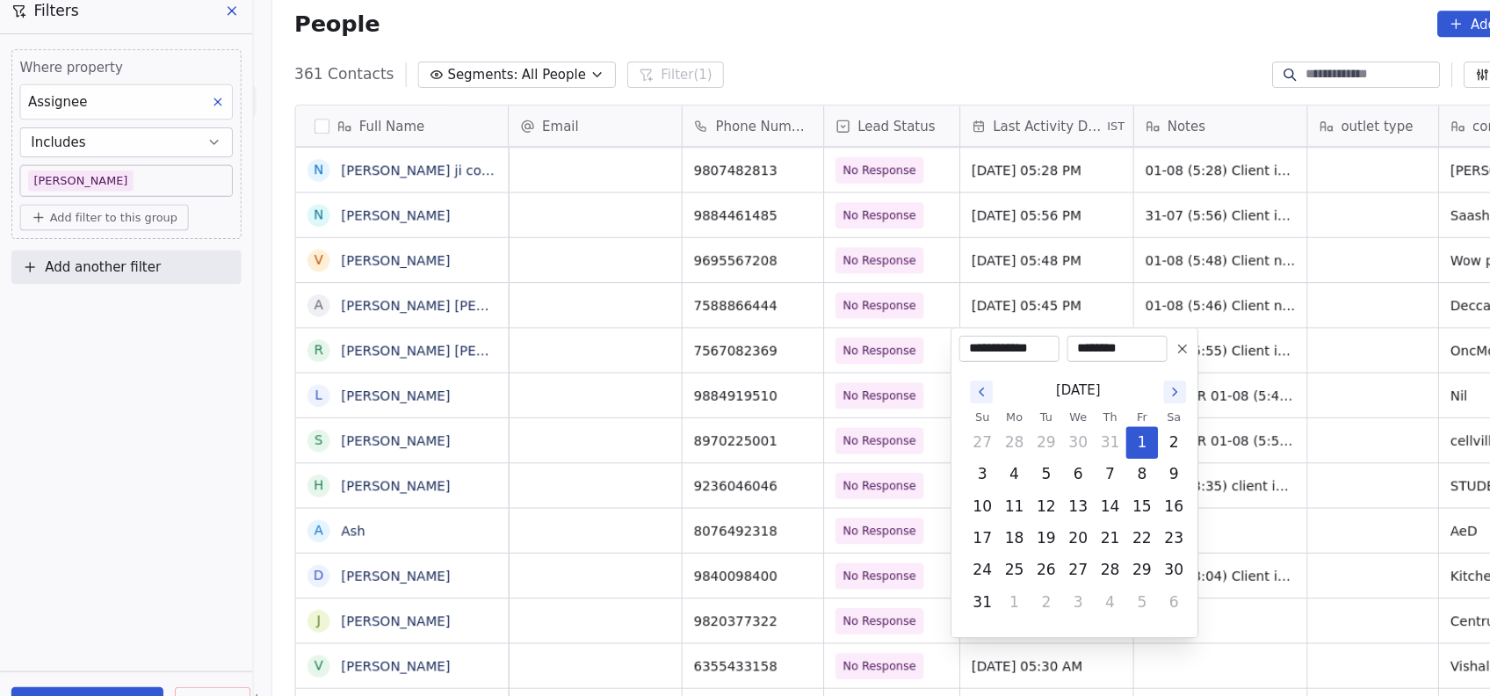
click at [1098, 379] on icon "Go to the Next Month" at bounding box center [1099, 378] width 14 height 14
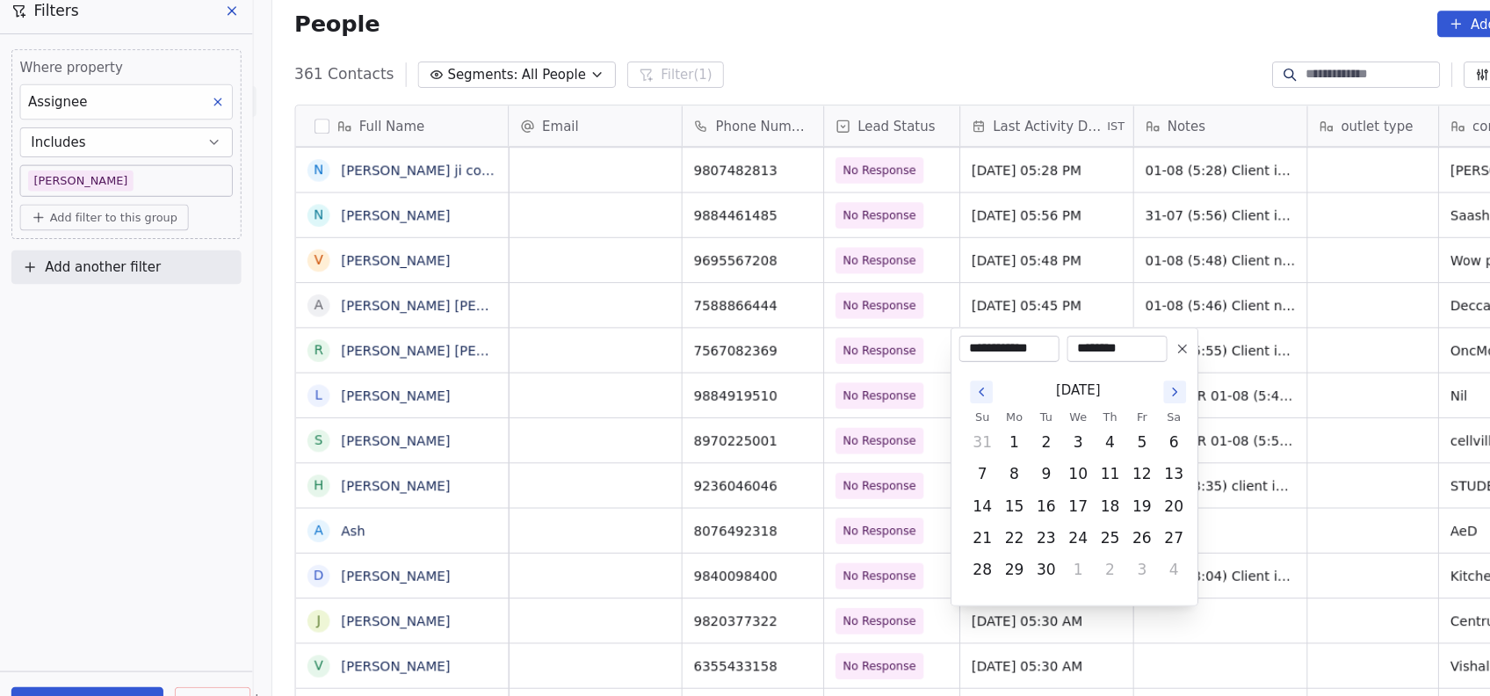
click at [1099, 384] on icon "Go to the Next Month" at bounding box center [1099, 378] width 14 height 14
click at [1036, 464] on button "9" at bounding box center [1039, 455] width 28 height 28
type input "**********"
click at [1005, 258] on html "On2Cook India Pvt. Ltd. Contacts People Marketing Workflows Campaigns Metrics &…" at bounding box center [745, 348] width 1490 height 696
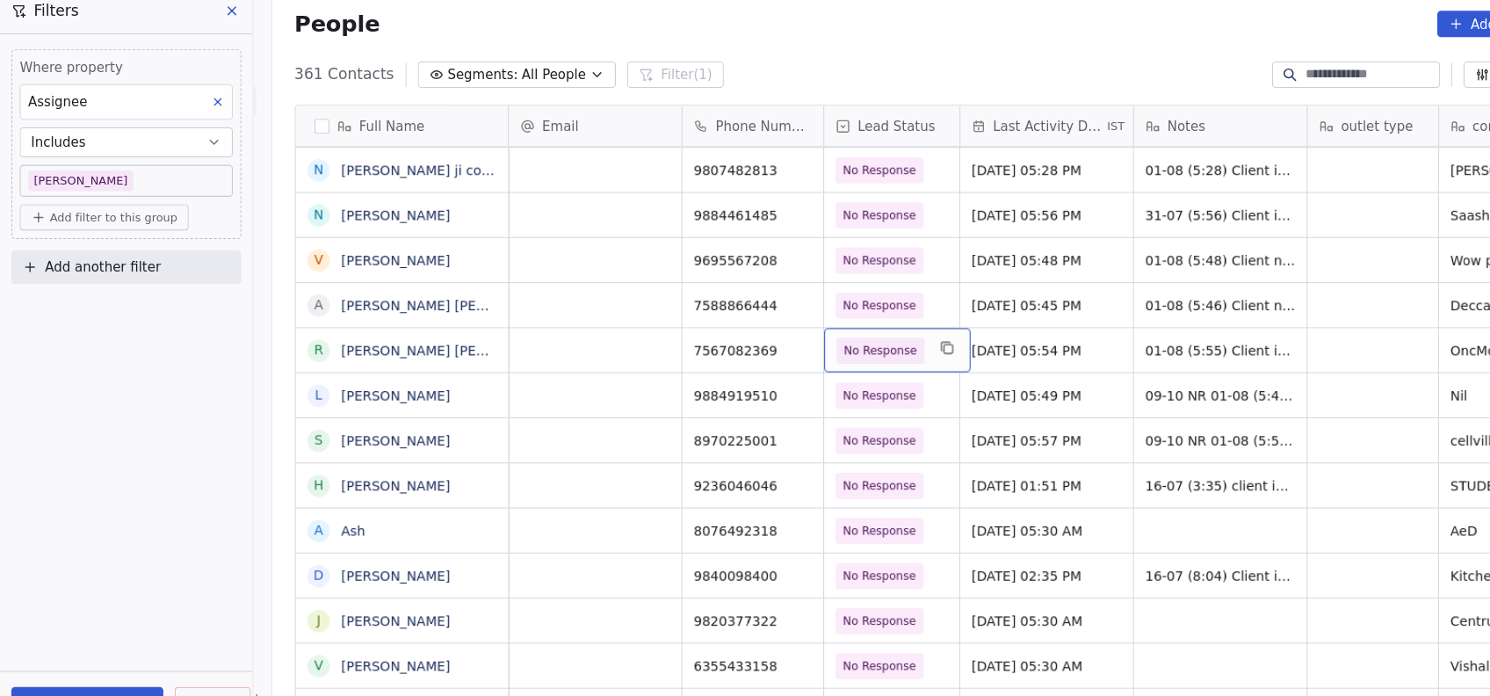
click at [879, 340] on icon "grid" at bounding box center [886, 337] width 14 height 14
click at [841, 352] on div "No Response" at bounding box center [840, 338] width 137 height 41
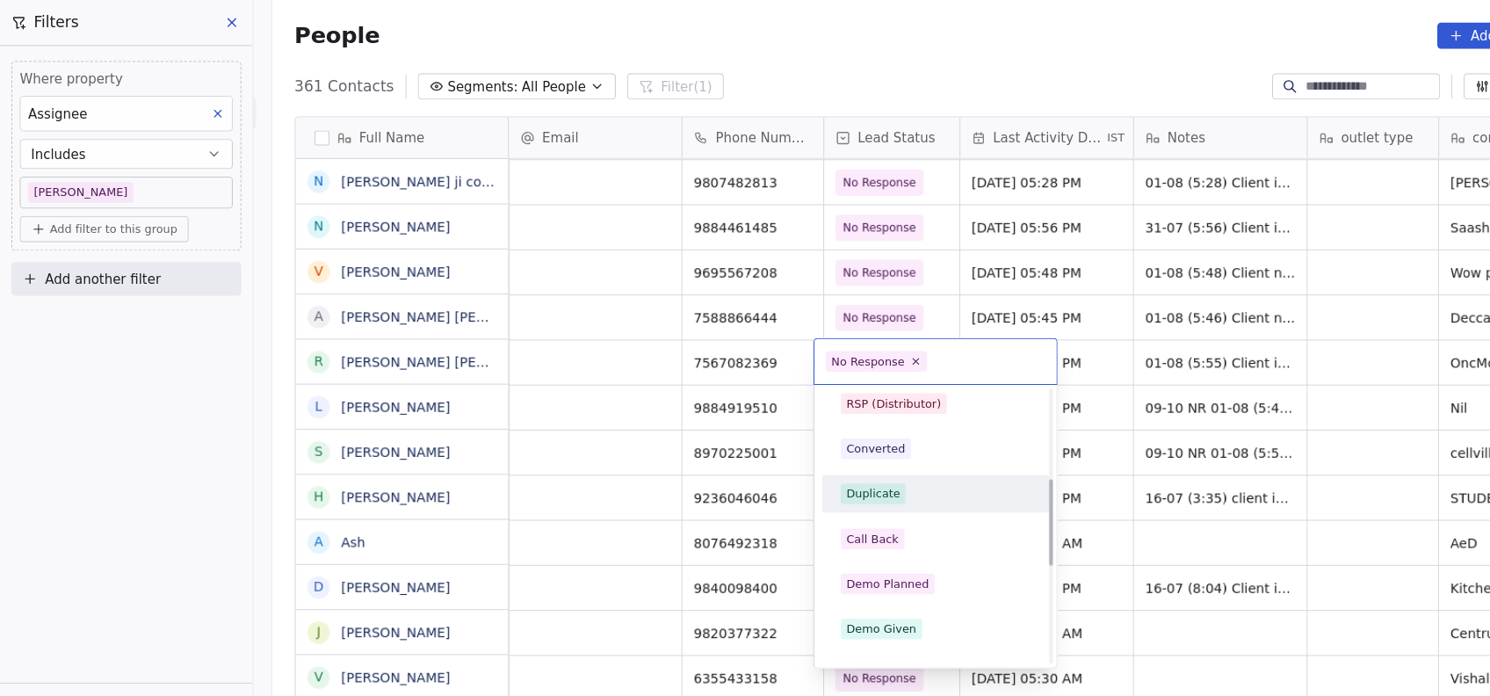
scroll to position [261, 0]
click at [838, 504] on span "Call Back" at bounding box center [817, 503] width 60 height 19
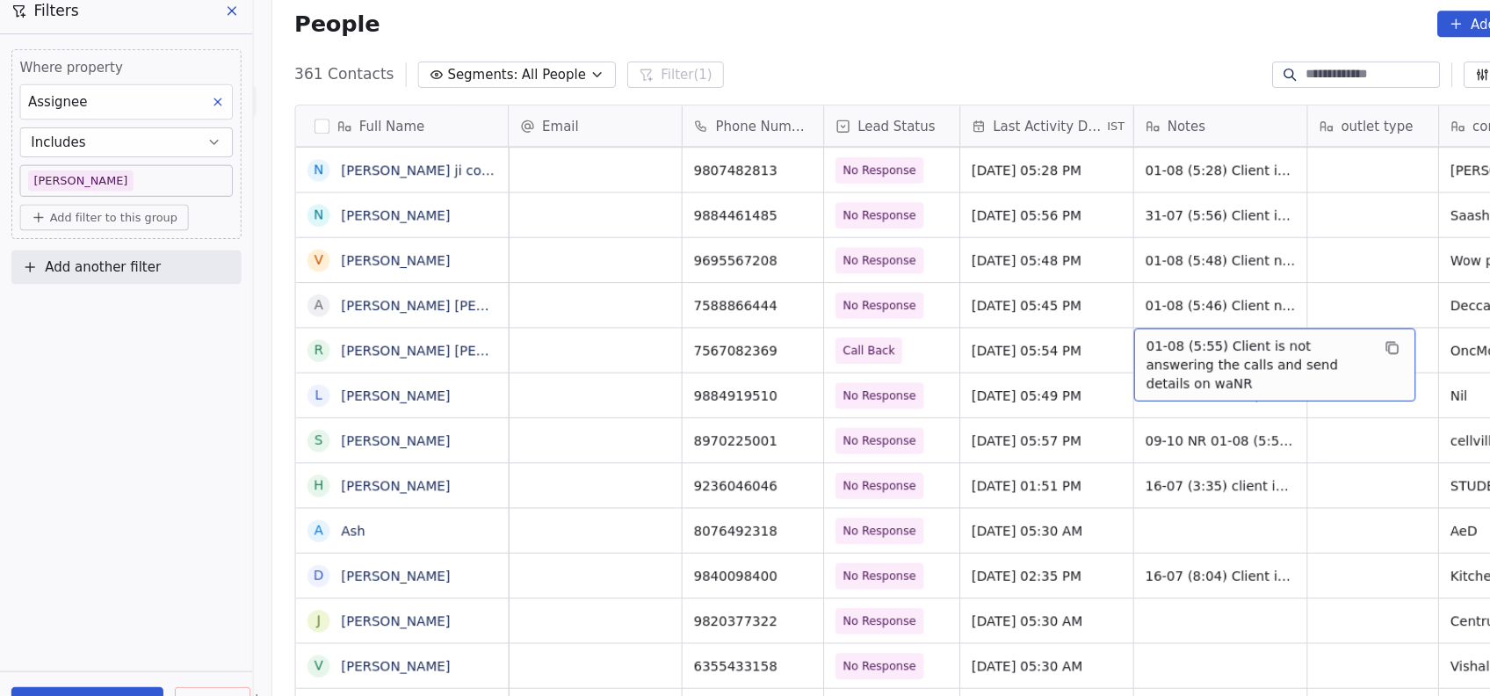
click at [1101, 347] on span "01-08 (5:55) Client is not answering the calls and send details on waNR" at bounding box center [1177, 352] width 209 height 53
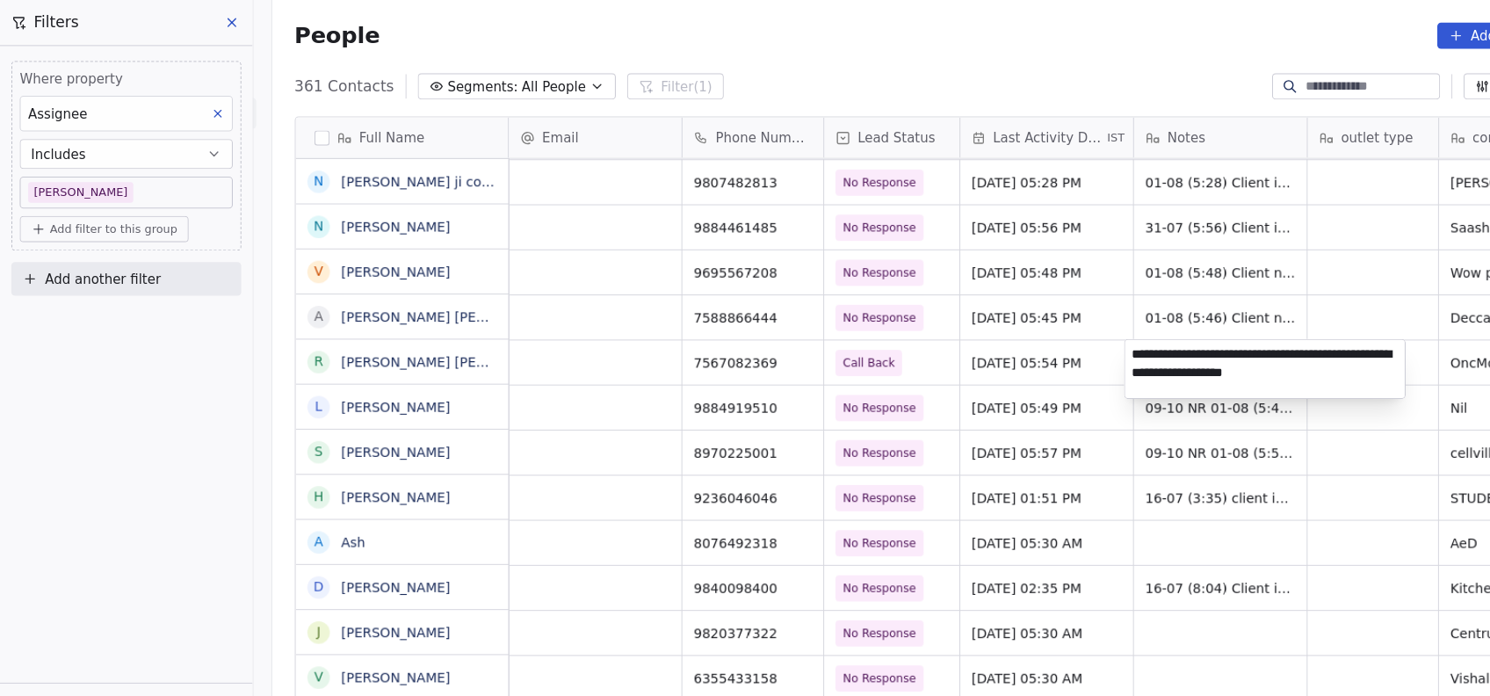
type textarea "**********"
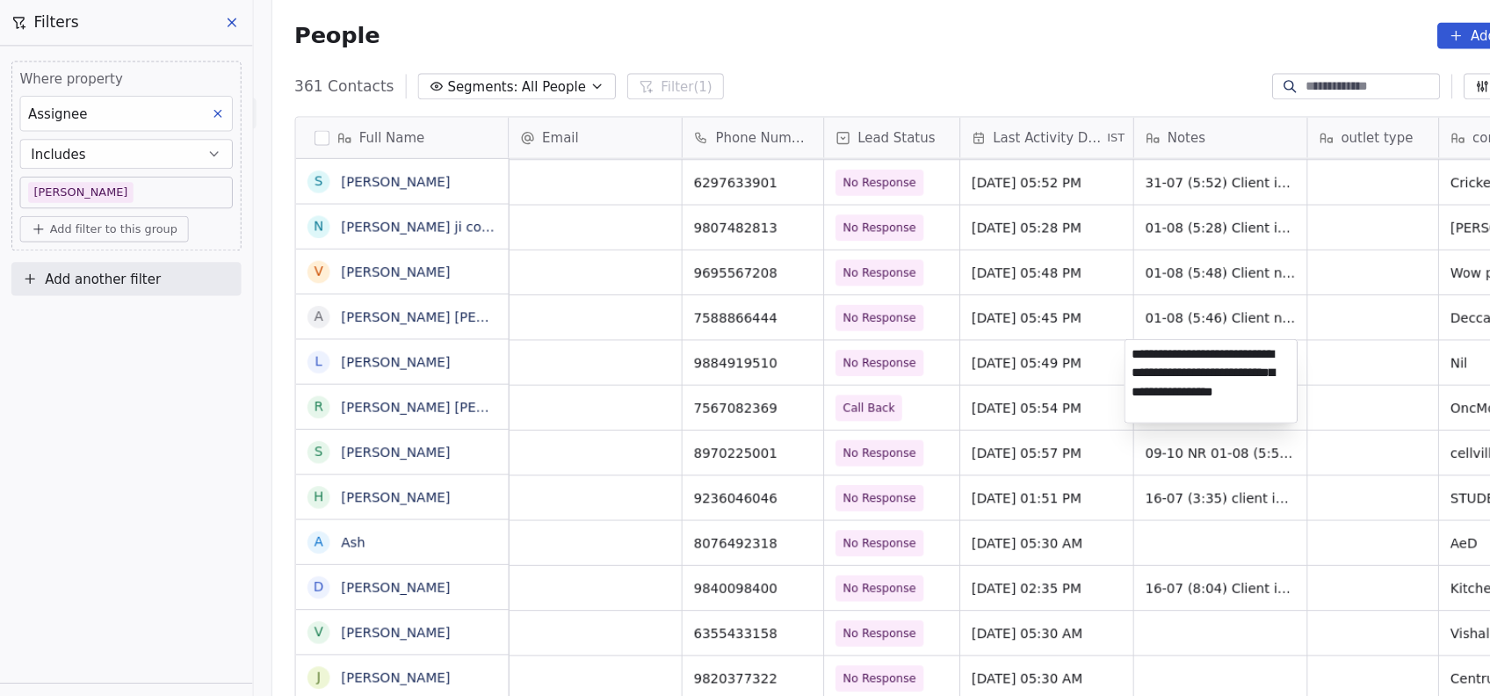
scroll to position [1, 0]
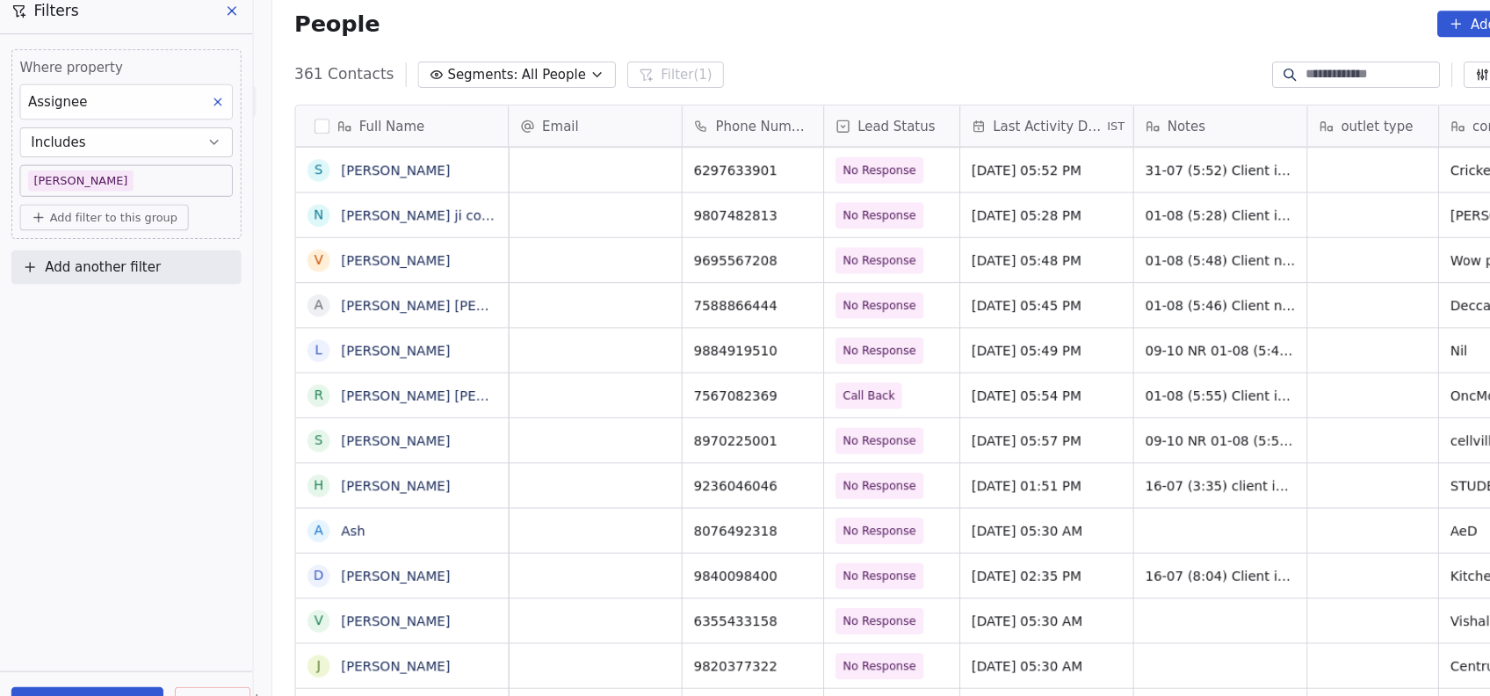
click at [1001, 527] on html "On2Cook India Pvt. Ltd. Contacts People Marketing Workflows Campaigns Metrics &…" at bounding box center [745, 348] width 1490 height 696
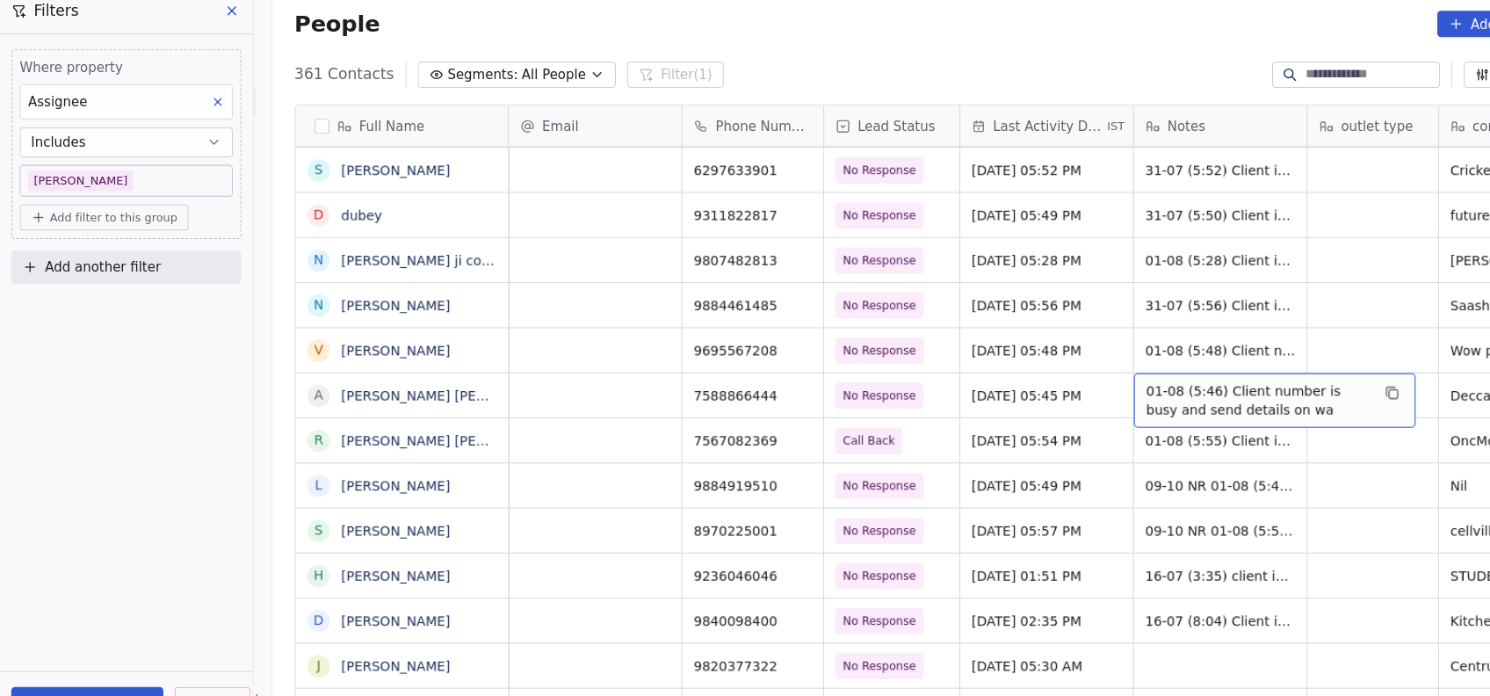
click at [1077, 390] on span "01-08 (5:46) Client number is busy and send details on wa" at bounding box center [1177, 385] width 209 height 35
click at [1121, 401] on span "01-08 (5:46) Client number is busy and send details on wa" at bounding box center [1177, 385] width 209 height 35
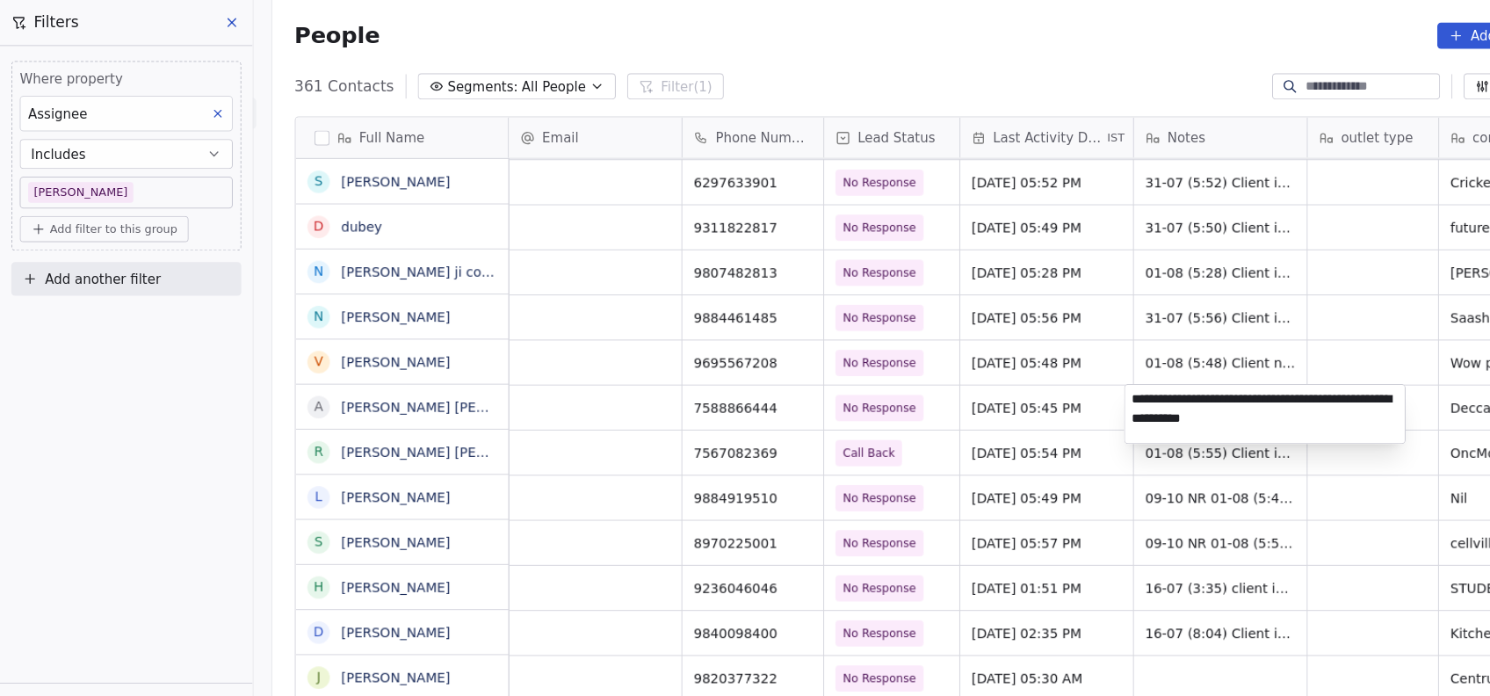
type textarea "**********"
click at [1008, 443] on html "On2Cook India Pvt. Ltd. Contacts People Marketing Workflows Campaigns Metrics &…" at bounding box center [745, 348] width 1490 height 696
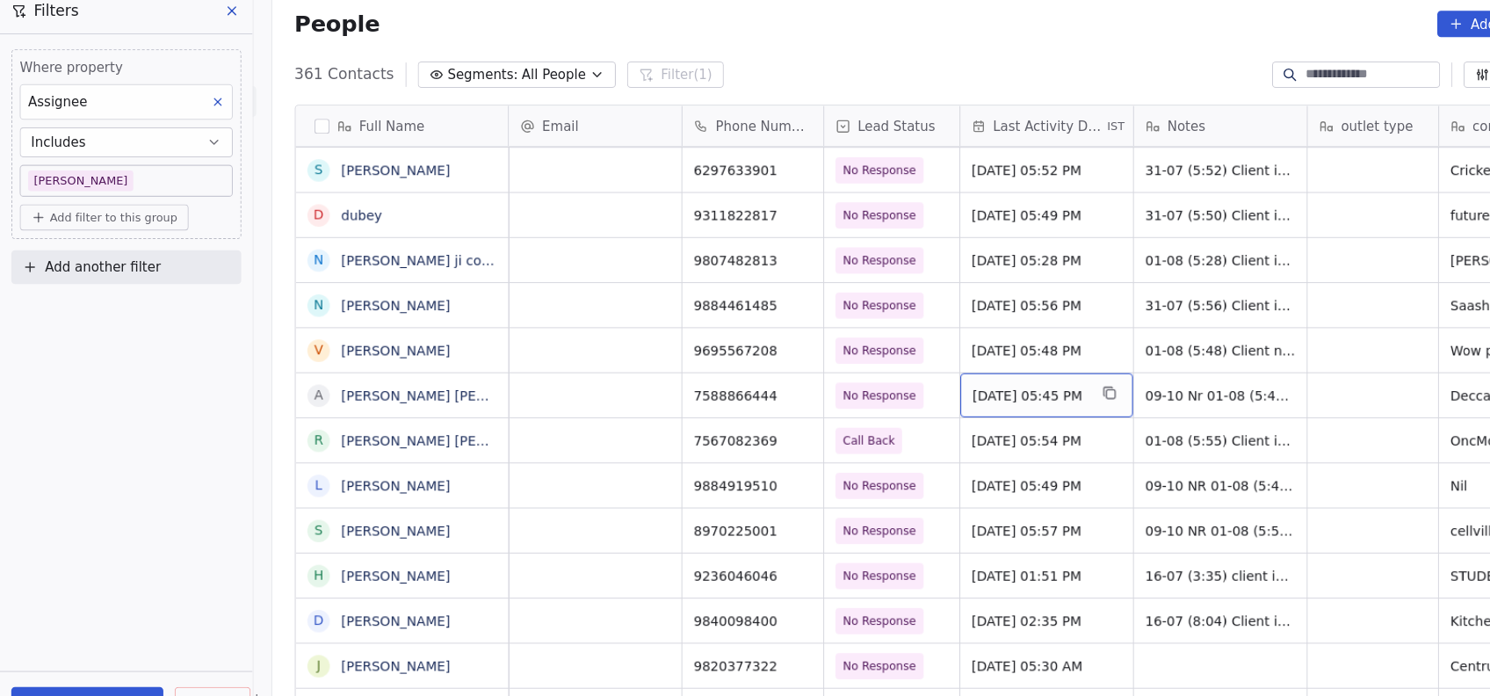
click at [921, 378] on span "Aug 01, 2025 05:45 PM" at bounding box center [963, 382] width 107 height 18
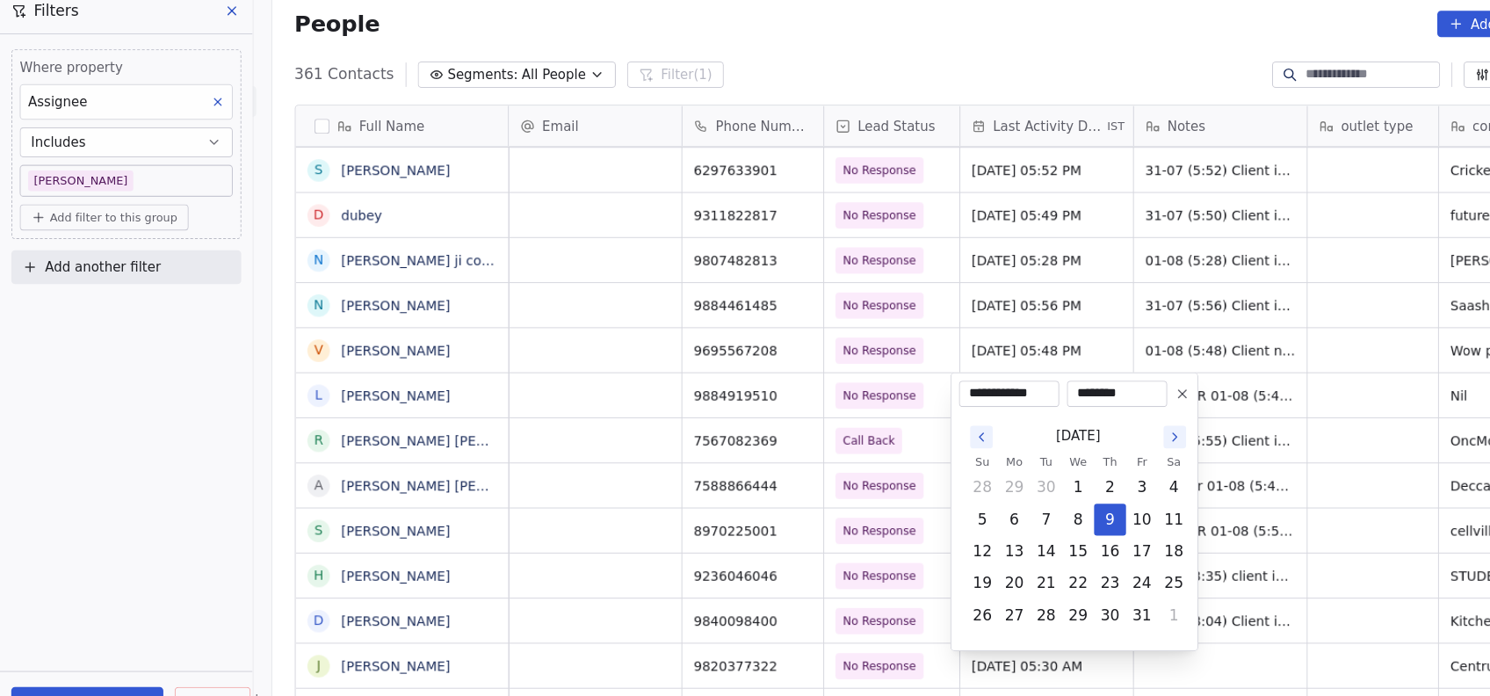
click at [1096, 425] on icon "Go to the Next Month" at bounding box center [1099, 420] width 14 height 14
click at [921, 427] on button "Go to the Previous Month" at bounding box center [918, 419] width 21 height 21
click at [1047, 490] on button "9" at bounding box center [1039, 497] width 28 height 28
click at [1182, 456] on html "On2Cook India Pvt. Ltd. Contacts People Marketing Workflows Campaigns Metrics &…" at bounding box center [745, 348] width 1490 height 696
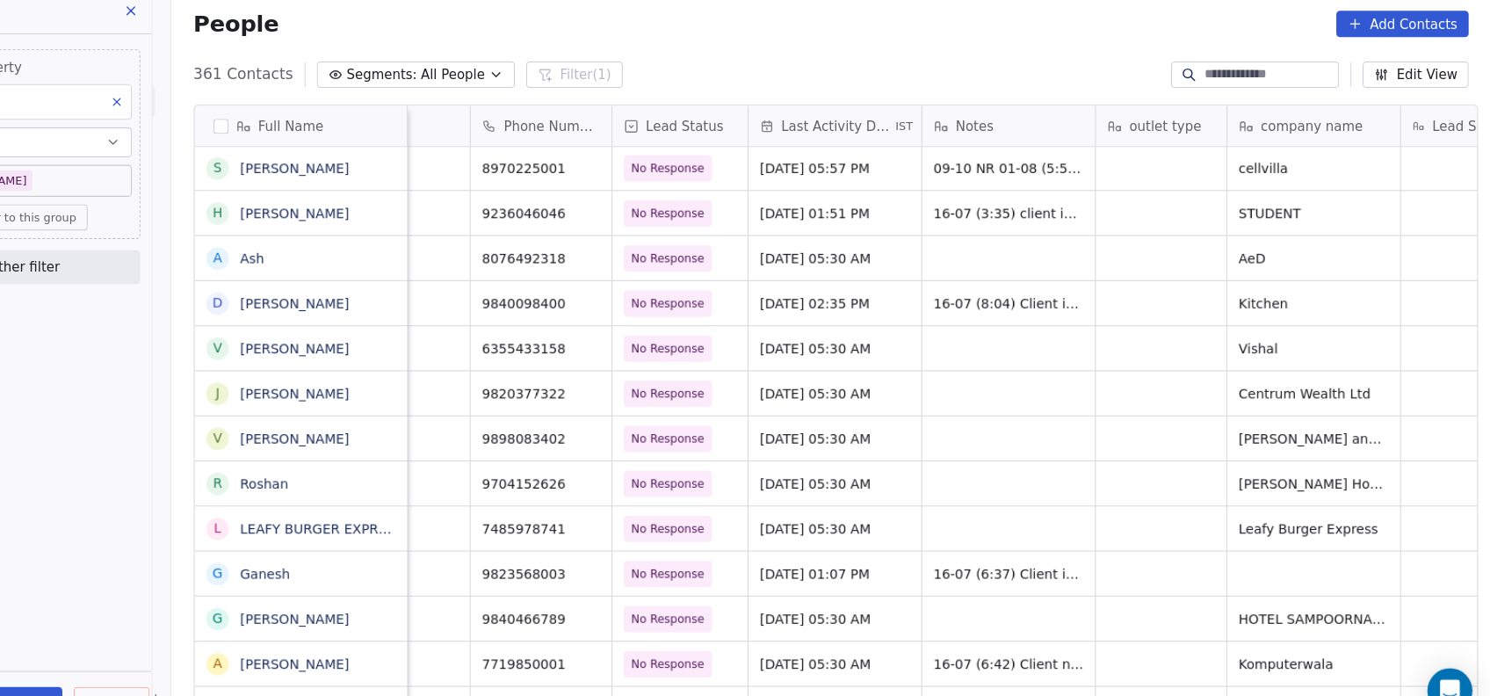
scroll to position [0, 113]
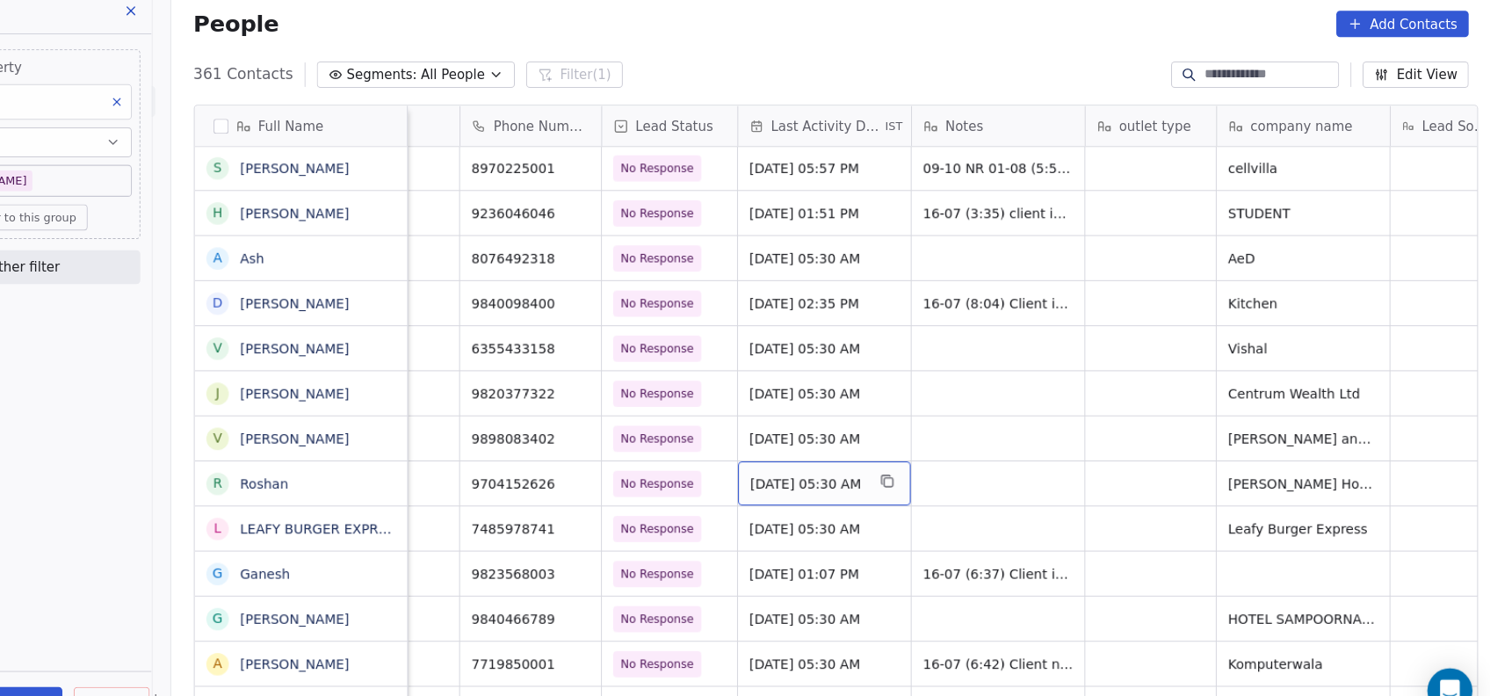
click at [860, 460] on span "Apr 15, 2025 05:30 AM" at bounding box center [850, 464] width 107 height 18
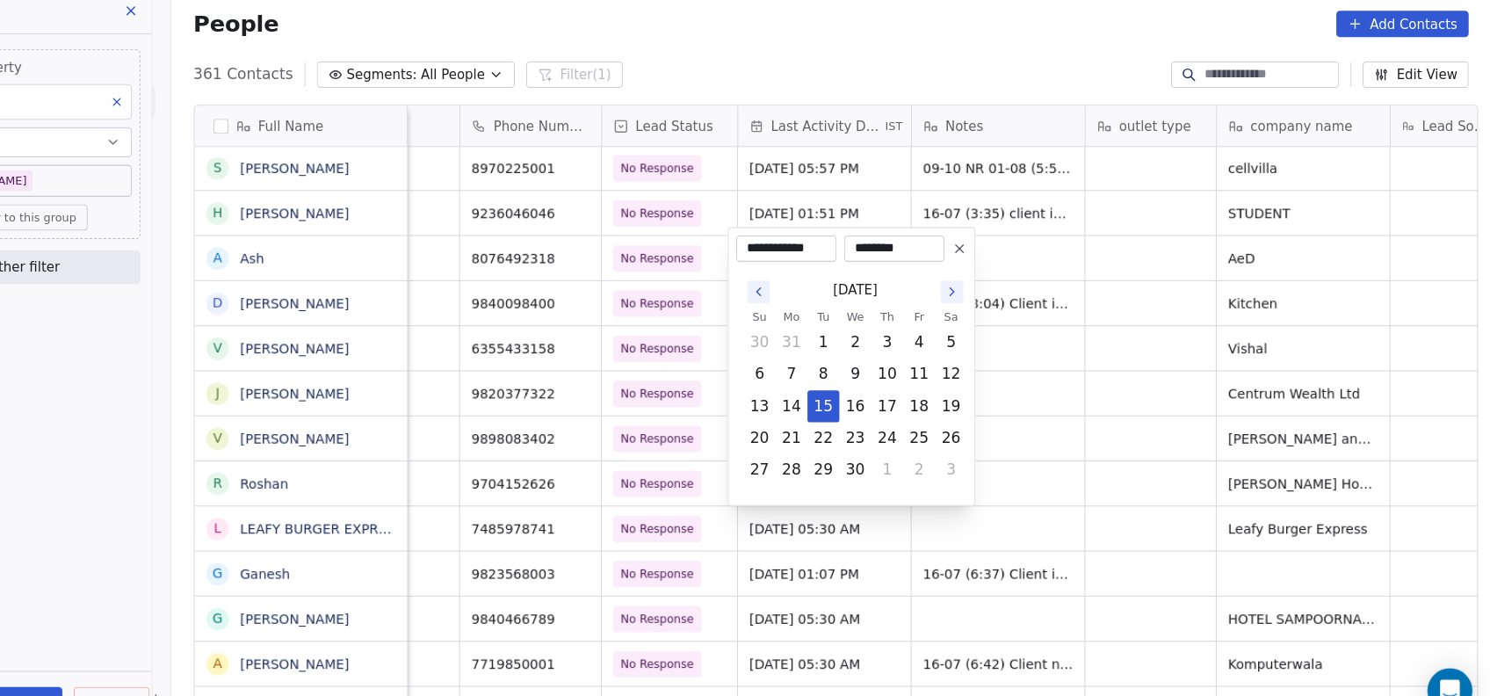
click at [982, 282] on icon "Go to the Next Month" at bounding box center [986, 284] width 14 height 14
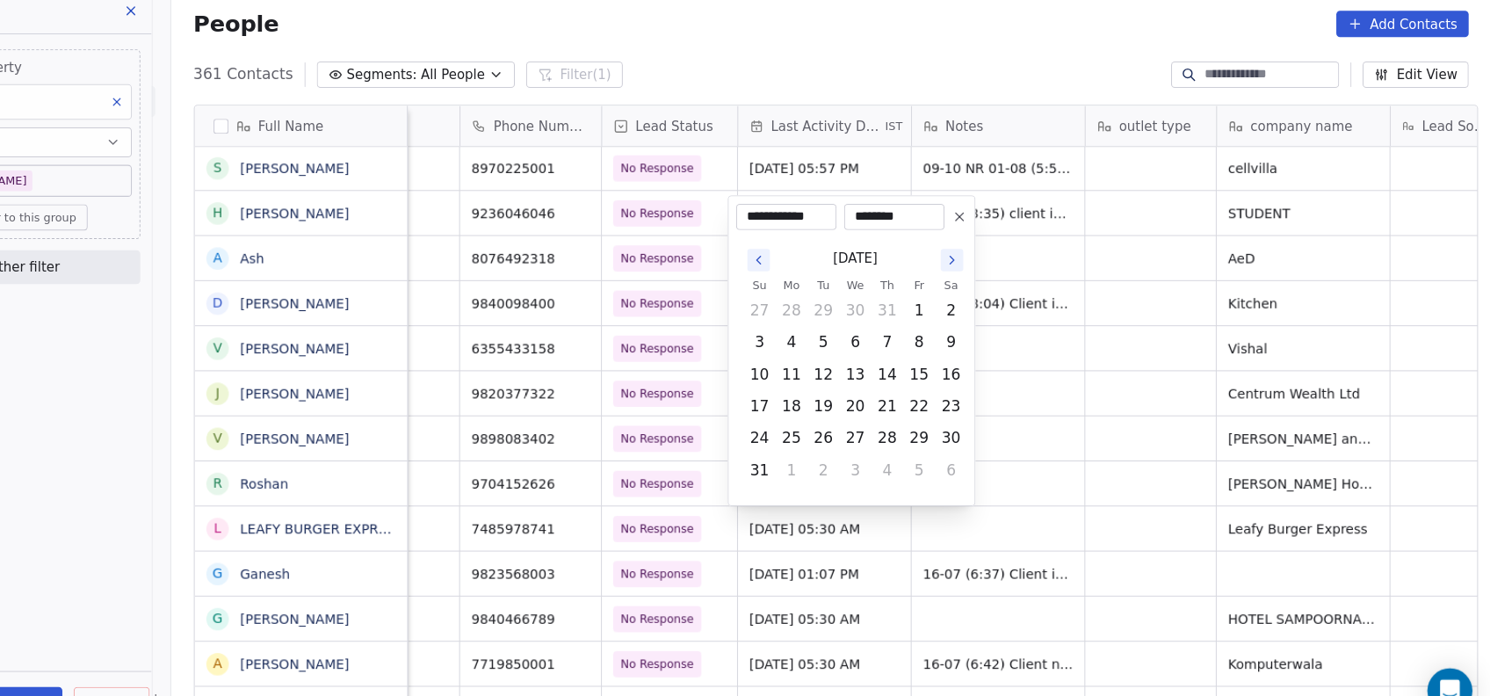
click at [982, 264] on button "Go to the Next Month" at bounding box center [985, 253] width 21 height 21
click at [979, 273] on button "Go to the Next Month" at bounding box center [985, 283] width 21 height 21
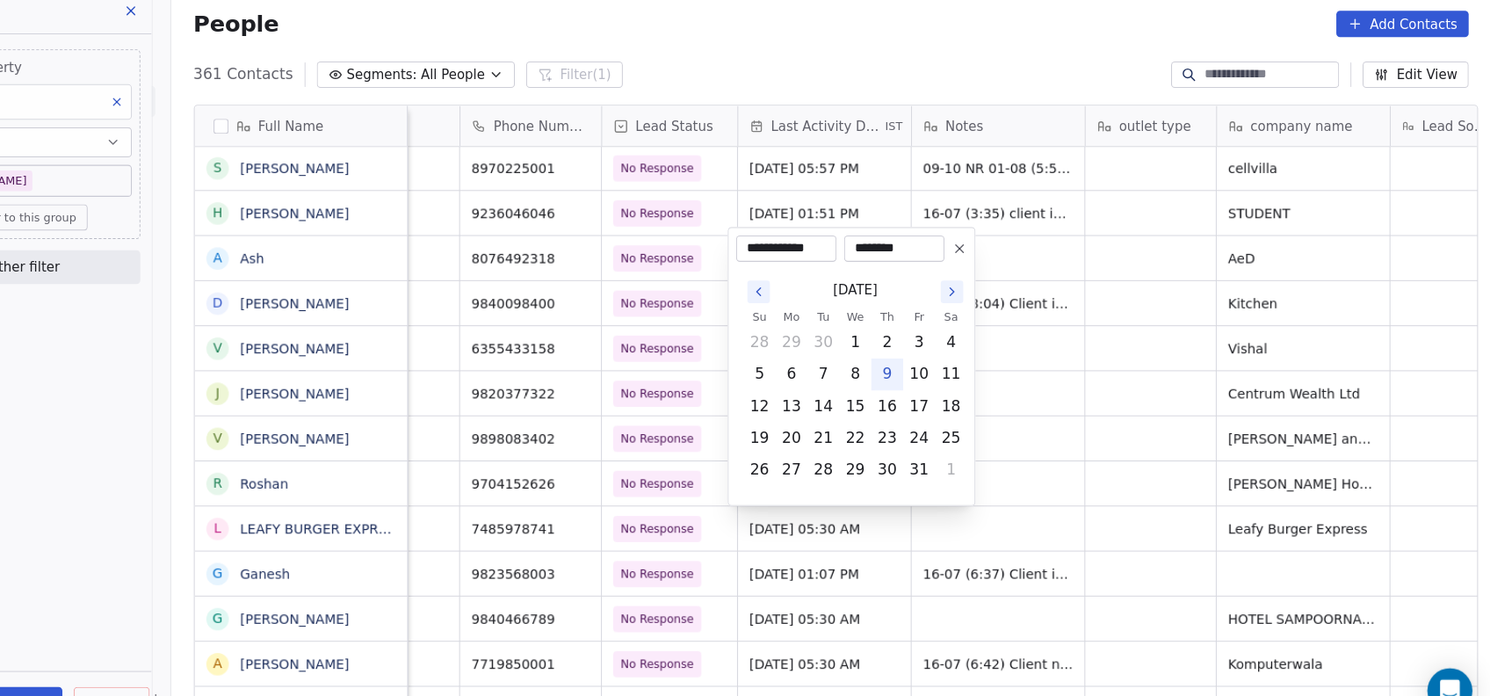
click at [917, 362] on button "9" at bounding box center [925, 361] width 28 height 28
type input "**********"
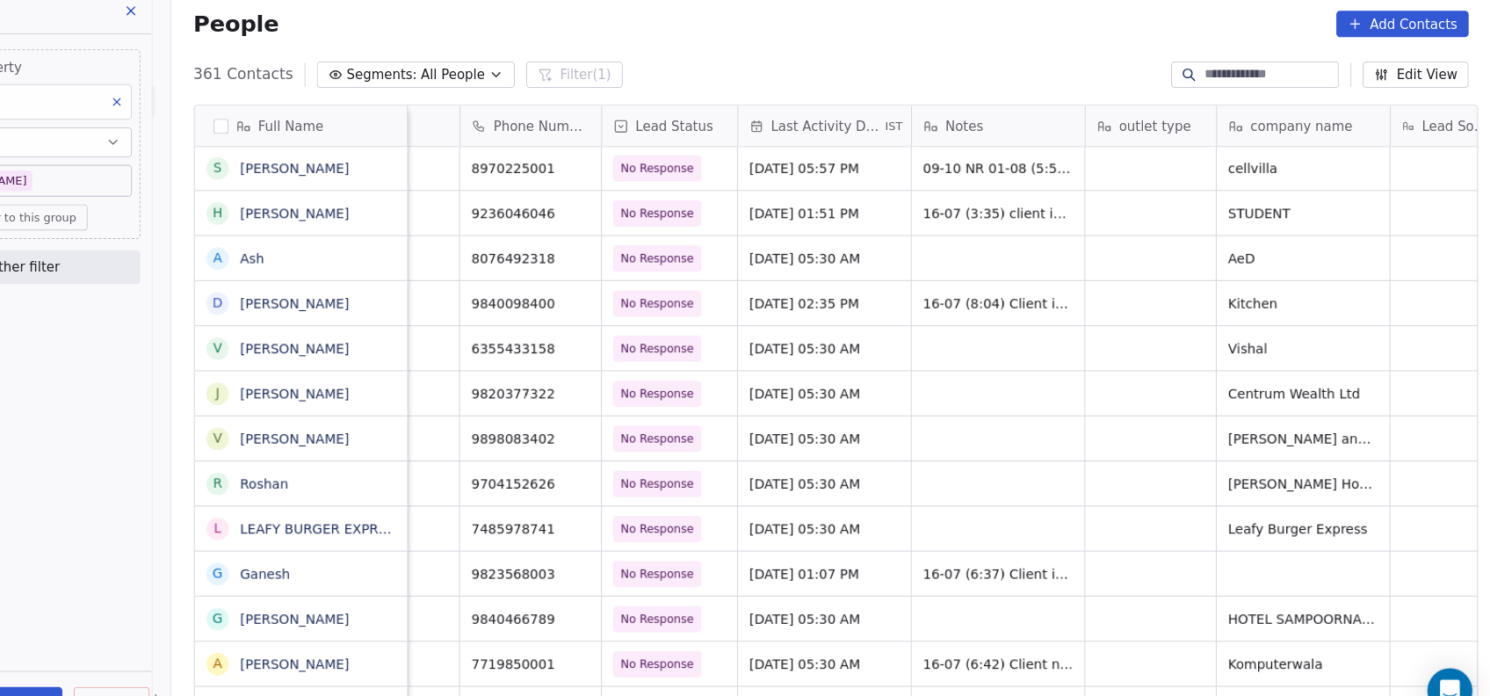
click at [1052, 360] on html "On2Cook India Pvt. Ltd. Contacts People Marketing Workflows Campaigns Metrics &…" at bounding box center [745, 348] width 1490 height 696
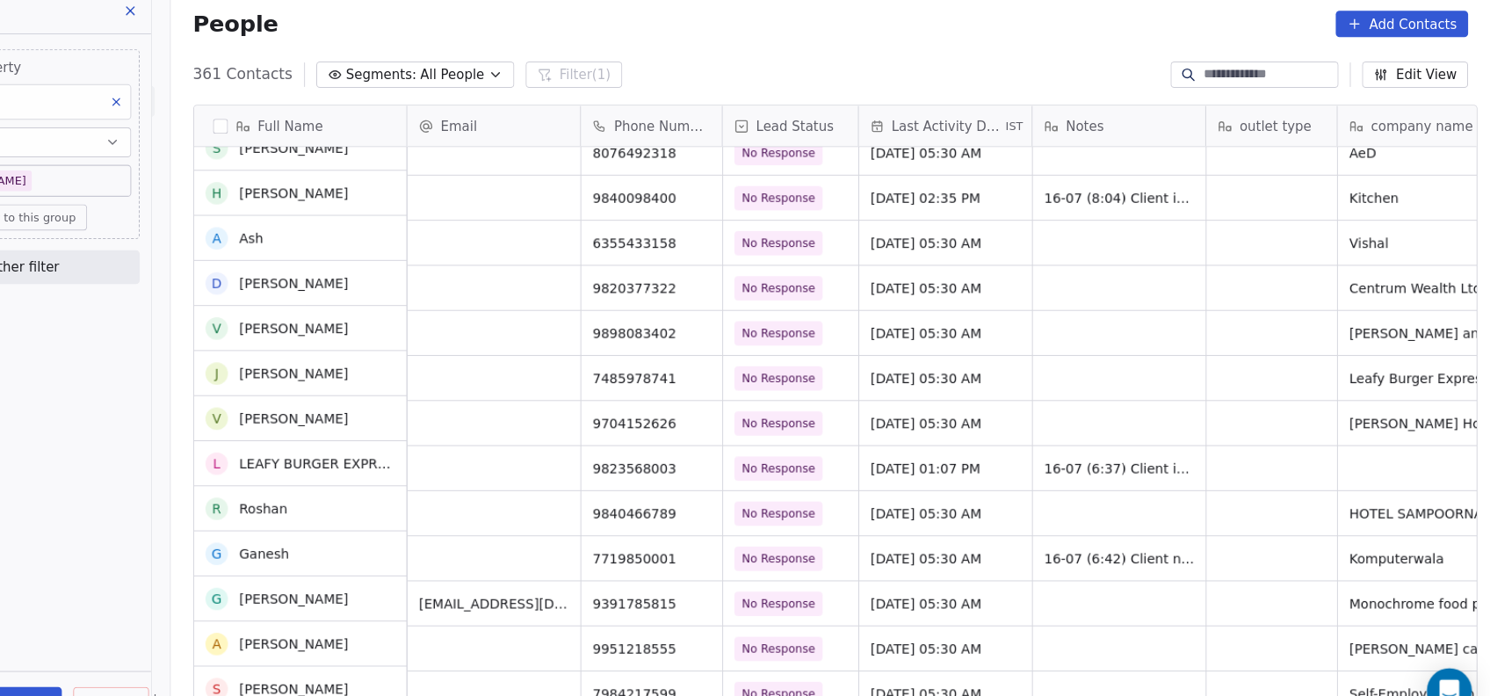
scroll to position [14694, 0]
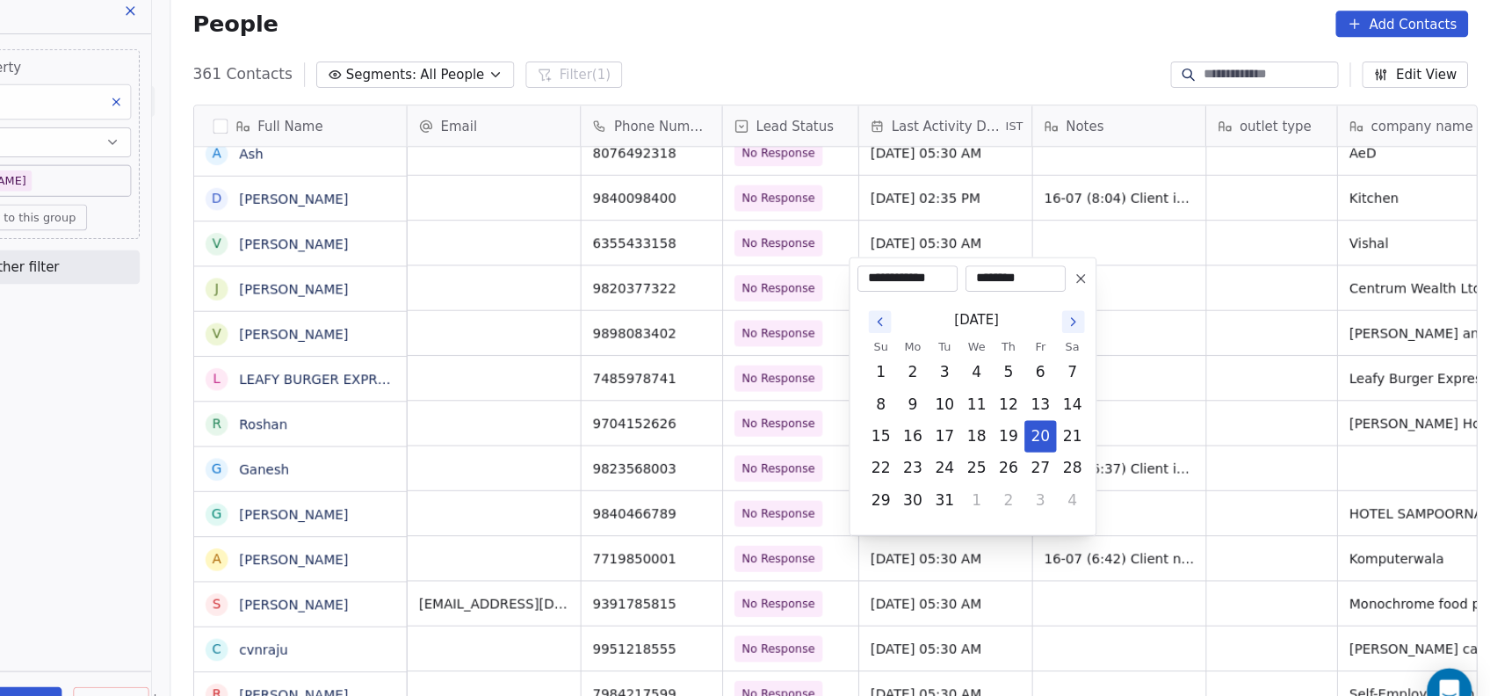
click at [1098, 311] on icon "Go to the Next Month" at bounding box center [1099, 312] width 14 height 14
click at [1076, 323] on div "January 2025" at bounding box center [1008, 310] width 209 height 33
click at [1098, 312] on icon "Go to the Next Month" at bounding box center [1099, 312] width 14 height 14
click at [1098, 311] on icon "Go to the Next Month" at bounding box center [1099, 312] width 14 height 14
click at [1105, 283] on icon "Go to the Next Month" at bounding box center [1099, 282] width 14 height 14
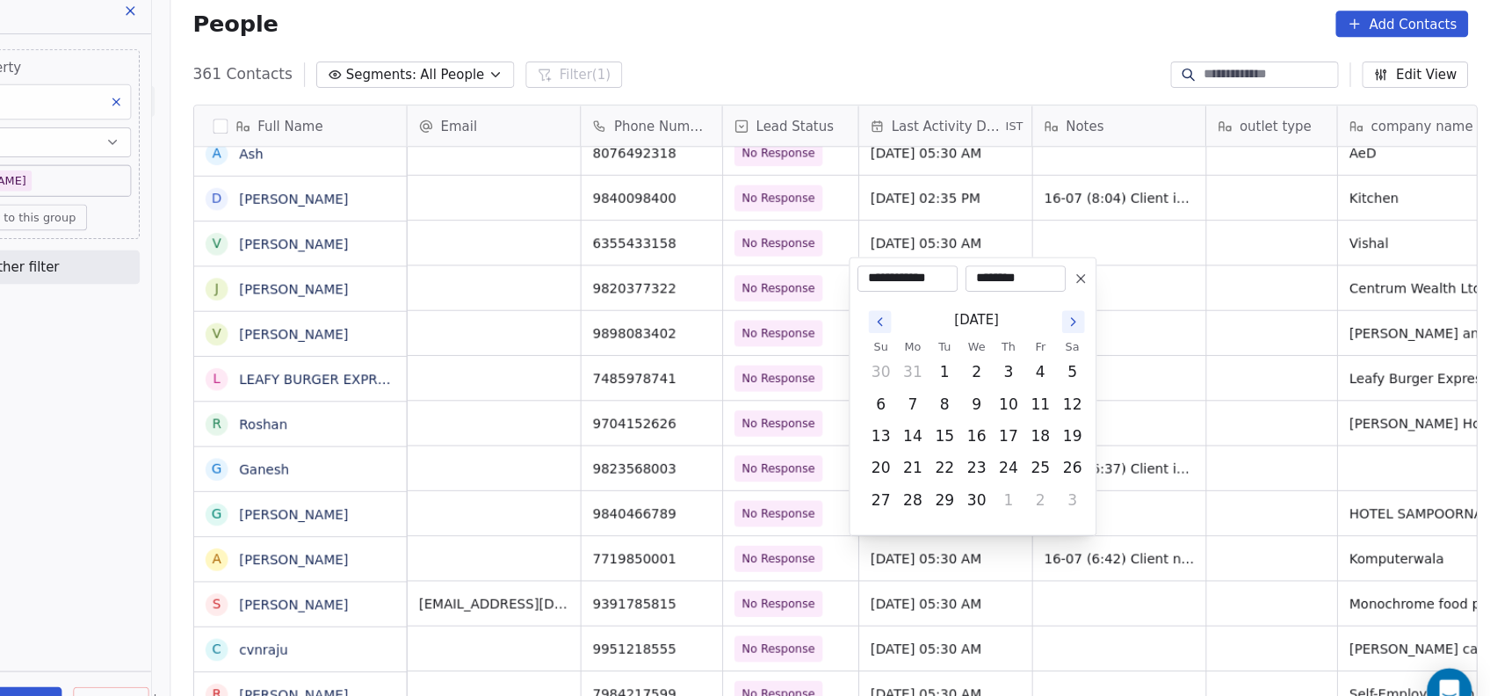
click at [1096, 315] on icon "Go to the Next Month" at bounding box center [1099, 312] width 14 height 14
click at [1098, 312] on icon "Go to the Next Month" at bounding box center [1099, 312] width 14 height 14
click at [1098, 311] on icon "Go to the Next Month" at bounding box center [1099, 312] width 14 height 14
click at [1098, 315] on icon "Go to the Next Month" at bounding box center [1100, 311] width 4 height 7
click at [1097, 287] on icon "Go to the Next Month" at bounding box center [1099, 282] width 14 height 14
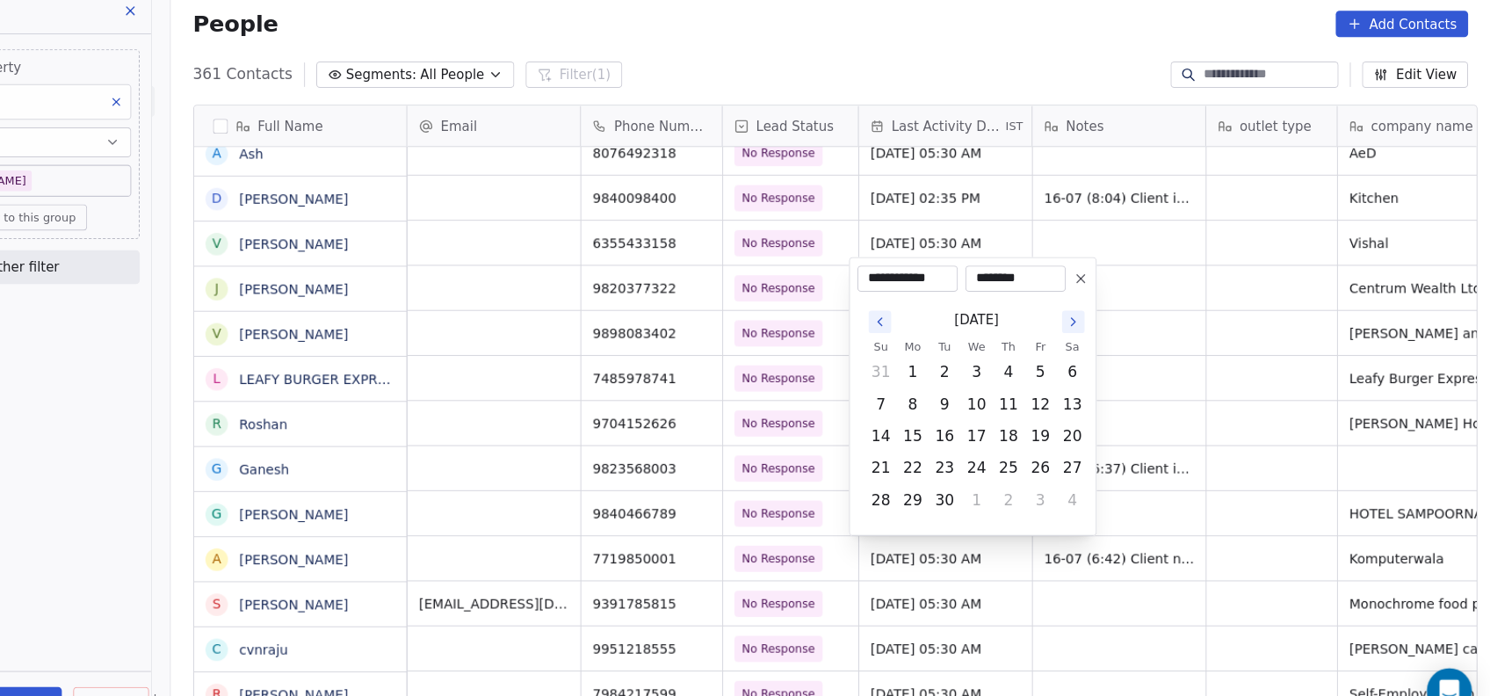
click at [1098, 311] on icon "Go to the Next Month" at bounding box center [1099, 312] width 14 height 14
click at [1039, 388] on button "9" at bounding box center [1039, 389] width 28 height 28
type input "**********"
click at [1182, 391] on html "On2Cook India Pvt. Ltd. Contacts People Marketing Workflows Campaigns Metrics &…" at bounding box center [745, 348] width 1490 height 696
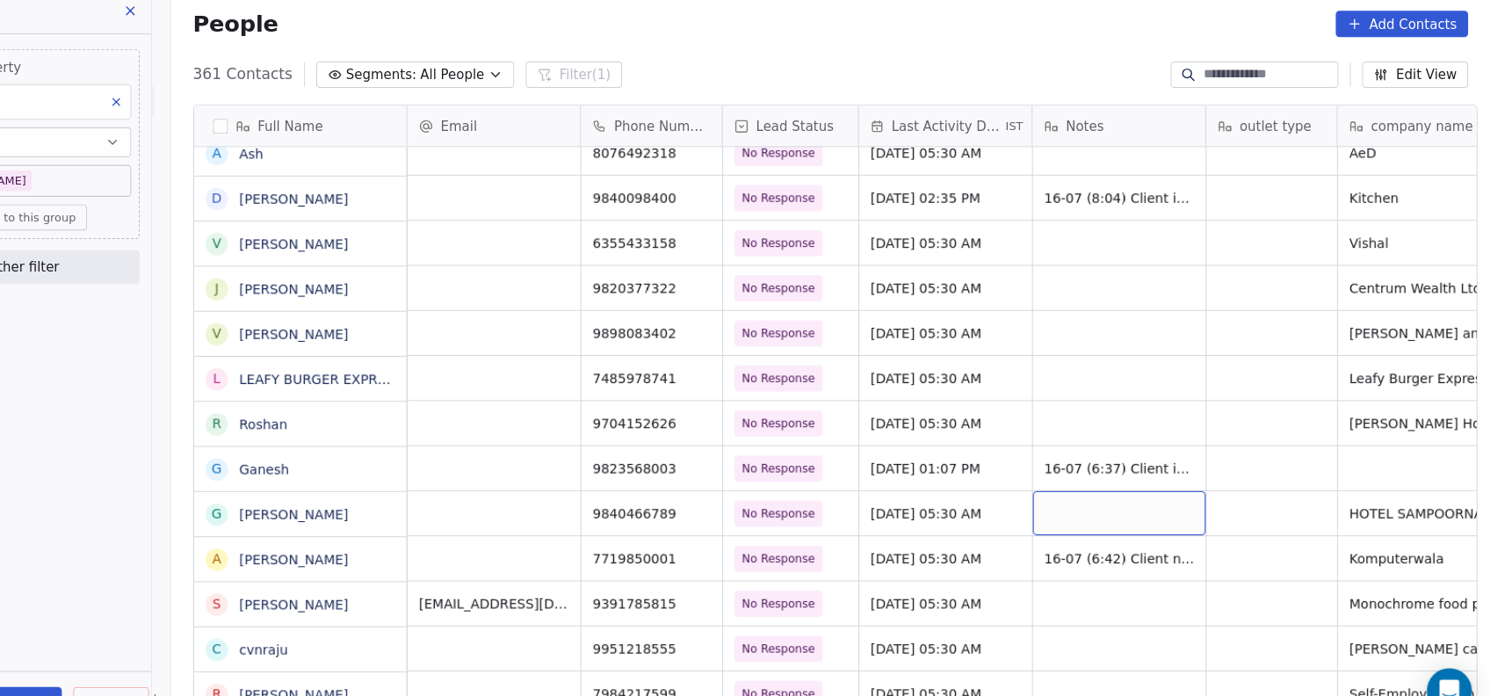
click at [1164, 502] on div "grid" at bounding box center [1143, 491] width 162 height 41
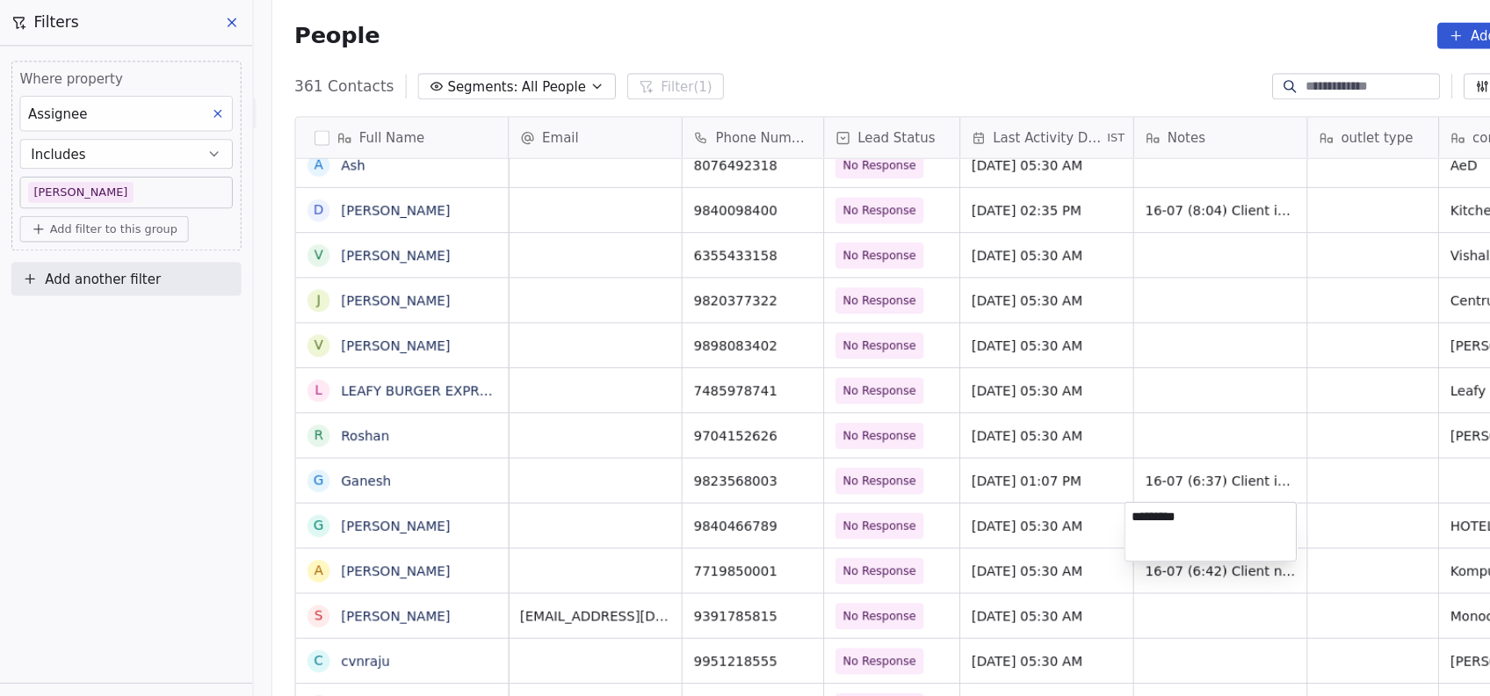
type textarea "********"
click at [1072, 365] on html "On2Cook India Pvt. Ltd. Contacts People Marketing Workflows Campaigns Metrics &…" at bounding box center [745, 348] width 1490 height 696
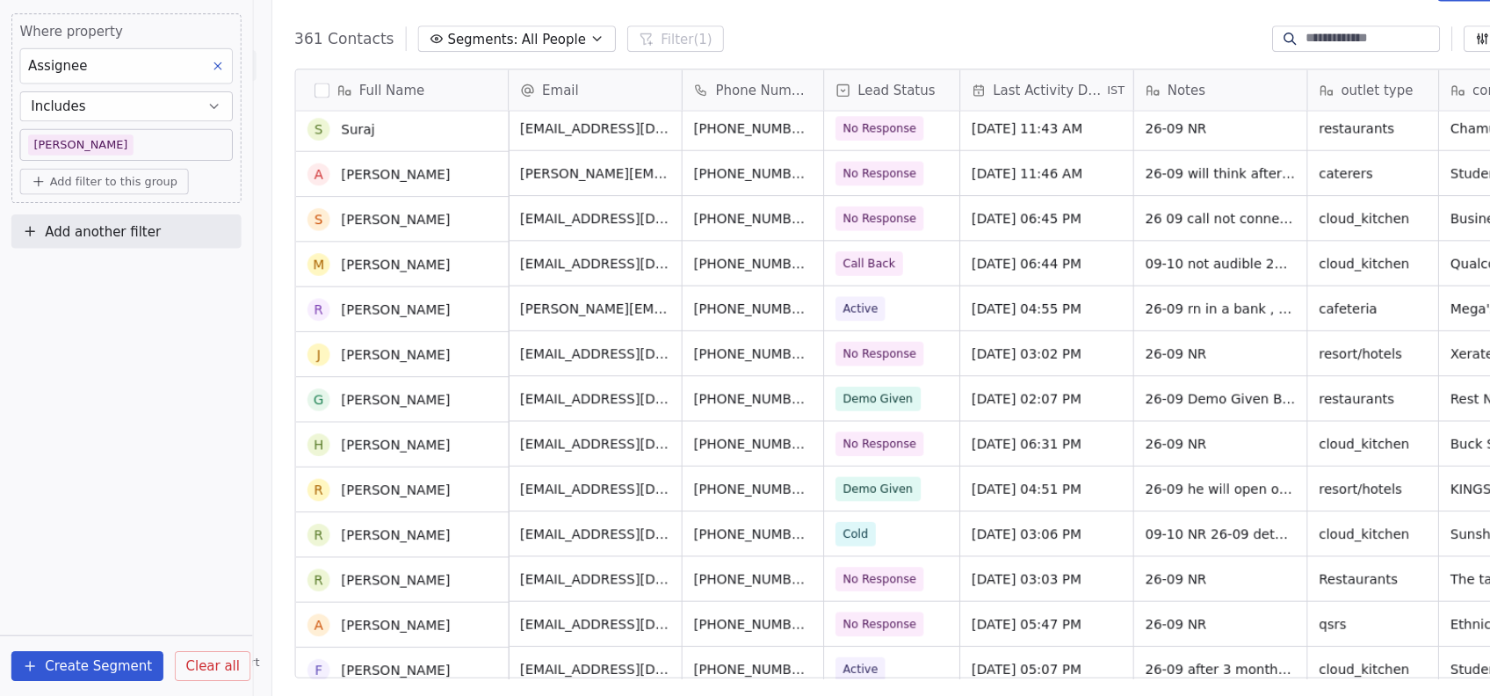
scroll to position [11092, 0]
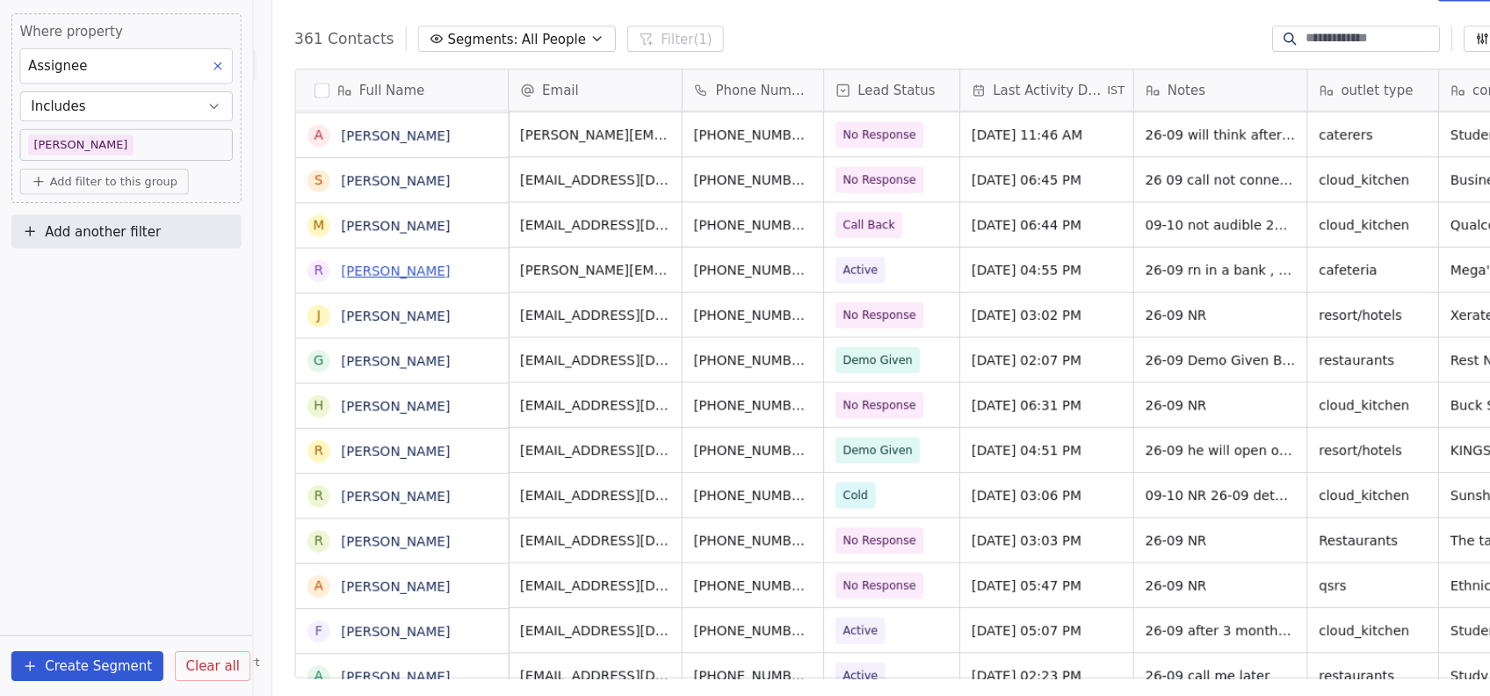
click at [353, 303] on link "Rajib Mitra" at bounding box center [370, 298] width 102 height 14
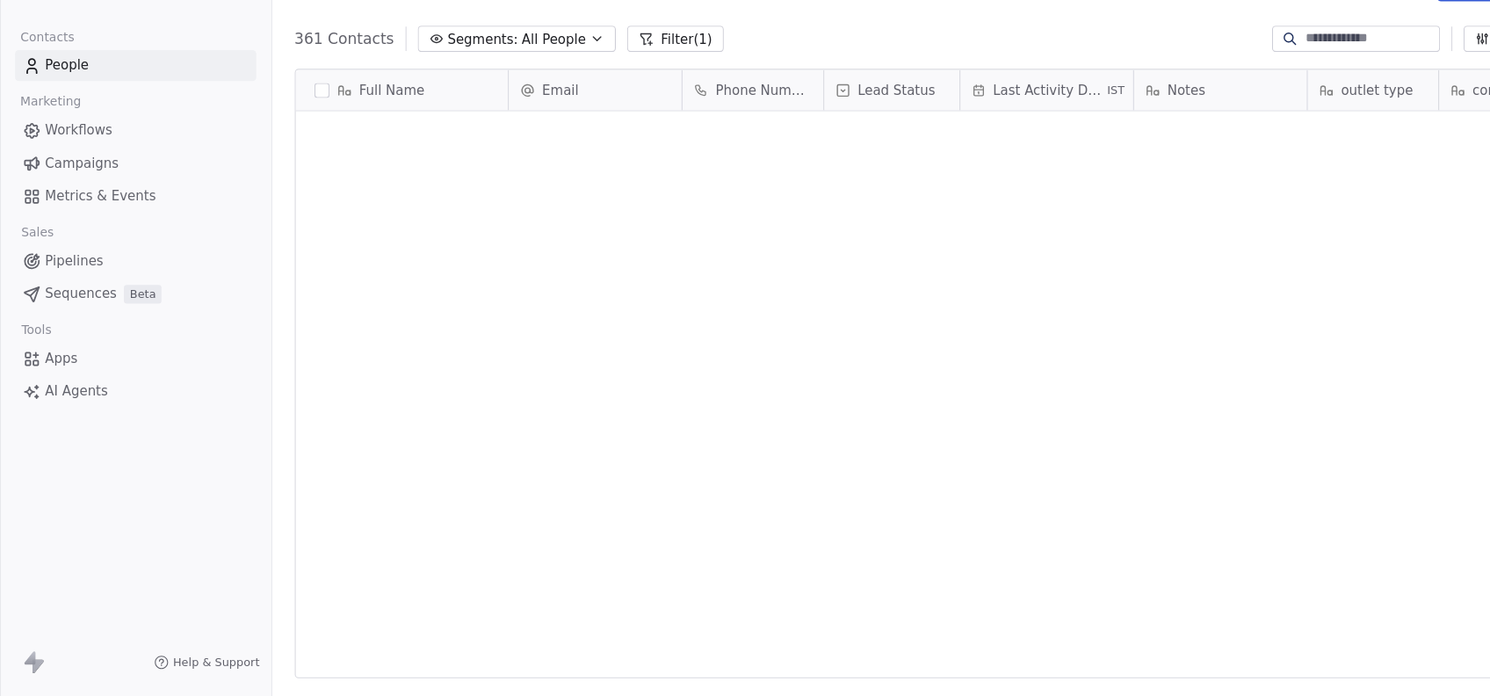
scroll to position [594, 1226]
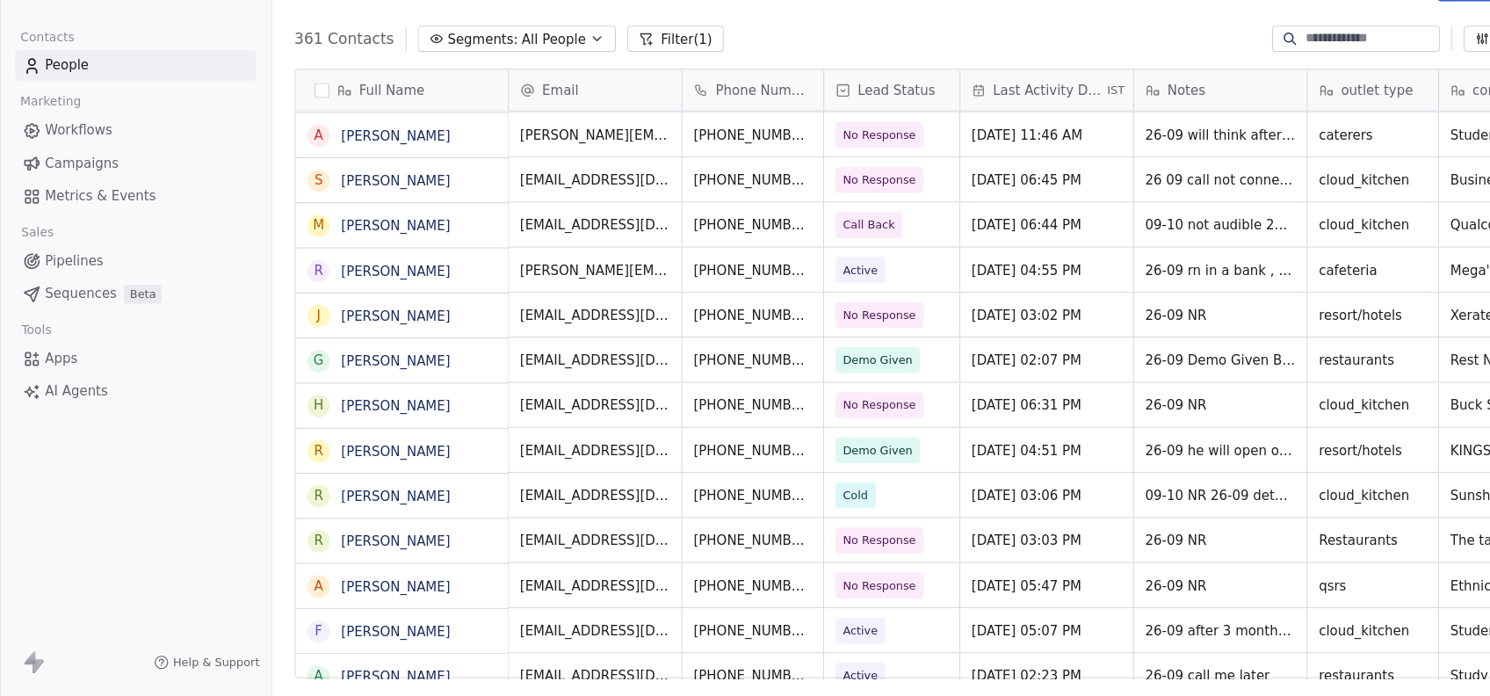
click at [1272, 85] on input at bounding box center [1282, 81] width 123 height 18
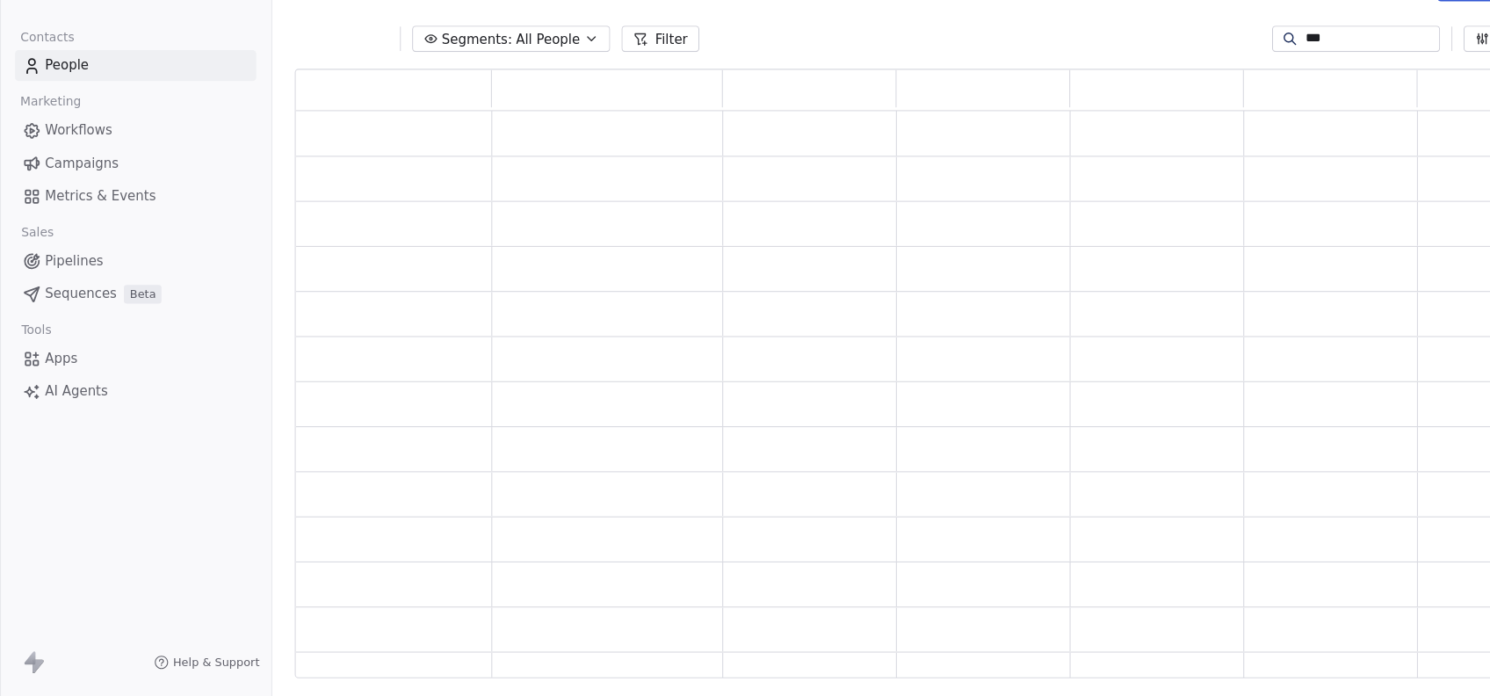
scroll to position [552, 1184]
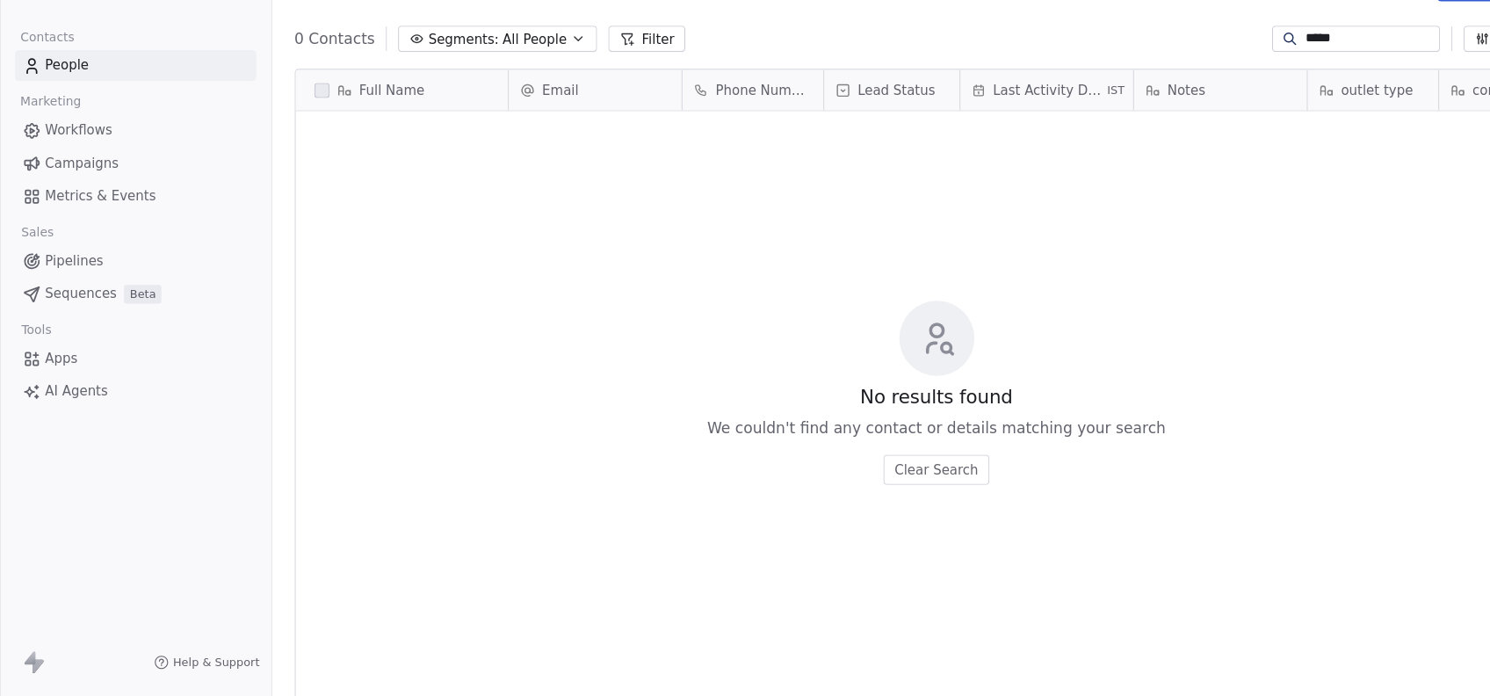
type input "******"
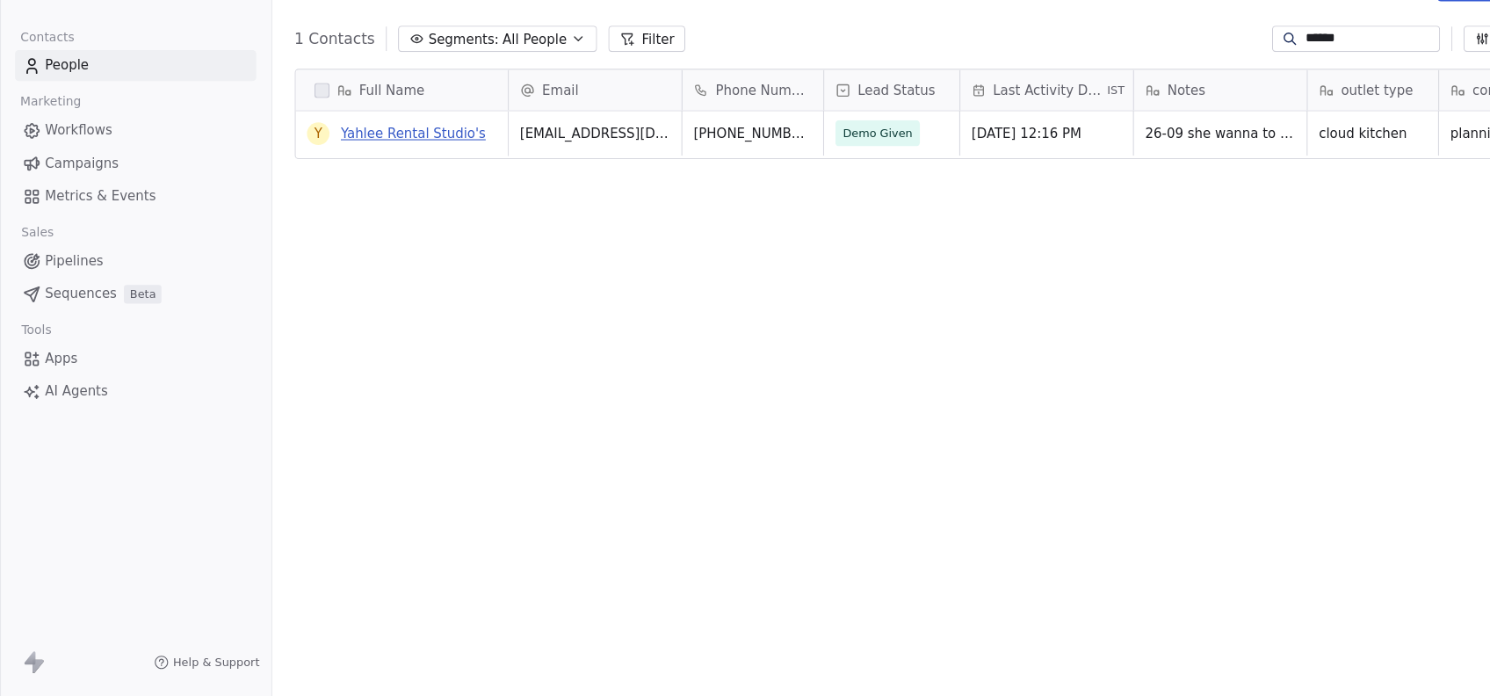
click at [387, 170] on link "Yahlee Rental Studio's" at bounding box center [386, 170] width 135 height 14
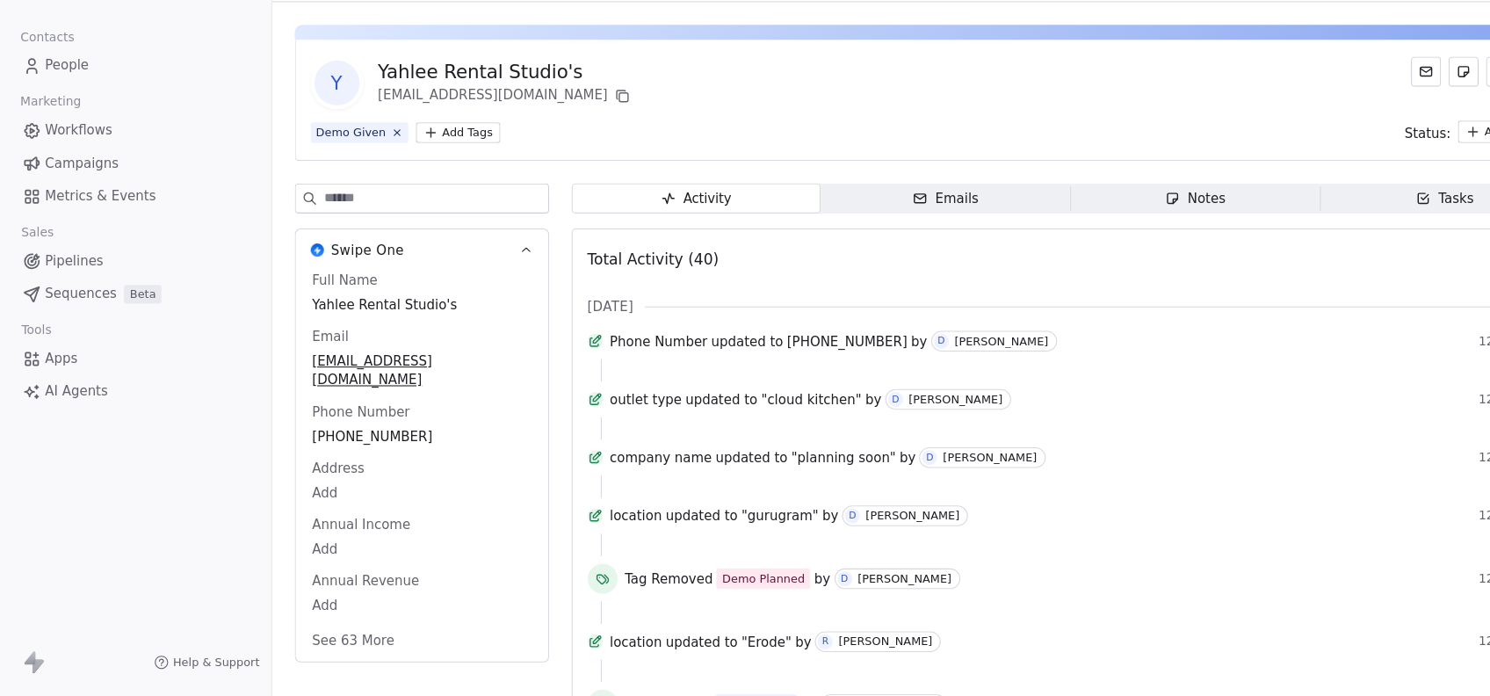
click at [31, 44] on html "On2Cook India Pvt. Ltd. Contacts People Marketing Workflows Campaigns Metrics &…" at bounding box center [745, 348] width 1490 height 696
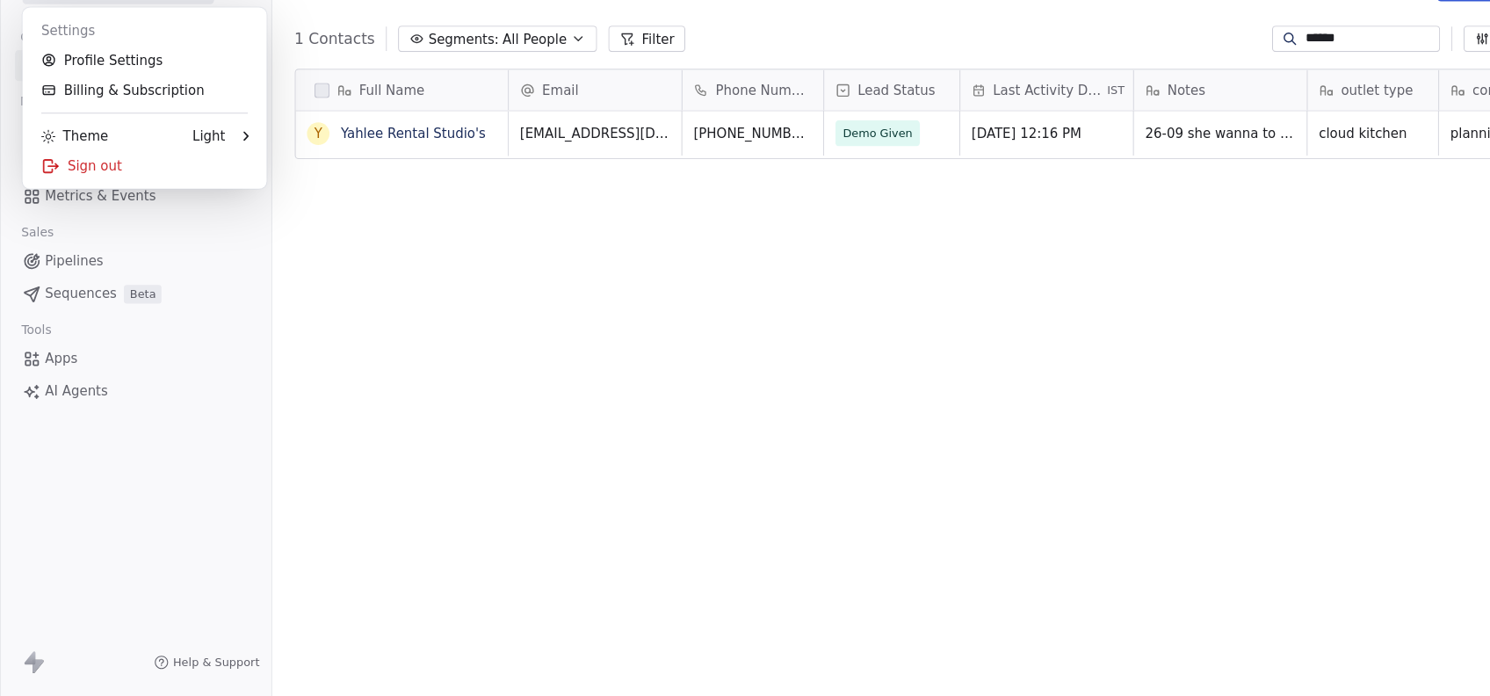
scroll to position [594, 1226]
click at [1286, 96] on html "On2Cook India Pvt. Ltd. Contacts People Marketing Workflows Campaigns Metrics &…" at bounding box center [745, 348] width 1490 height 696
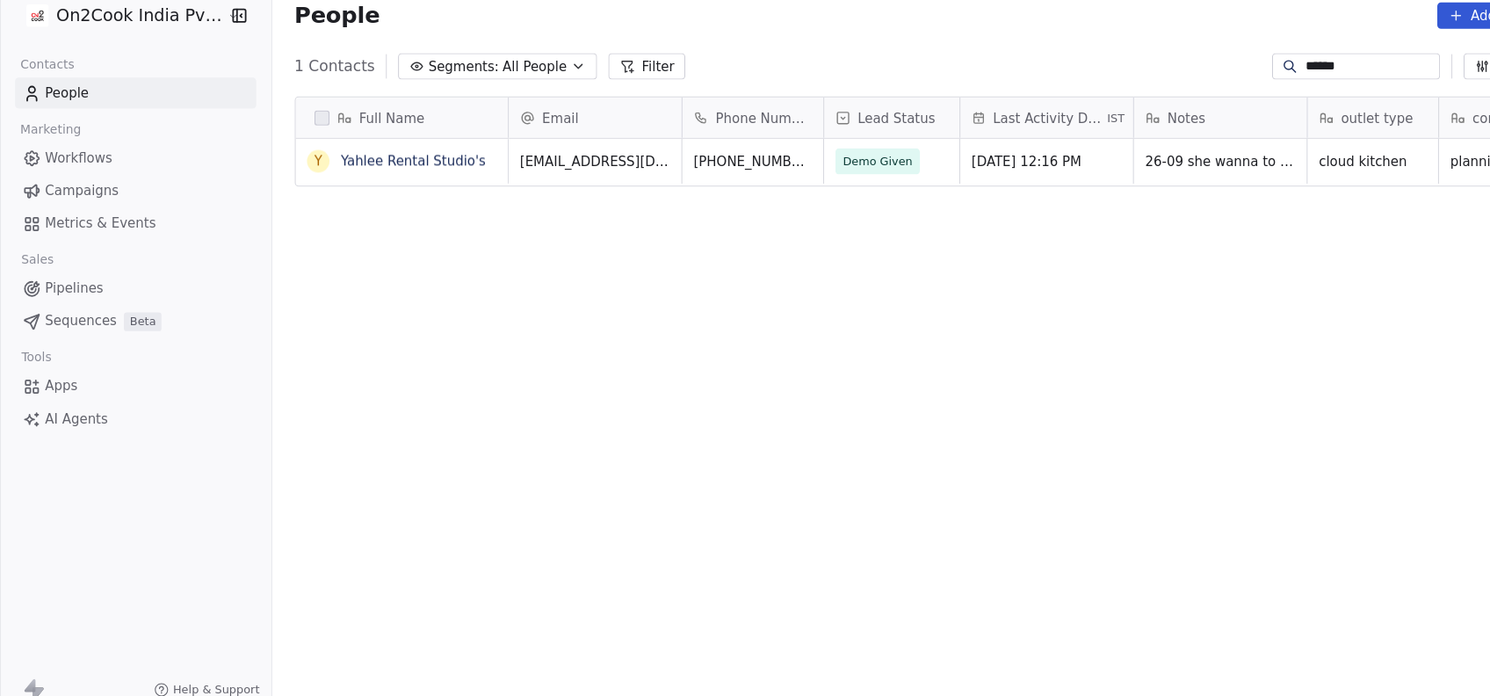
click at [1309, 78] on input "******" at bounding box center [1282, 81] width 123 height 18
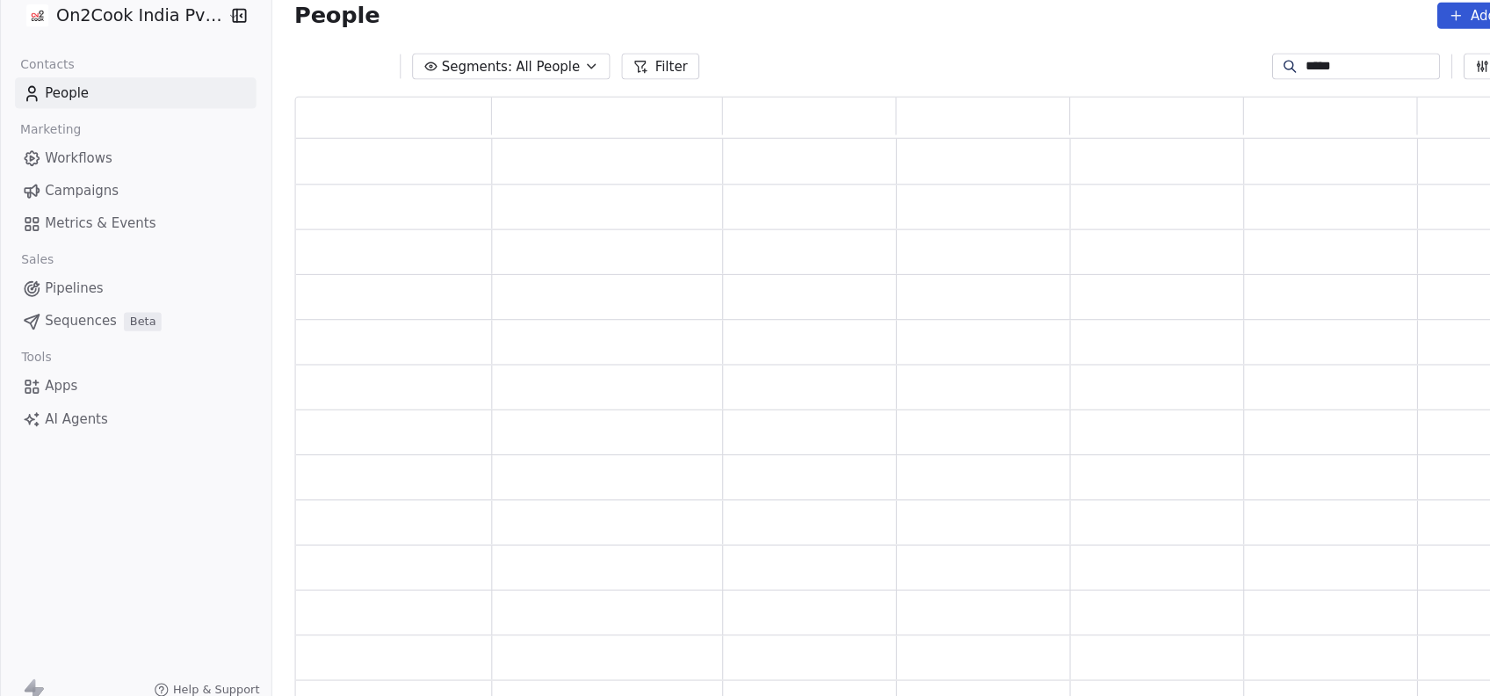
scroll to position [552, 1184]
type input "*"
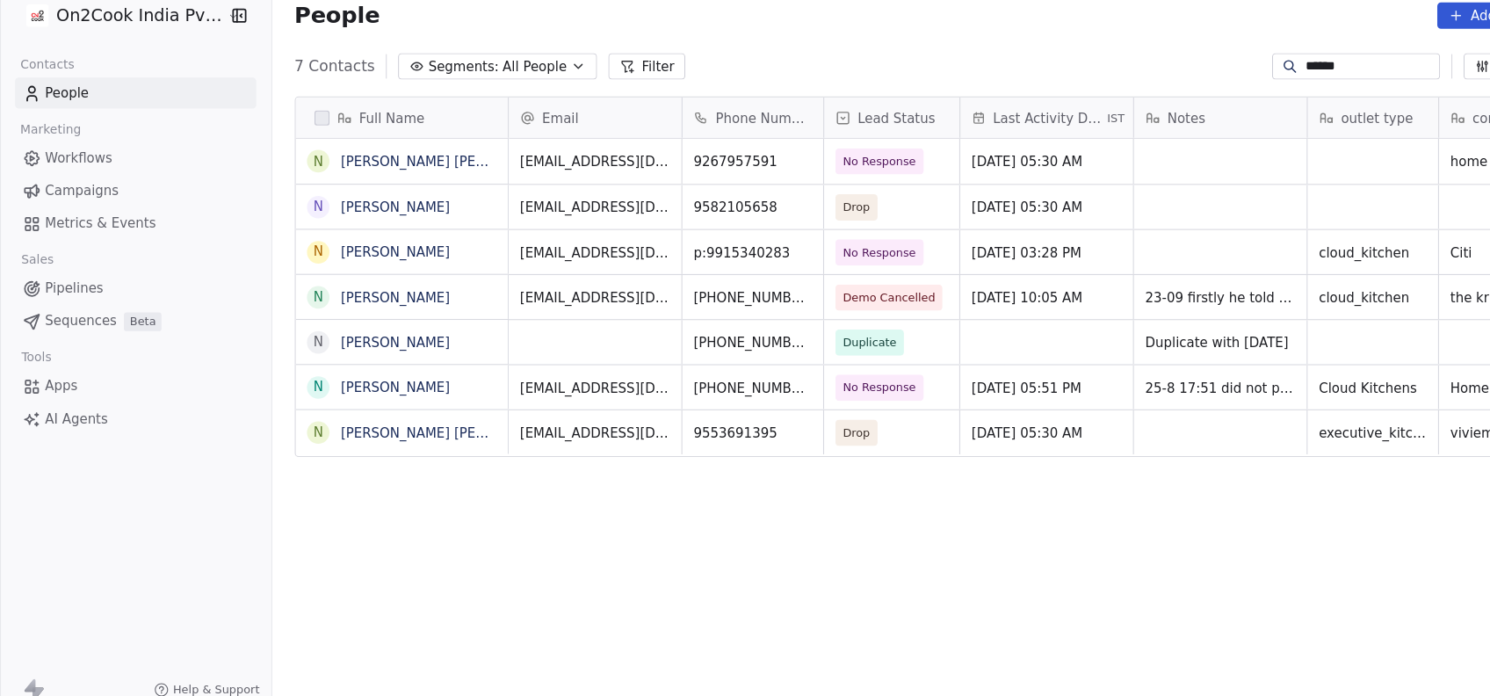
type input "******"
click at [392, 299] on link "[PERSON_NAME]" at bounding box center [370, 297] width 102 height 14
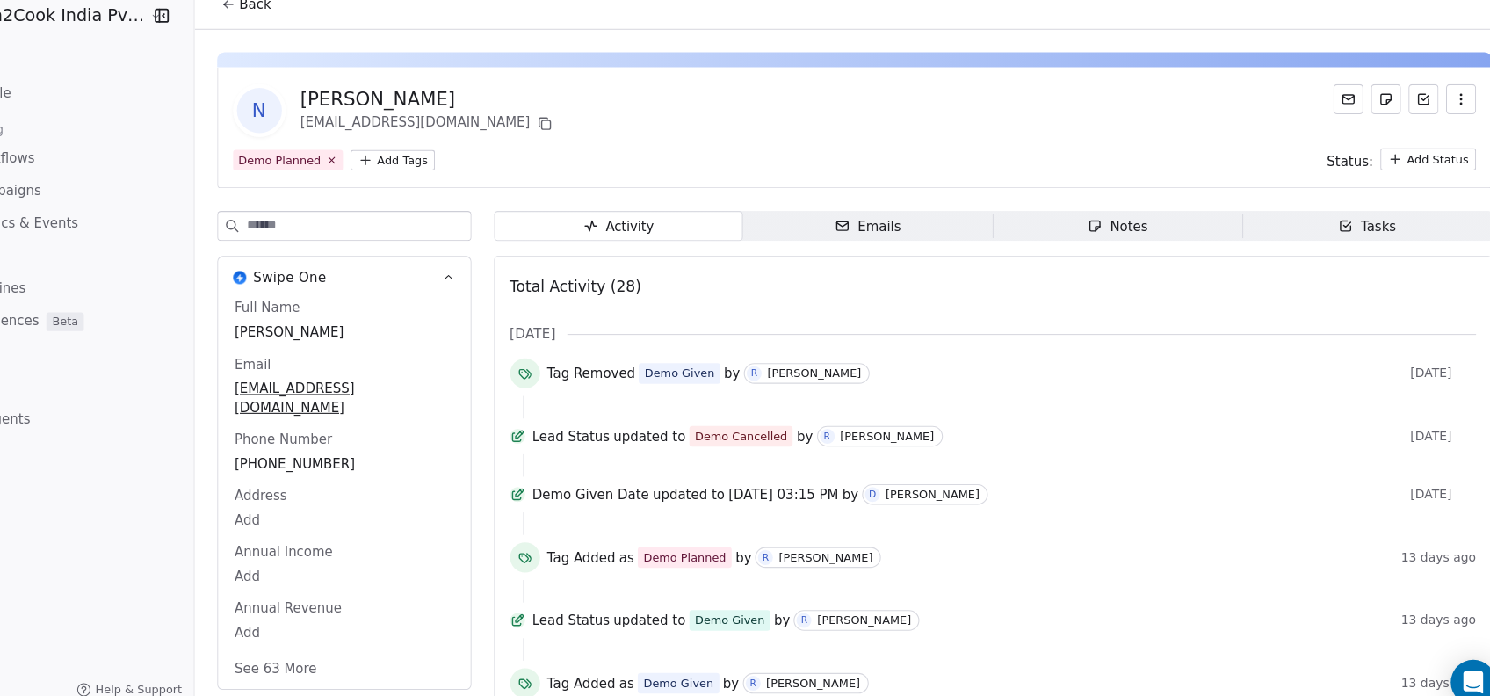
click at [551, 489] on icon at bounding box center [557, 482] width 14 height 14
click at [571, 465] on div at bounding box center [1002, 454] width 880 height 21
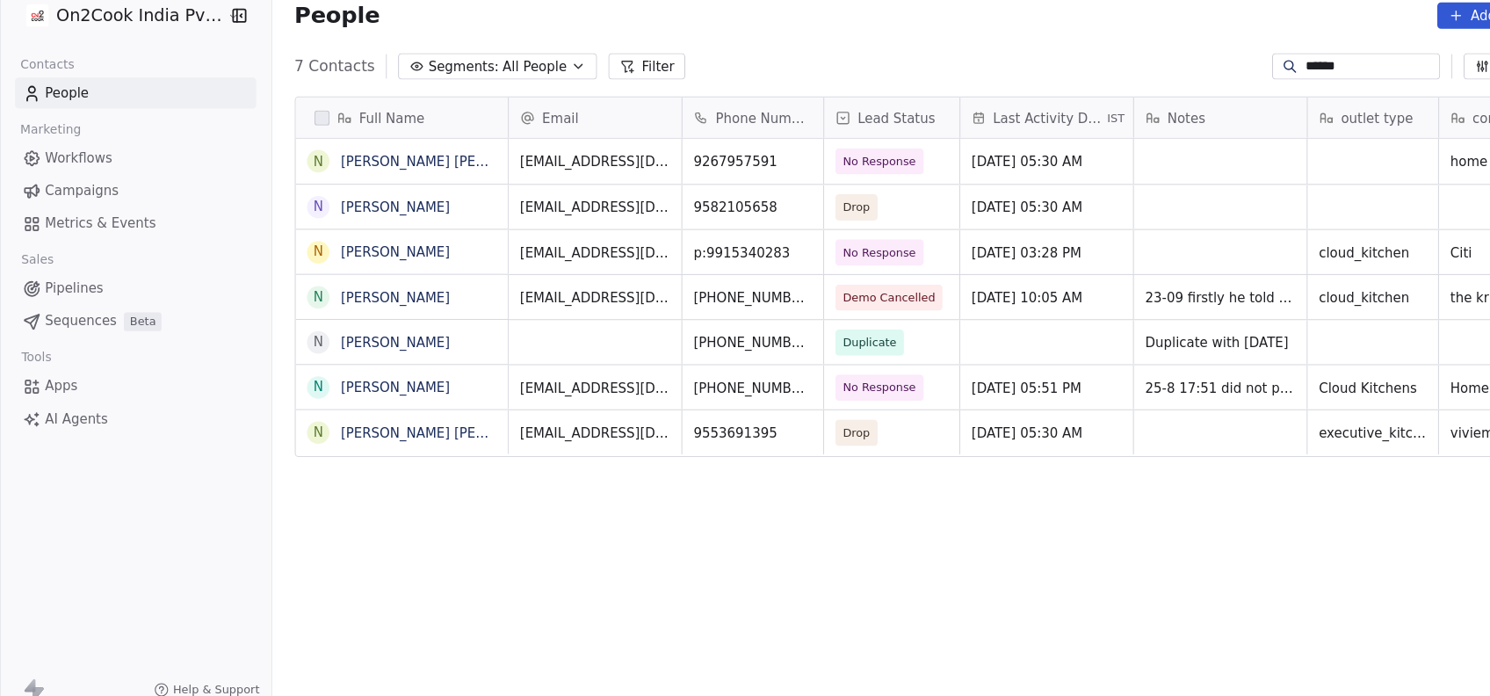
scroll to position [594, 1226]
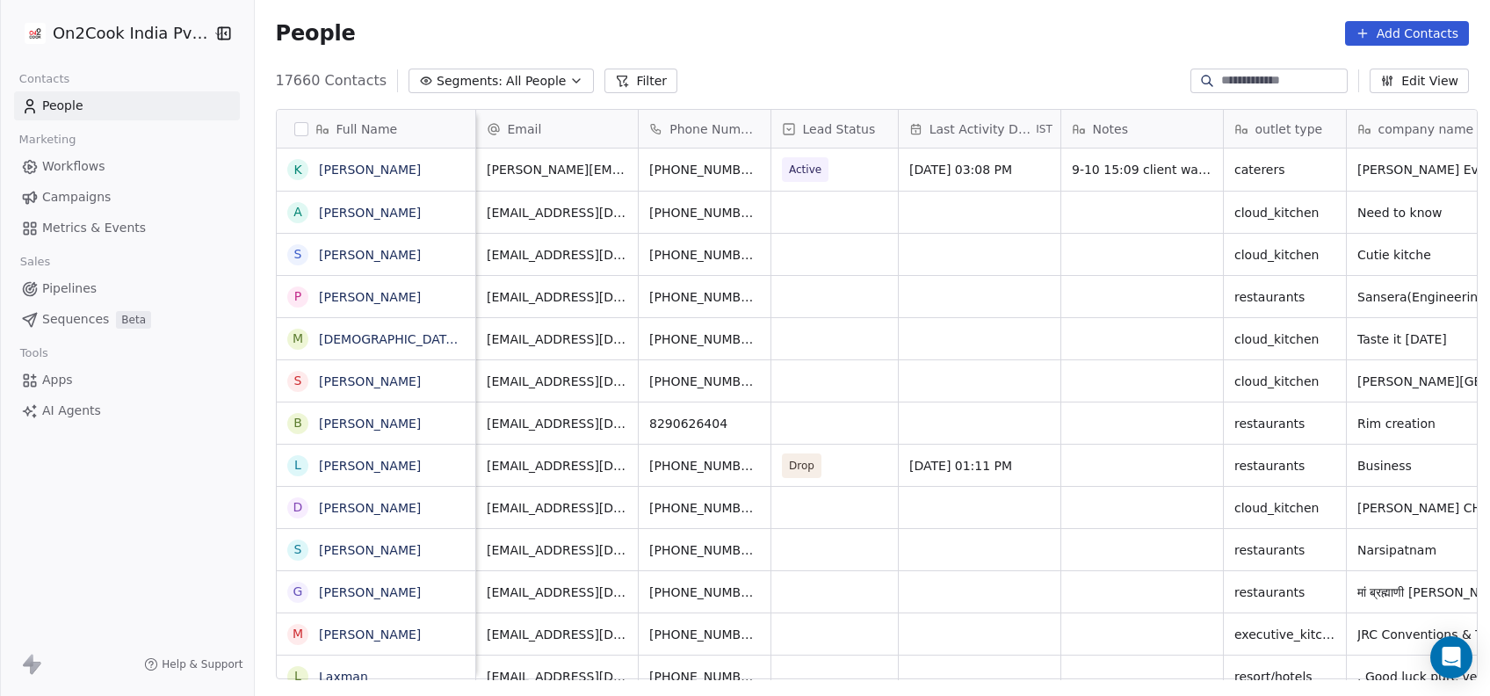
scroll to position [0, 62]
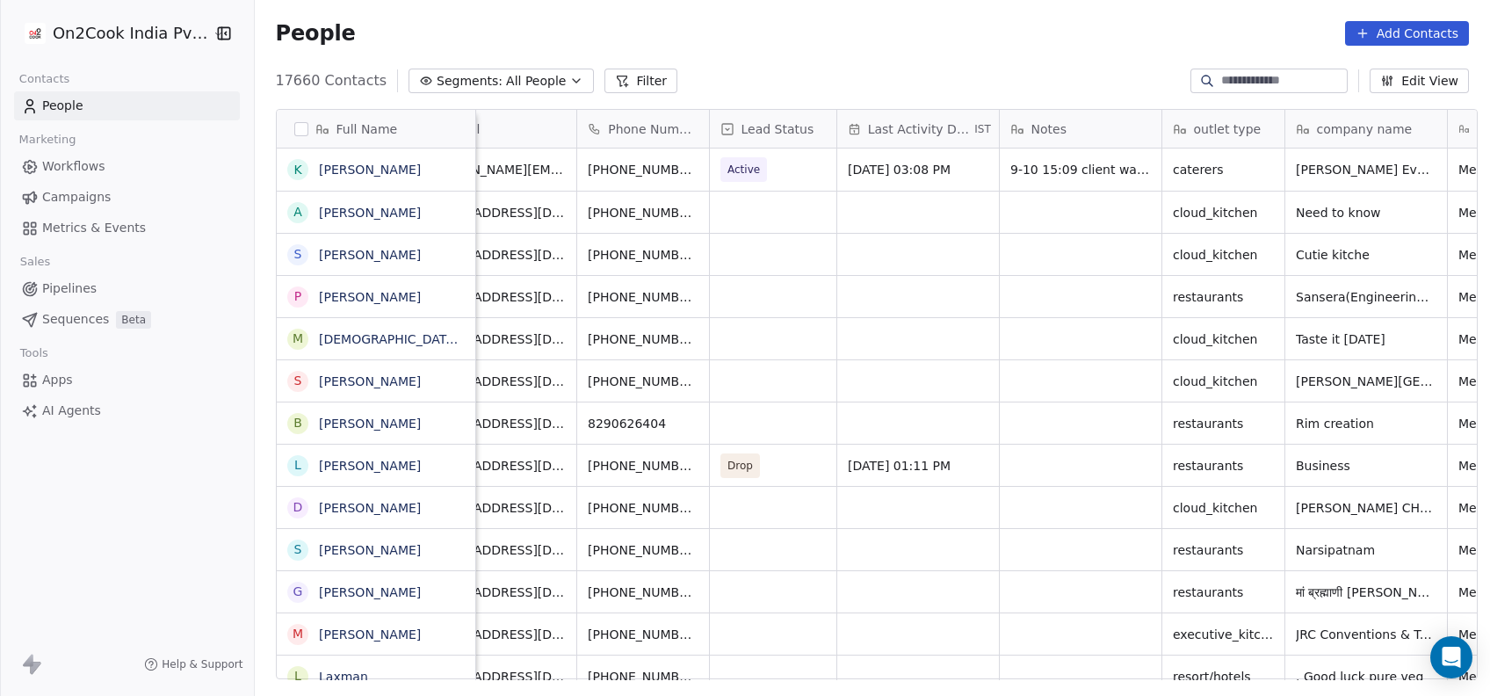
click at [625, 84] on button "Filter" at bounding box center [641, 81] width 73 height 25
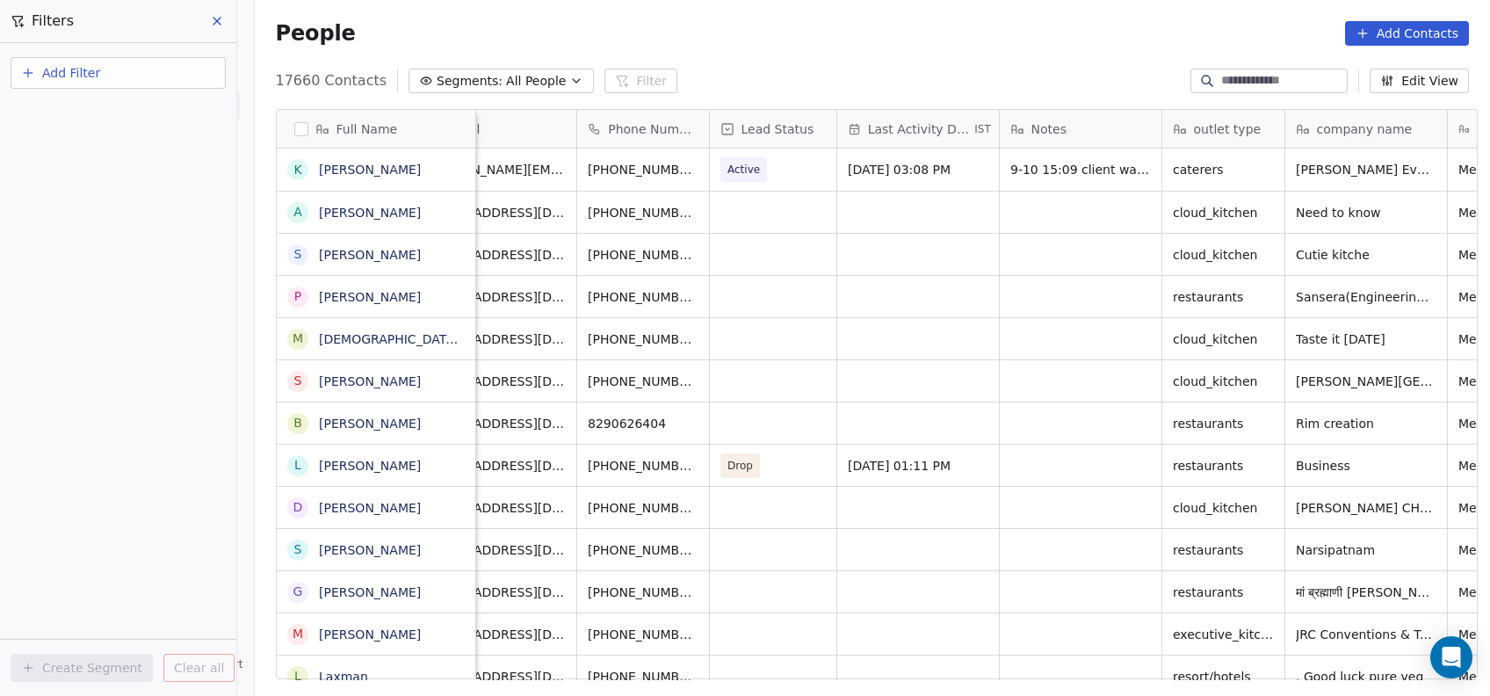
click at [192, 64] on button "Add Filter" at bounding box center [118, 73] width 215 height 32
click at [204, 119] on div "Contact properties" at bounding box center [118, 114] width 178 height 18
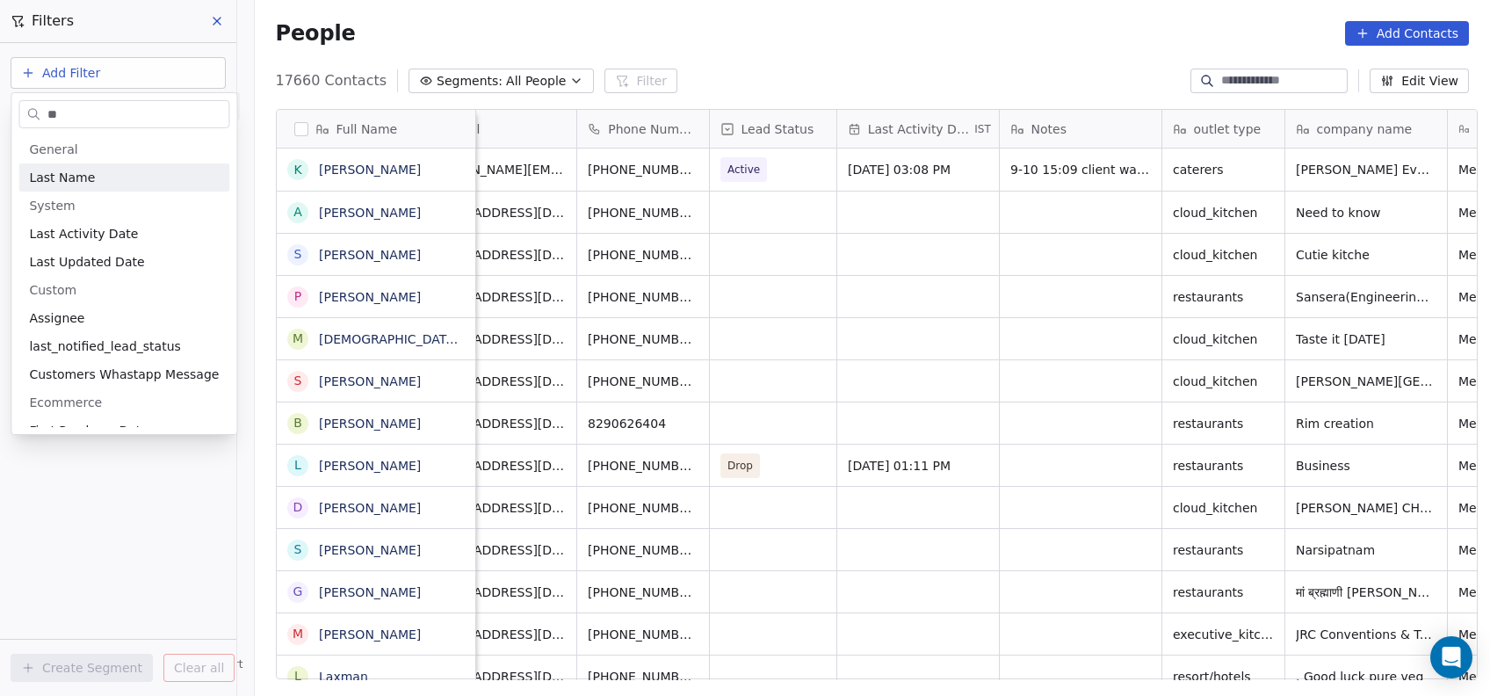
type input "***"
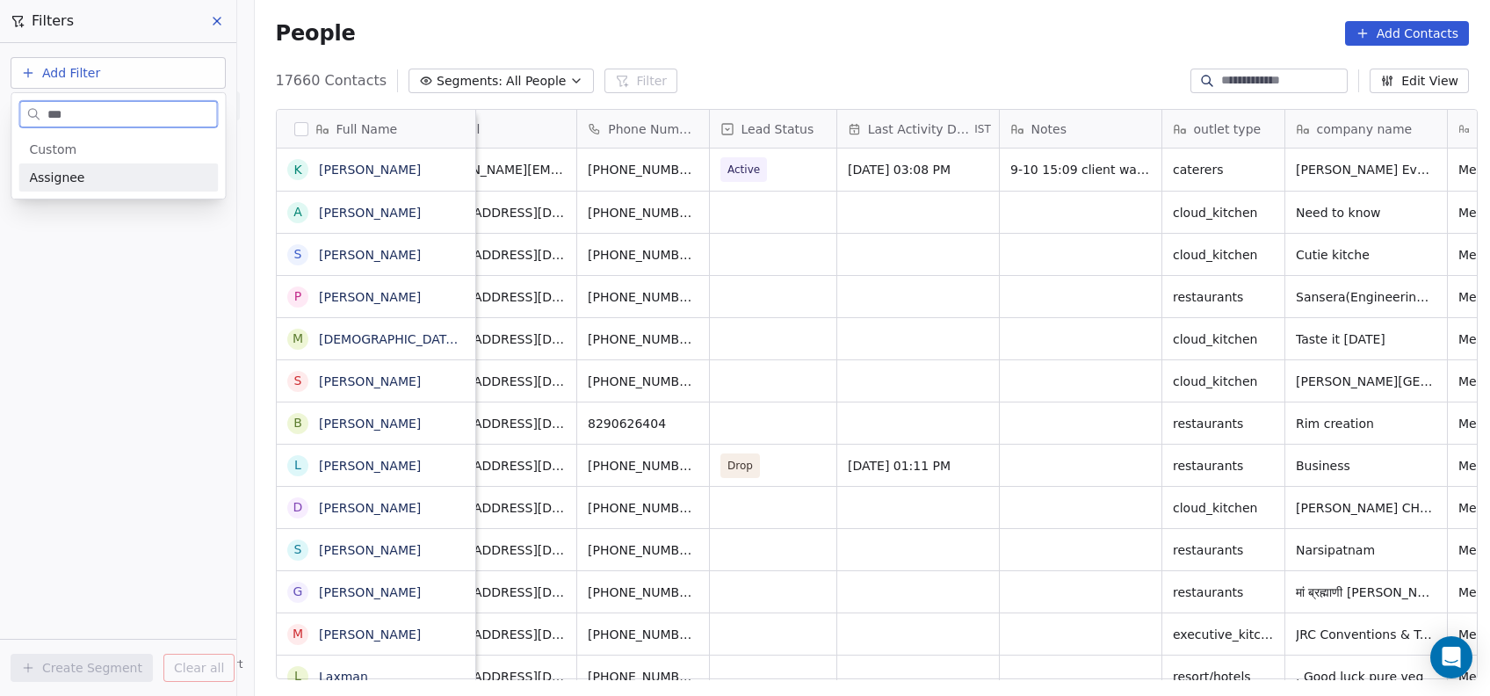
click at [201, 187] on div "Assignee" at bounding box center [117, 177] width 199 height 28
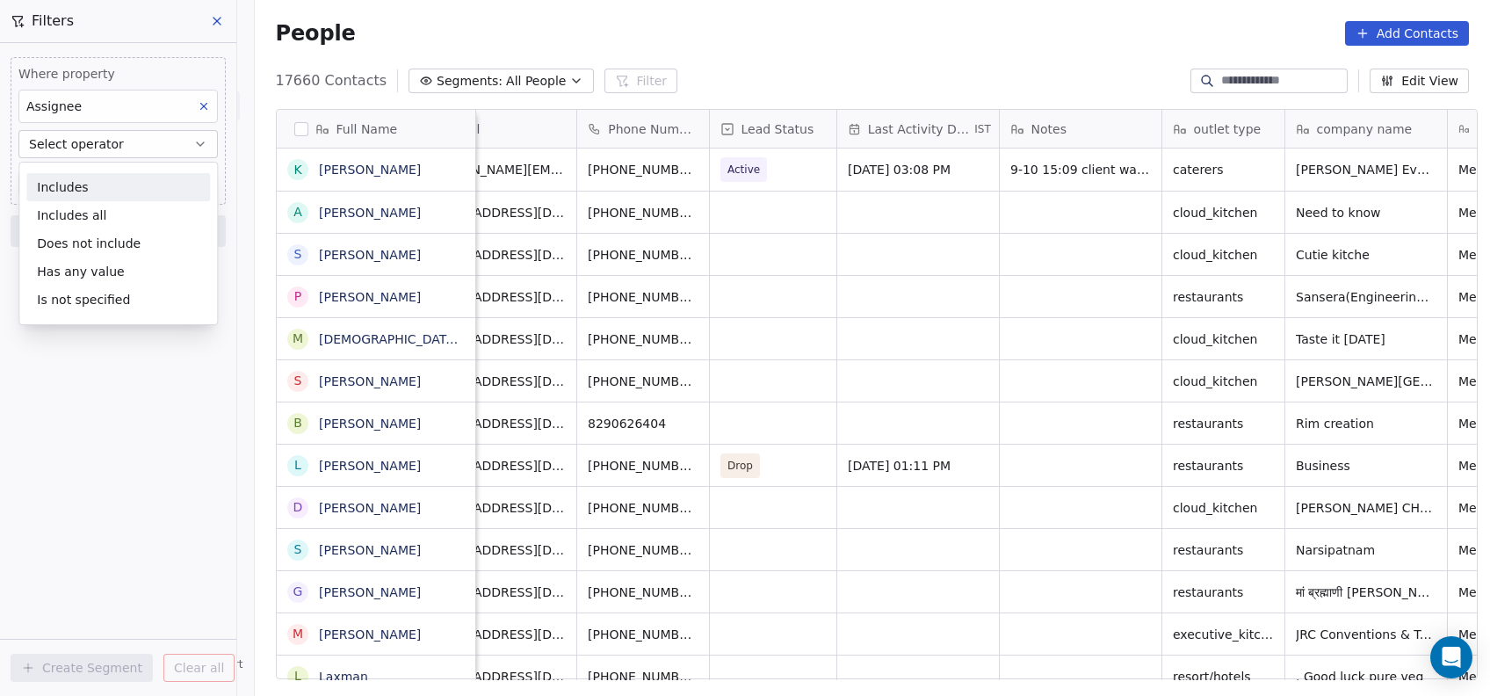
click at [204, 188] on div "Includes" at bounding box center [118, 187] width 184 height 28
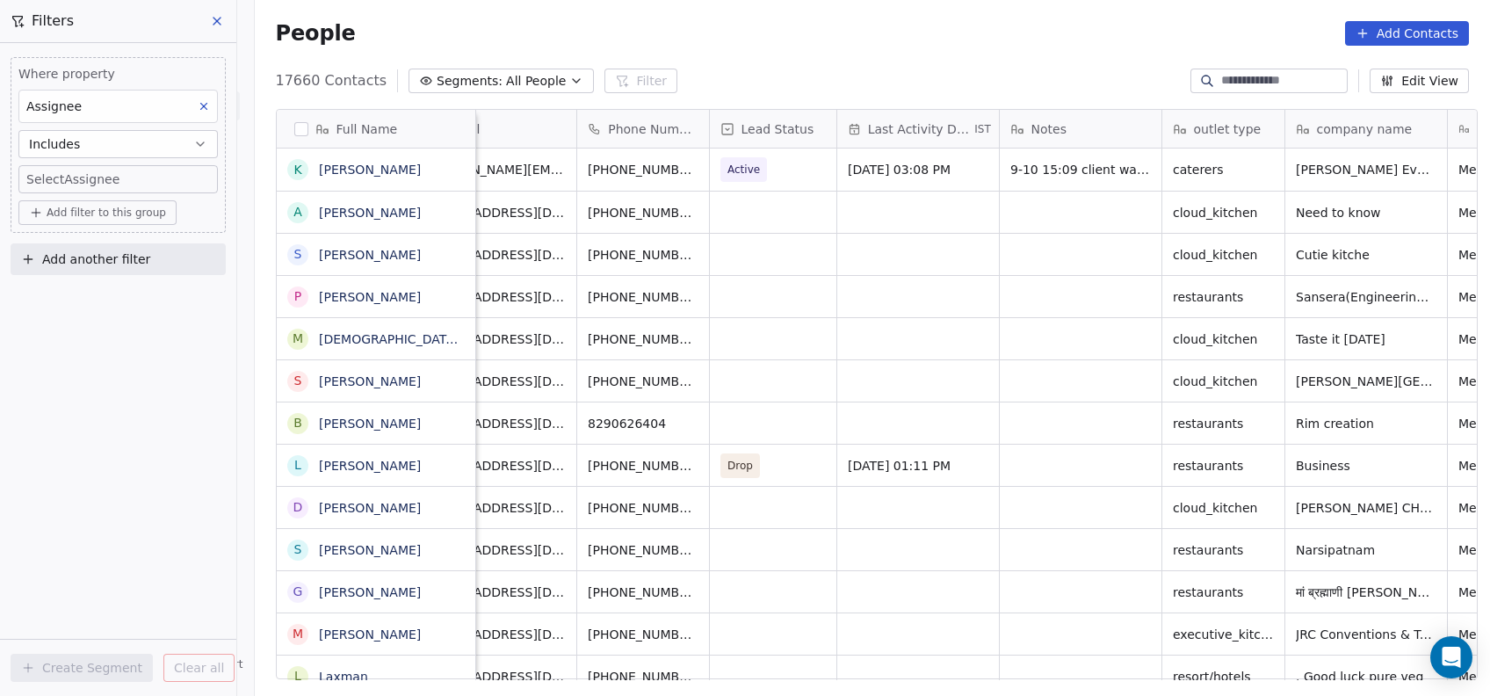
click at [199, 179] on body "On2Cook India Pvt. Ltd. Contacts People Marketing Workflows Campaigns Metrics &…" at bounding box center [745, 348] width 1490 height 696
type input "***"
click at [124, 244] on span "[PERSON_NAME]" at bounding box center [113, 237] width 98 height 19
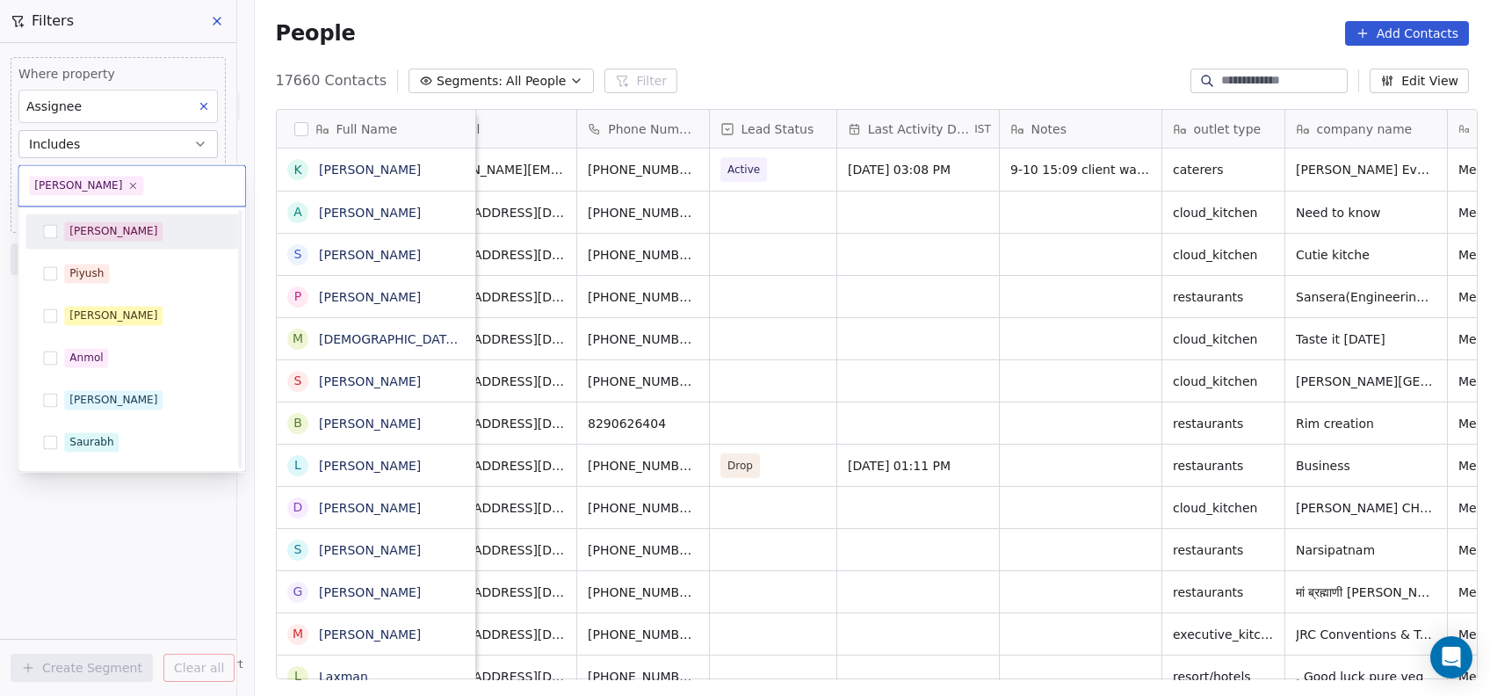
scroll to position [332, 0]
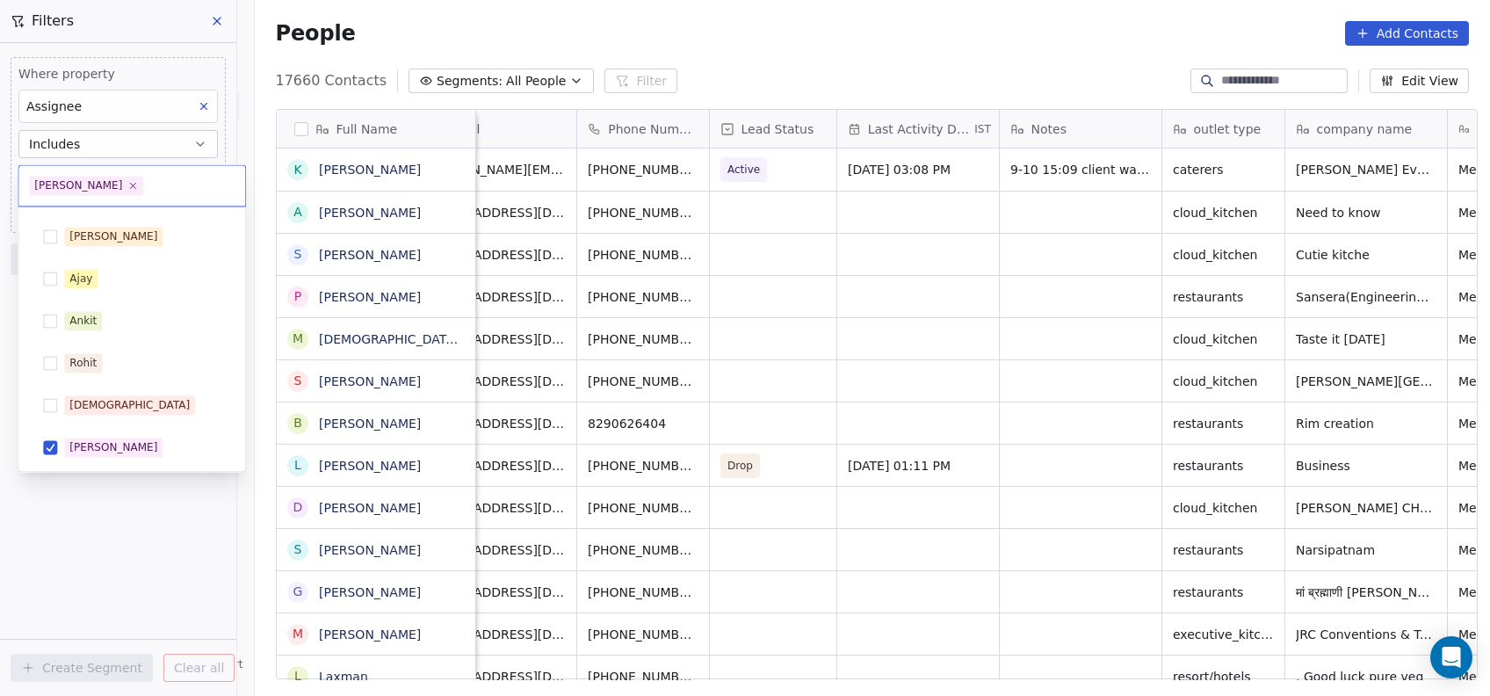
click at [183, 559] on html "On2Cook India Pvt. Ltd. Contacts People Marketing Workflows Campaigns Metrics &…" at bounding box center [745, 348] width 1490 height 696
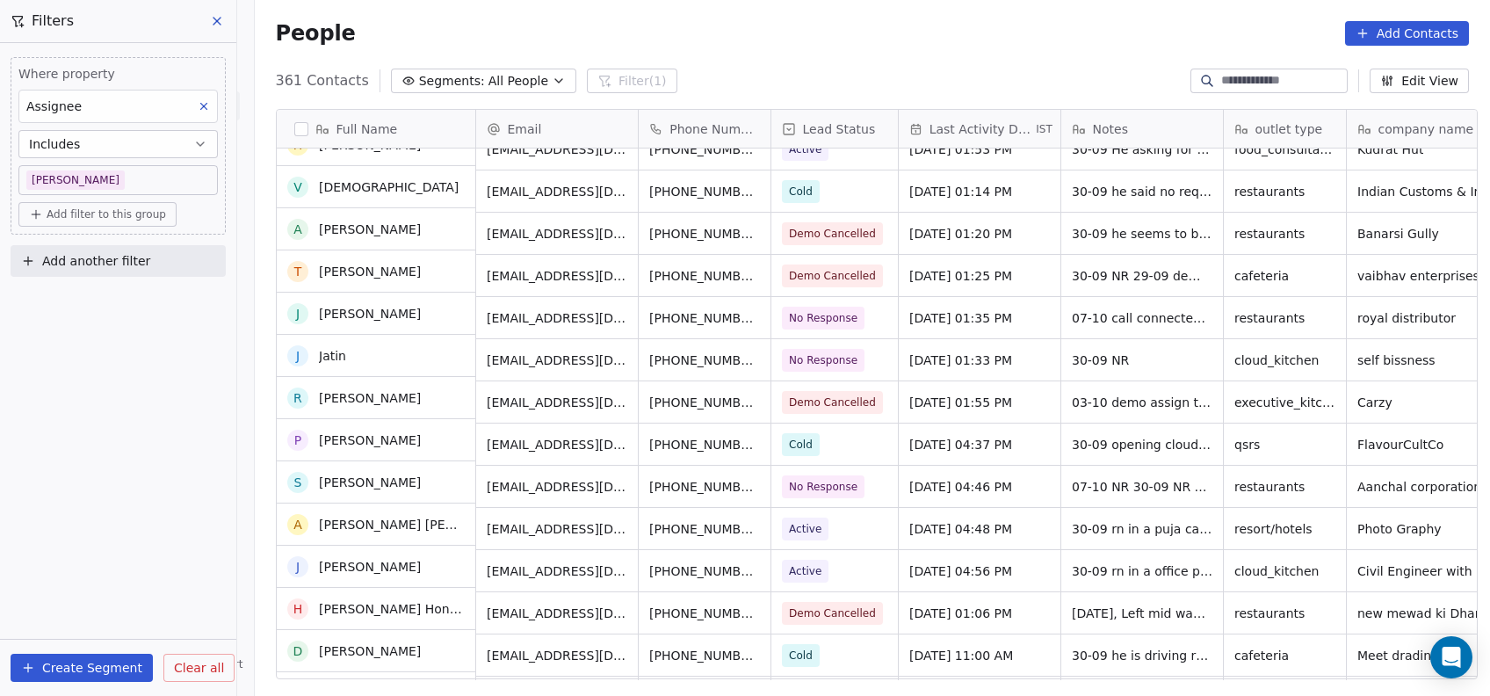
scroll to position [2214, 0]
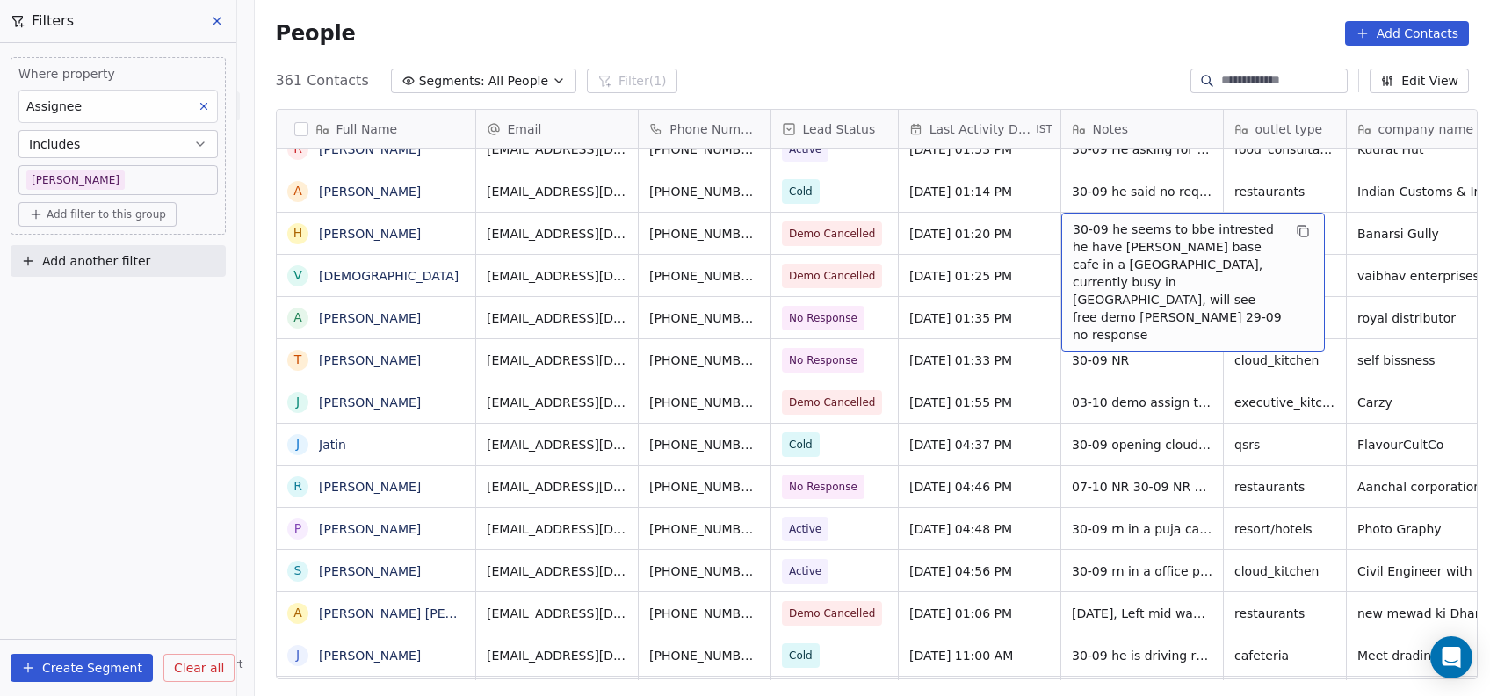
click at [1073, 244] on span "30-09 he seems to bbe intrested he have [PERSON_NAME] base cafe in a [GEOGRAPHI…" at bounding box center [1177, 282] width 209 height 123
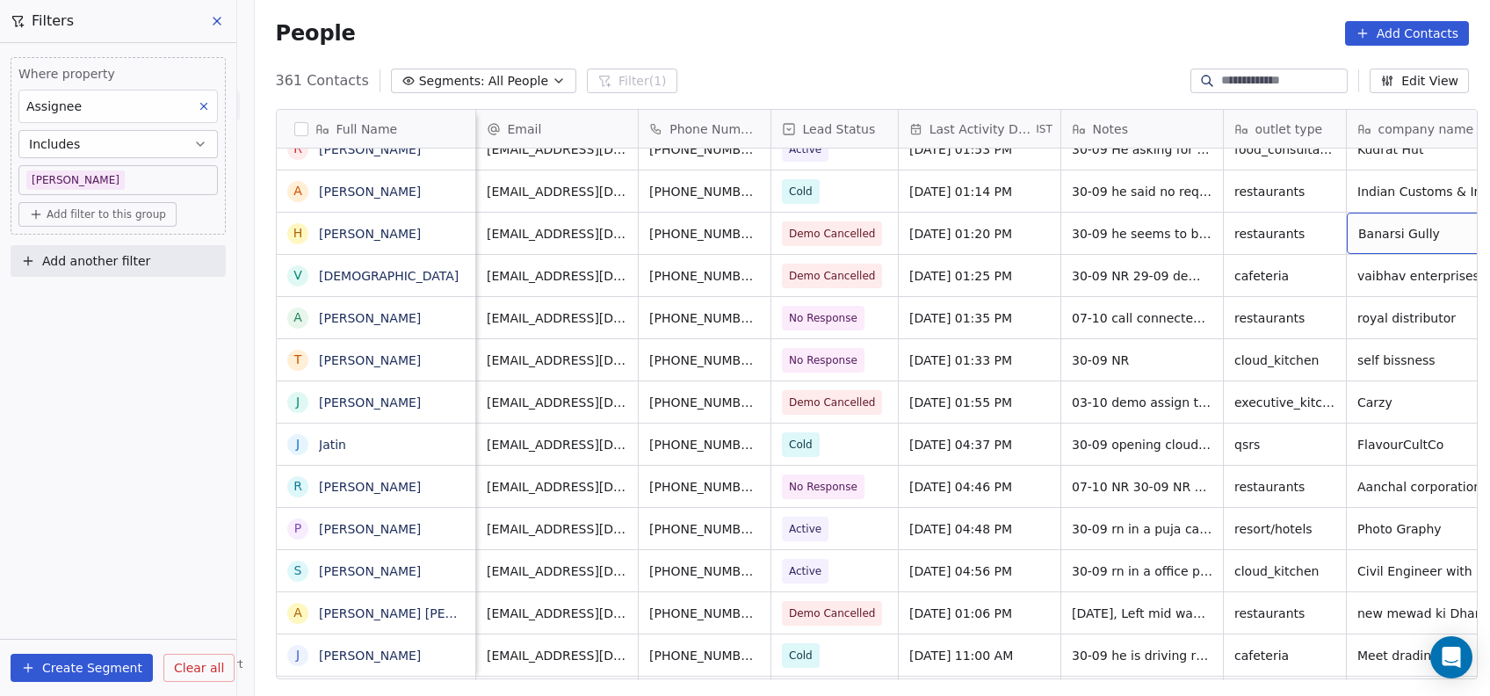
scroll to position [0, 49]
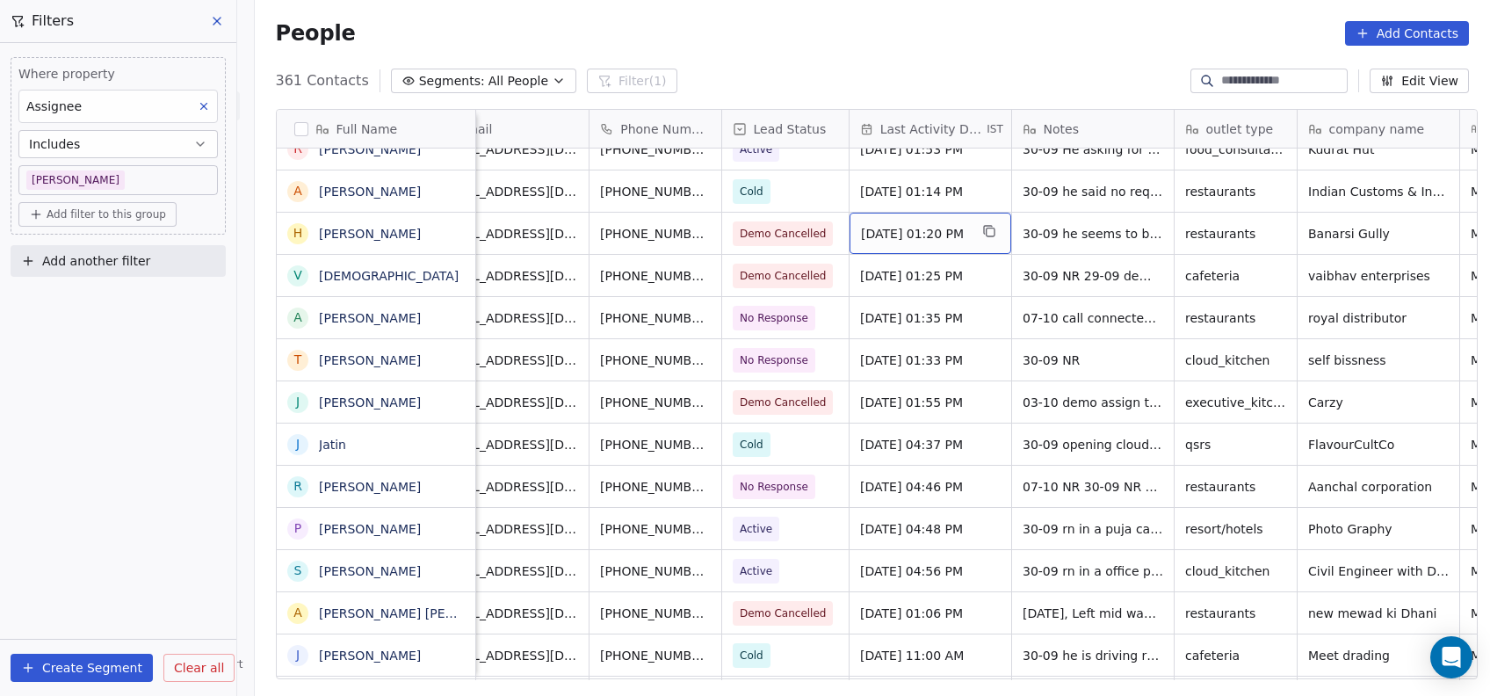
click at [882, 239] on span "[DATE] 01:20 PM" at bounding box center [914, 234] width 107 height 18
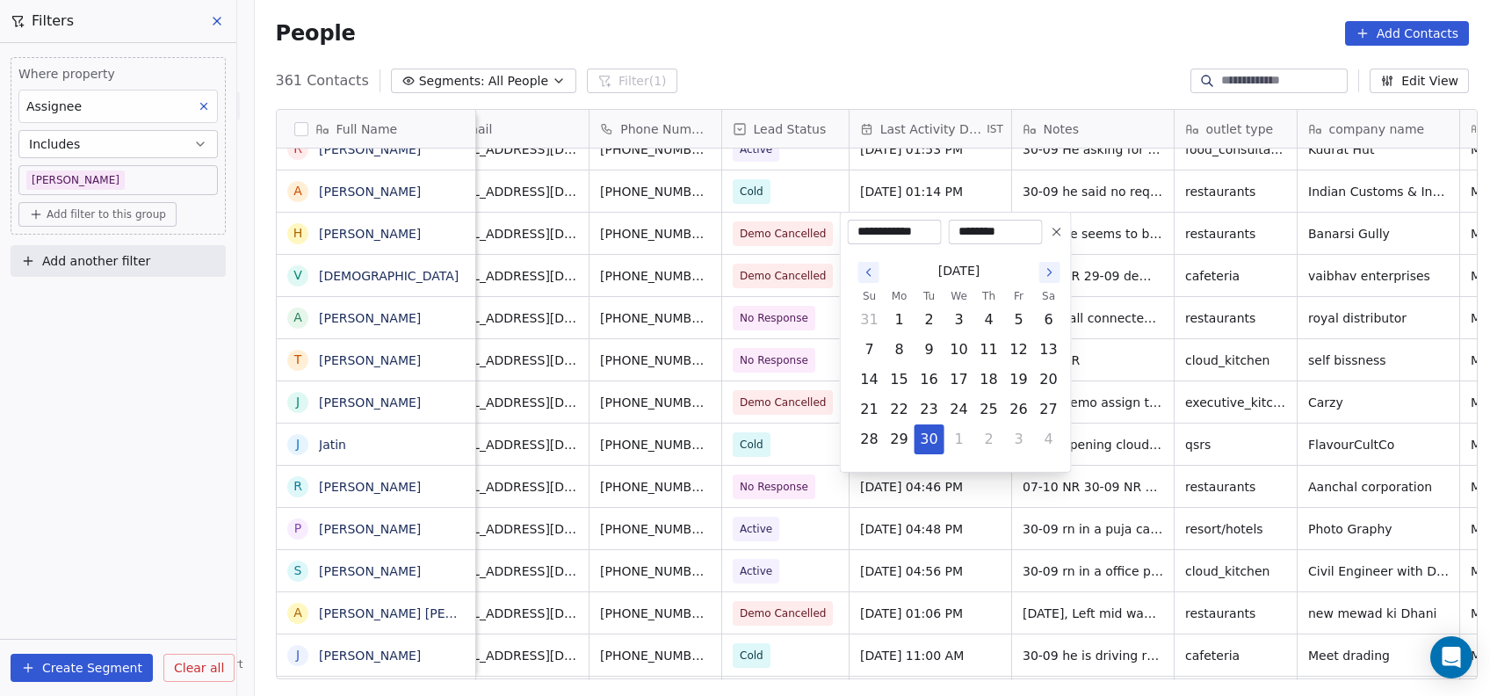
click at [1047, 272] on icon "Go to the Next Month" at bounding box center [1050, 272] width 14 height 14
click at [986, 347] on button "9" at bounding box center [989, 350] width 28 height 28
type input "**********"
click at [1103, 286] on html "On2Cook India Pvt. Ltd. Contacts People Marketing Workflows Campaigns Metrics &…" at bounding box center [745, 348] width 1490 height 696
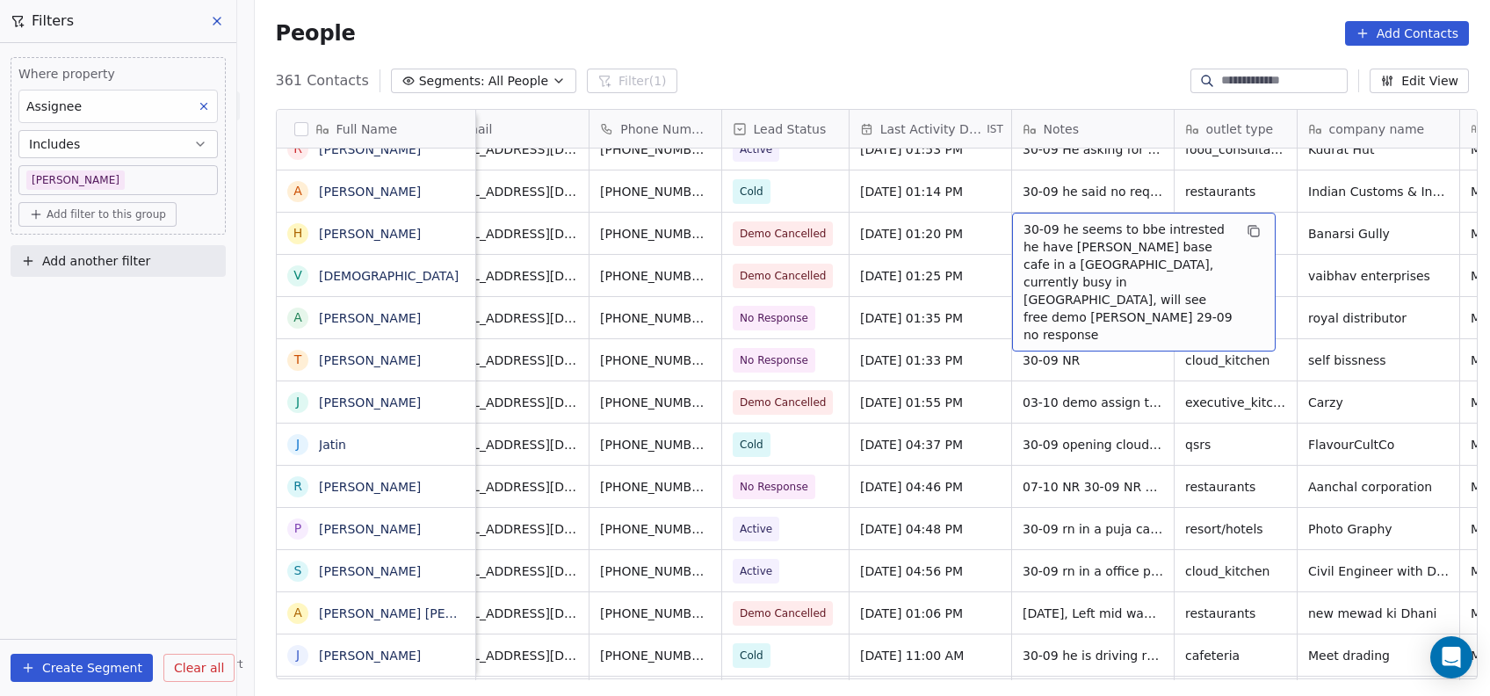
click at [1062, 243] on span "30-09 he seems to bbe intrested he have [PERSON_NAME] base cafe in a [GEOGRAPHI…" at bounding box center [1128, 282] width 209 height 123
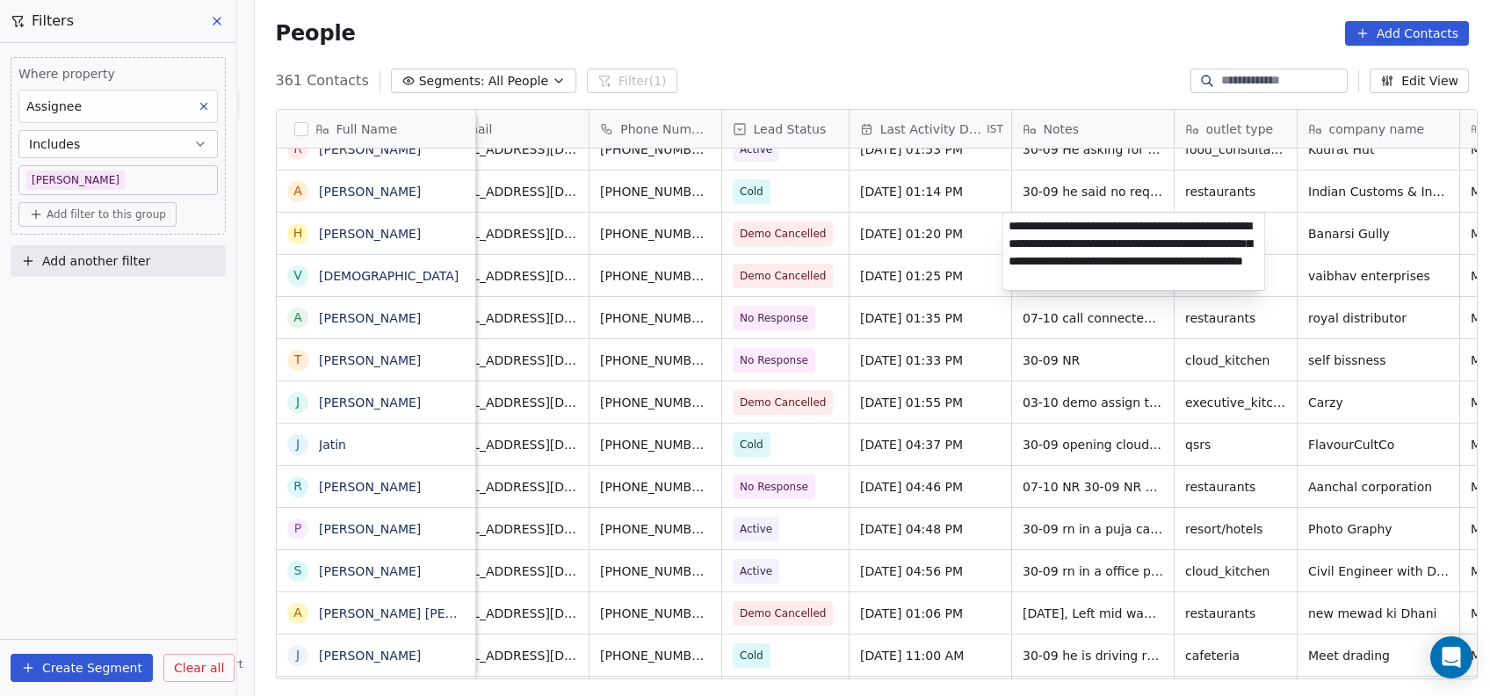
type textarea "**********"
click at [1045, 365] on html "On2Cook India Pvt. Ltd. Contacts People Marketing Workflows Campaigns Metrics &…" at bounding box center [745, 348] width 1490 height 696
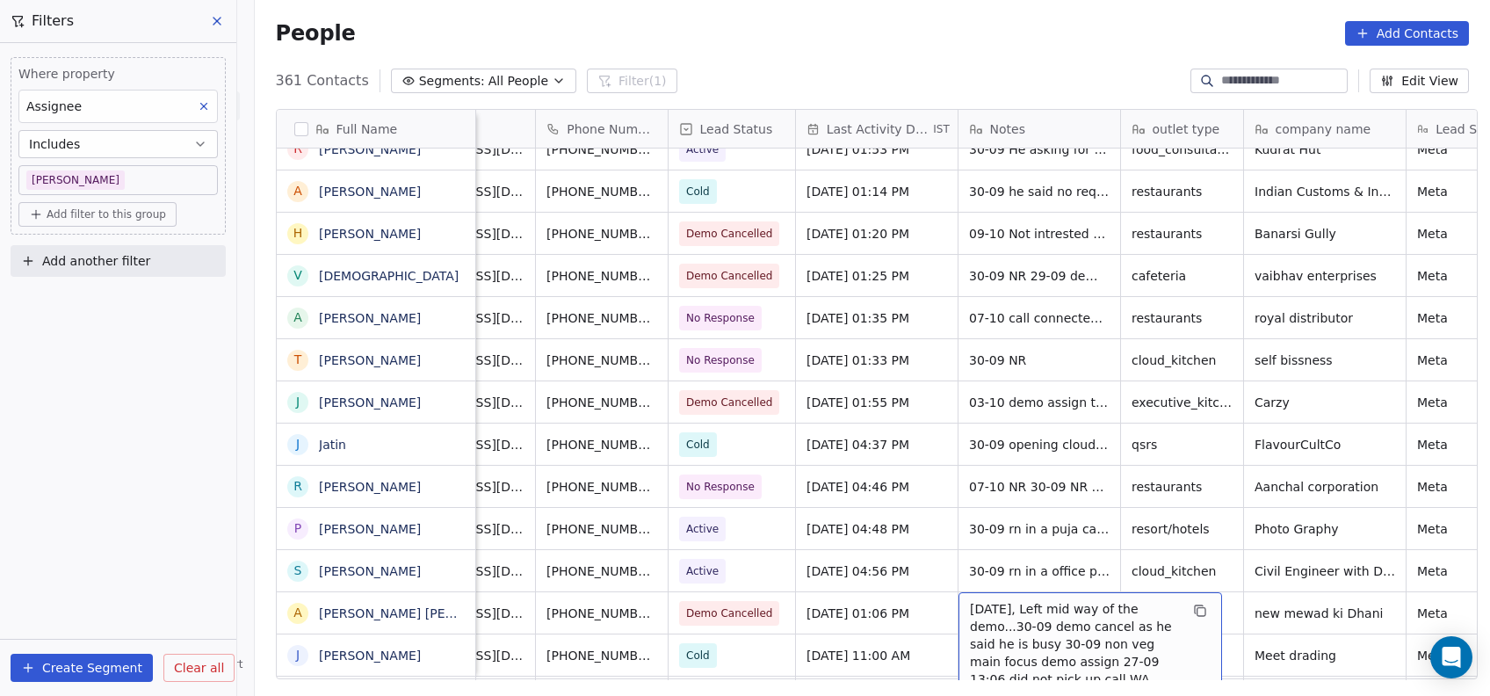
scroll to position [2223, 0]
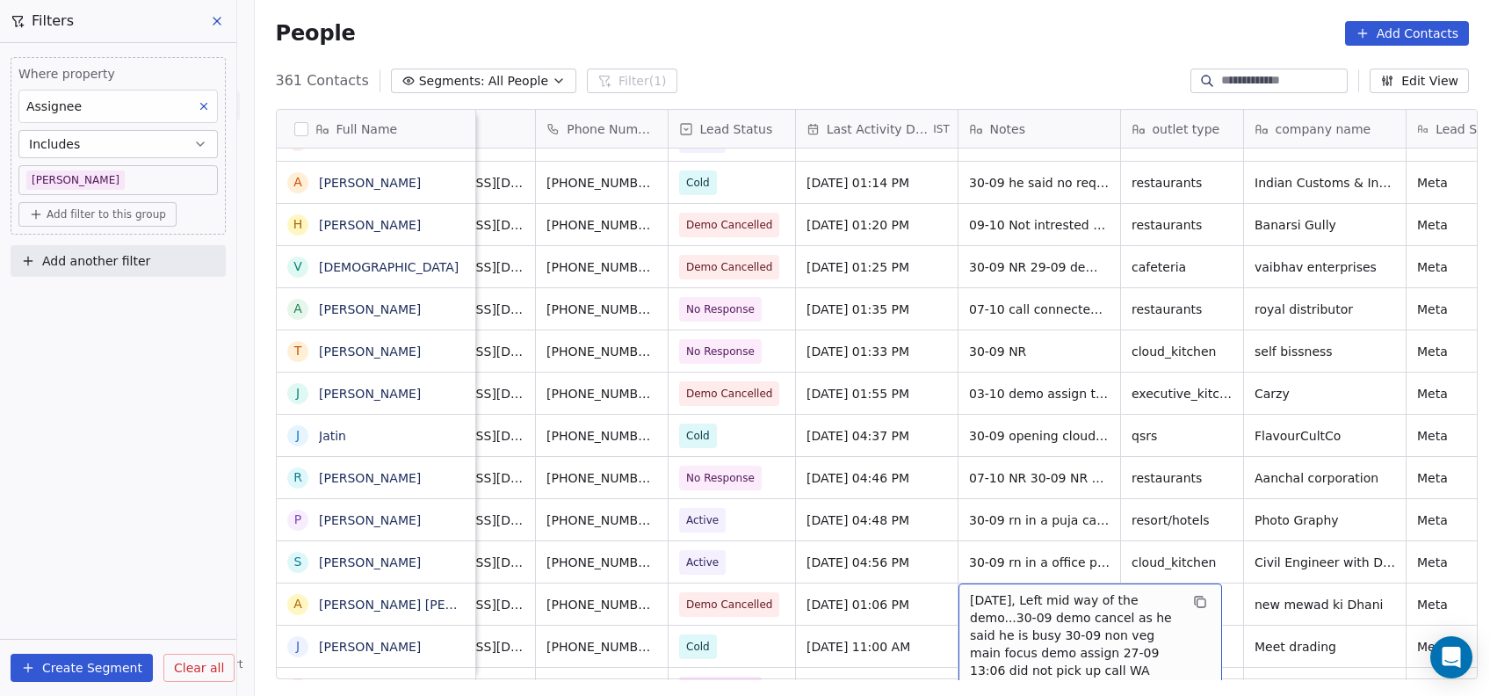
click at [1081, 592] on span "[DATE], Left mid way of the demo...30-09 demo cancel as he said he is busy 30-0…" at bounding box center [1074, 643] width 209 height 105
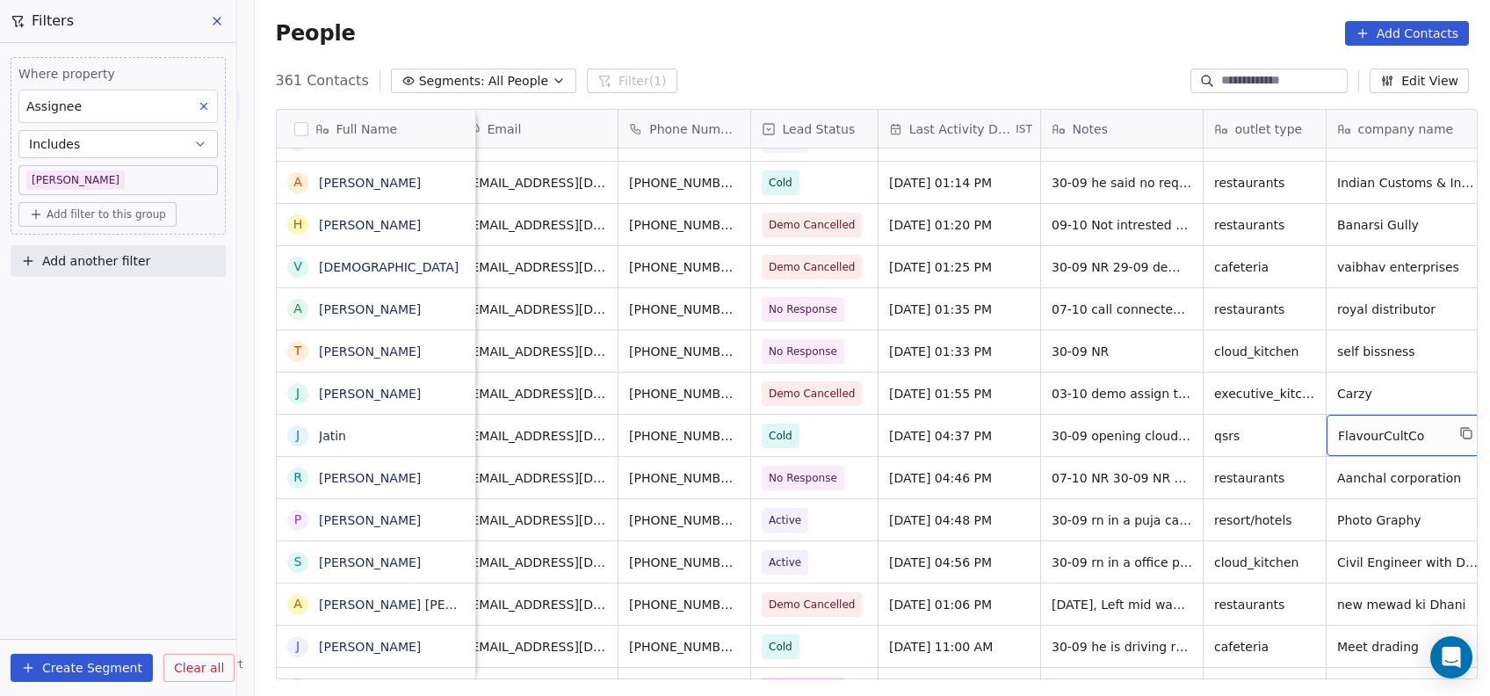
scroll to position [0, 17]
click at [956, 282] on div "[DATE] 01:25 PM" at bounding box center [963, 266] width 162 height 41
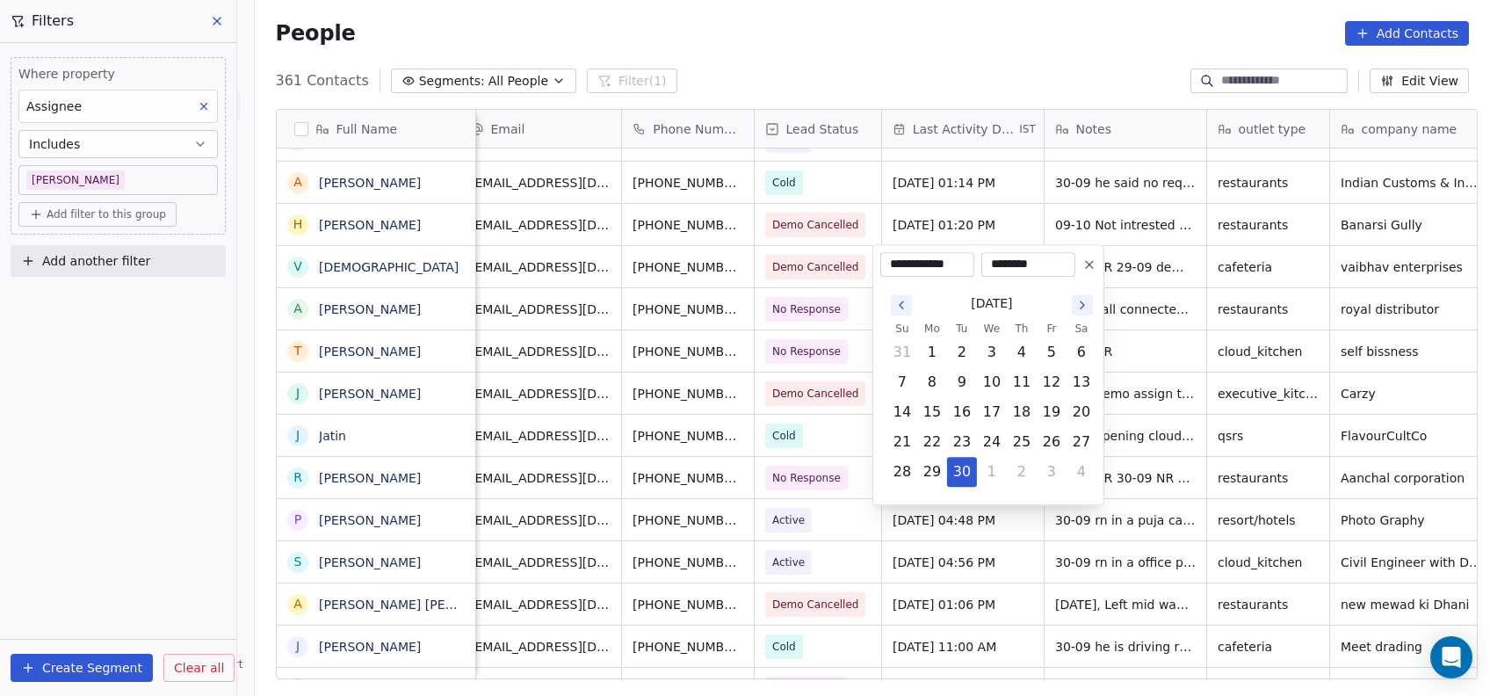
click at [1076, 306] on icon "Go to the Next Month" at bounding box center [1083, 305] width 14 height 14
click at [1008, 397] on td "16" at bounding box center [1022, 412] width 30 height 30
click at [1023, 384] on button "9" at bounding box center [1022, 382] width 28 height 28
type input "**********"
click at [1157, 351] on html "On2Cook India Pvt. Ltd. Contacts People Marketing Workflows Campaigns Metrics &…" at bounding box center [745, 348] width 1490 height 696
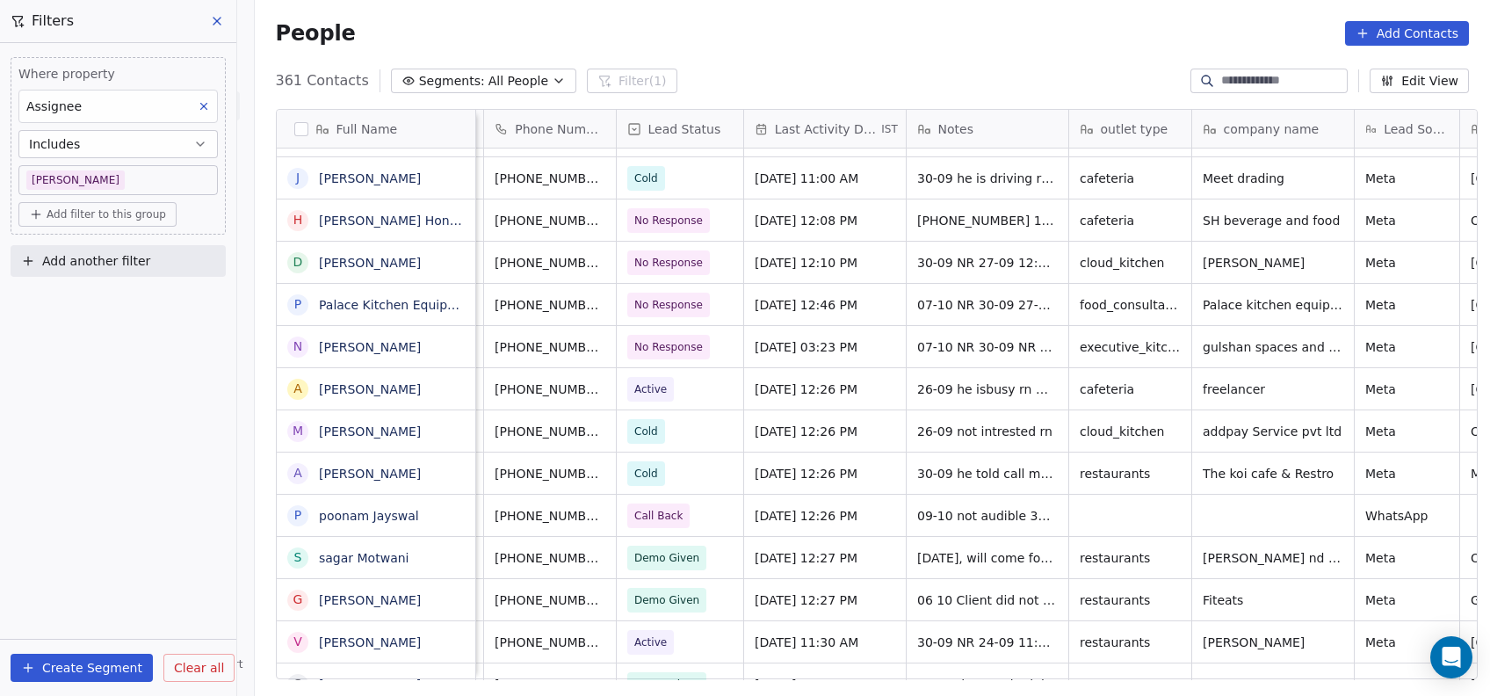
scroll to position [0, 157]
click at [1032, 54] on div "People Add Contacts" at bounding box center [873, 33] width 1236 height 67
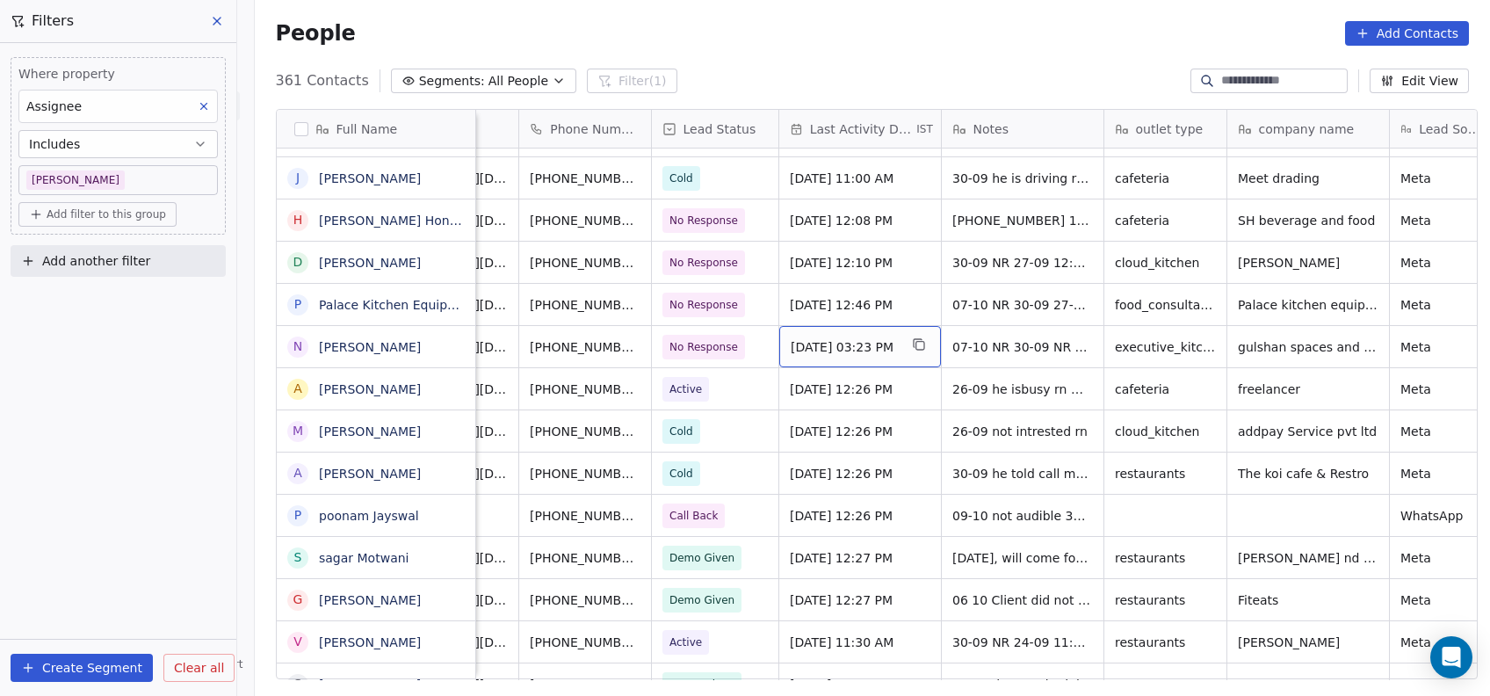
click at [846, 358] on div "Oct 07, 2025 03:23 PM" at bounding box center [860, 346] width 162 height 41
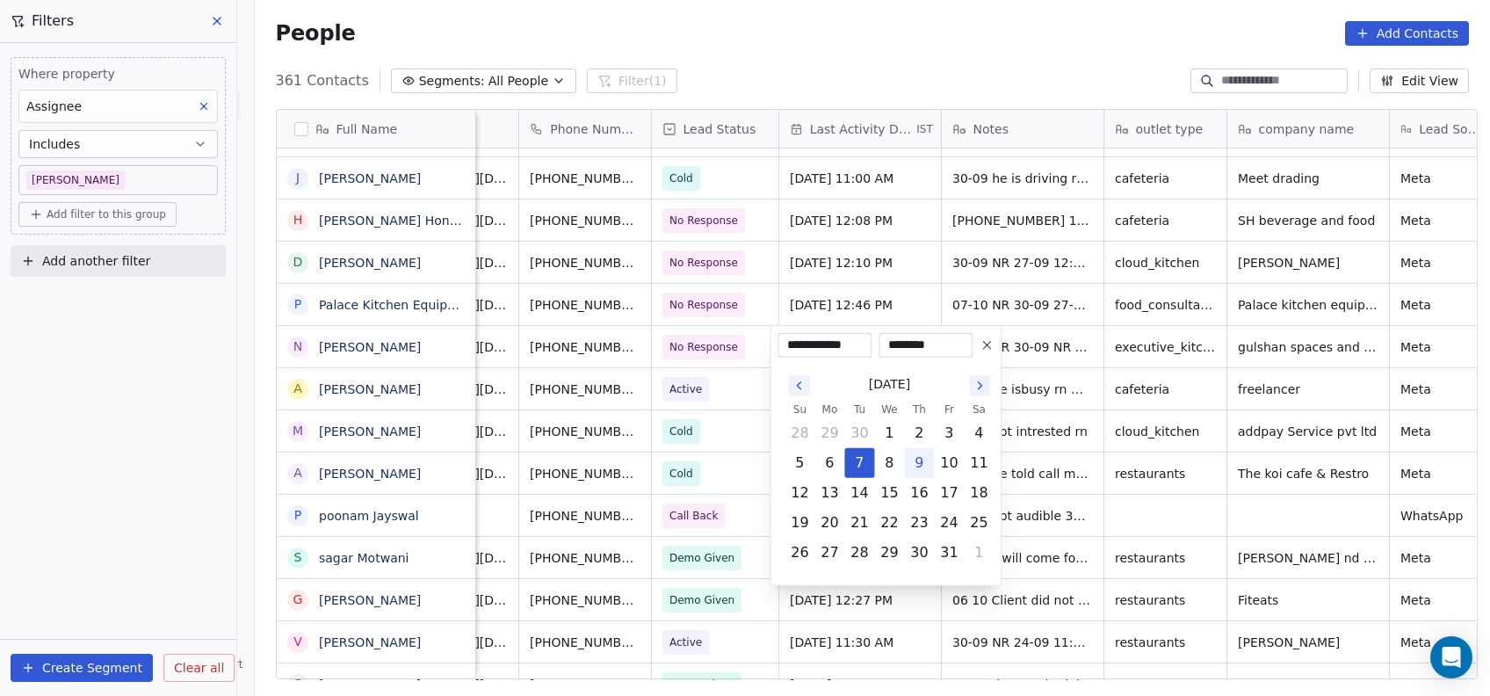
click at [921, 468] on button "9" at bounding box center [919, 463] width 28 height 28
type input "**********"
click at [918, 274] on html "On2Cook India Pvt. Ltd. Contacts People Marketing Workflows Campaigns Metrics &…" at bounding box center [745, 348] width 1490 height 696
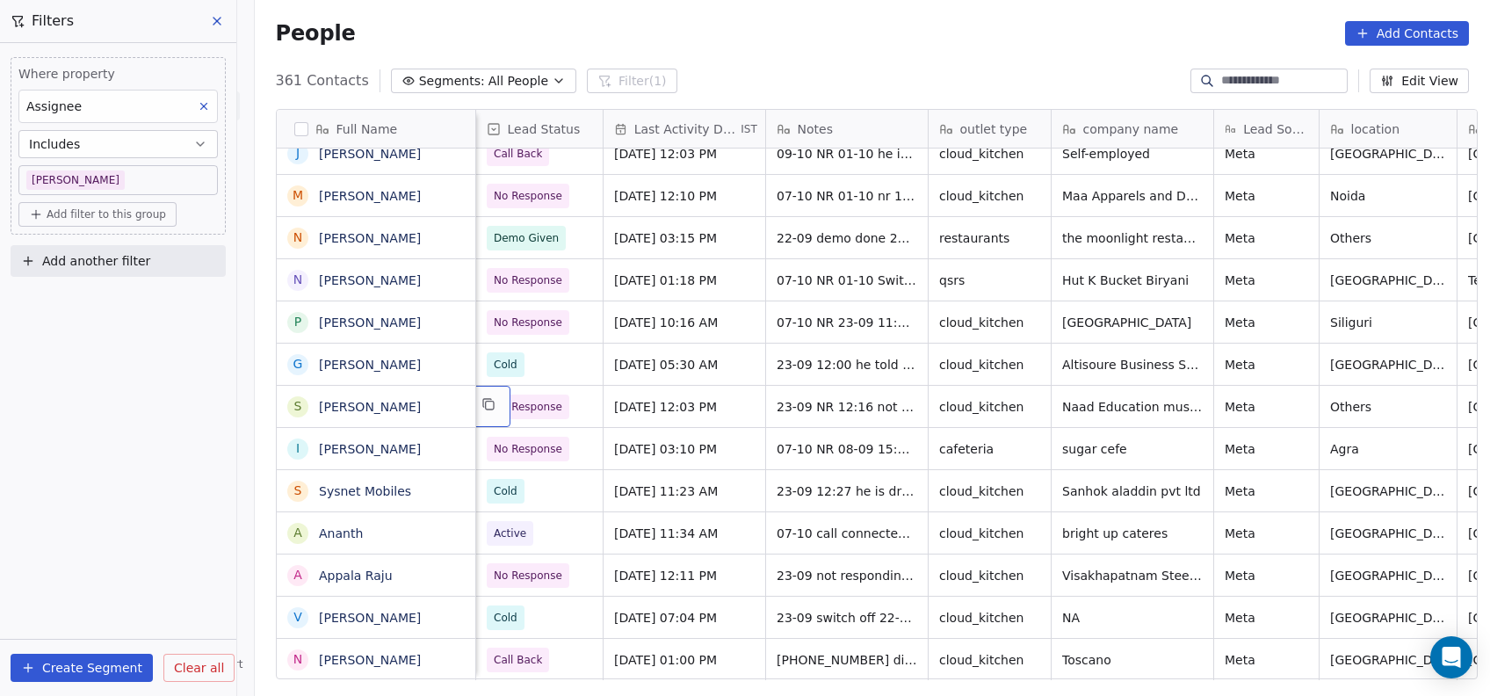
scroll to position [0, 162]
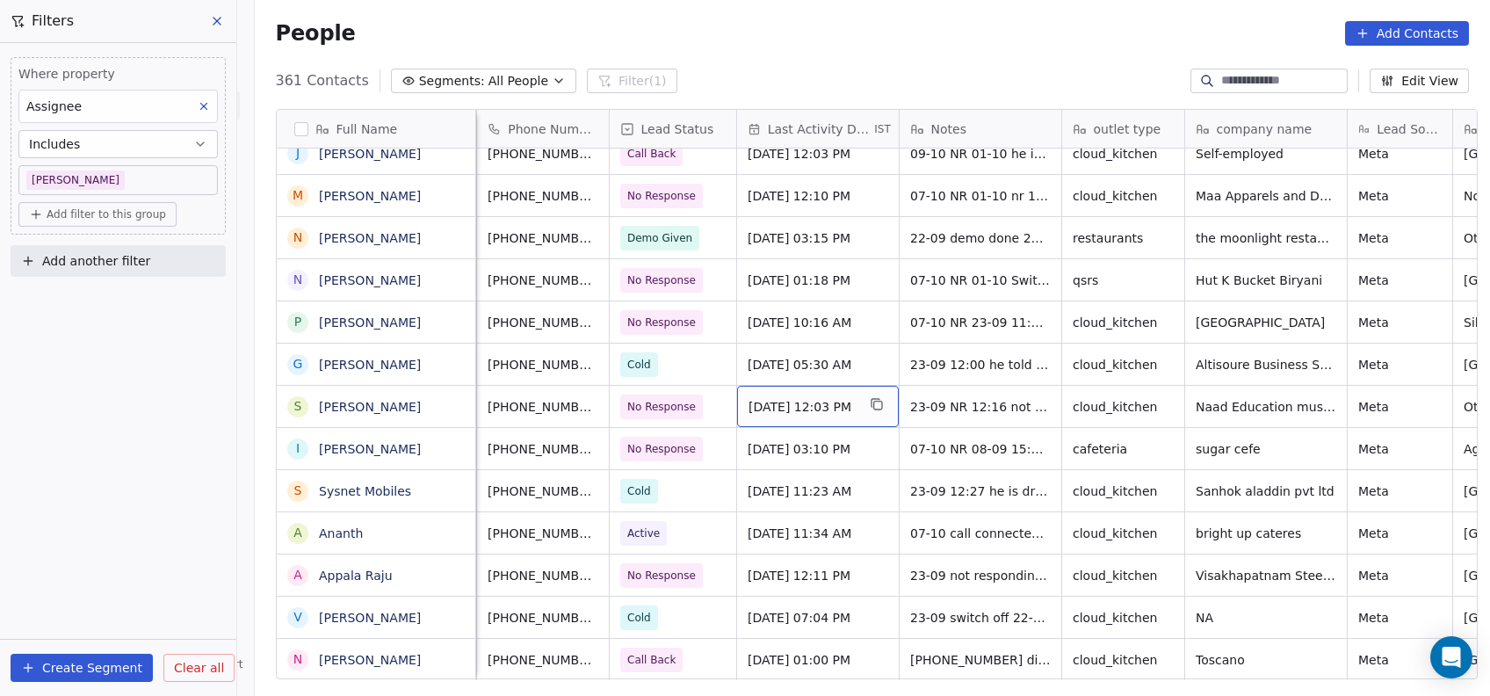
click at [829, 402] on span "[DATE] 12:03 PM" at bounding box center [802, 407] width 107 height 18
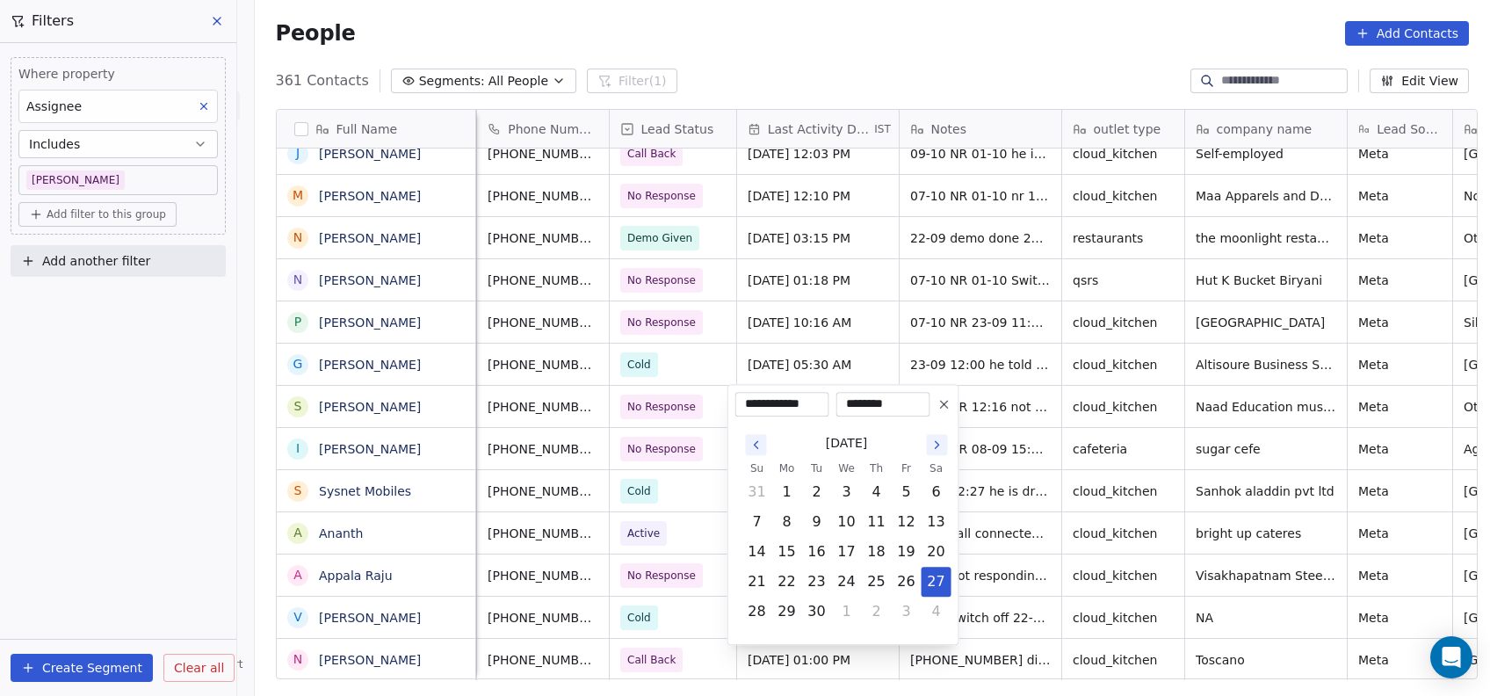
click at [941, 449] on icon "Go to the Next Month" at bounding box center [938, 445] width 14 height 14
click at [876, 528] on button "9" at bounding box center [877, 522] width 28 height 28
type input "**********"
click at [1017, 484] on html "On2Cook India Pvt. Ltd. Contacts People Marketing Workflows Campaigns Metrics &…" at bounding box center [745, 348] width 1490 height 696
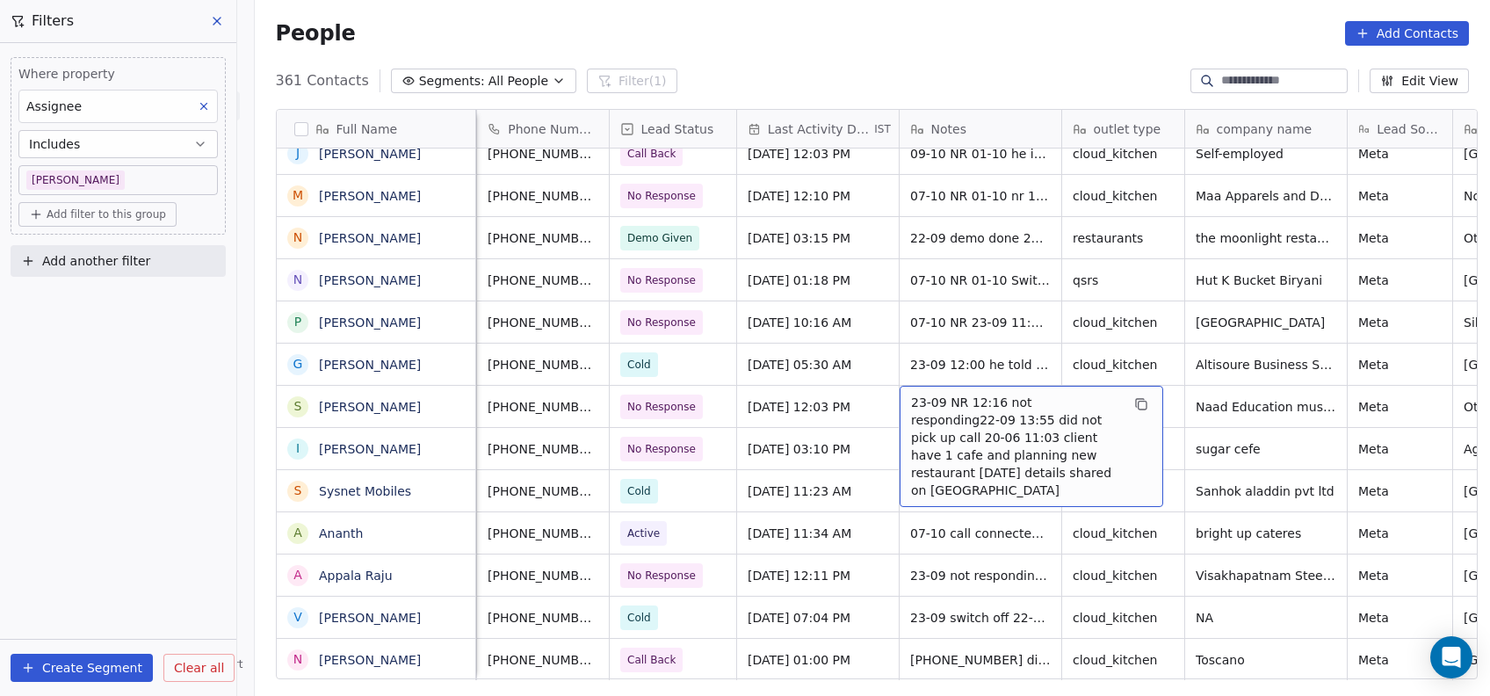
click at [924, 402] on span "23-09 NR 12:16 not responding22-09 13:55 did not pick up call 20-06 11:03 clien…" at bounding box center [1015, 446] width 209 height 105
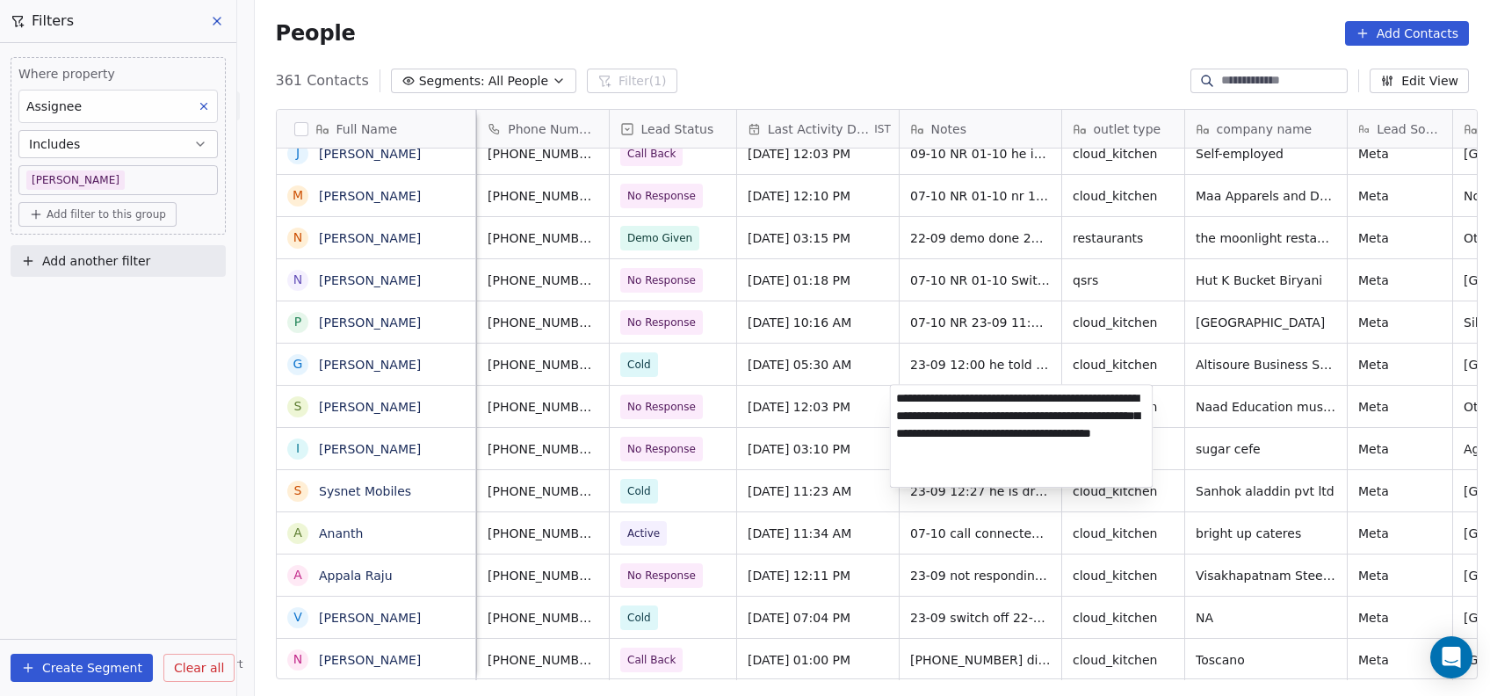
click at [661, 409] on html "On2Cook India Pvt. Ltd. Contacts People Marketing Workflows Campaigns Metrics &…" at bounding box center [745, 348] width 1490 height 696
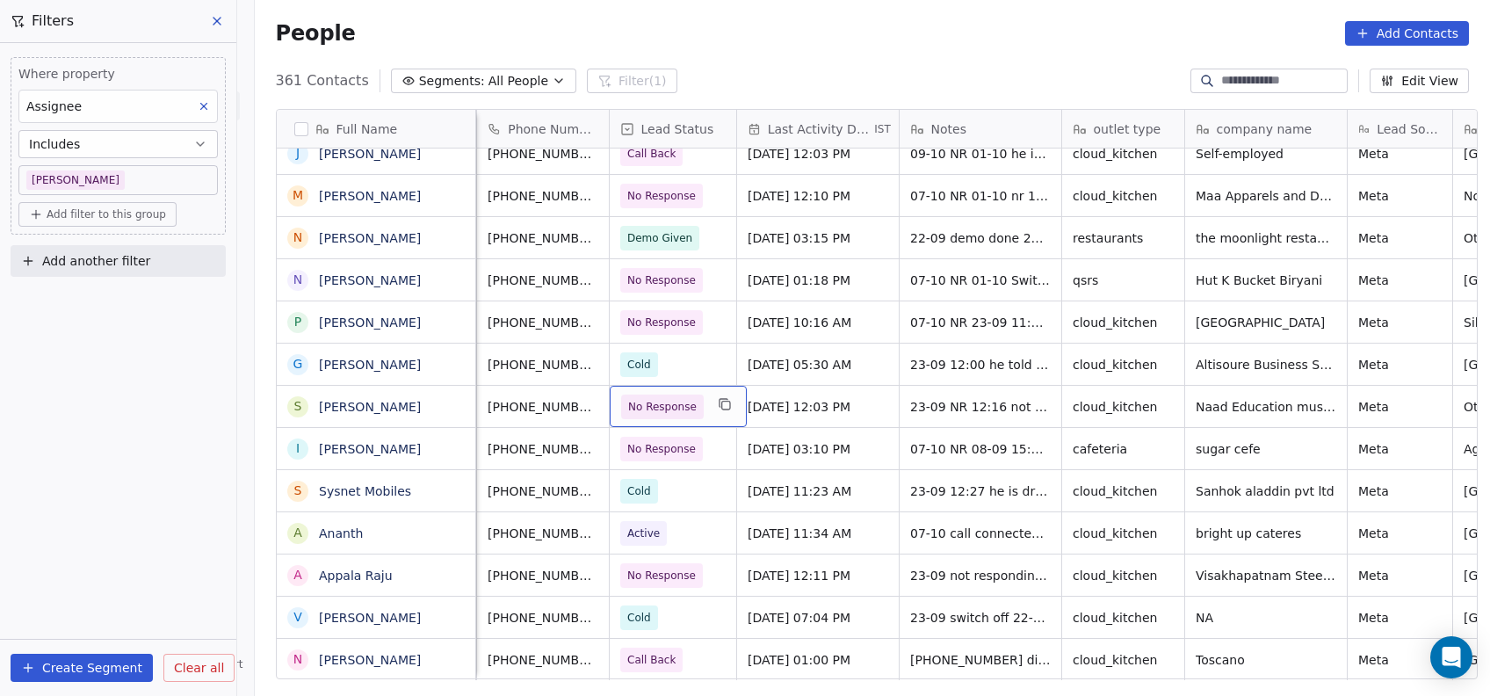
click at [661, 409] on span "No Response" at bounding box center [662, 407] width 69 height 18
click at [662, 413] on span "Onsite Demo" at bounding box center [662, 407] width 69 height 18
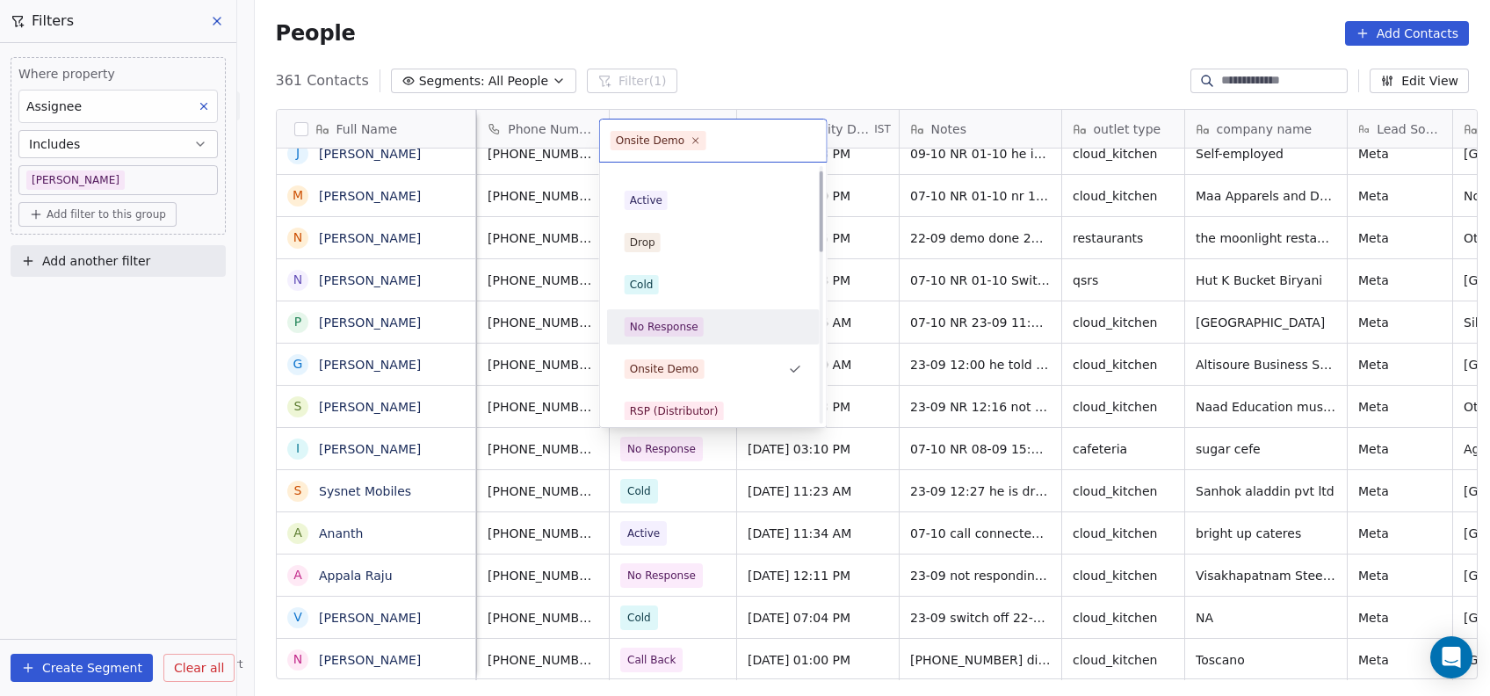
scroll to position [0, 0]
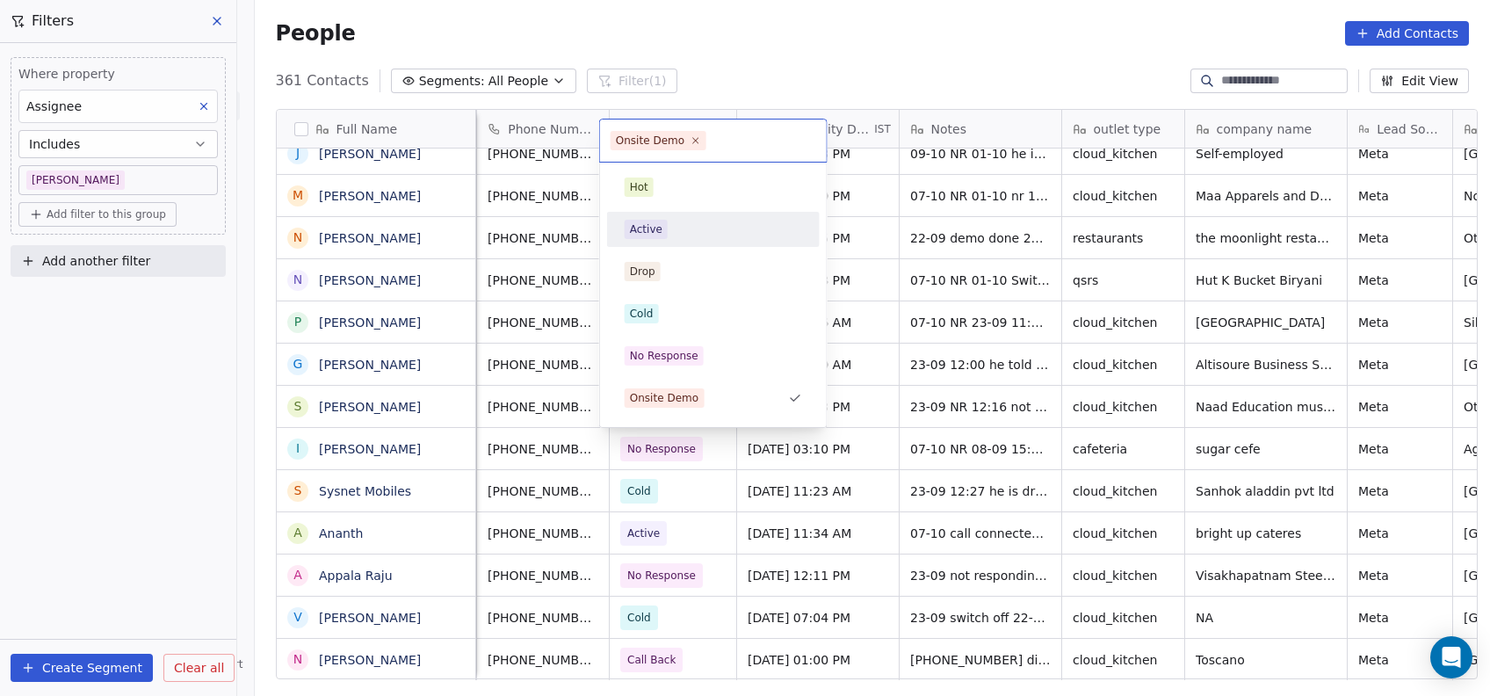
click at [634, 238] on span "Active" at bounding box center [646, 229] width 43 height 19
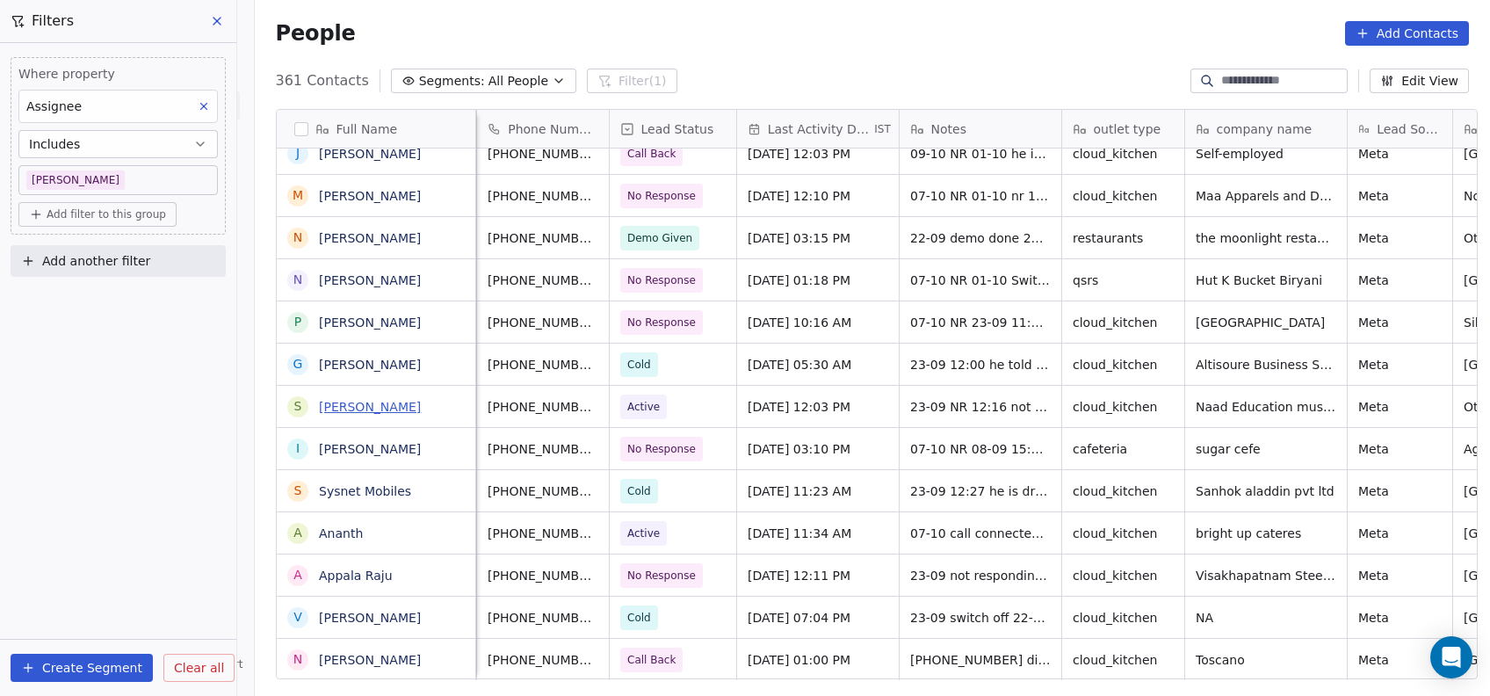
click at [352, 402] on link "[PERSON_NAME]" at bounding box center [370, 407] width 102 height 14
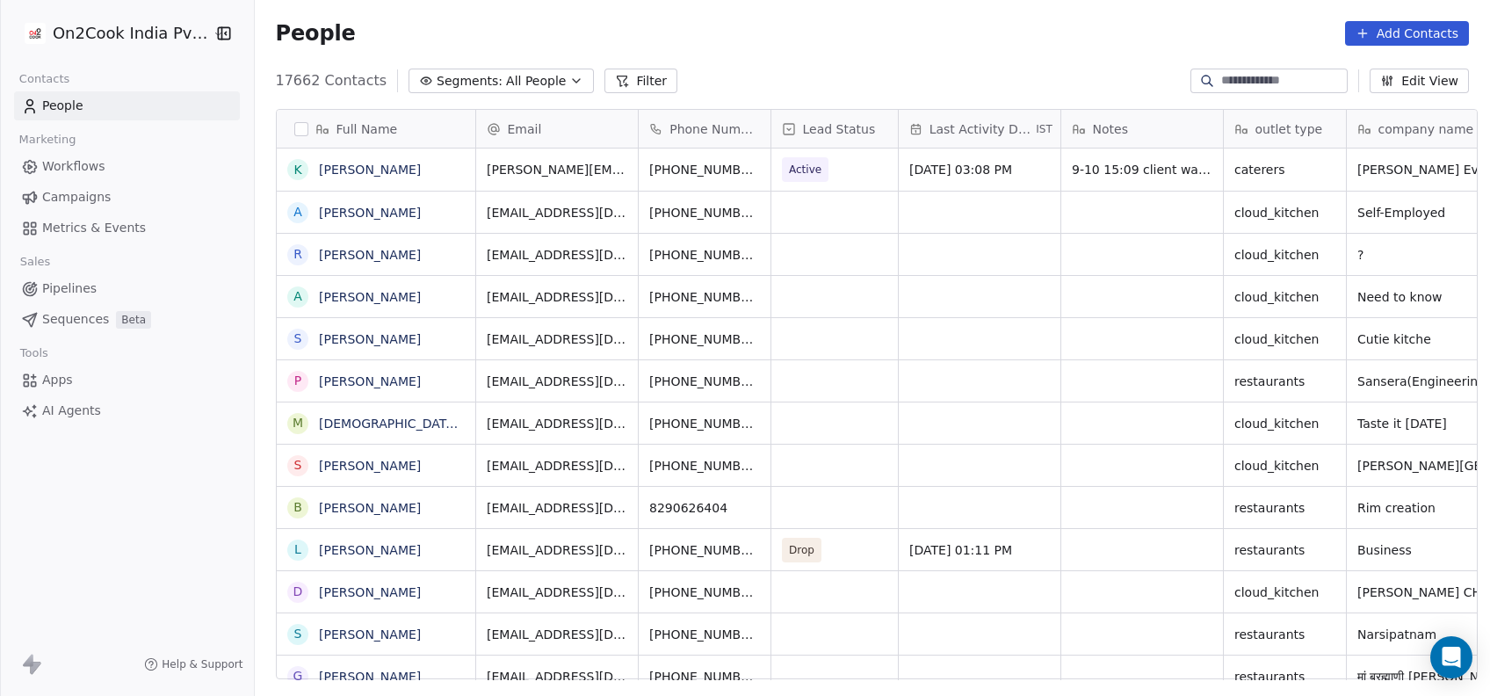
scroll to position [594, 1226]
click at [605, 69] on button "Filter" at bounding box center [641, 81] width 73 height 25
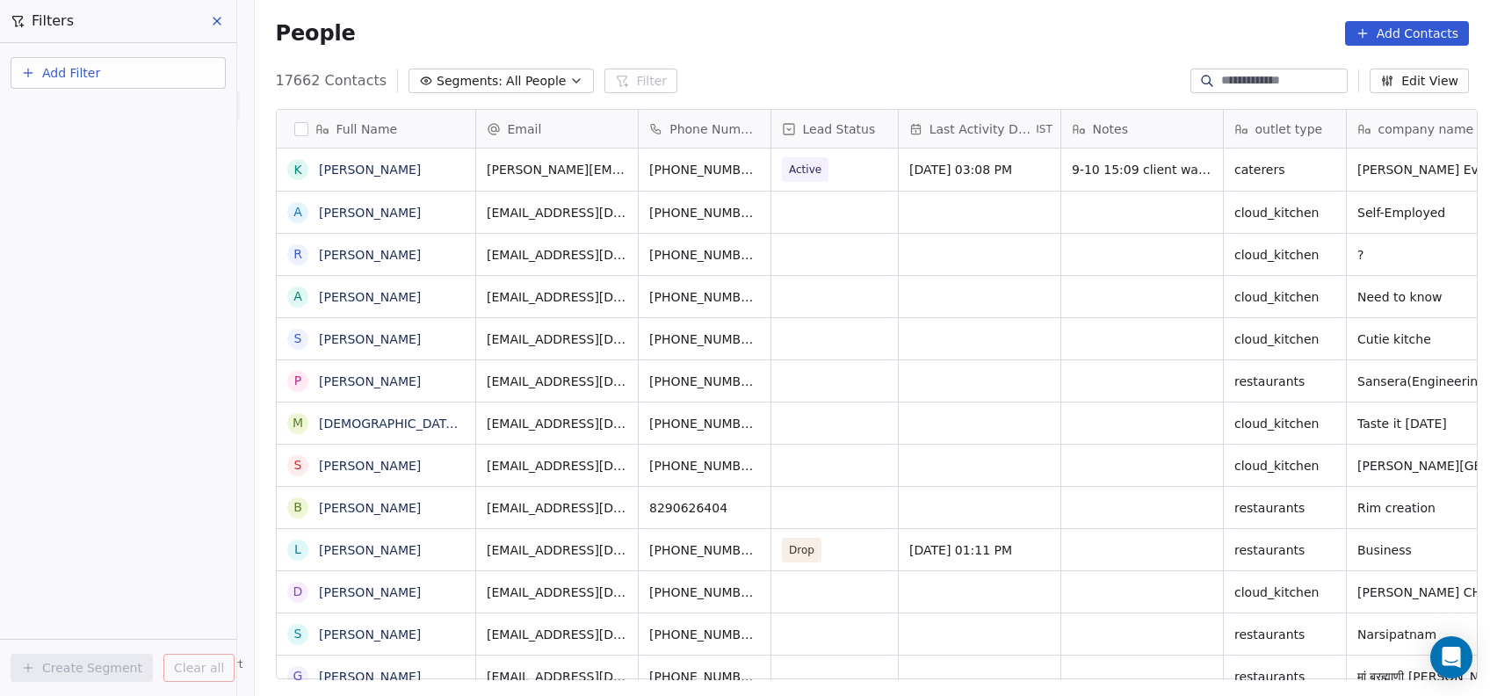
click at [172, 72] on button "Add Filter" at bounding box center [118, 73] width 215 height 32
click at [134, 111] on div "Contact properties" at bounding box center [118, 114] width 178 height 18
type input "***"
click at [93, 171] on div "Assignee" at bounding box center [118, 178] width 178 height 18
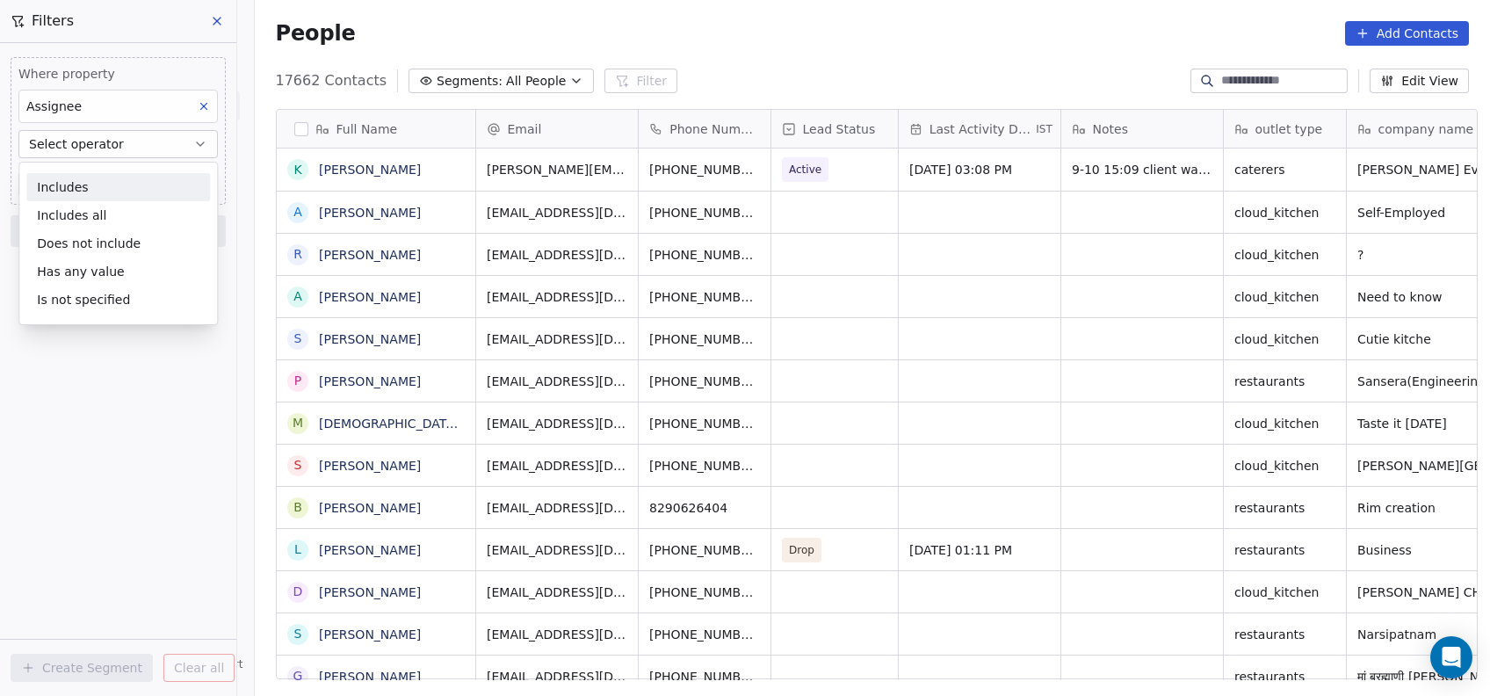
click at [98, 189] on div "Includes" at bounding box center [118, 187] width 184 height 28
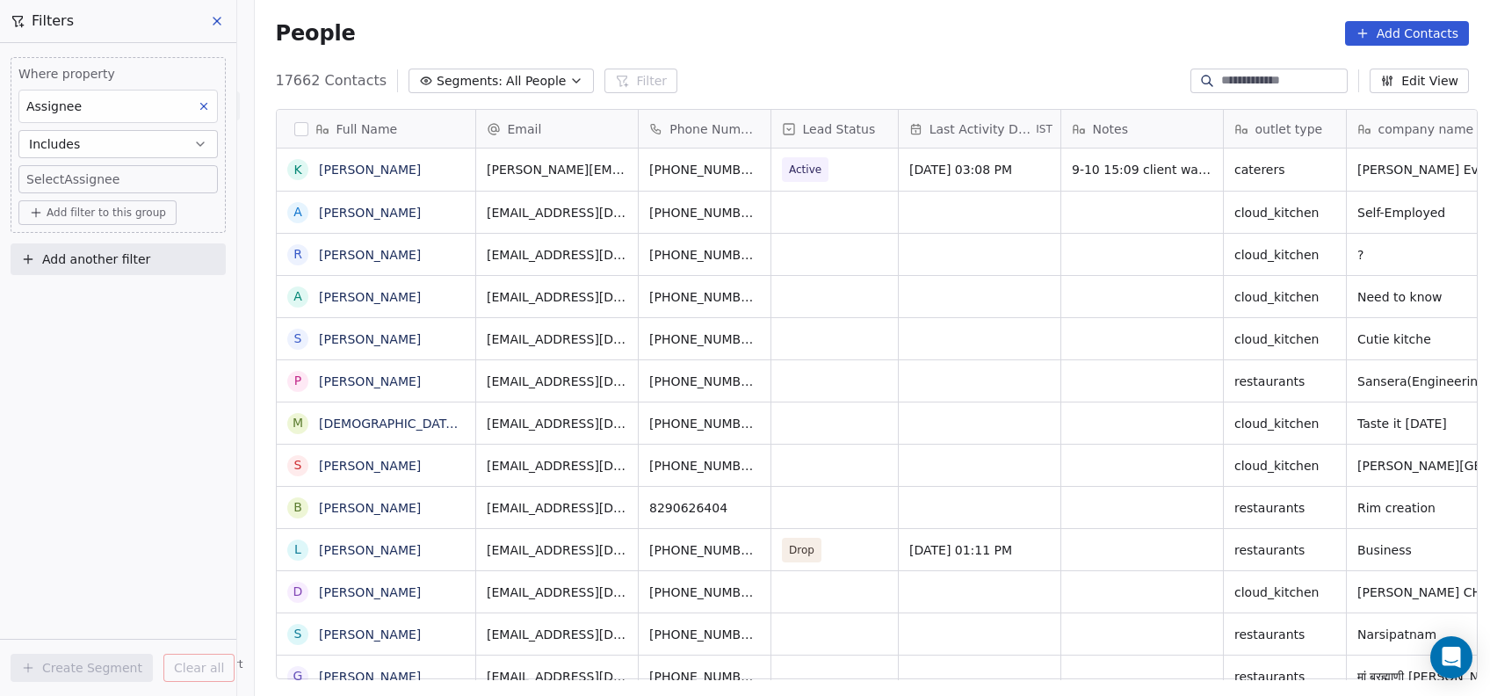
click at [127, 167] on body "On2Cook India Pvt. Ltd. Contacts People Marketing Workflows Campaigns Metrics &…" at bounding box center [745, 348] width 1490 height 696
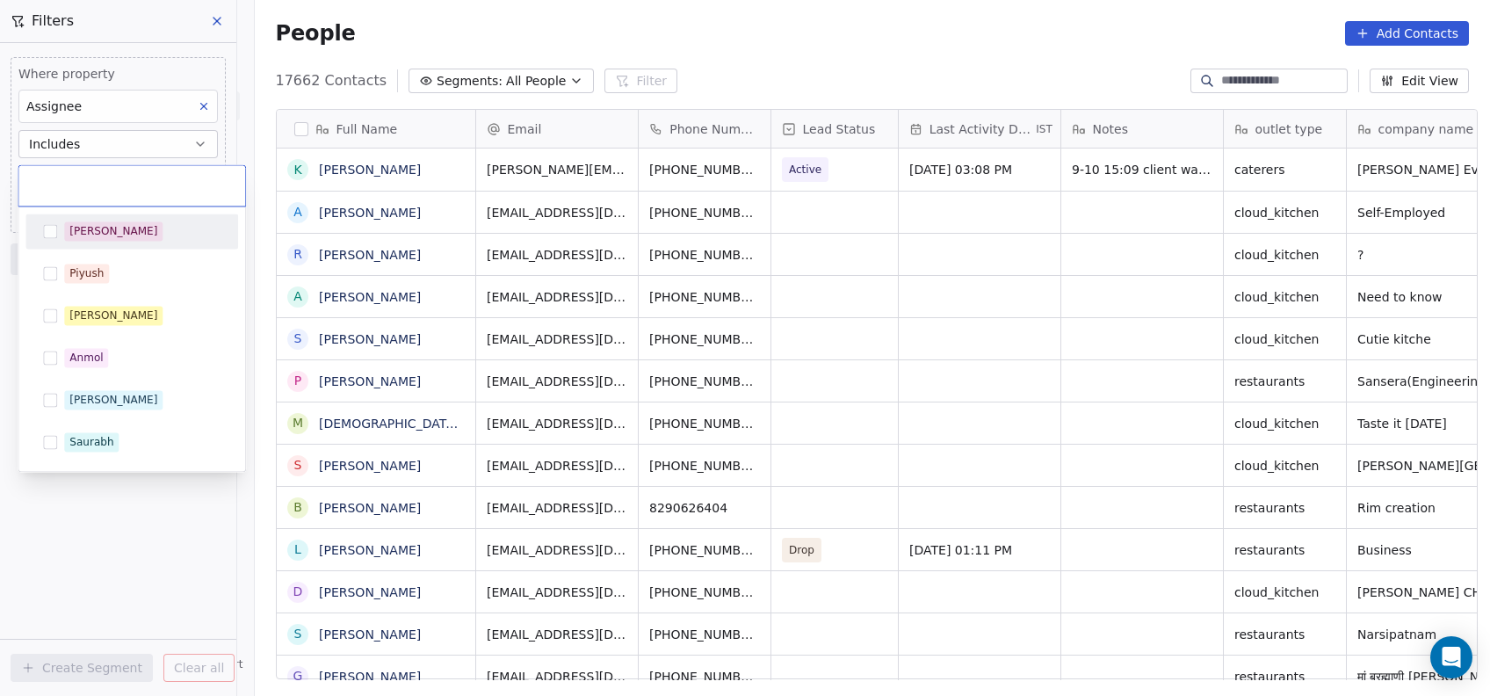
click at [127, 170] on div at bounding box center [131, 185] width 227 height 40
click at [112, 199] on div at bounding box center [131, 185] width 227 height 40
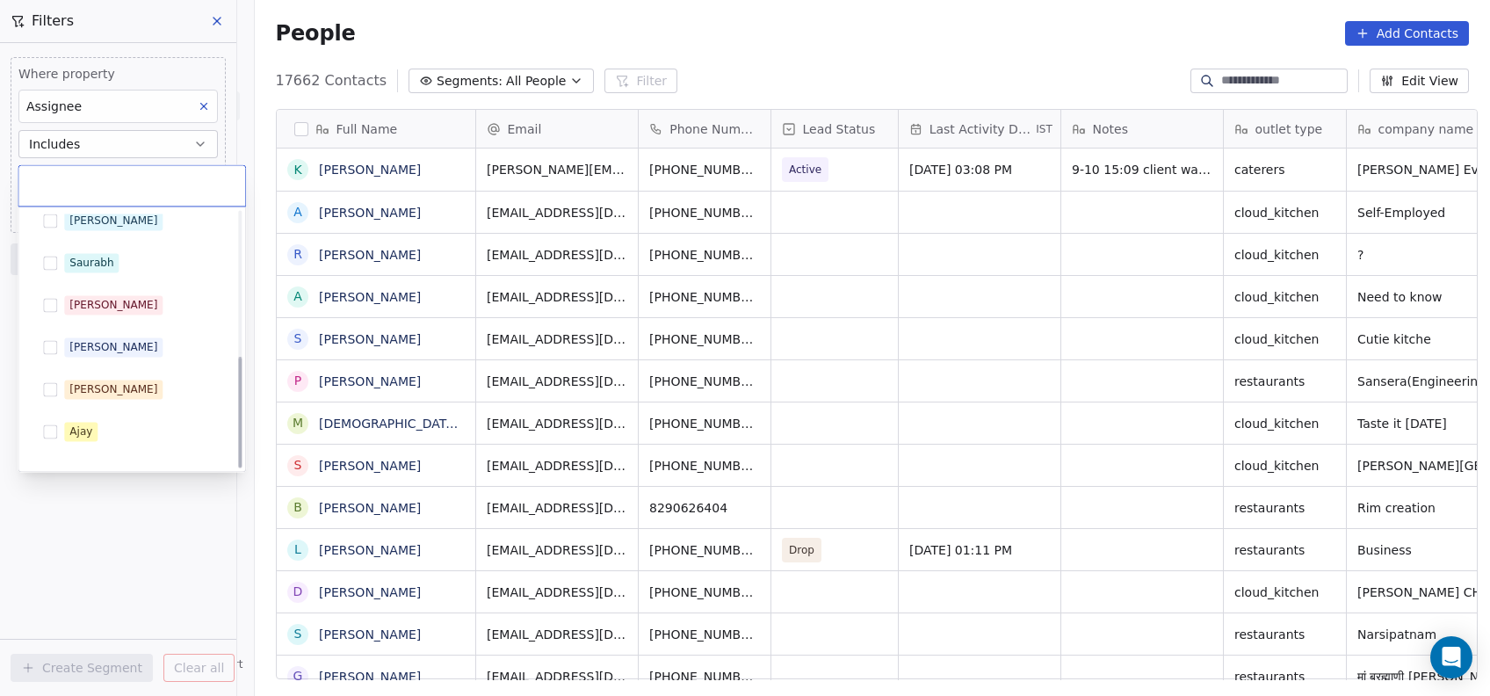
scroll to position [332, 0]
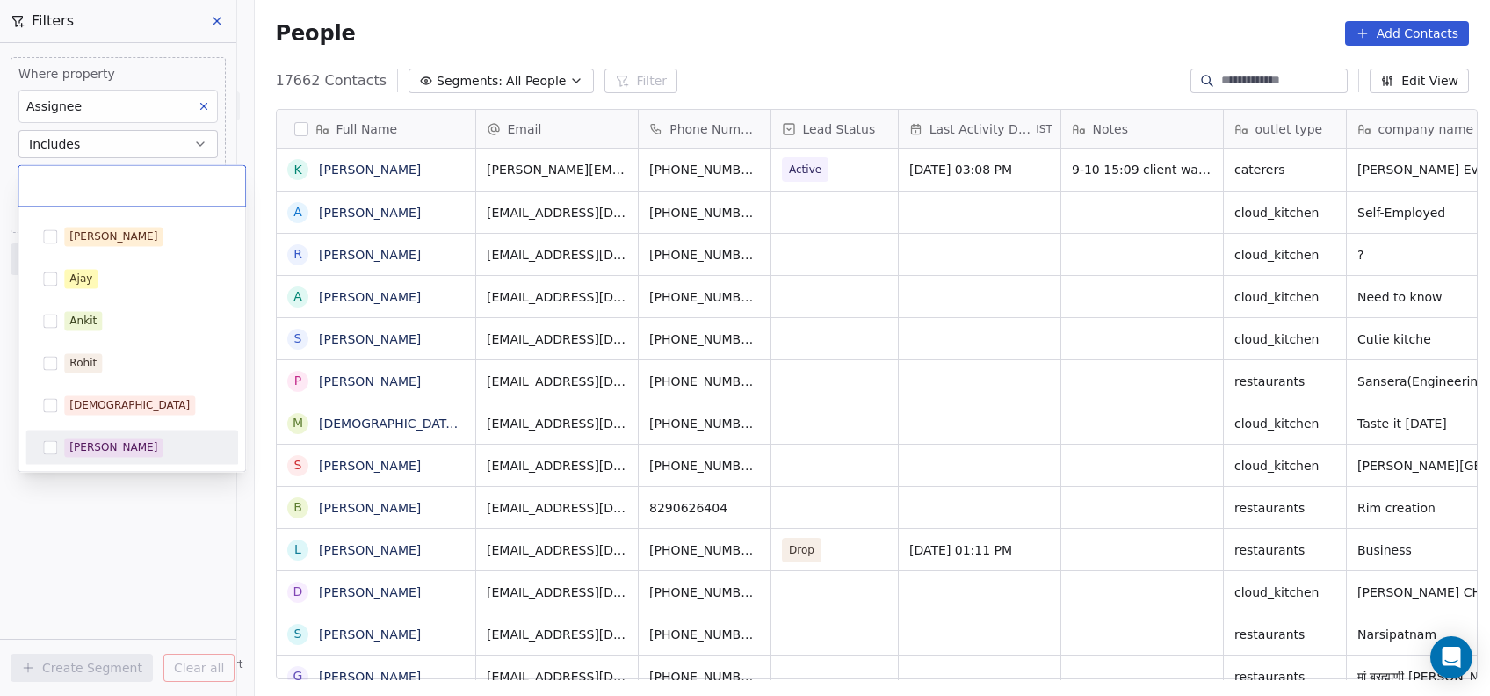
click at [56, 435] on div "[PERSON_NAME]" at bounding box center [132, 447] width 199 height 28
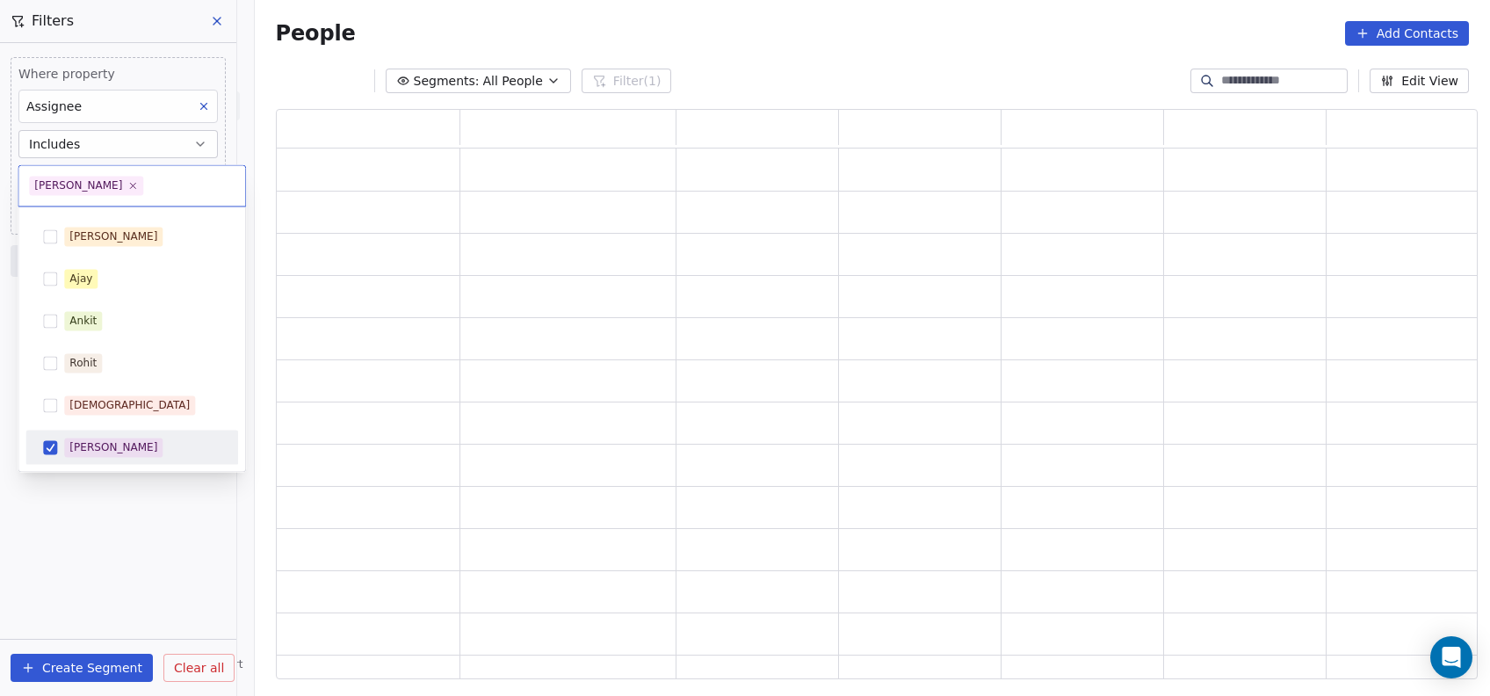
click at [61, 500] on html "On2Cook India Pvt. Ltd. Contacts People Marketing Workflows Campaigns Metrics &…" at bounding box center [745, 348] width 1490 height 696
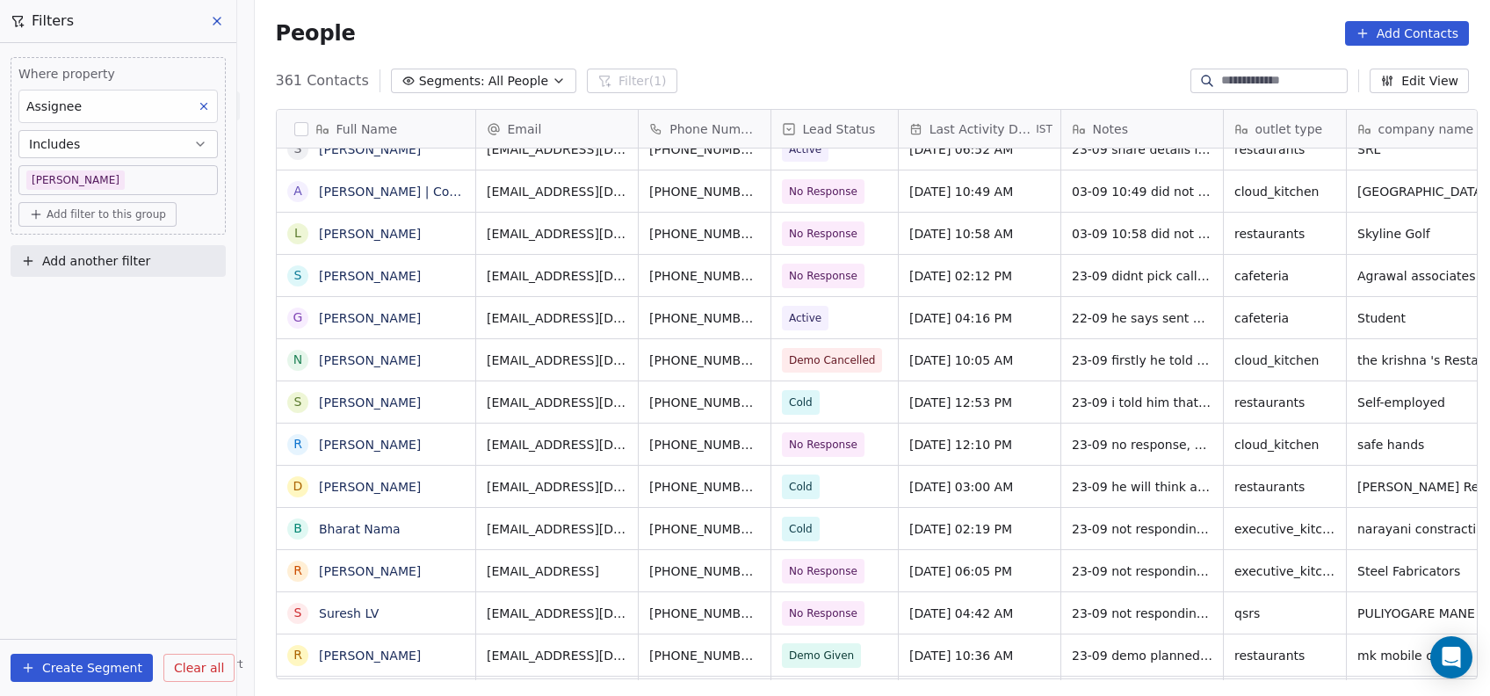
scroll to position [4501, 0]
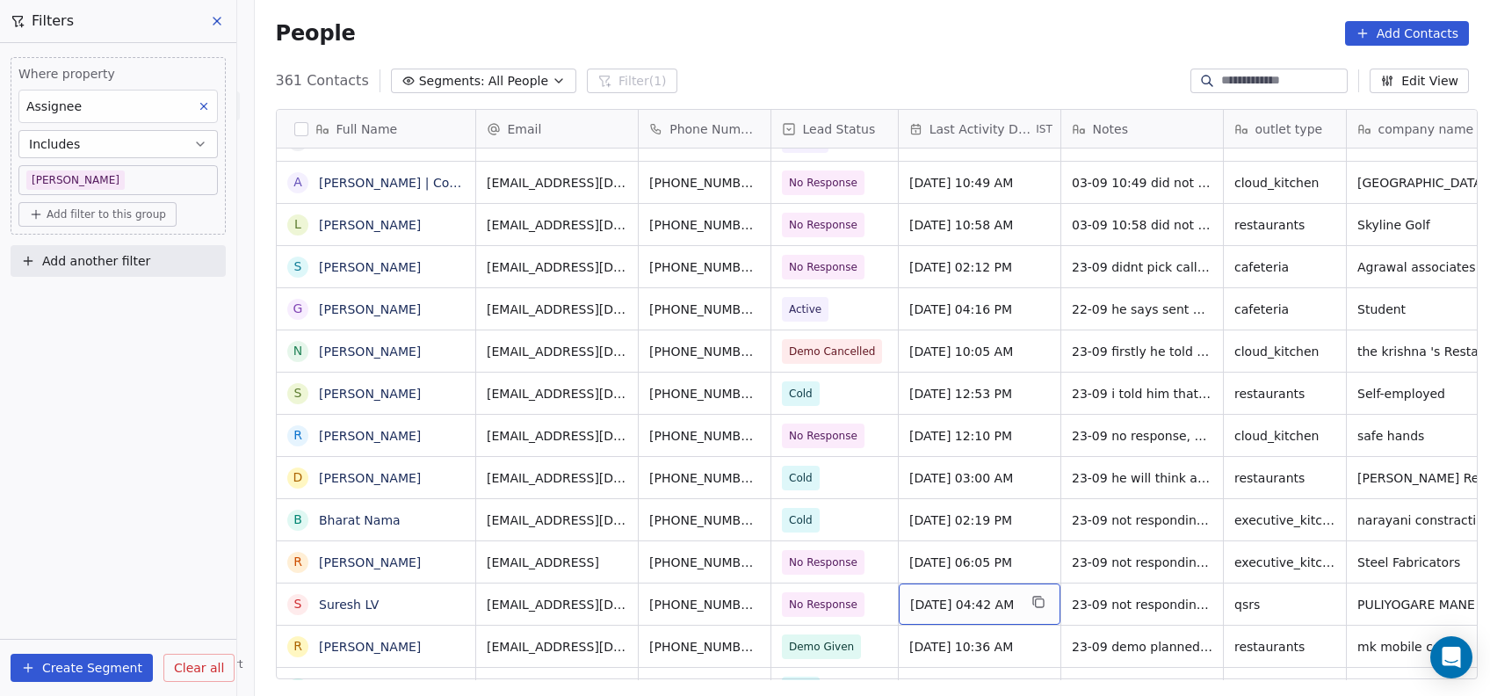
click at [958, 605] on span "[DATE] 04:42 AM" at bounding box center [963, 605] width 107 height 18
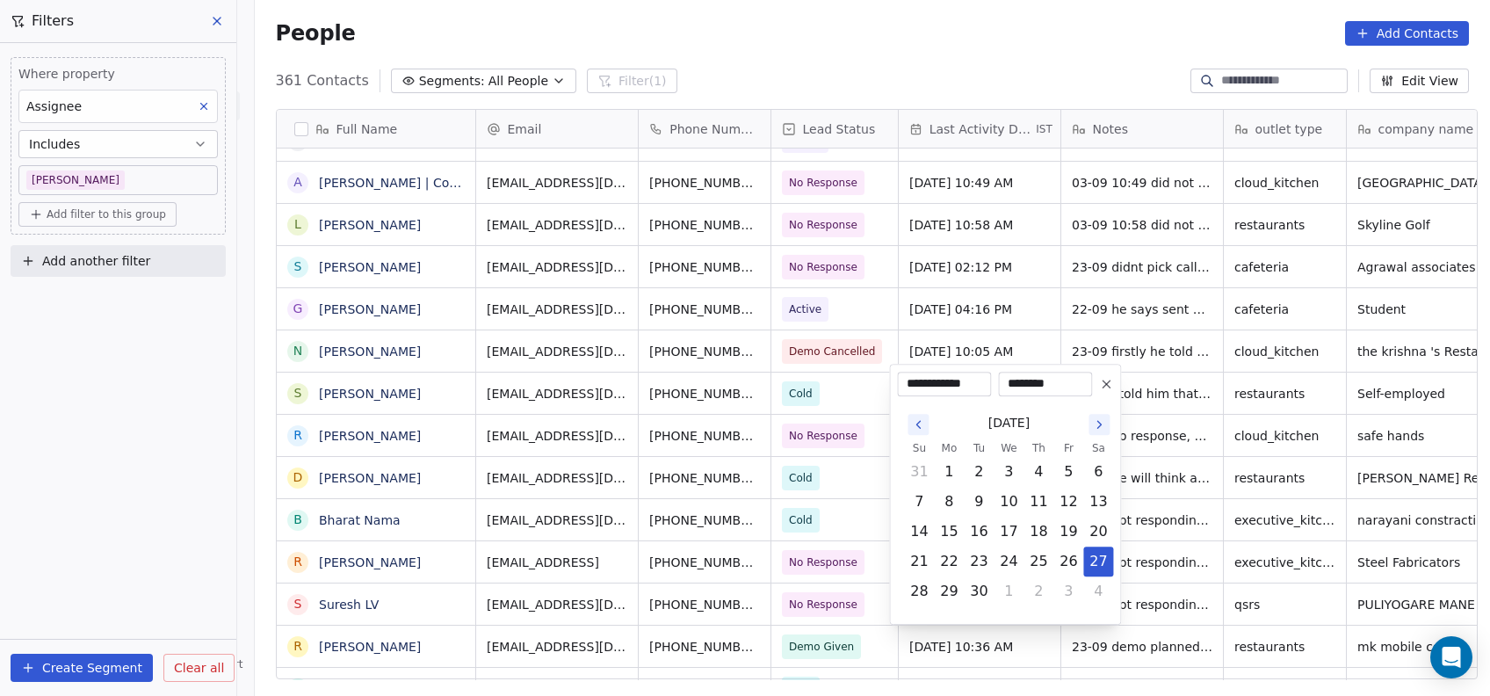
click at [1095, 428] on icon "Go to the Next Month" at bounding box center [1099, 424] width 14 height 14
click at [1040, 501] on button "9" at bounding box center [1039, 502] width 28 height 28
type input "**********"
click at [859, 523] on html "On2Cook India Pvt. Ltd. Contacts People Marketing Workflows Campaigns Metrics &…" at bounding box center [745, 348] width 1490 height 696
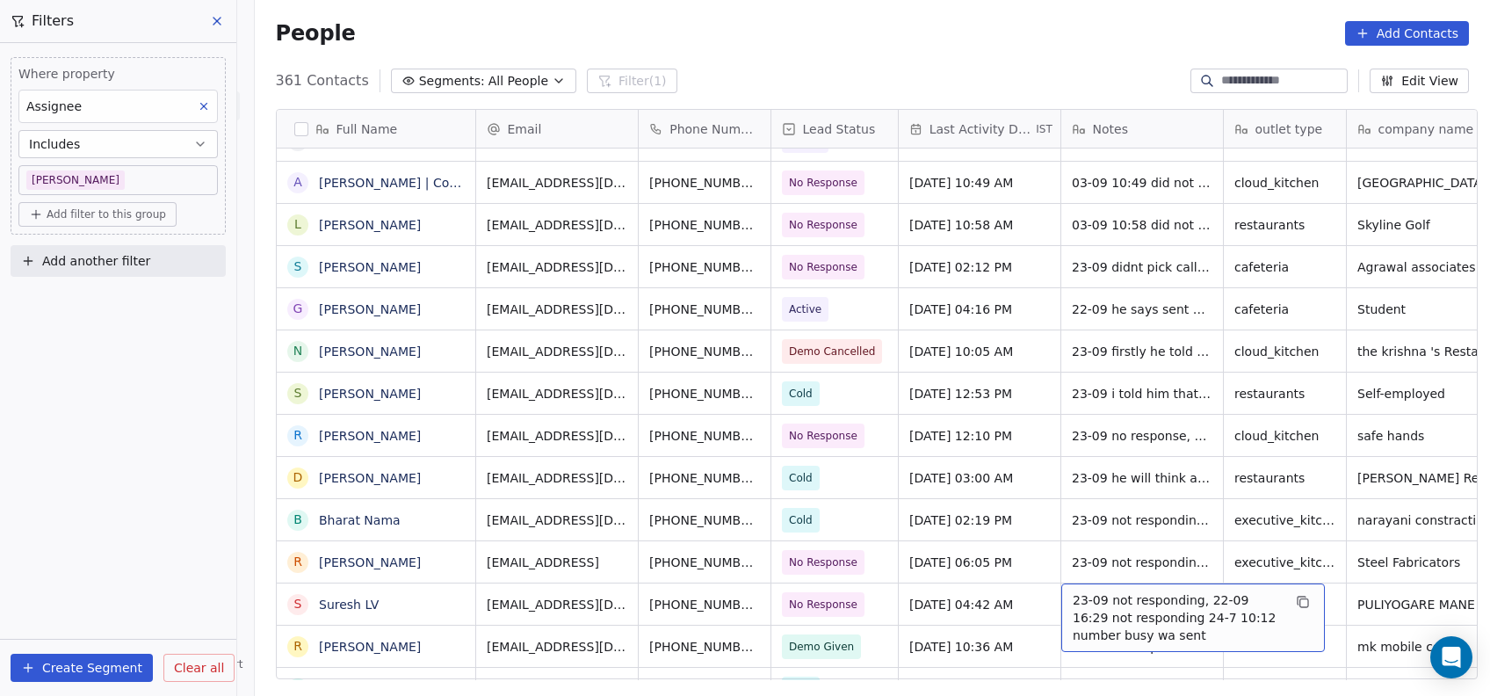
click at [1127, 619] on span "23-09 not responding, 22-09 16:29 not responding 24-7 10:12 number busy wa sent" at bounding box center [1177, 617] width 209 height 53
click at [1112, 622] on span "23-09 not responding, 22-09 16:29 not responding 24-7 10:12 number busy wa sent" at bounding box center [1177, 617] width 209 height 53
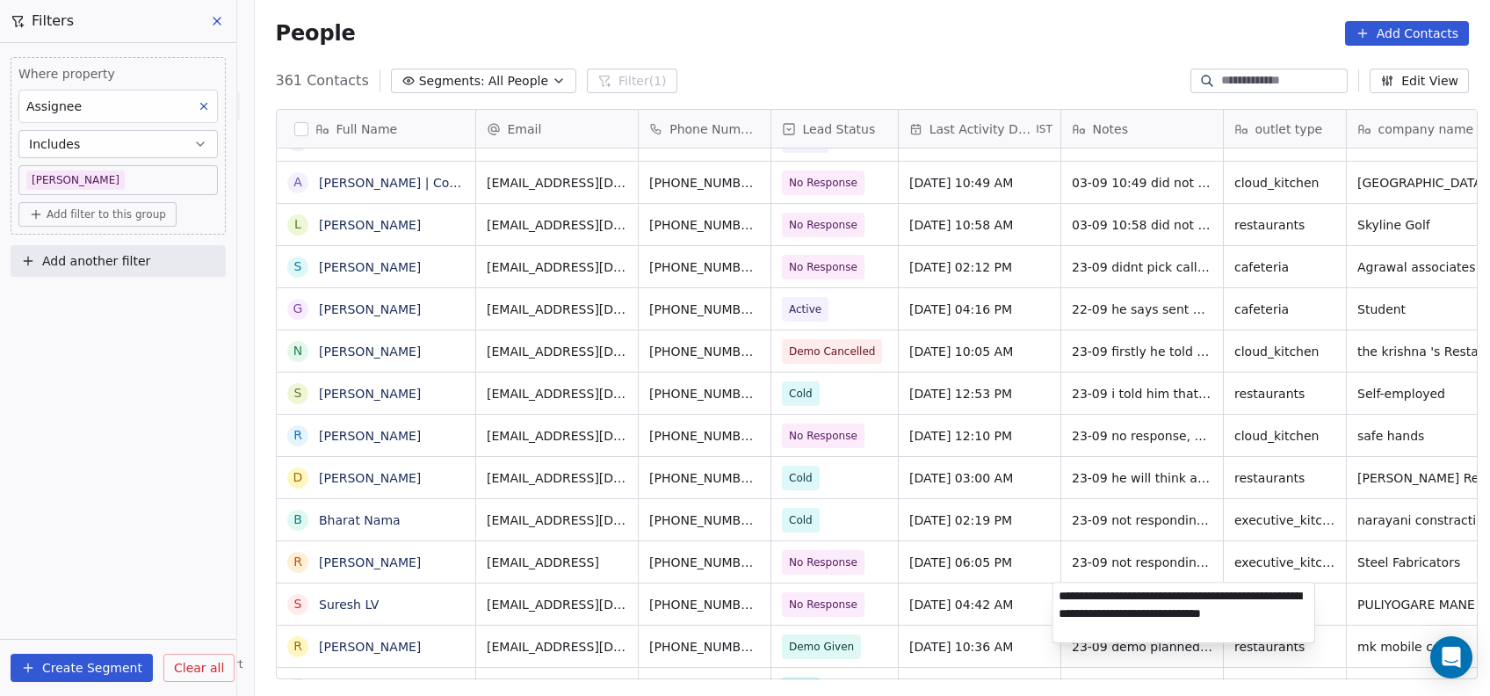
type textarea "**********"
click at [584, 162] on html "On2Cook India Pvt. Ltd. Contacts People Marketing Workflows Campaigns Metrics &…" at bounding box center [745, 348] width 1490 height 696
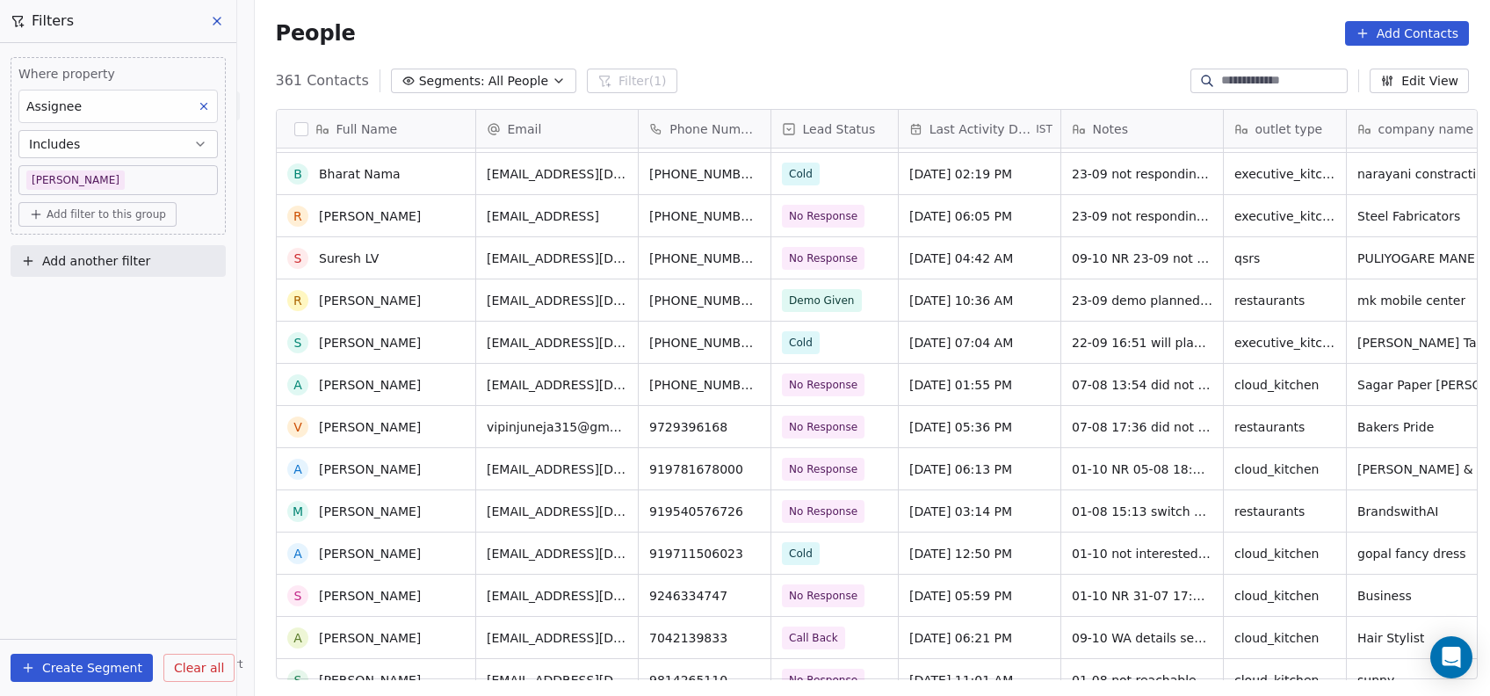
scroll to position [4877, 0]
